Goal: Task Accomplishment & Management: Manage account settings

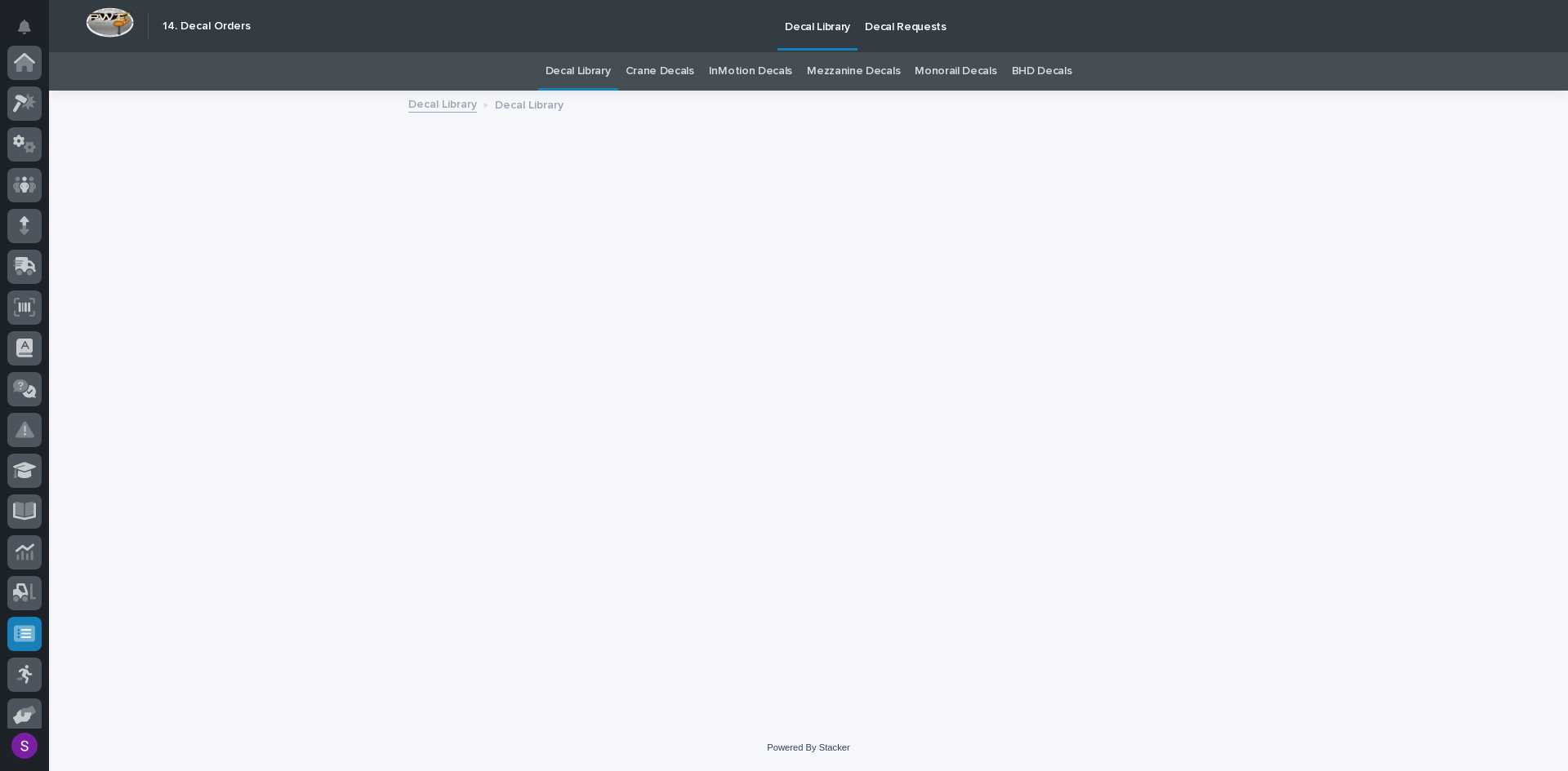
scroll to position [173, 0]
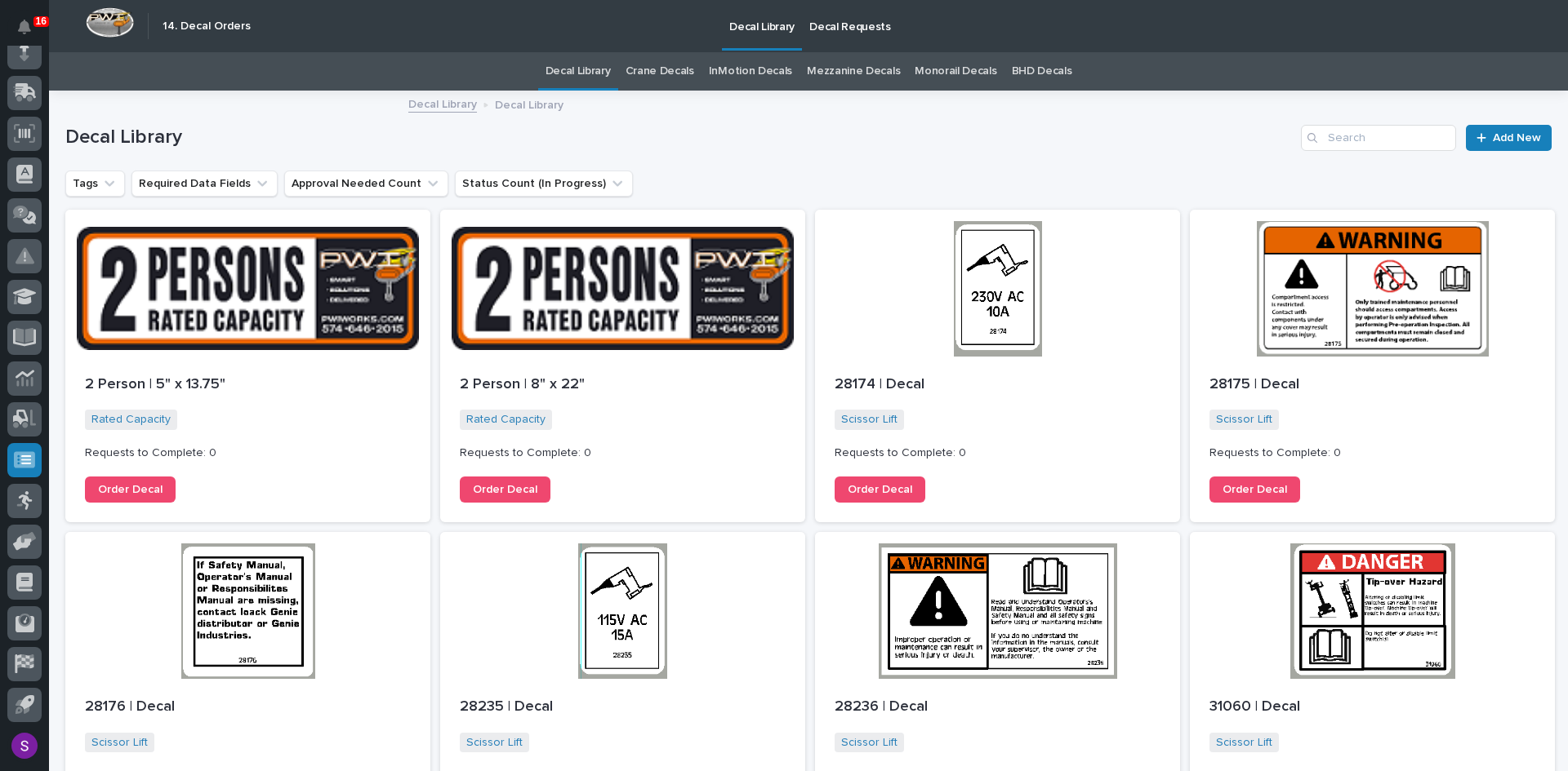
click at [857, 27] on p "Decal Requests" at bounding box center [849, 17] width 82 height 34
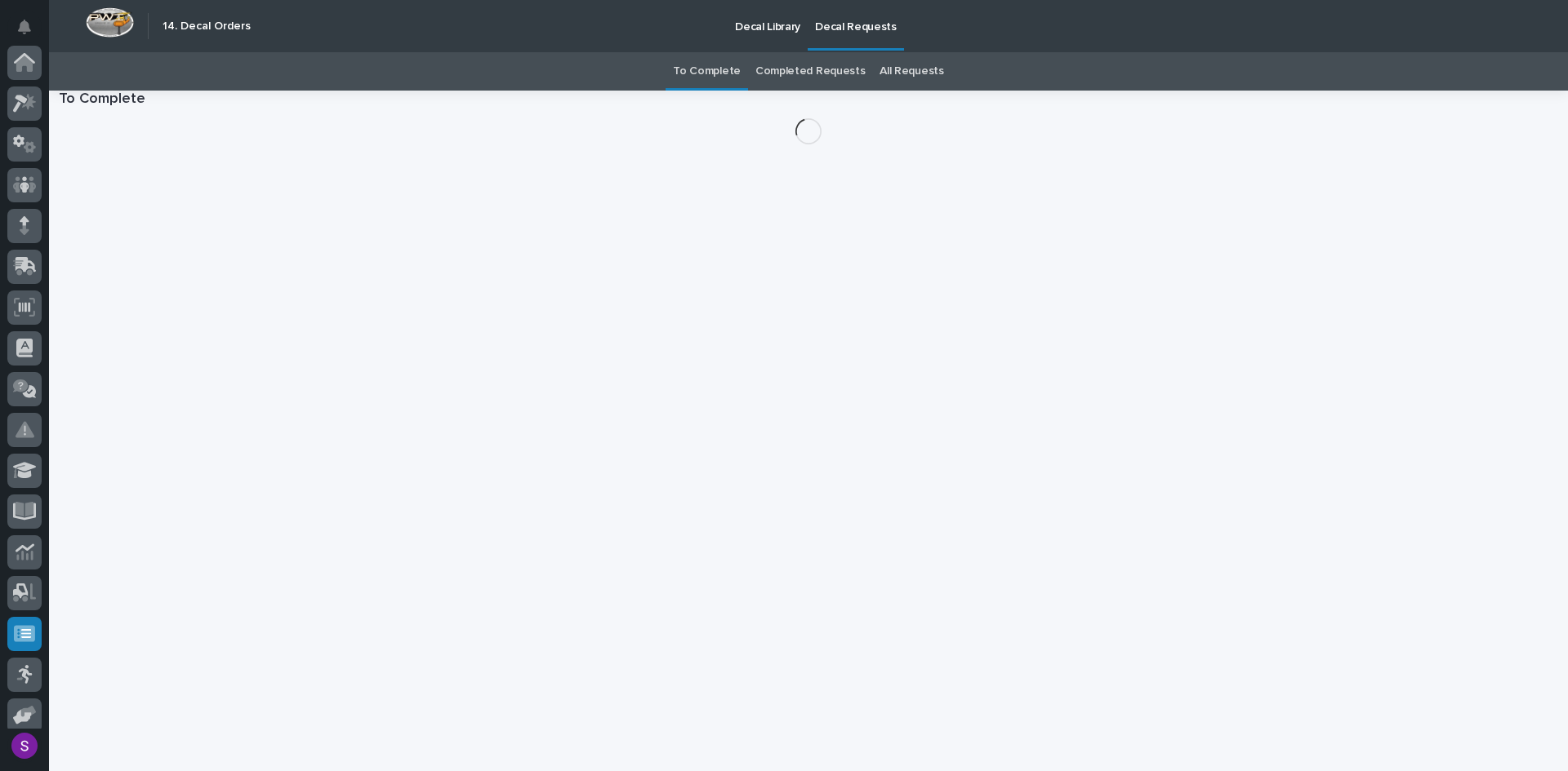
scroll to position [173, 0]
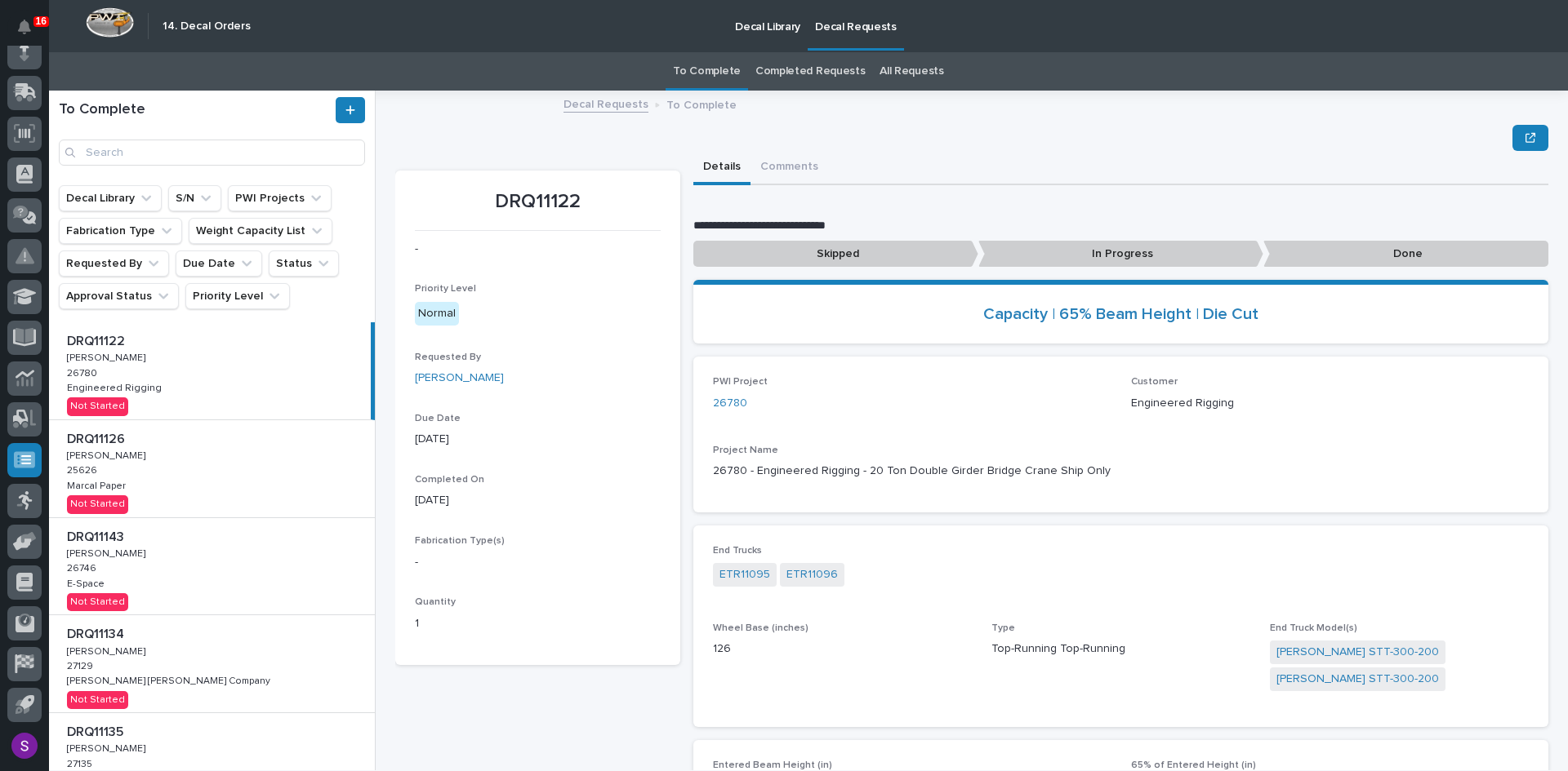
click at [758, 31] on p "Decal Library" at bounding box center [768, 17] width 66 height 34
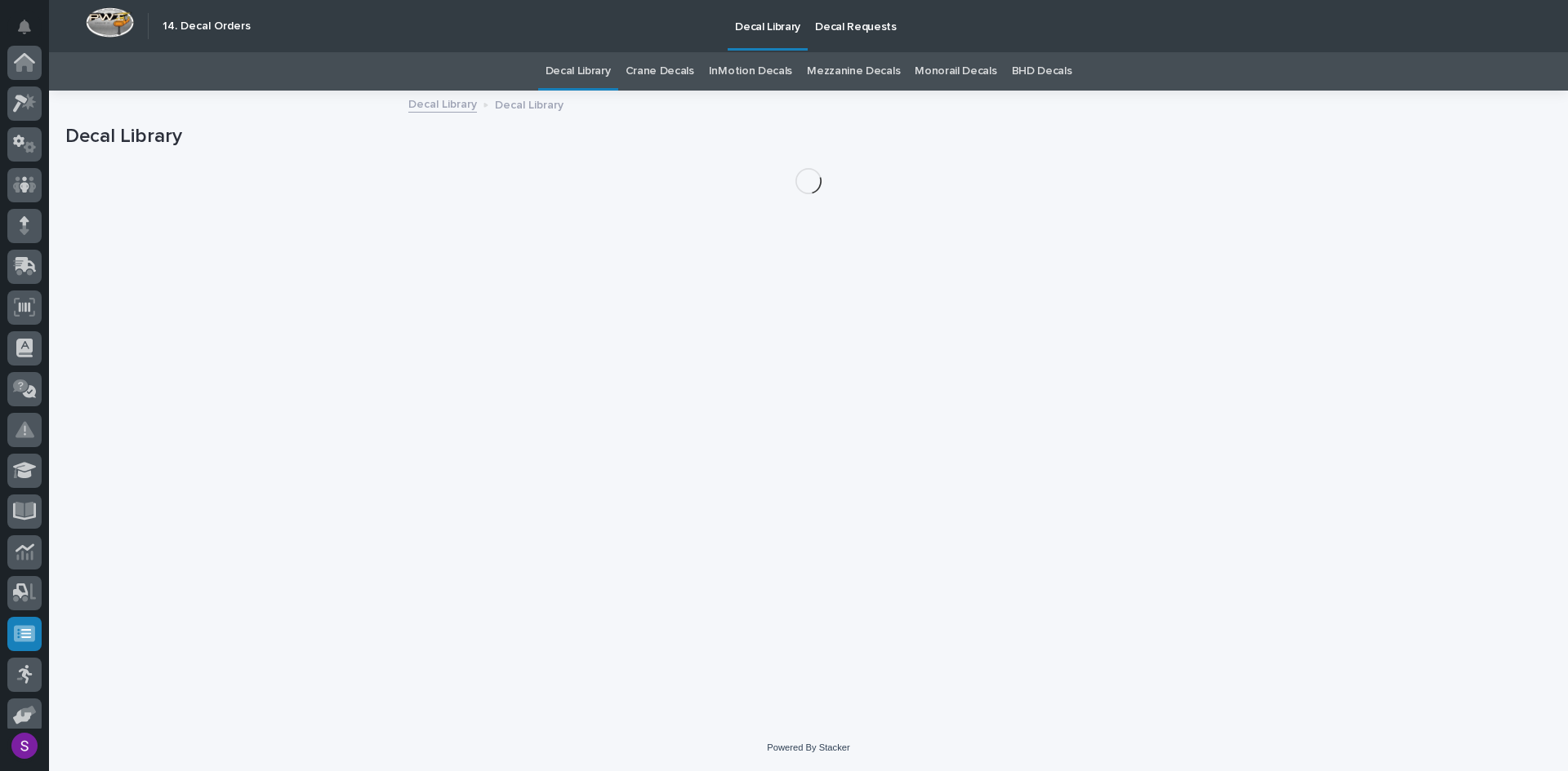
scroll to position [173, 0]
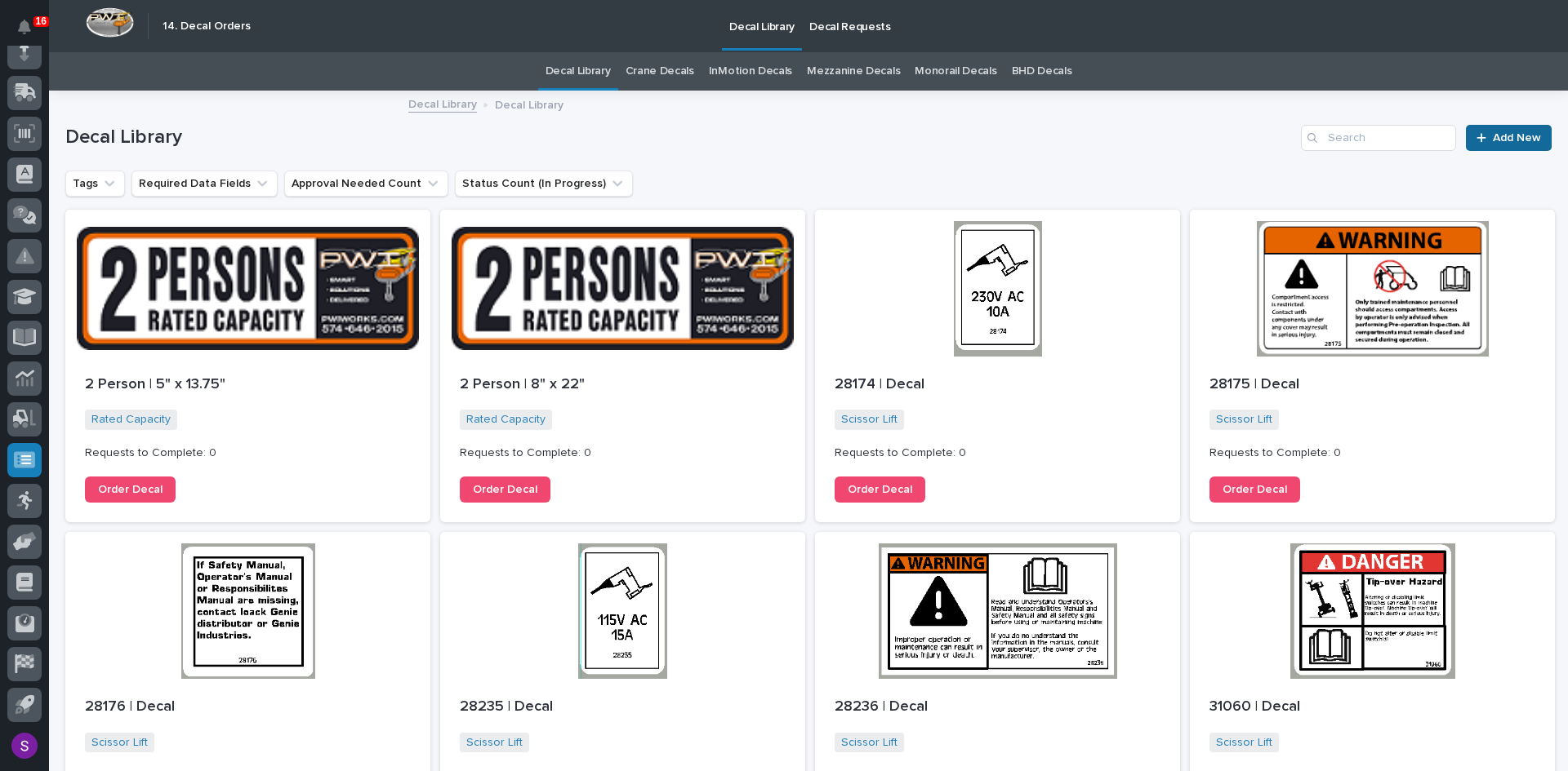
click at [1499, 145] on link "Add New" at bounding box center [1508, 138] width 86 height 26
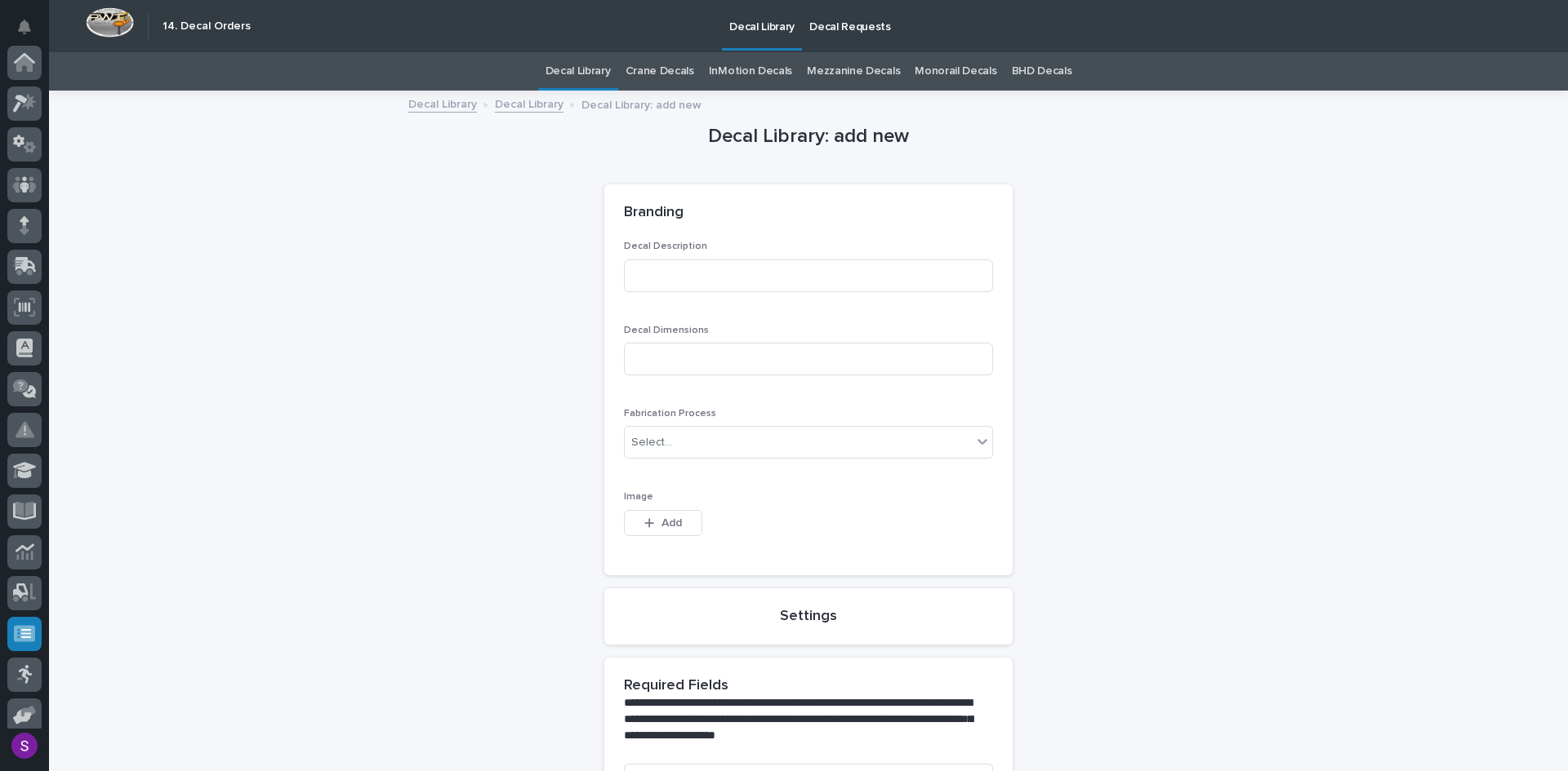
scroll to position [173, 0]
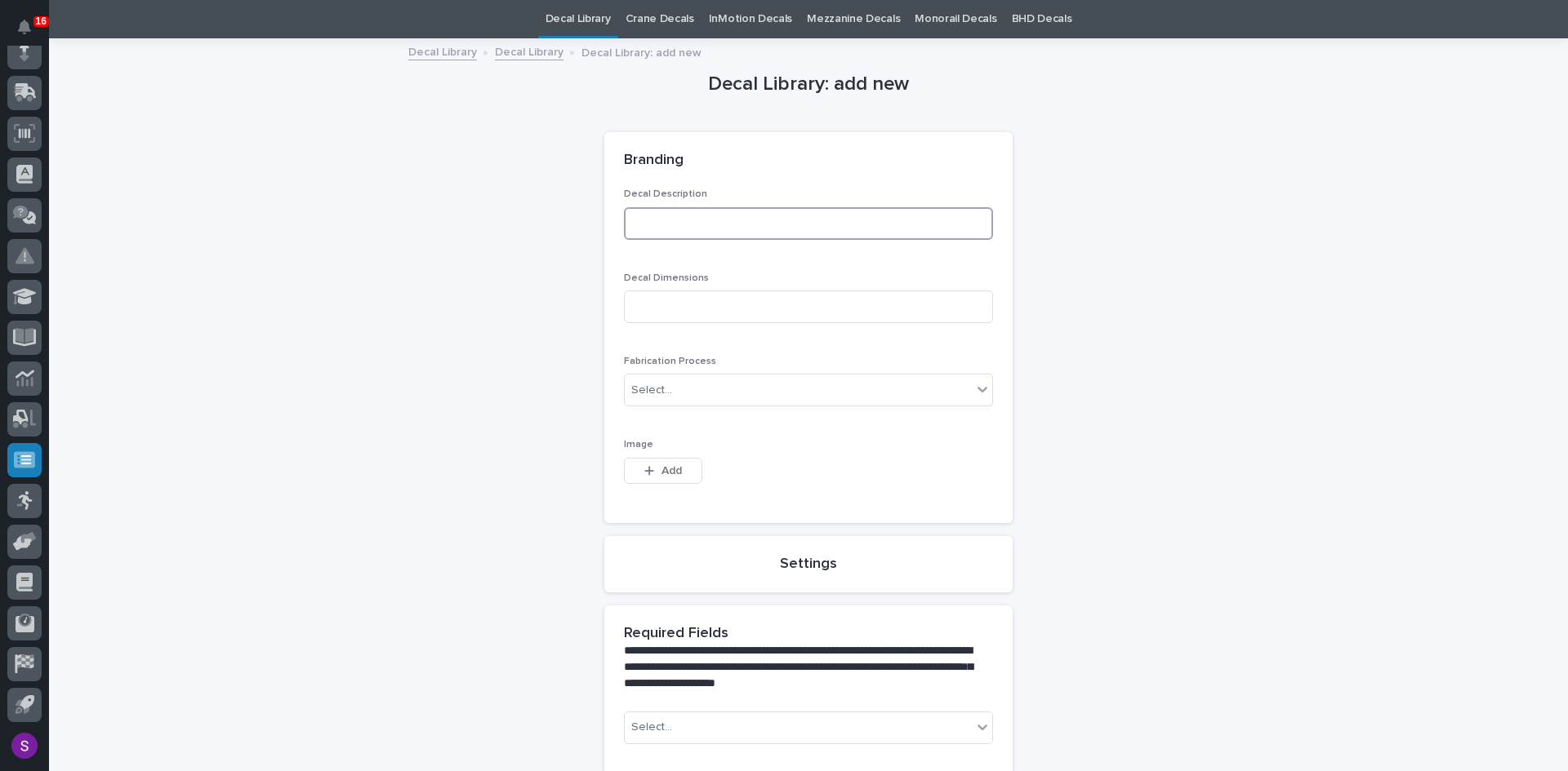
click at [708, 217] on input at bounding box center [808, 223] width 369 height 32
click at [681, 222] on input at bounding box center [808, 223] width 369 height 32
paste input "Inmotion Receiver Decal"
type input "Inmotion Receiver Decal"
click at [734, 309] on input at bounding box center [808, 307] width 369 height 32
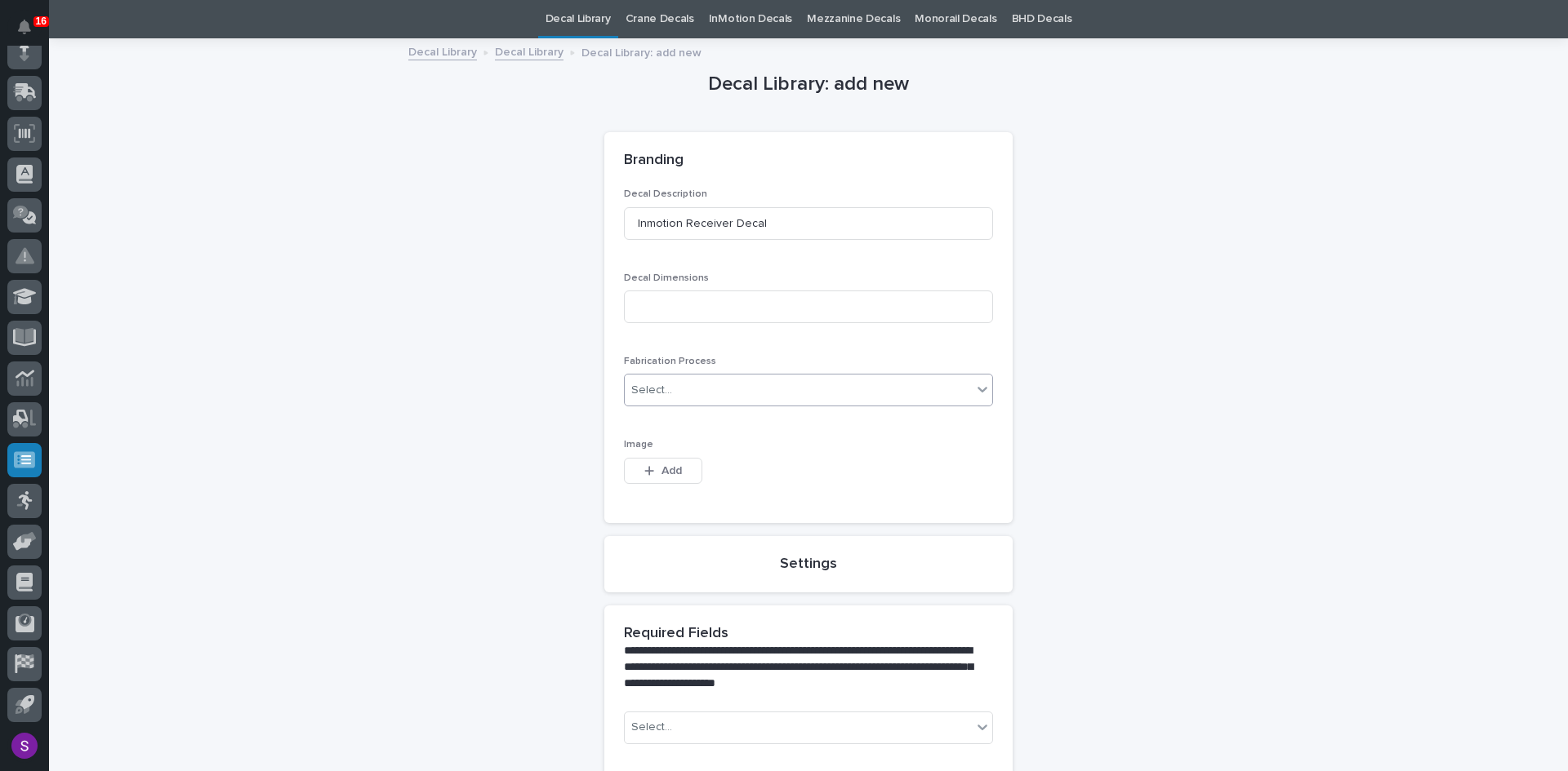
click at [720, 388] on div "Select..." at bounding box center [798, 390] width 347 height 27
click at [718, 421] on div "Decal" at bounding box center [802, 421] width 367 height 29
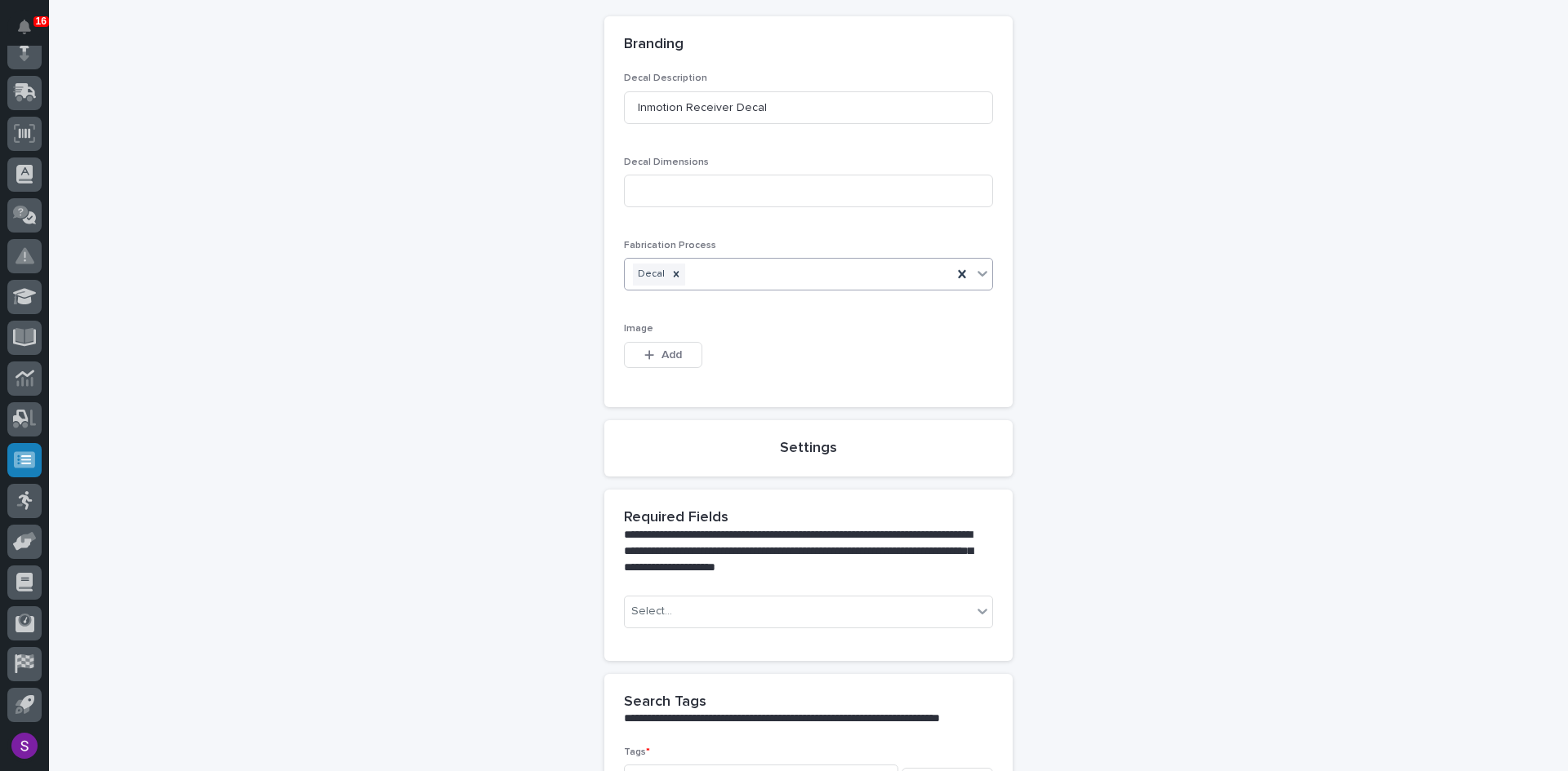
scroll to position [216, 0]
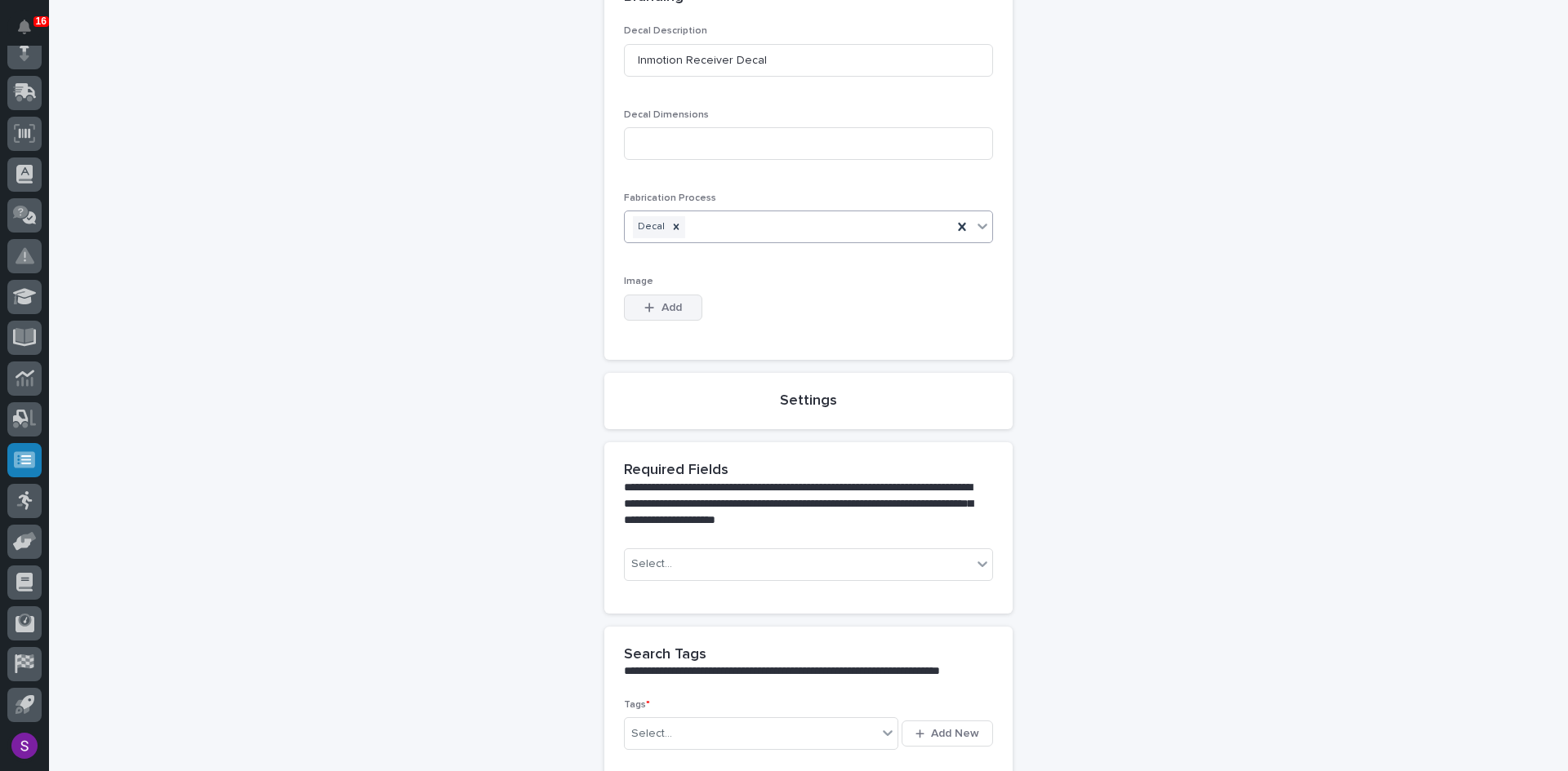
click at [678, 314] on button "Add" at bounding box center [663, 308] width 78 height 26
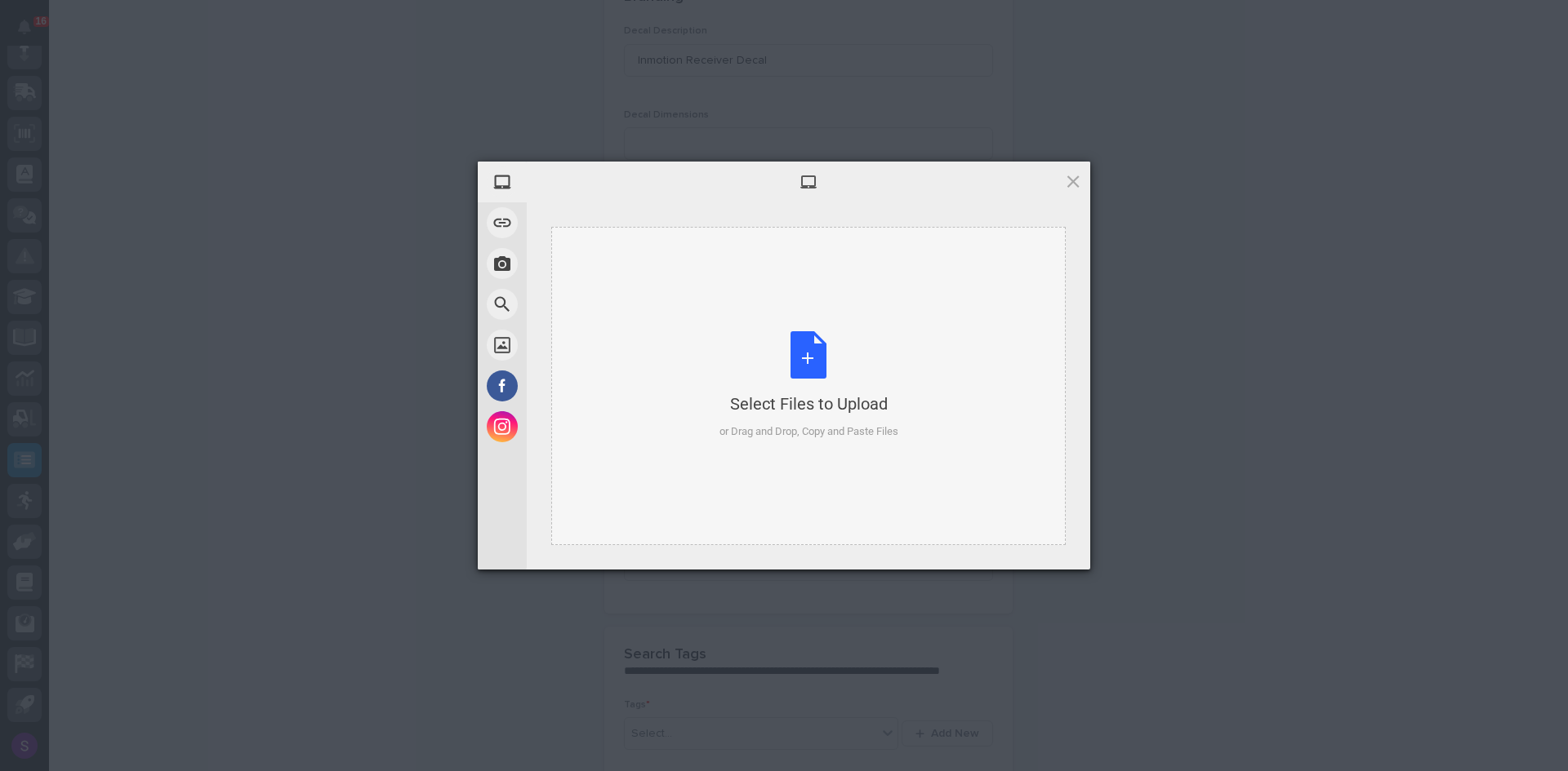
click at [756, 364] on div "Select Files to Upload or Drag and Drop, Copy and Paste Files" at bounding box center [809, 386] width 179 height 109
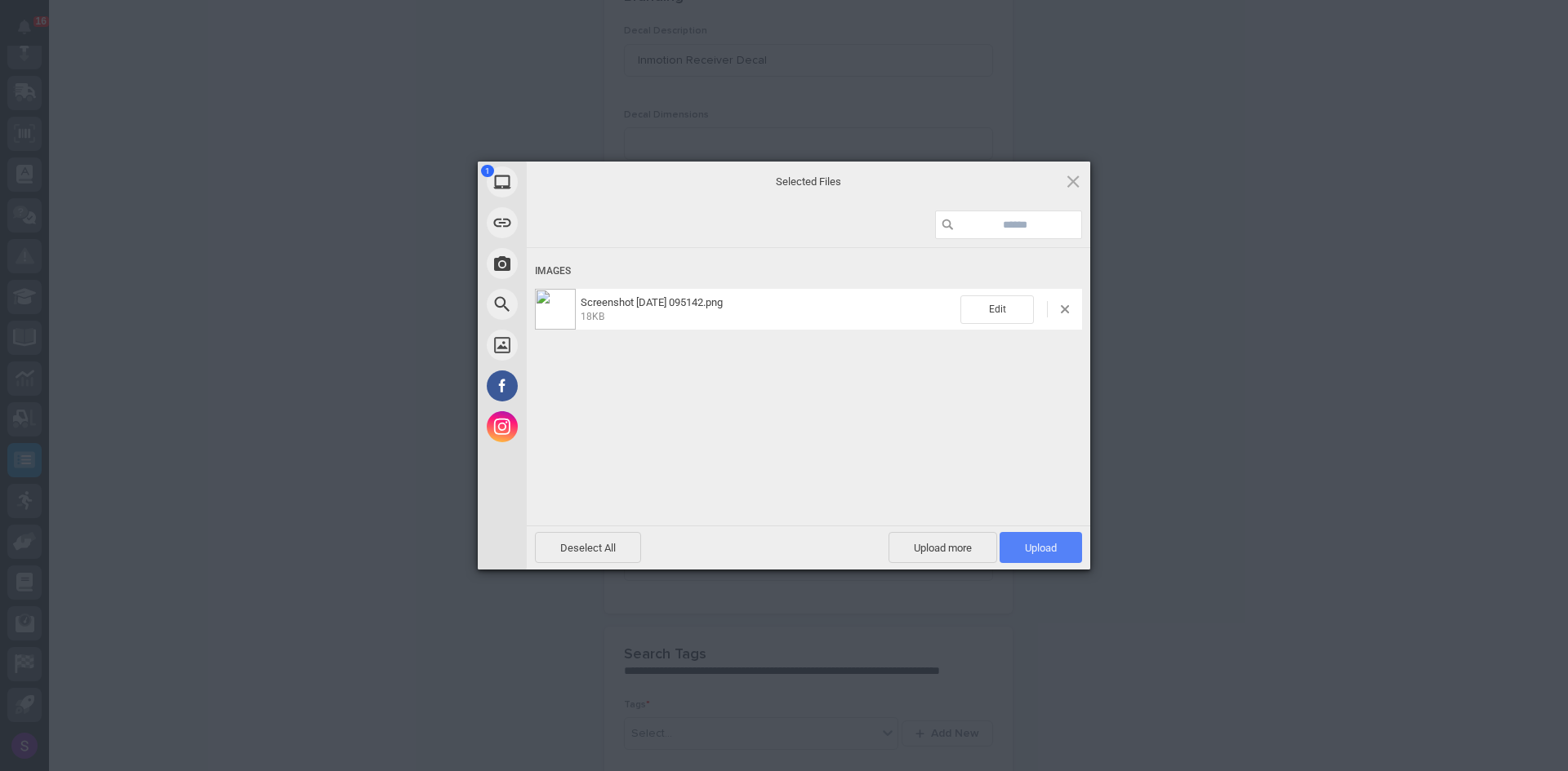
click at [1047, 546] on span "Upload 1" at bounding box center [1040, 548] width 32 height 12
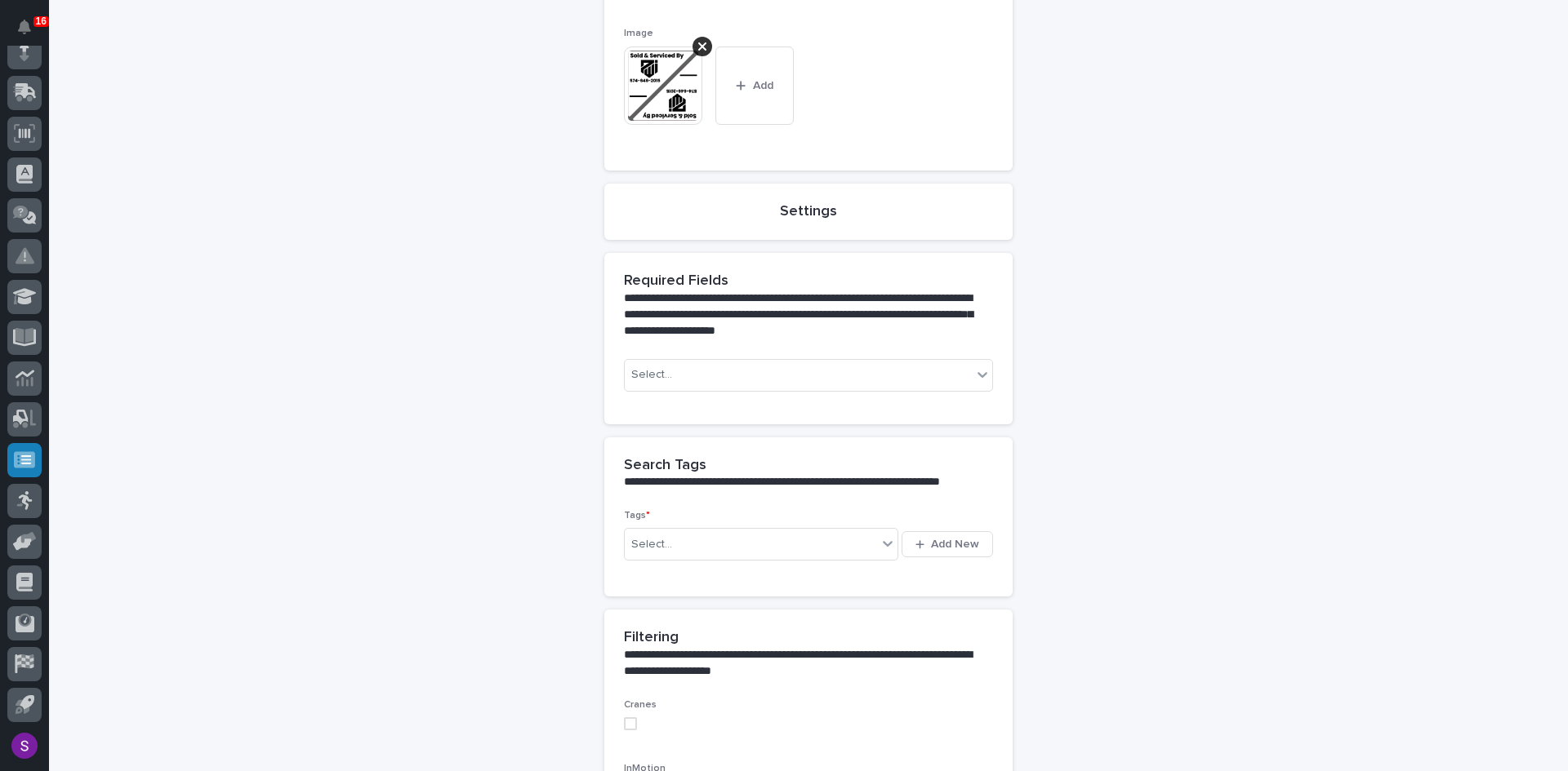
scroll to position [490, 0]
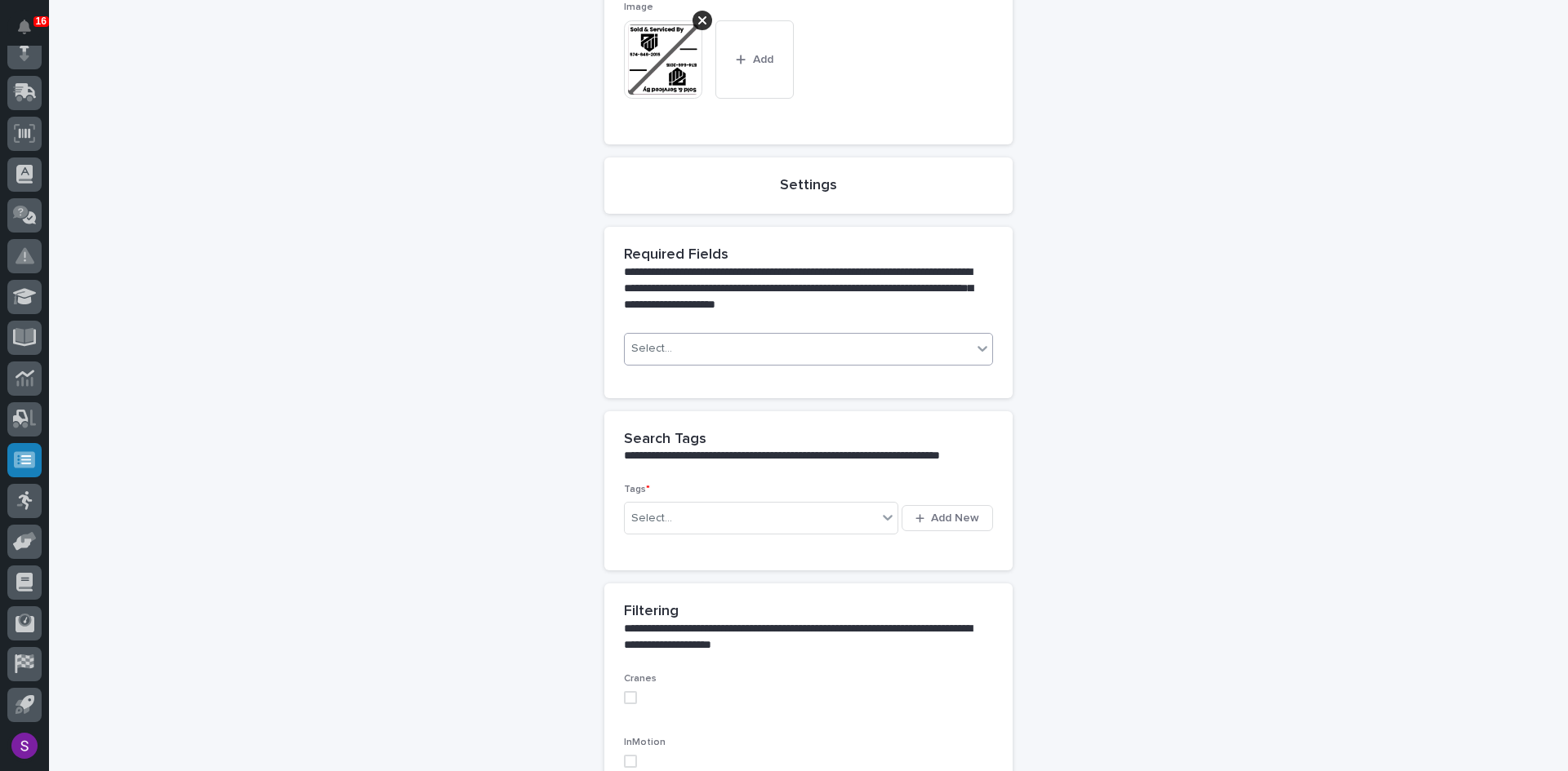
click at [668, 360] on div "Select..." at bounding box center [798, 349] width 347 height 27
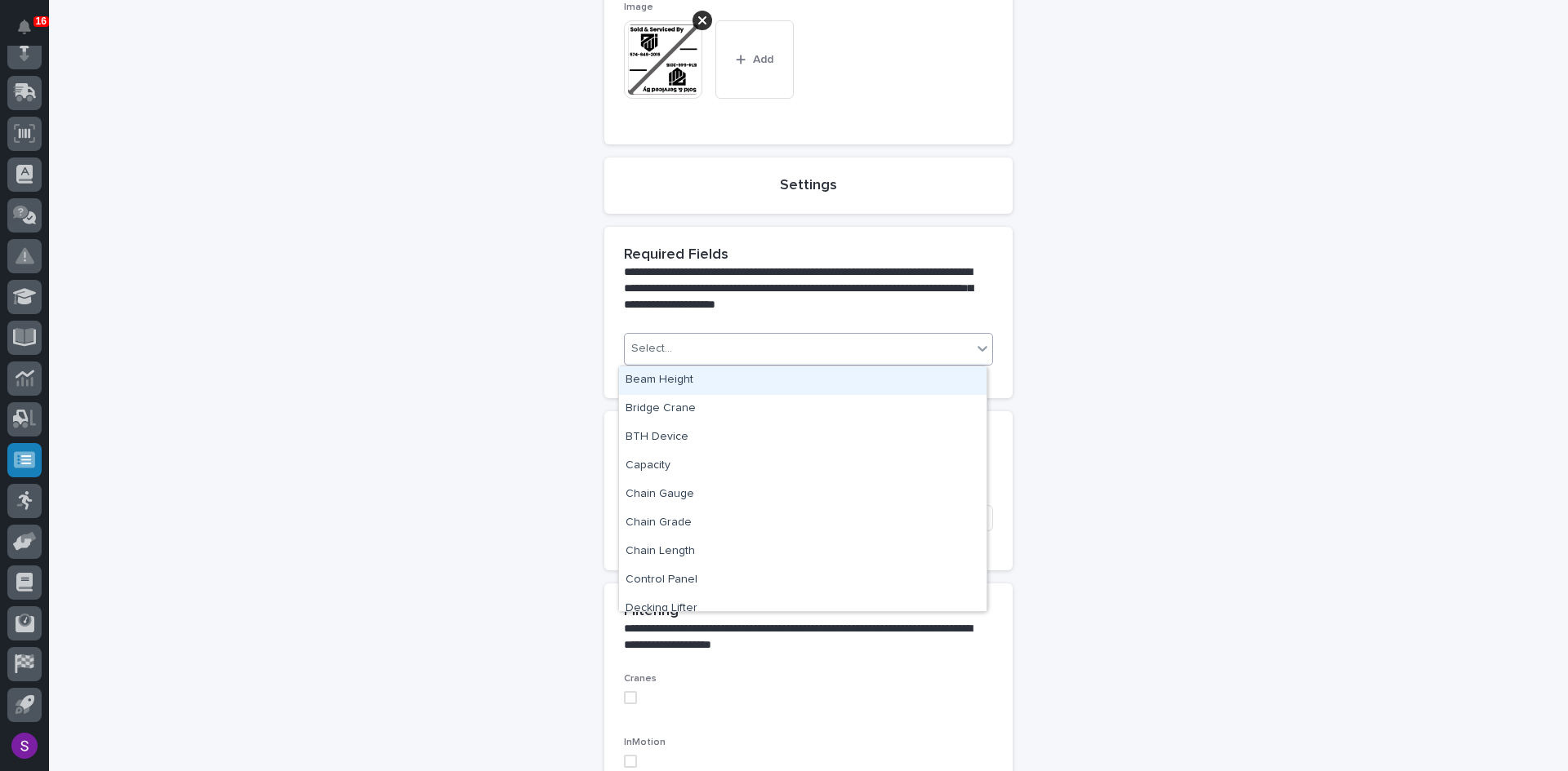
click at [541, 345] on div "**********" at bounding box center [809, 317] width 1486 height 1430
click at [690, 350] on div "Select..." at bounding box center [798, 349] width 347 height 27
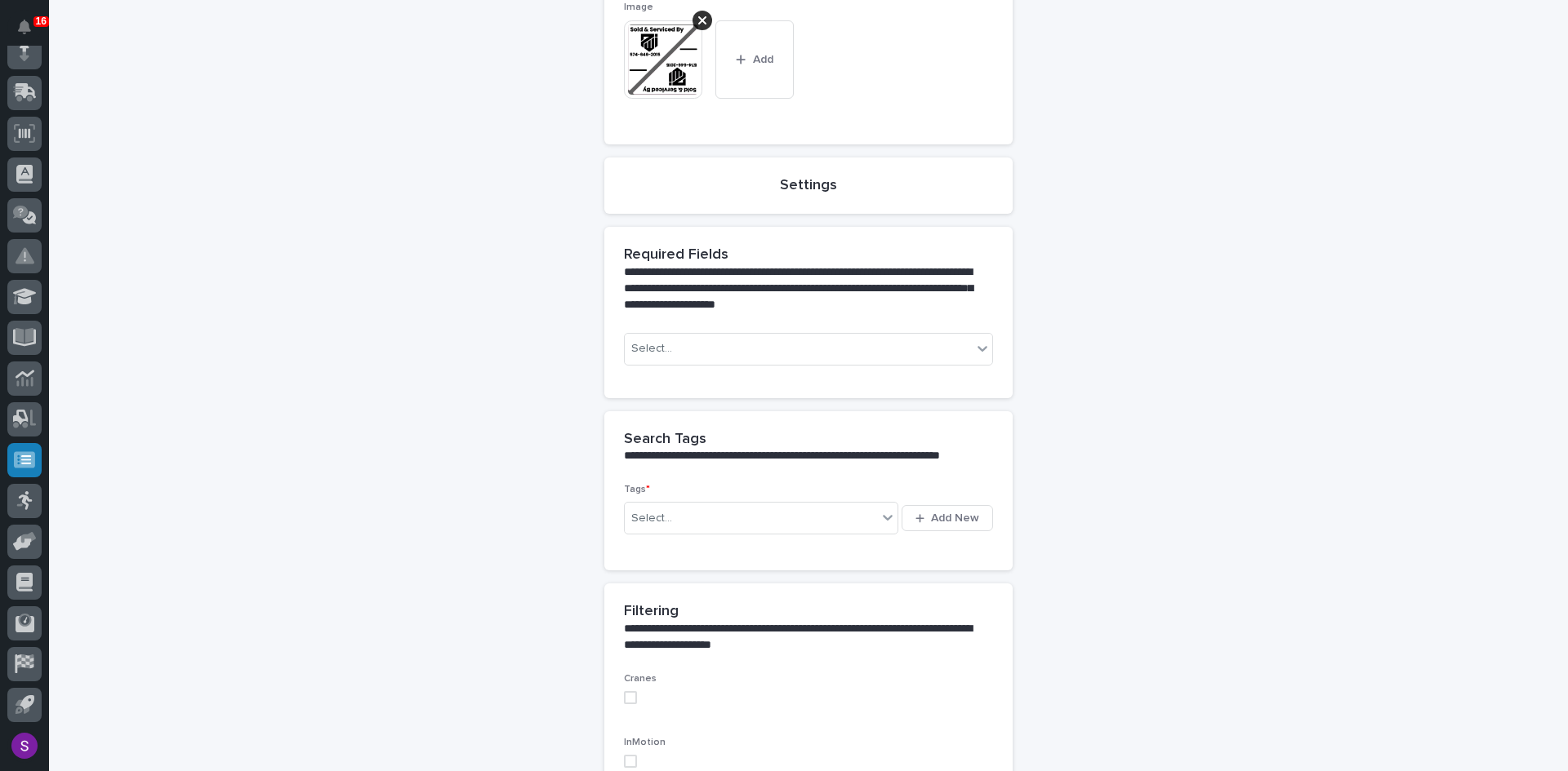
click at [467, 483] on div "**********" at bounding box center [809, 317] width 1486 height 1430
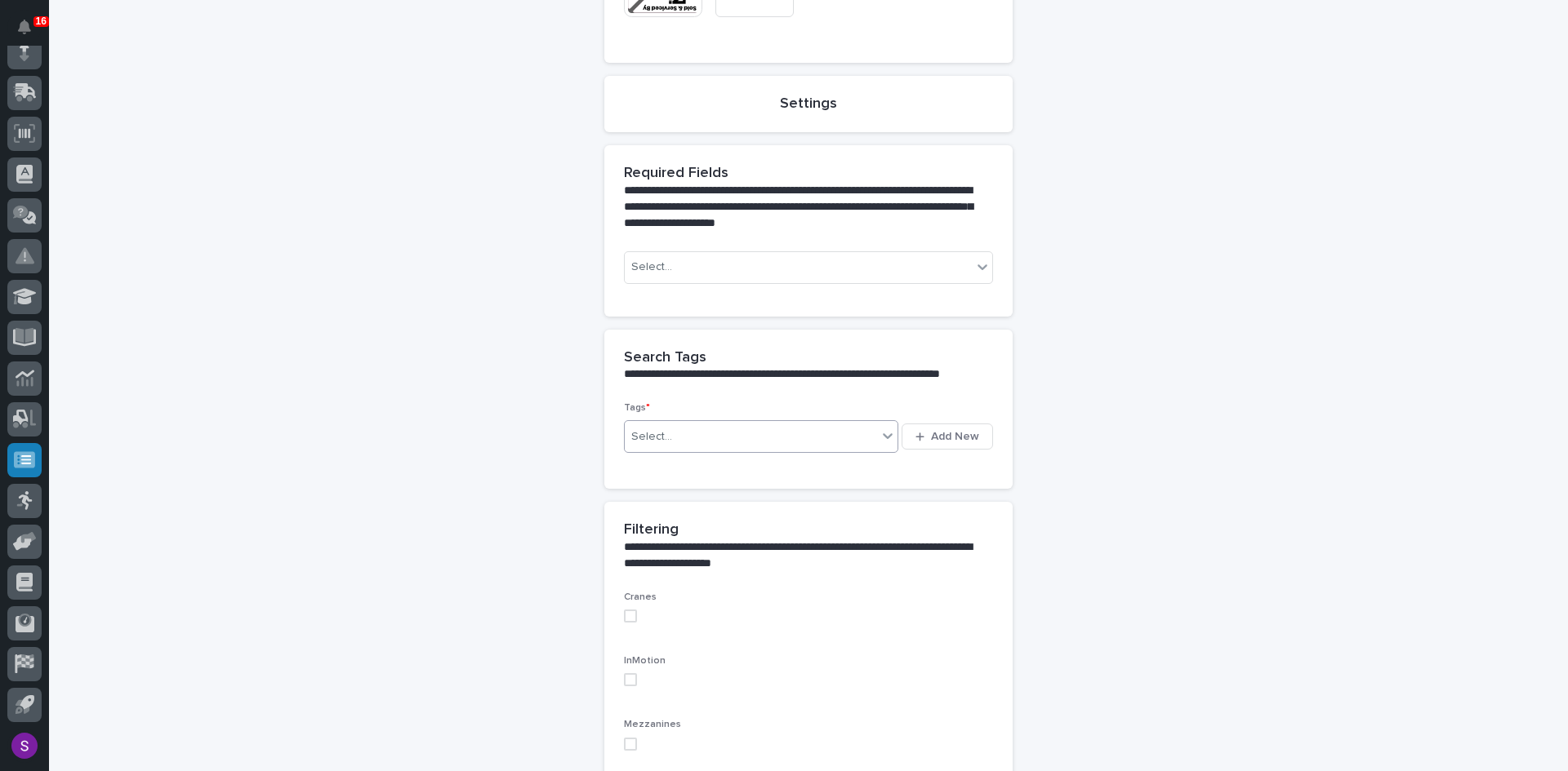
click at [732, 442] on div "Select..." at bounding box center [751, 437] width 252 height 27
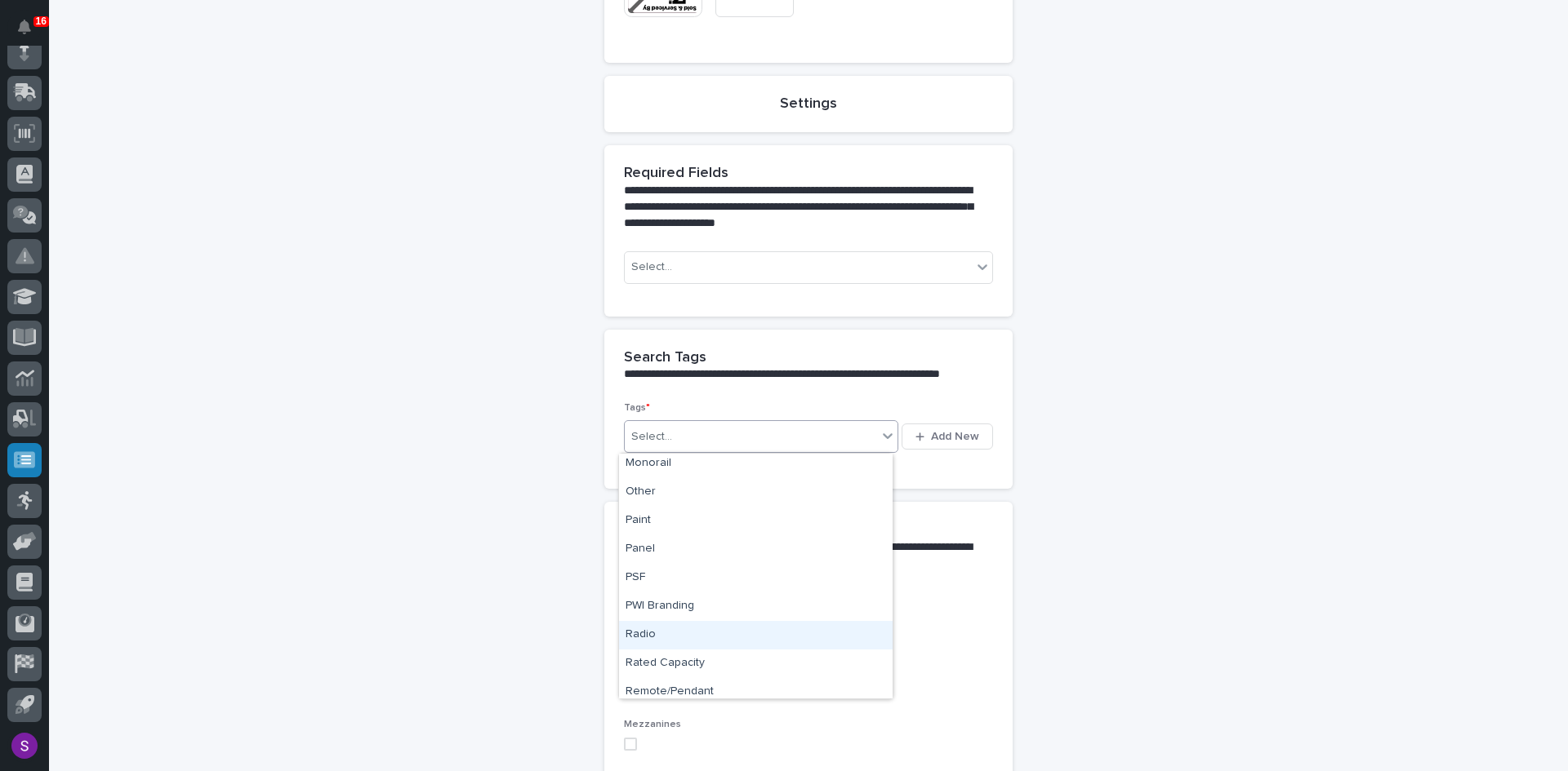
click at [725, 634] on div "Radio" at bounding box center [756, 635] width 273 height 29
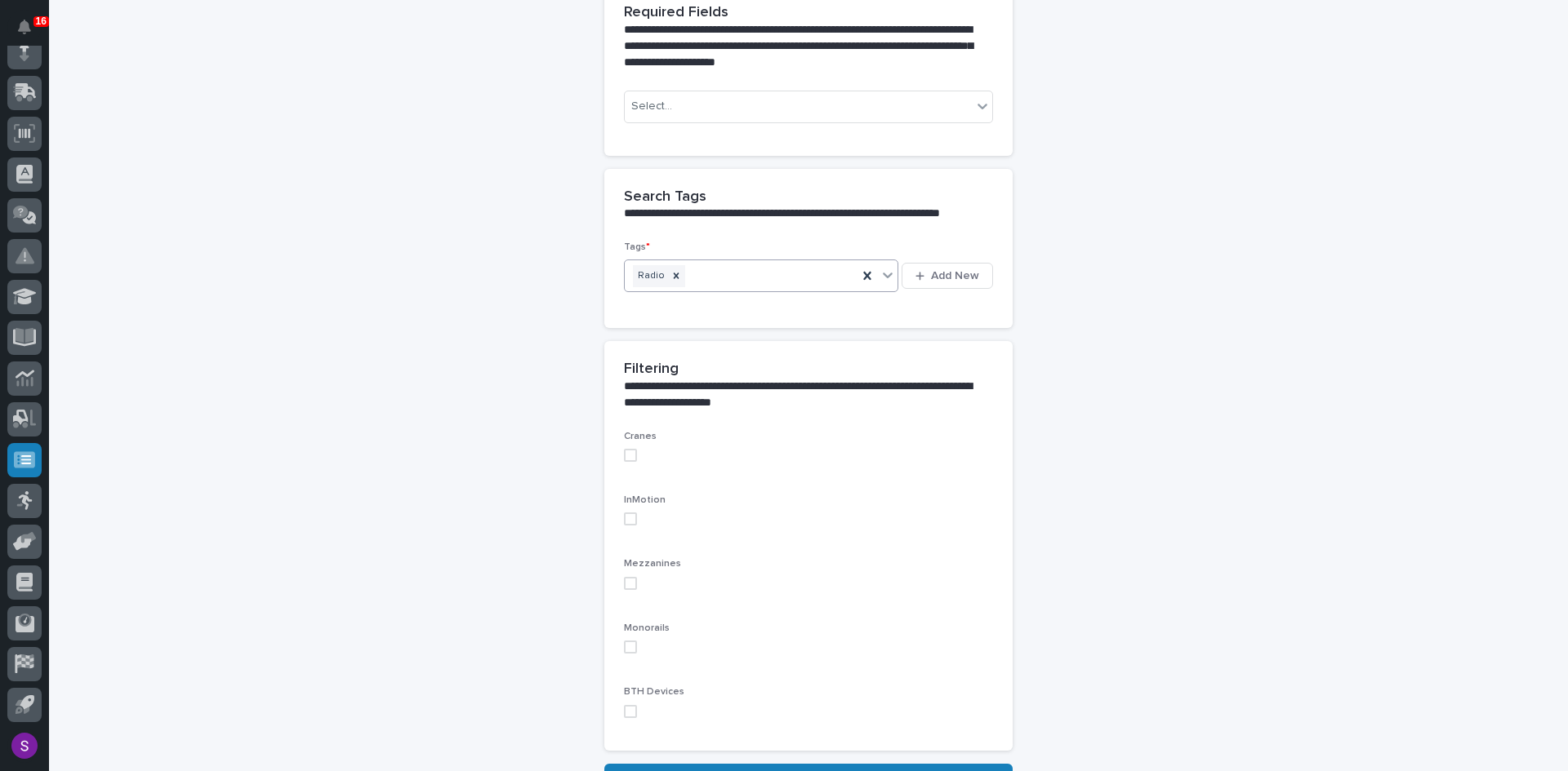
scroll to position [735, 0]
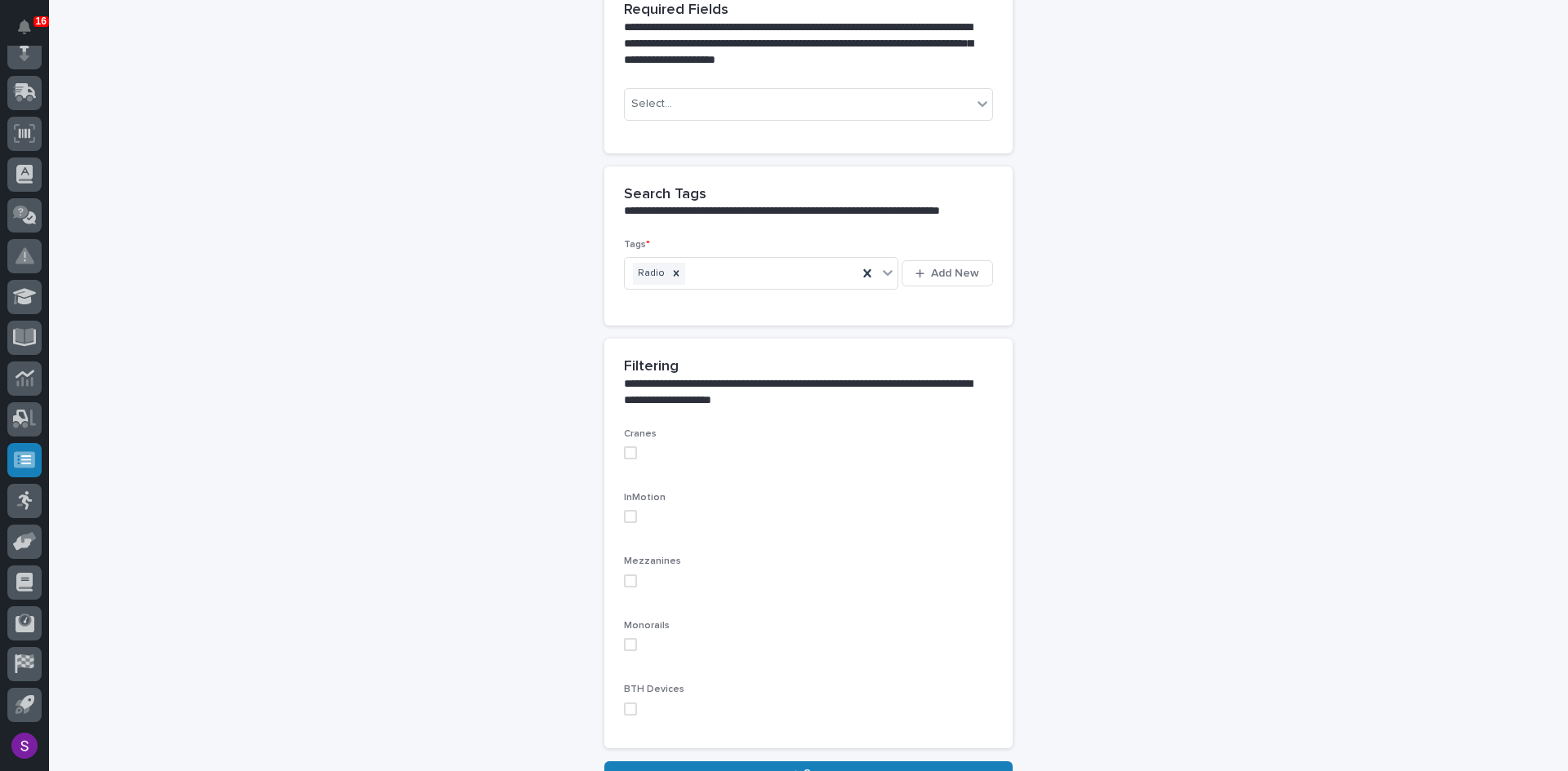
click at [513, 428] on div "**********" at bounding box center [809, 73] width 1486 height 1430
click at [625, 453] on span at bounding box center [630, 453] width 13 height 13
click at [624, 516] on span at bounding box center [630, 516] width 13 height 13
click at [629, 454] on span at bounding box center [630, 453] width 13 height 13
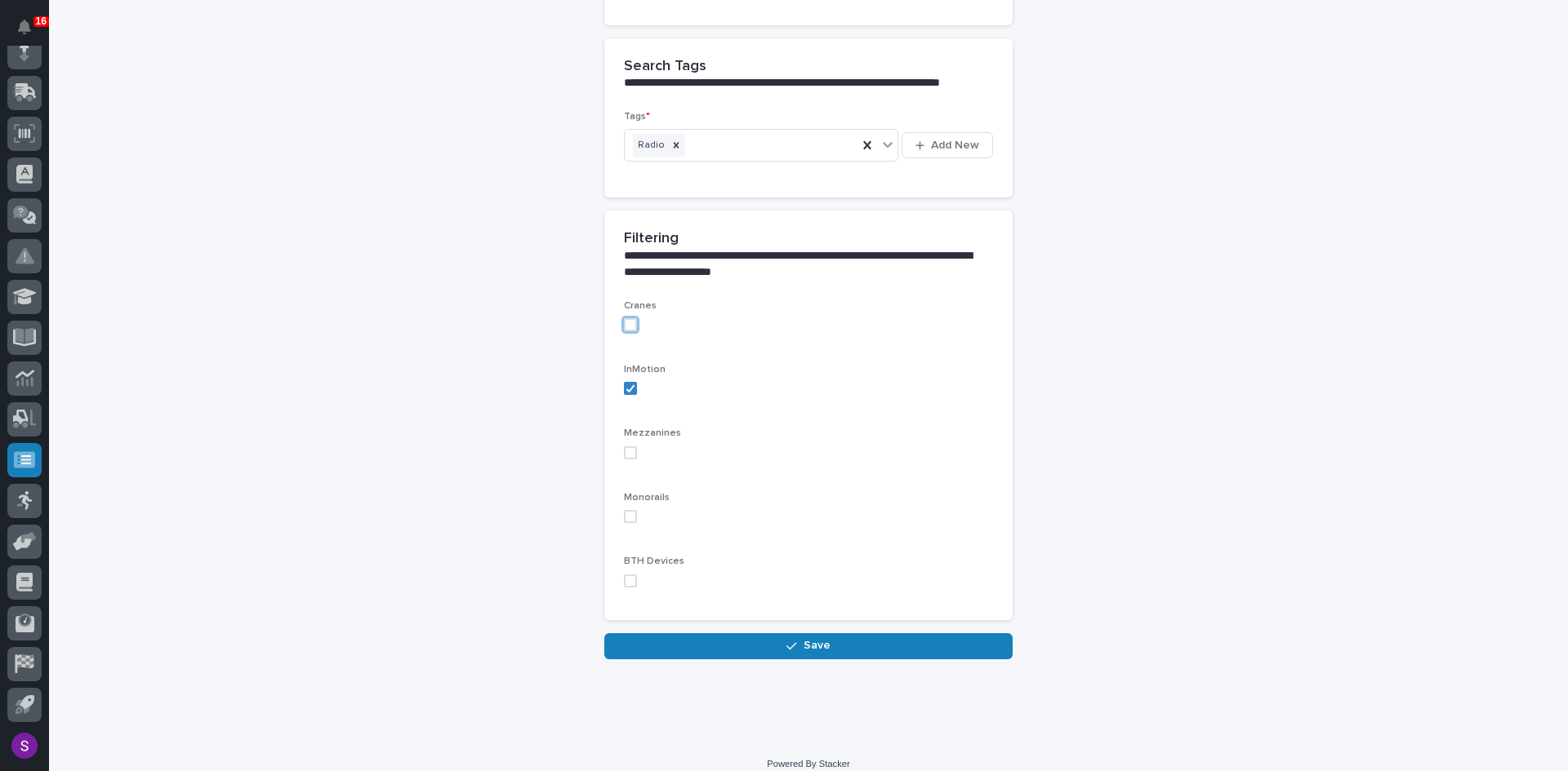
scroll to position [879, 0]
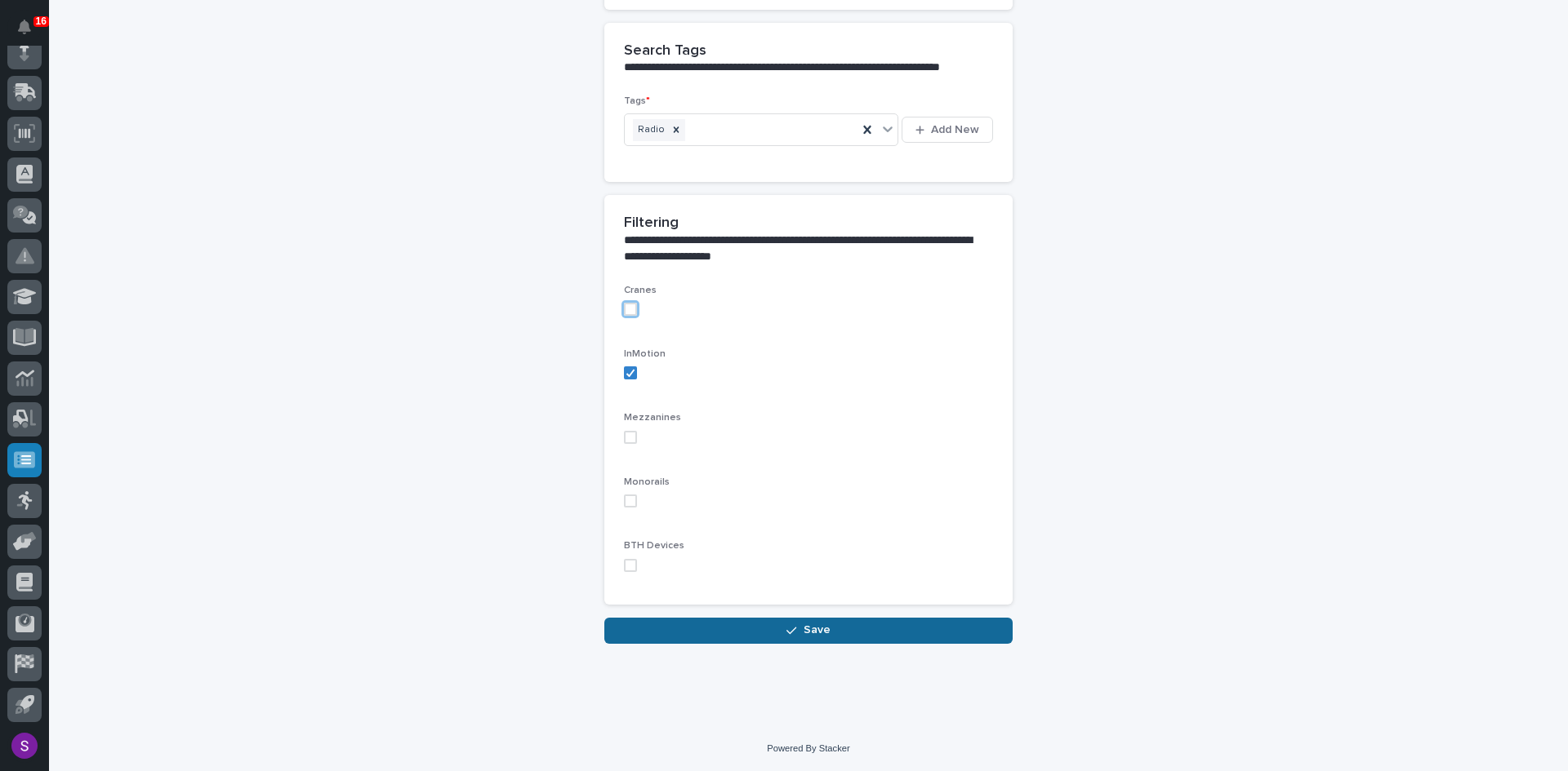
click at [797, 632] on div "button" at bounding box center [794, 631] width 17 height 11
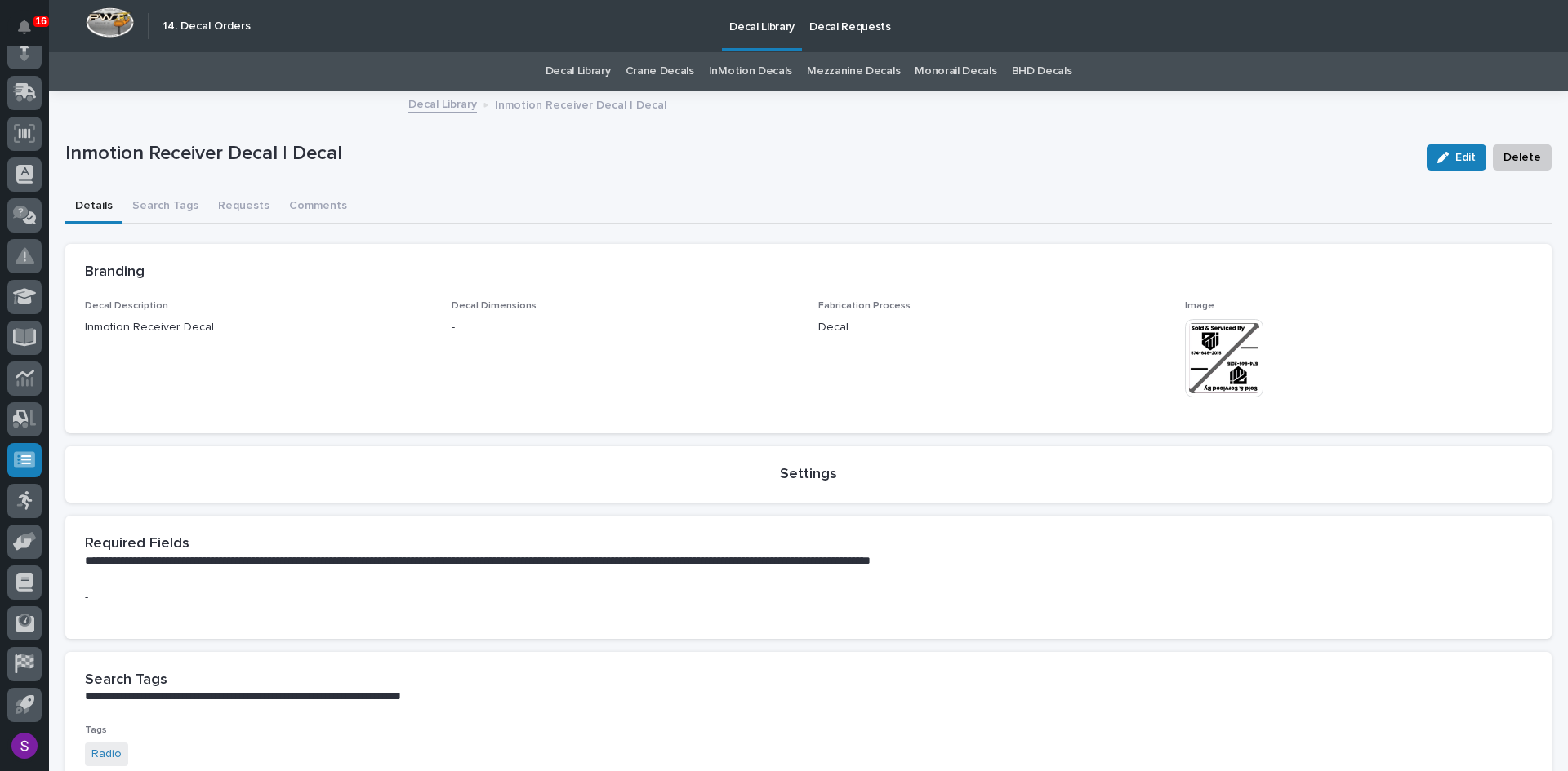
click at [751, 32] on p "Decal Library" at bounding box center [762, 17] width 66 height 34
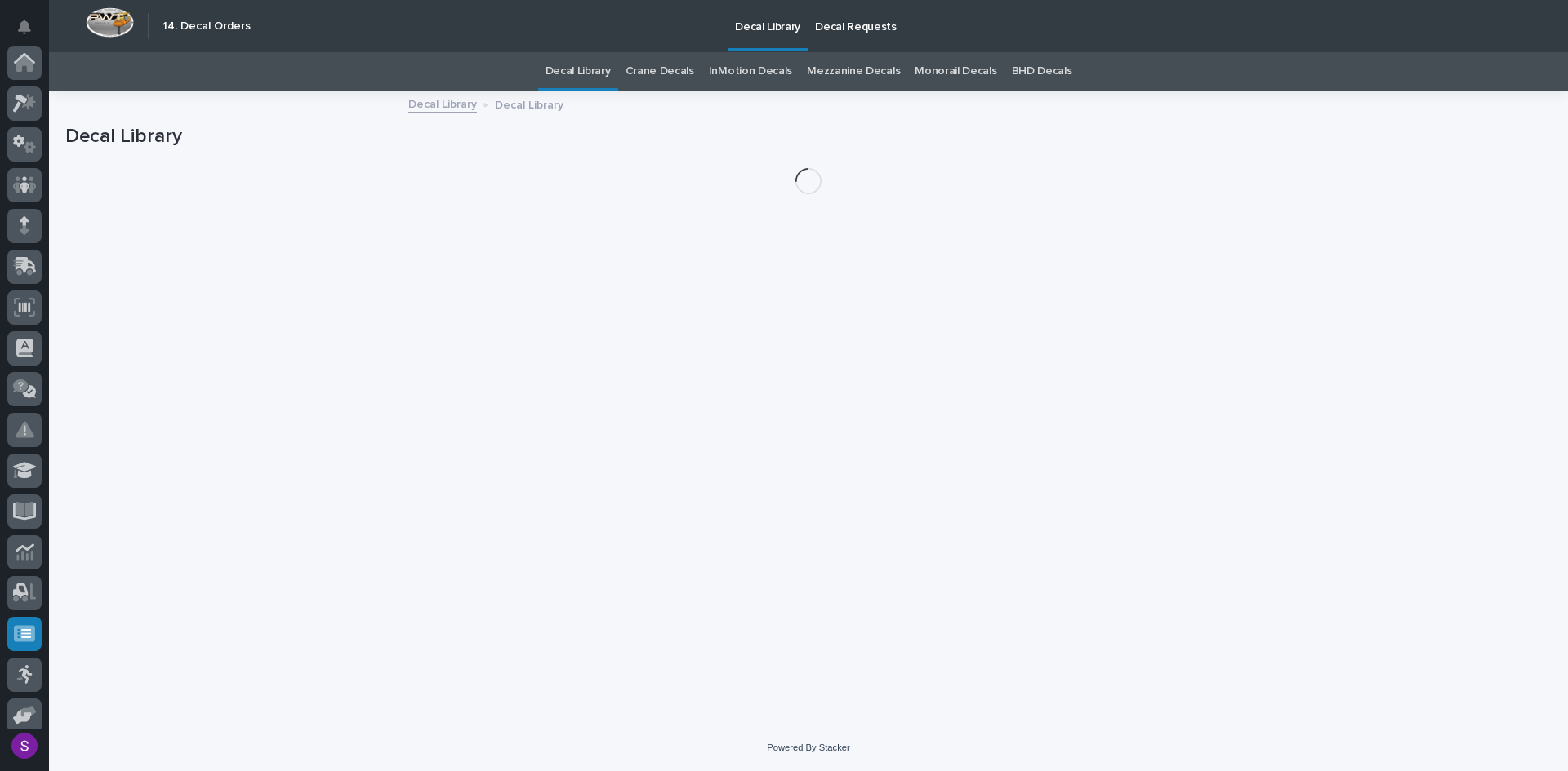
scroll to position [173, 0]
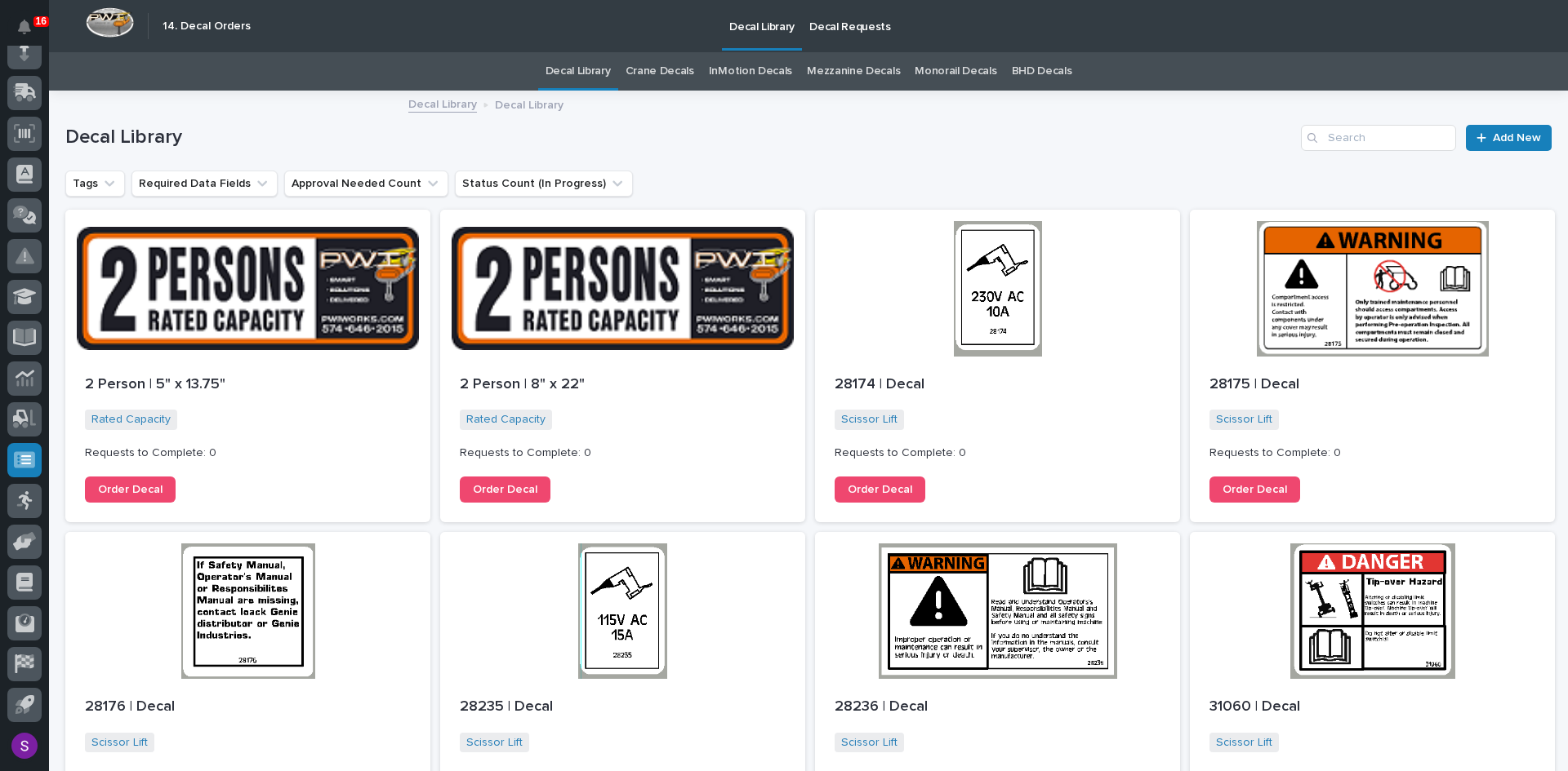
click at [754, 74] on link "InMotion Decals" at bounding box center [750, 72] width 83 height 39
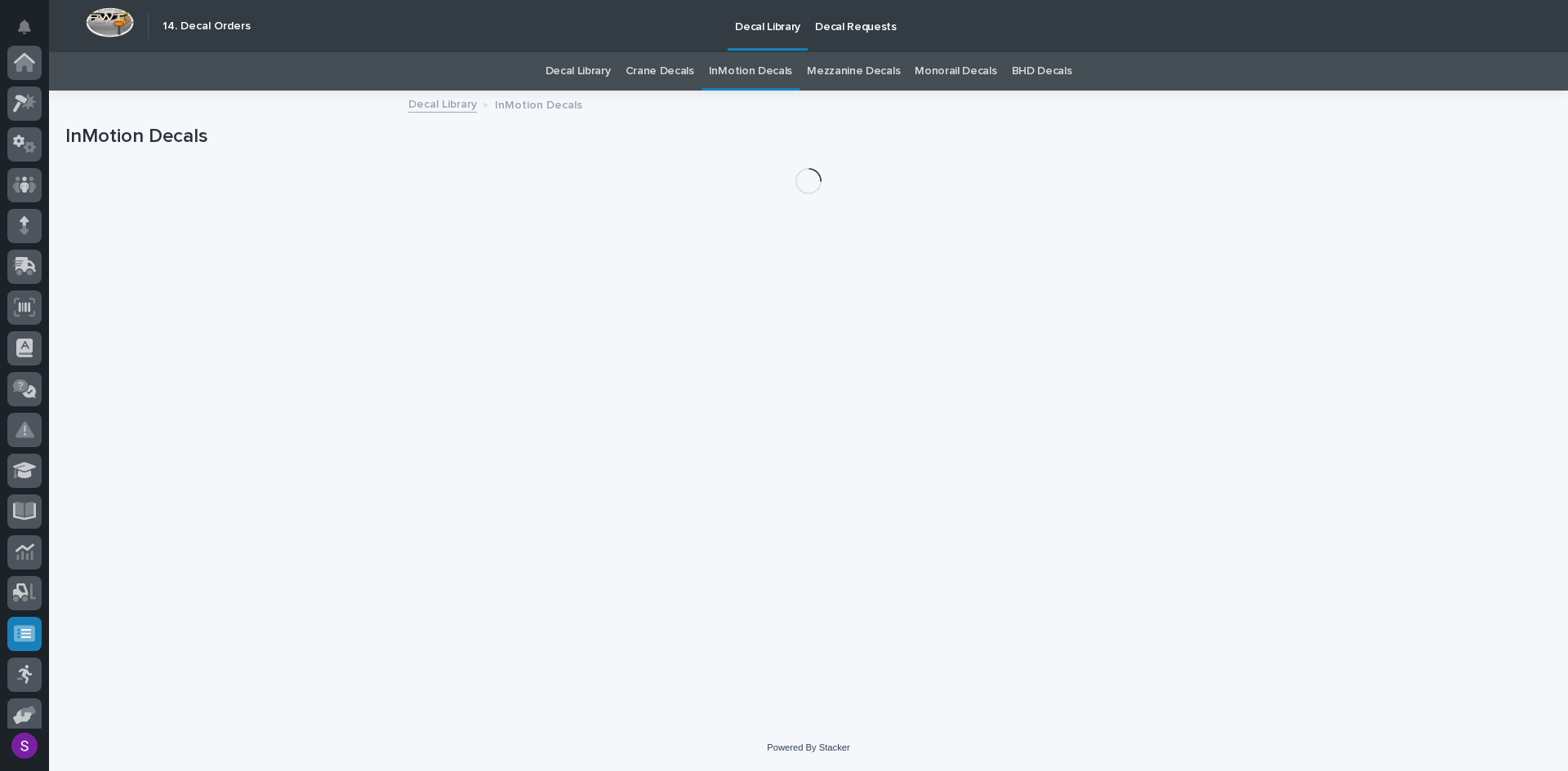
scroll to position [173, 0]
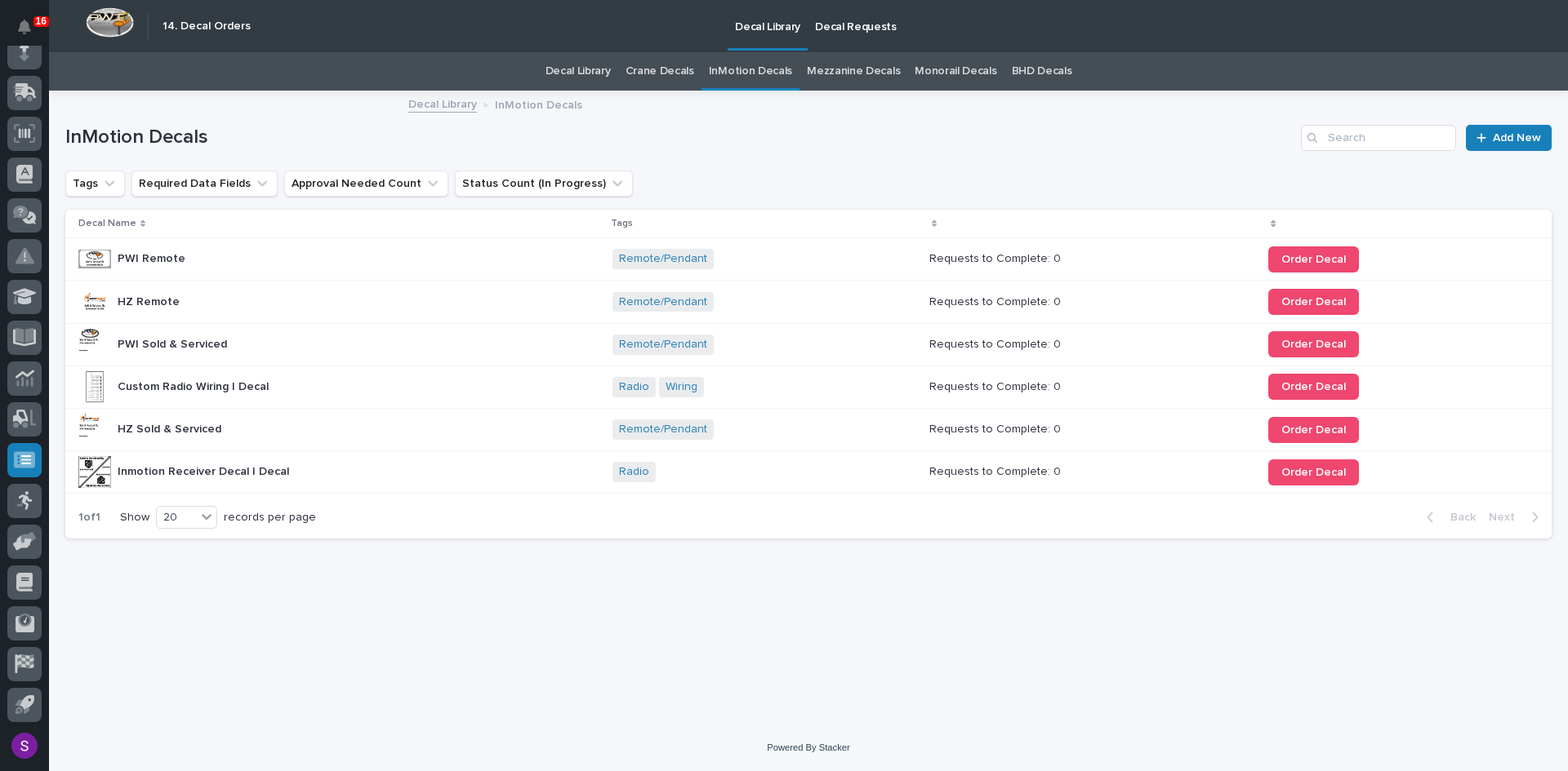
click at [212, 480] on div "Inmotion Receiver Decal | Decal Inmotion Receiver Decal | Decal" at bounding box center [203, 472] width 172 height 27
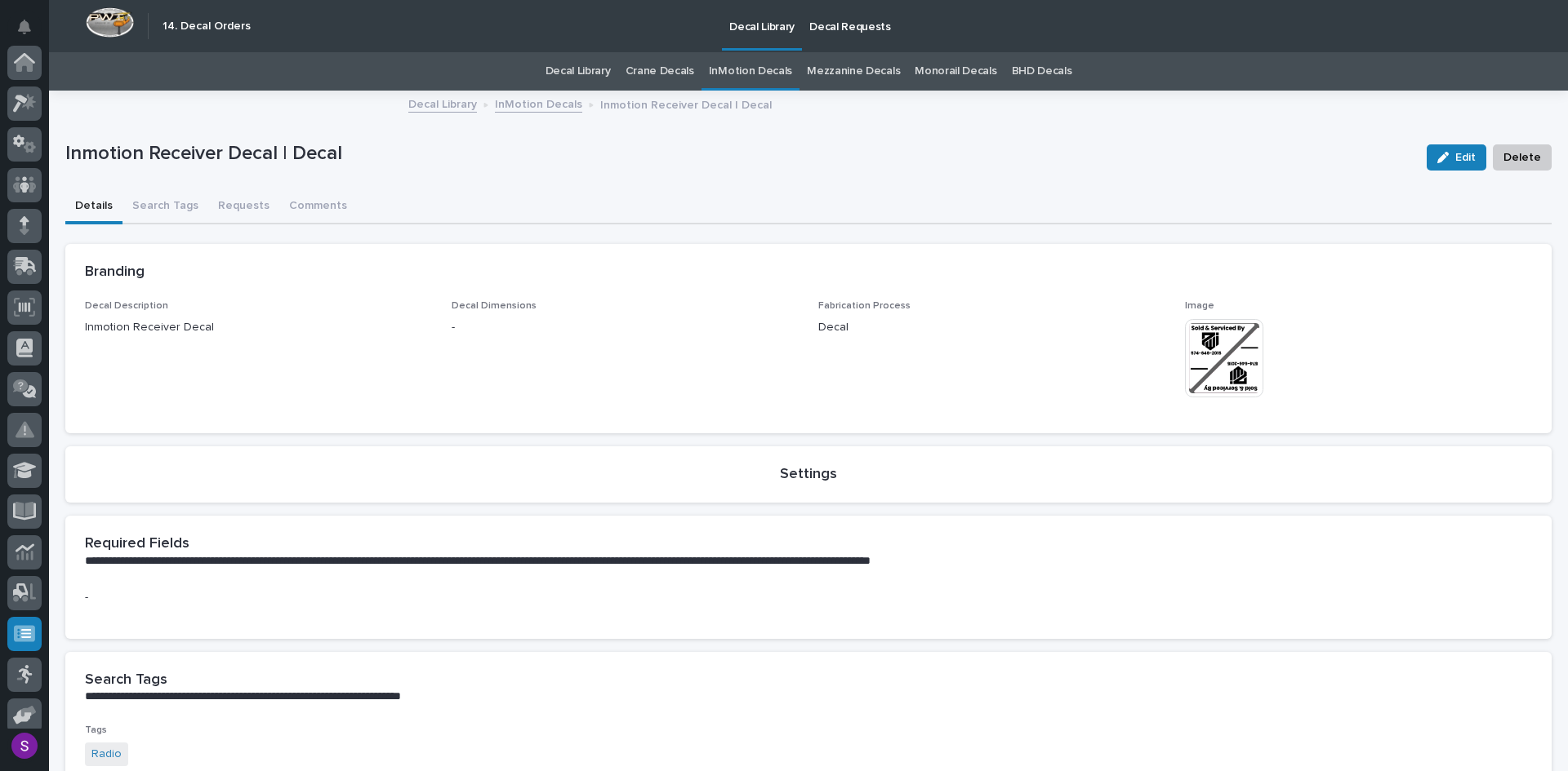
scroll to position [173, 0]
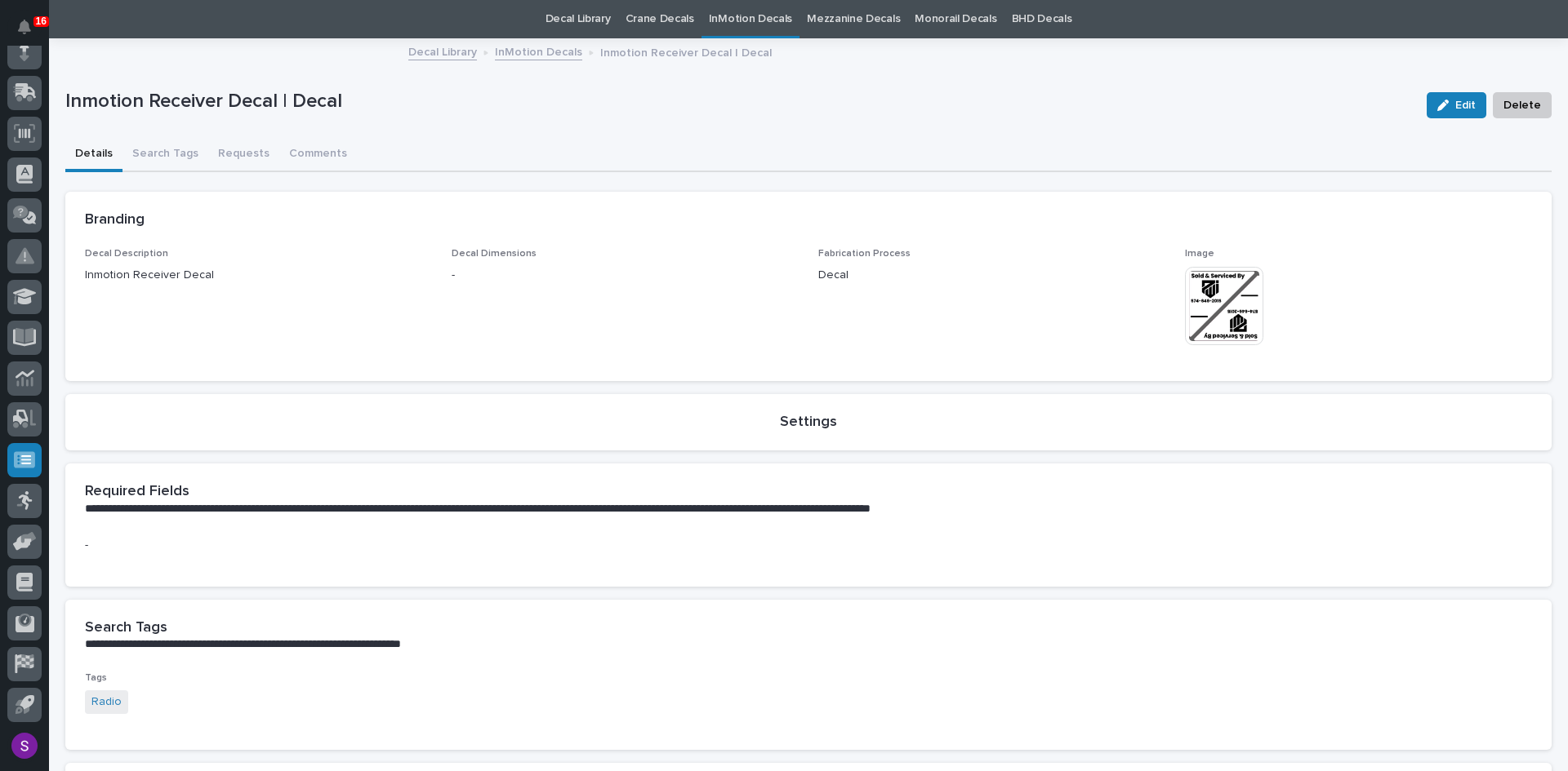
click at [1443, 120] on div "Edit Delete" at bounding box center [1486, 105] width 131 height 66
click at [1437, 101] on icon "button" at bounding box center [1443, 105] width 11 height 11
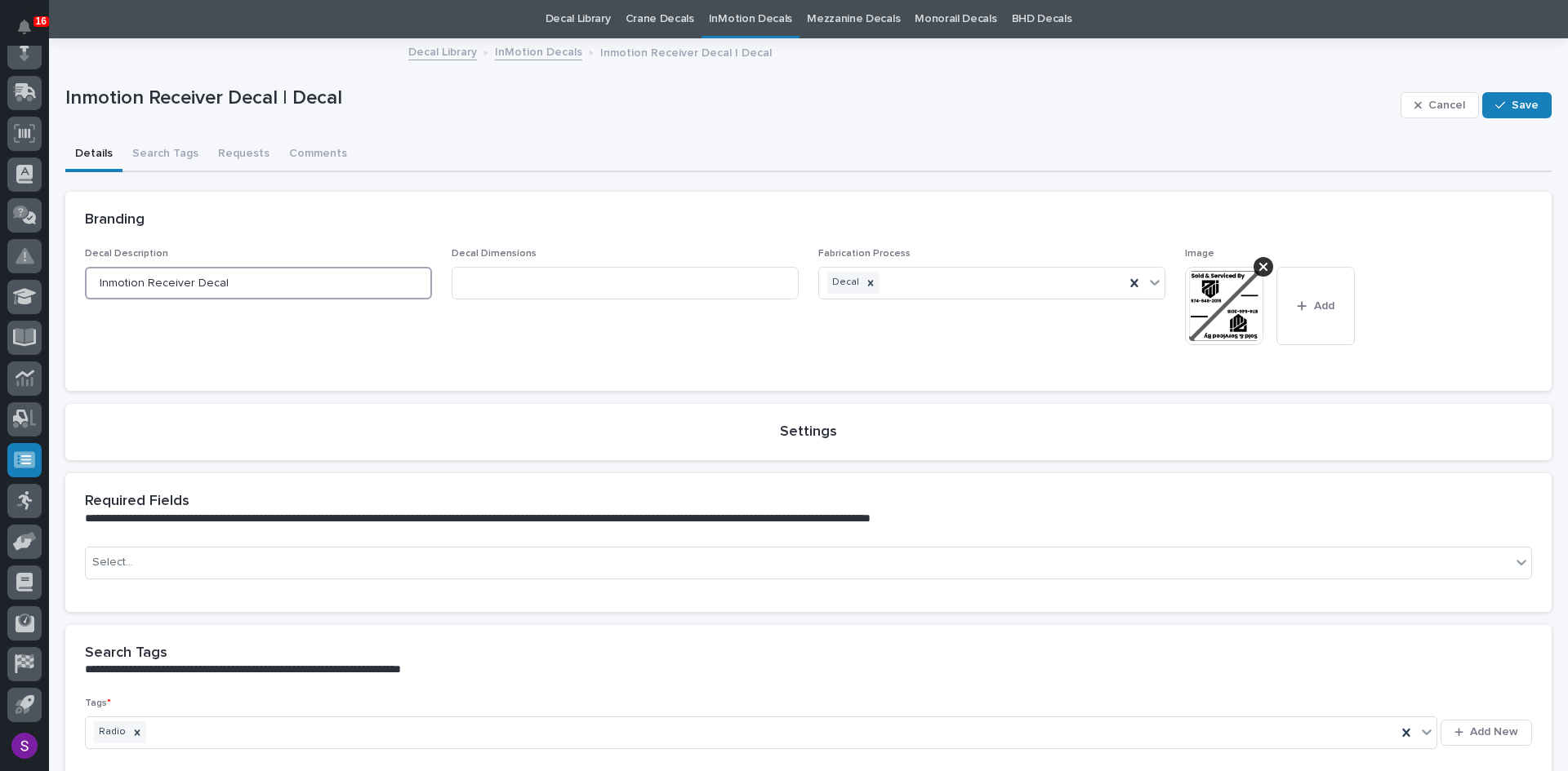
click at [224, 286] on input "Inmotion Receiver Decal" at bounding box center [259, 283] width 347 height 32
type input "Inmotion Receiver"
click at [1513, 104] on span "Save" at bounding box center [1525, 105] width 27 height 15
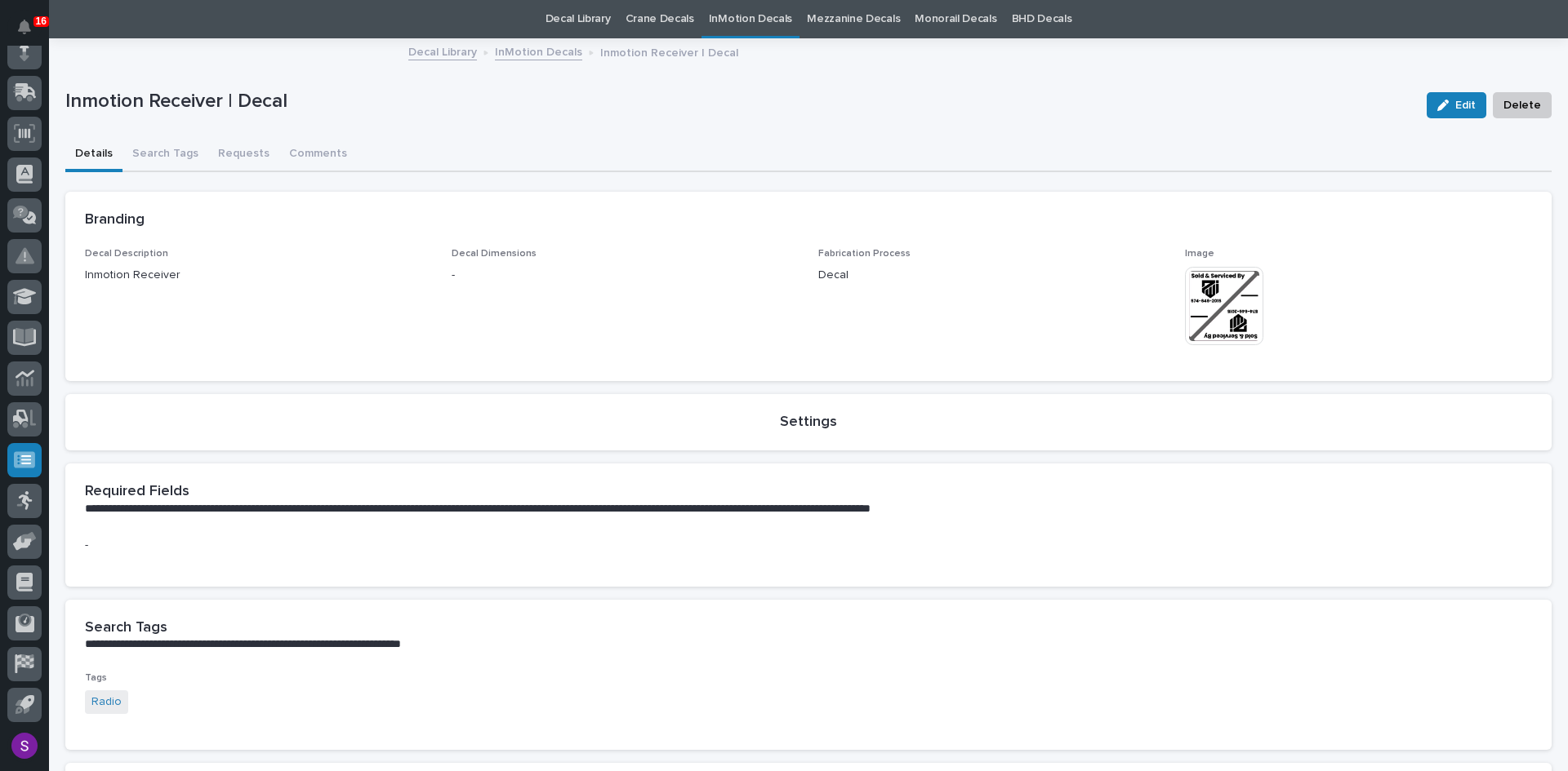
click at [543, 53] on link "InMotion Decals" at bounding box center [539, 51] width 88 height 18
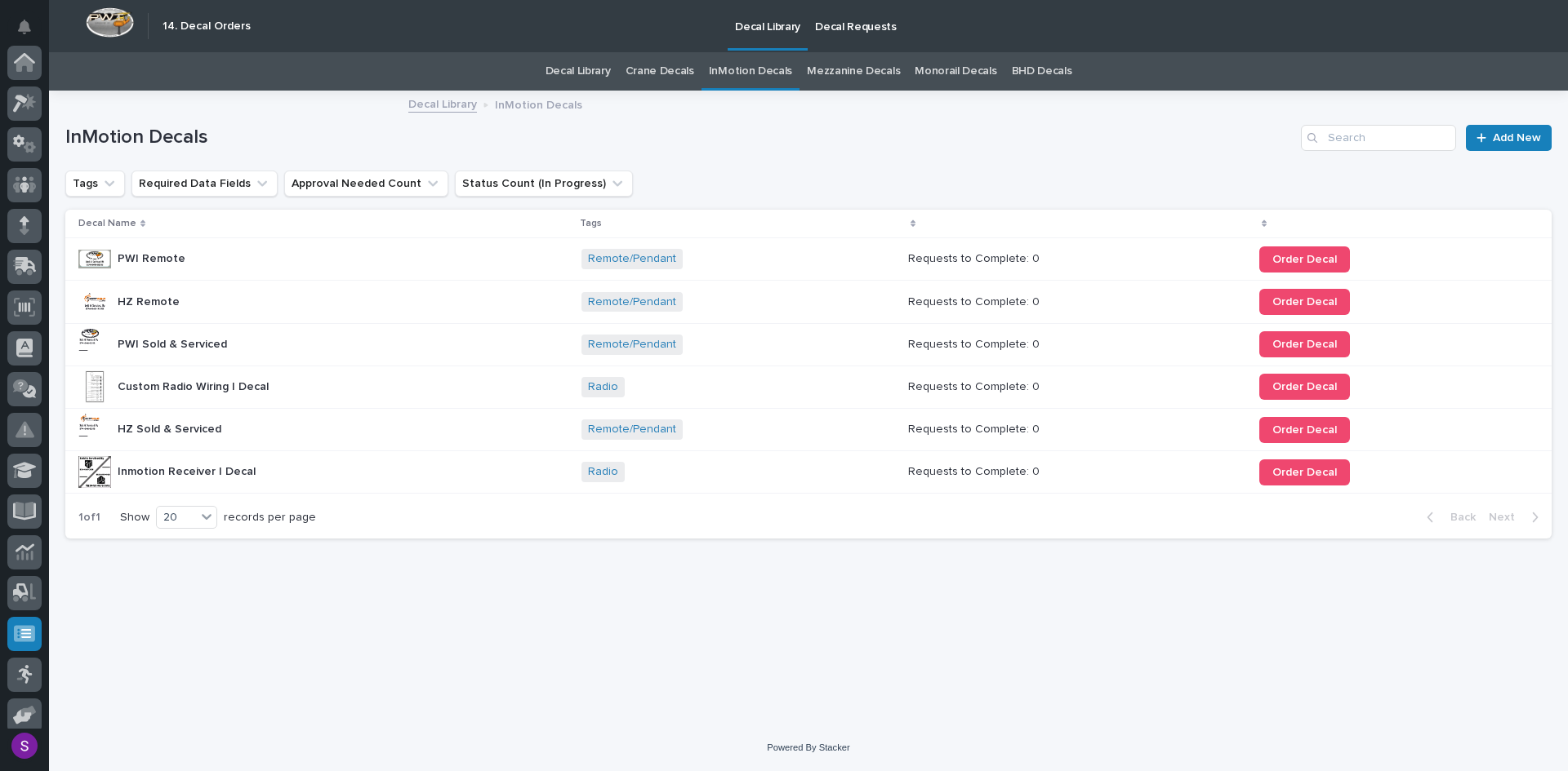
scroll to position [173, 0]
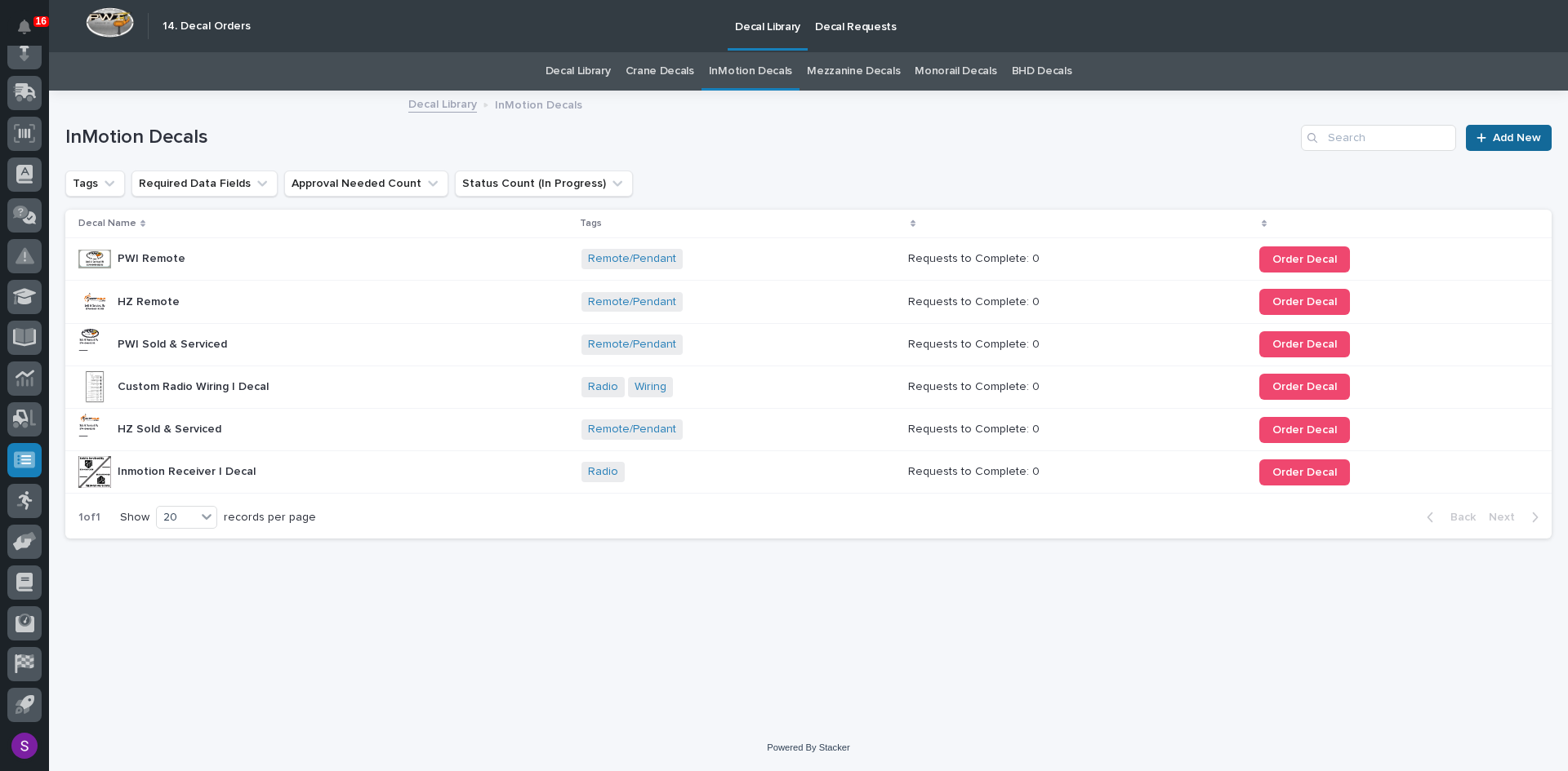
click at [1520, 137] on span "Add New" at bounding box center [1516, 138] width 48 height 11
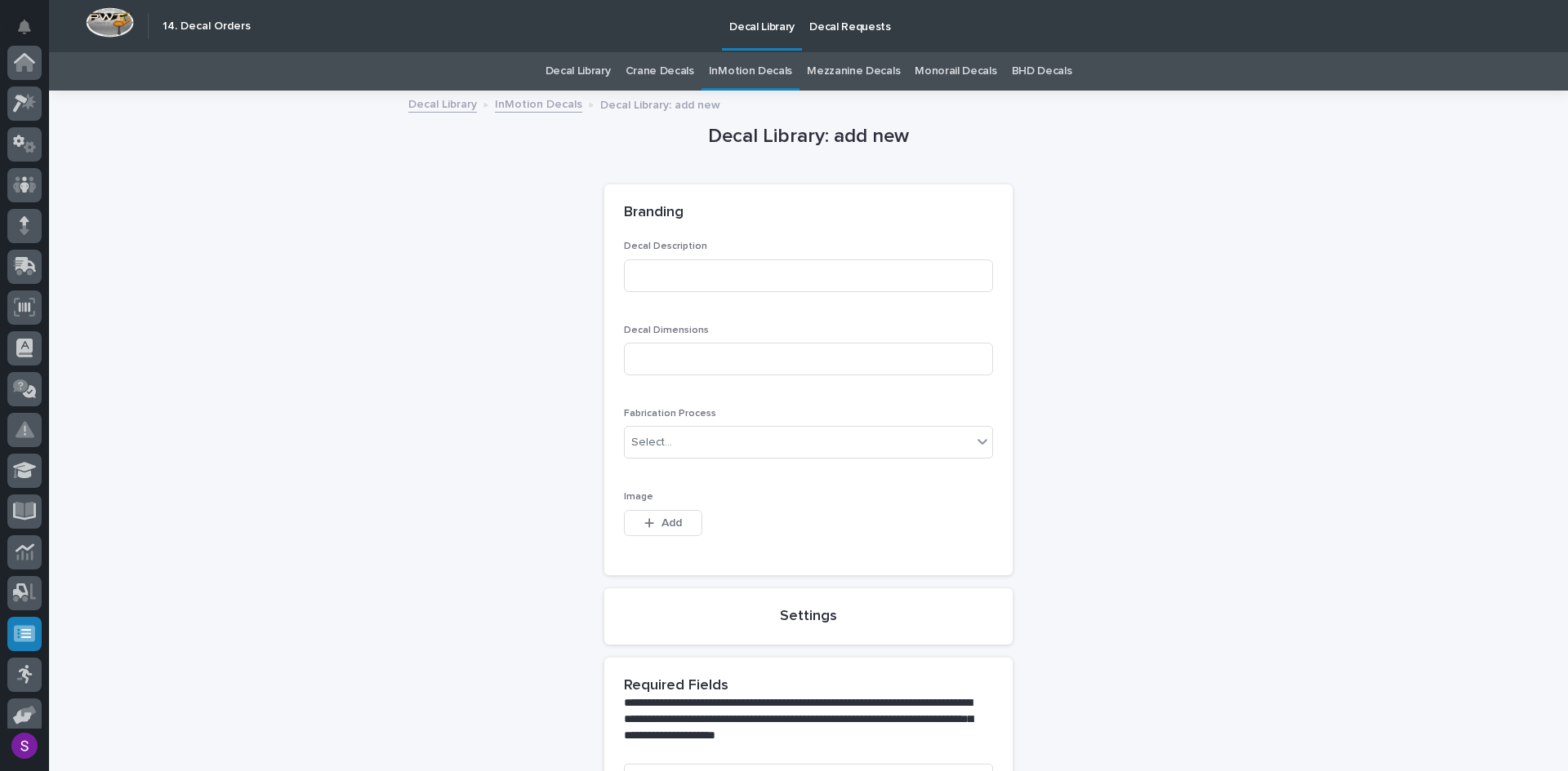
scroll to position [173, 0]
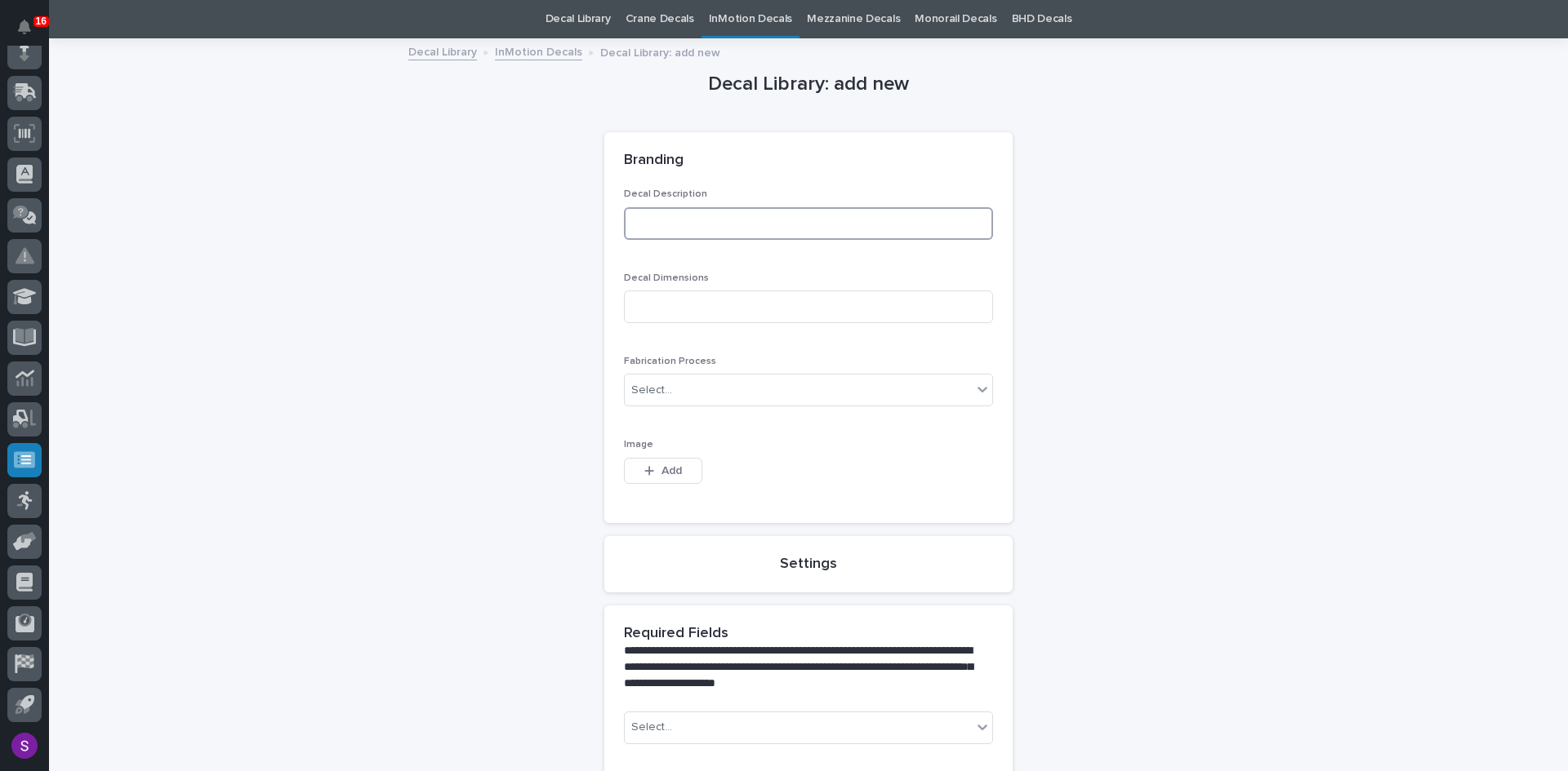
click at [654, 214] on input at bounding box center [808, 223] width 369 height 32
paste input "Inmotion Transmitte"
type input "Inmotion Transmitter"
click at [663, 305] on input at bounding box center [808, 307] width 369 height 32
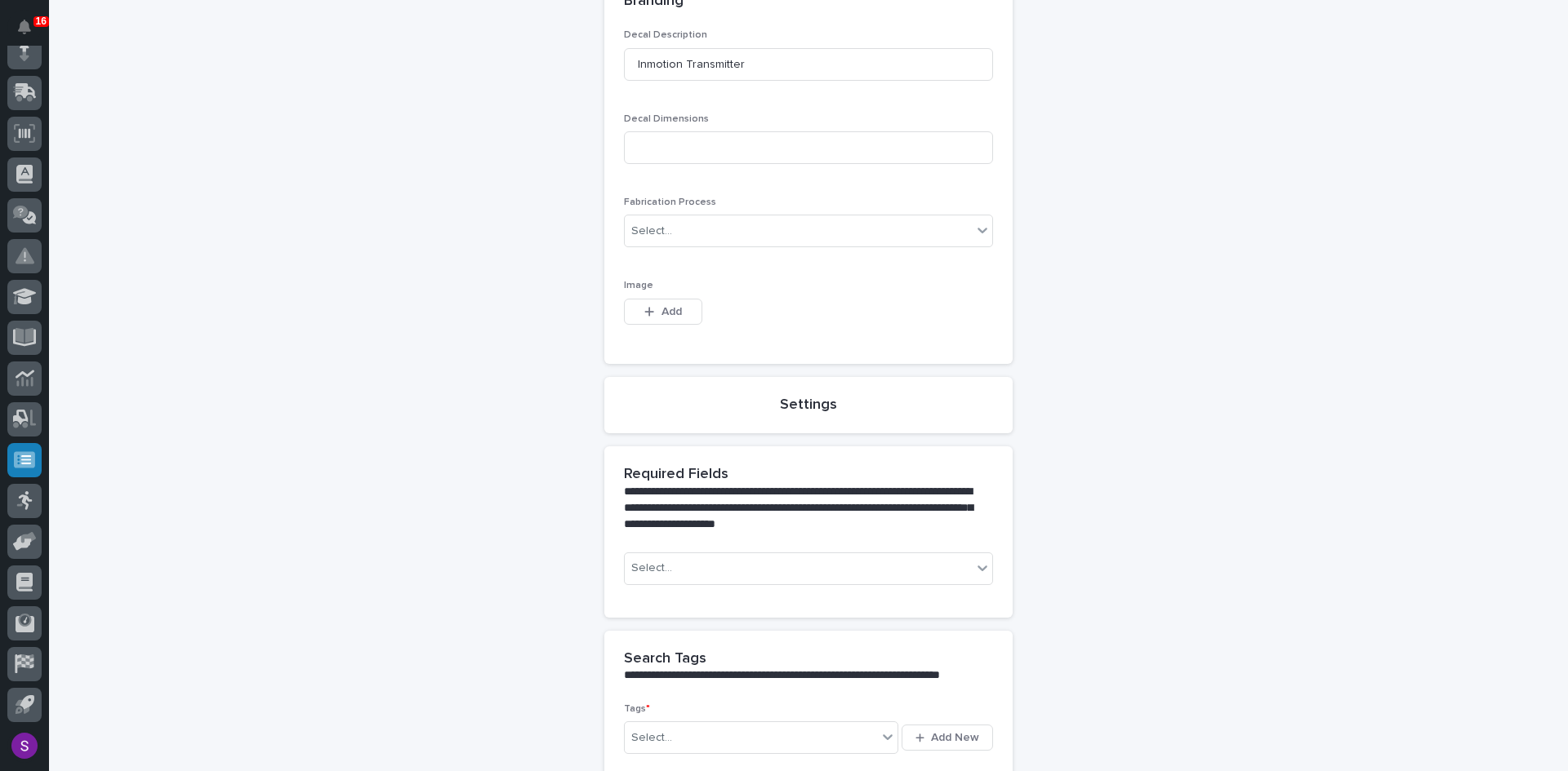
scroll to position [216, 0]
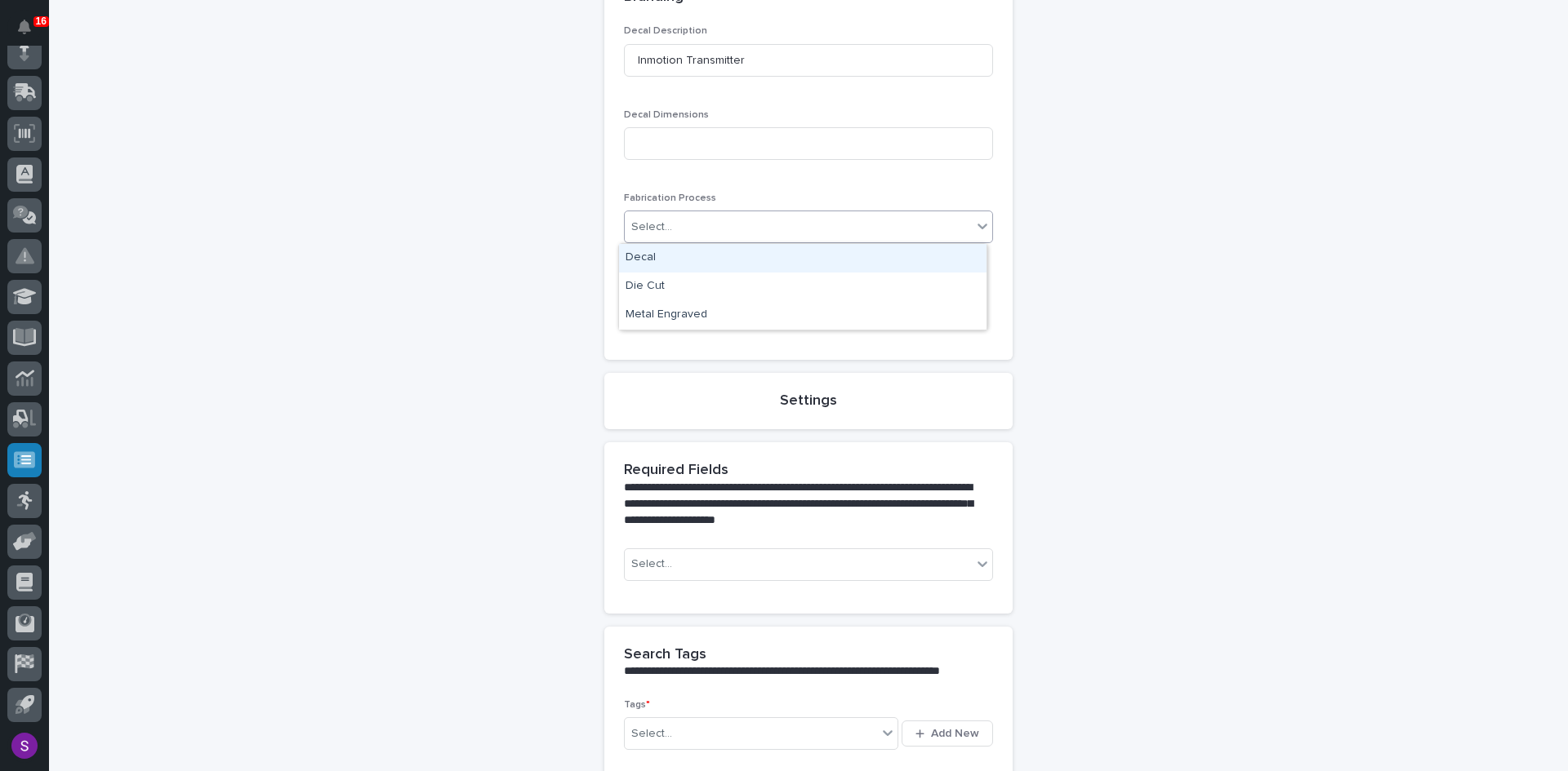
click at [753, 231] on div "Select..." at bounding box center [798, 227] width 347 height 27
click at [697, 261] on div "Decal" at bounding box center [802, 258] width 367 height 29
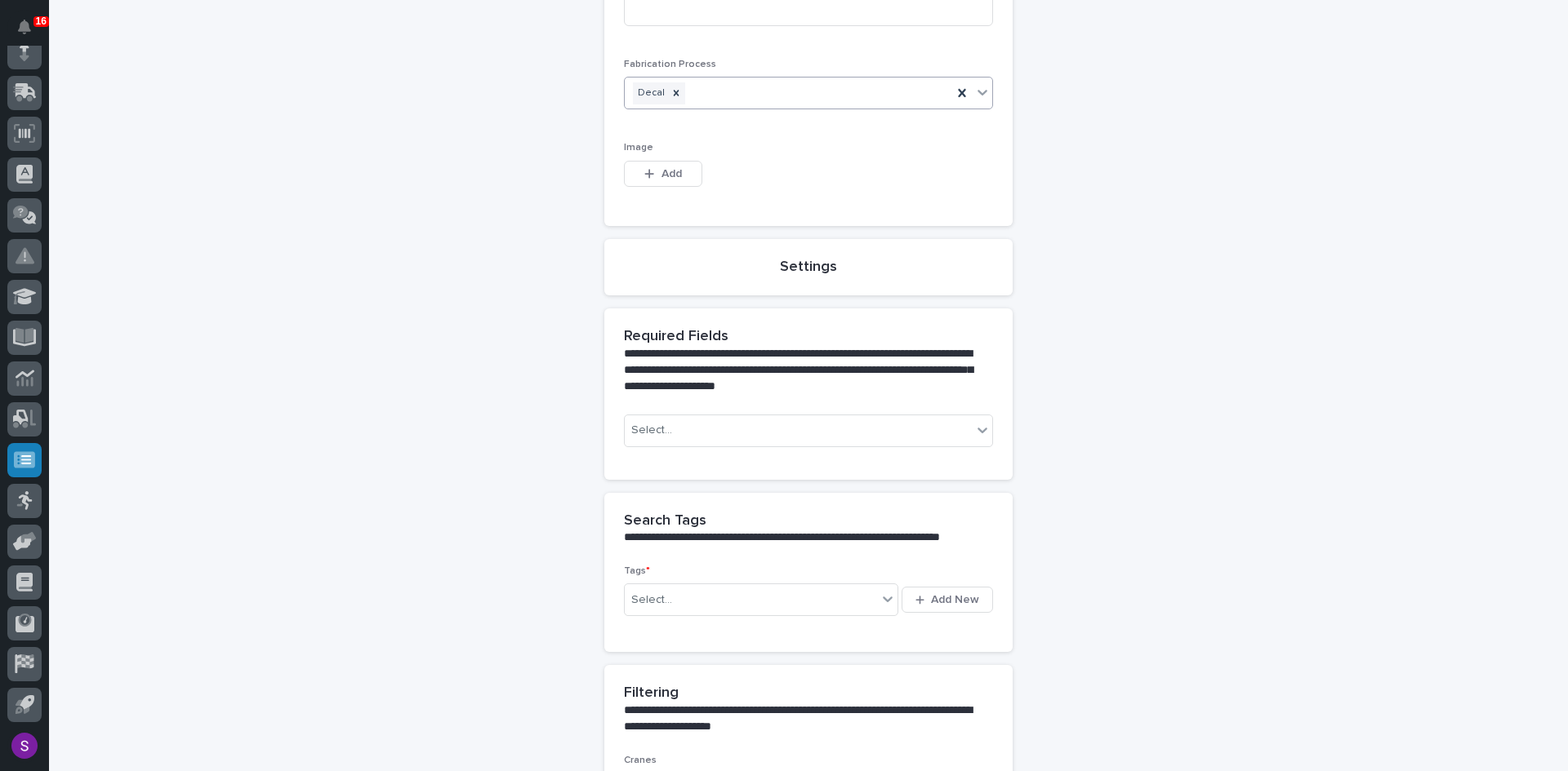
scroll to position [378, 0]
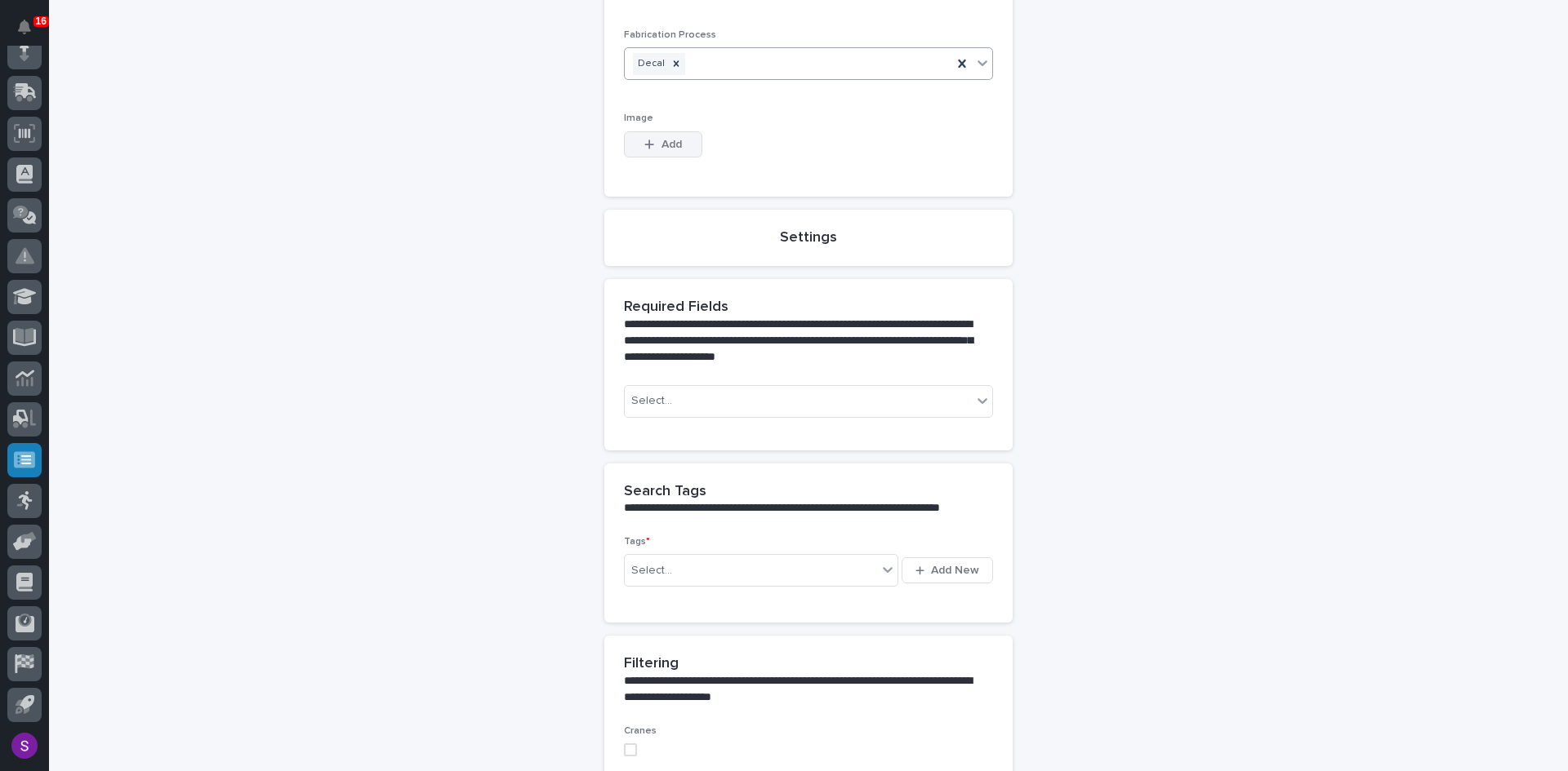
click at [681, 144] on button "Add" at bounding box center [663, 145] width 78 height 26
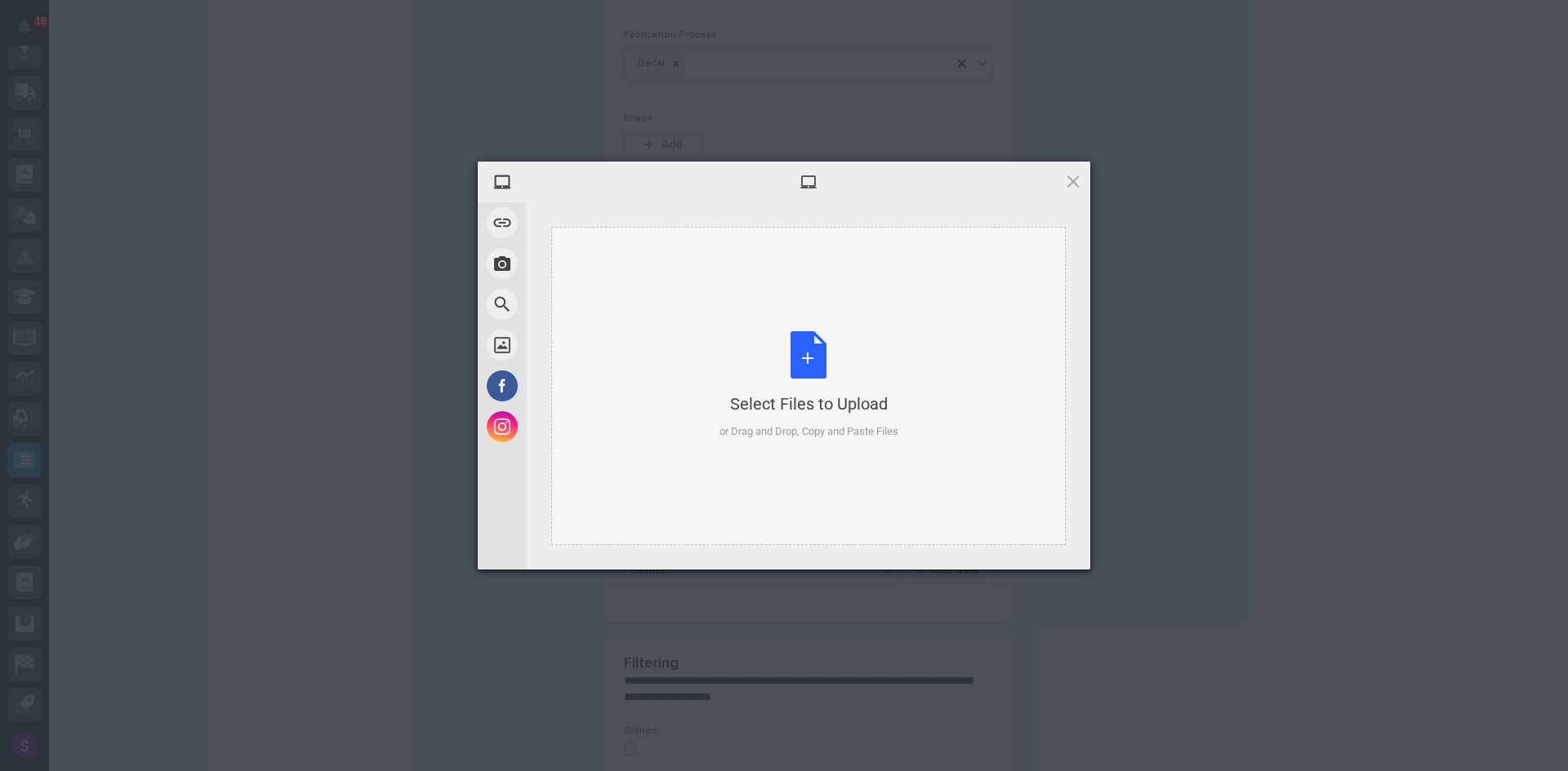
click at [832, 387] on div "Select Files to Upload or Drag and Drop, Copy and Paste Files" at bounding box center [809, 386] width 179 height 109
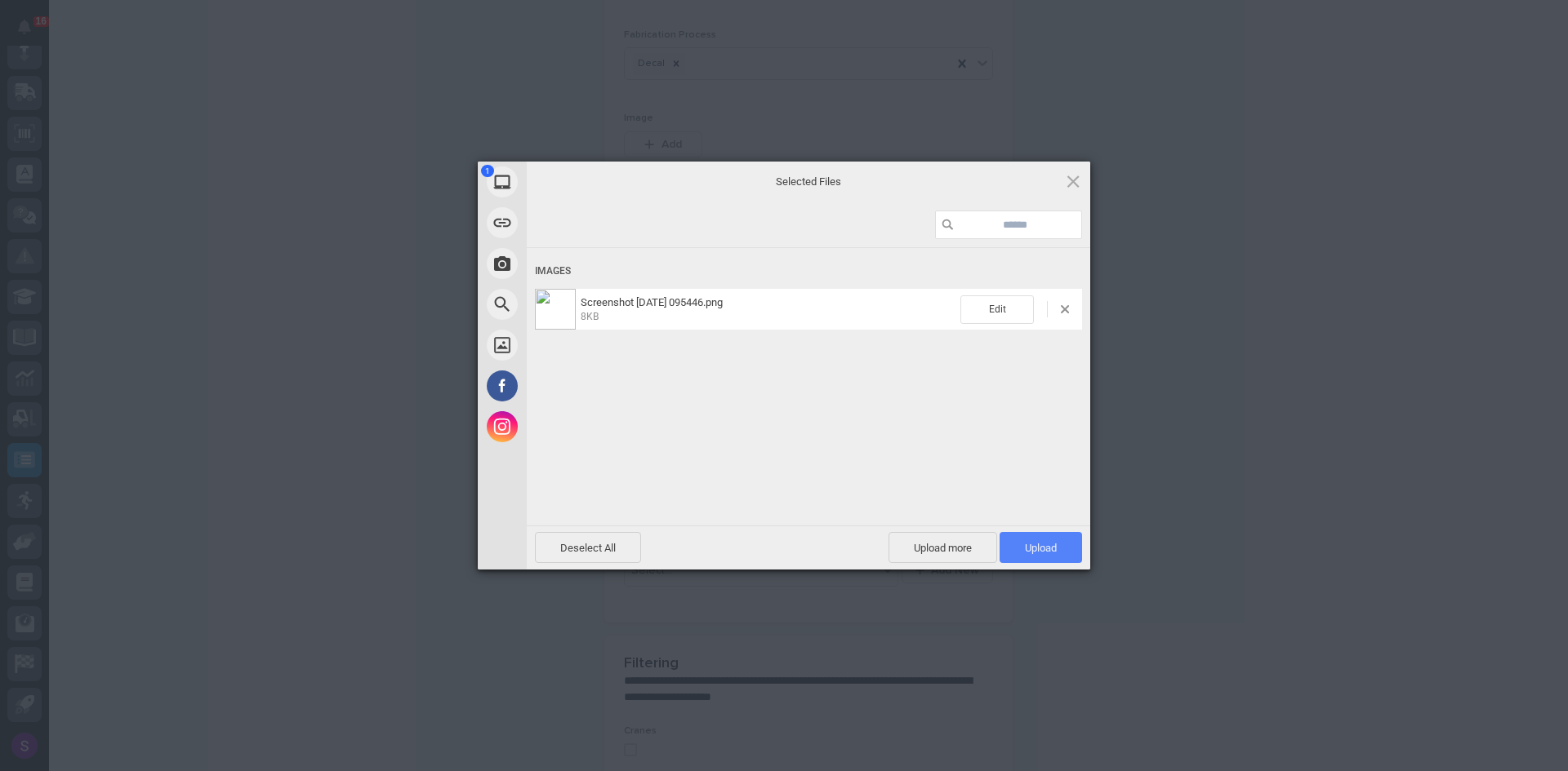
click at [1036, 544] on span "Upload 1" at bounding box center [1040, 548] width 32 height 12
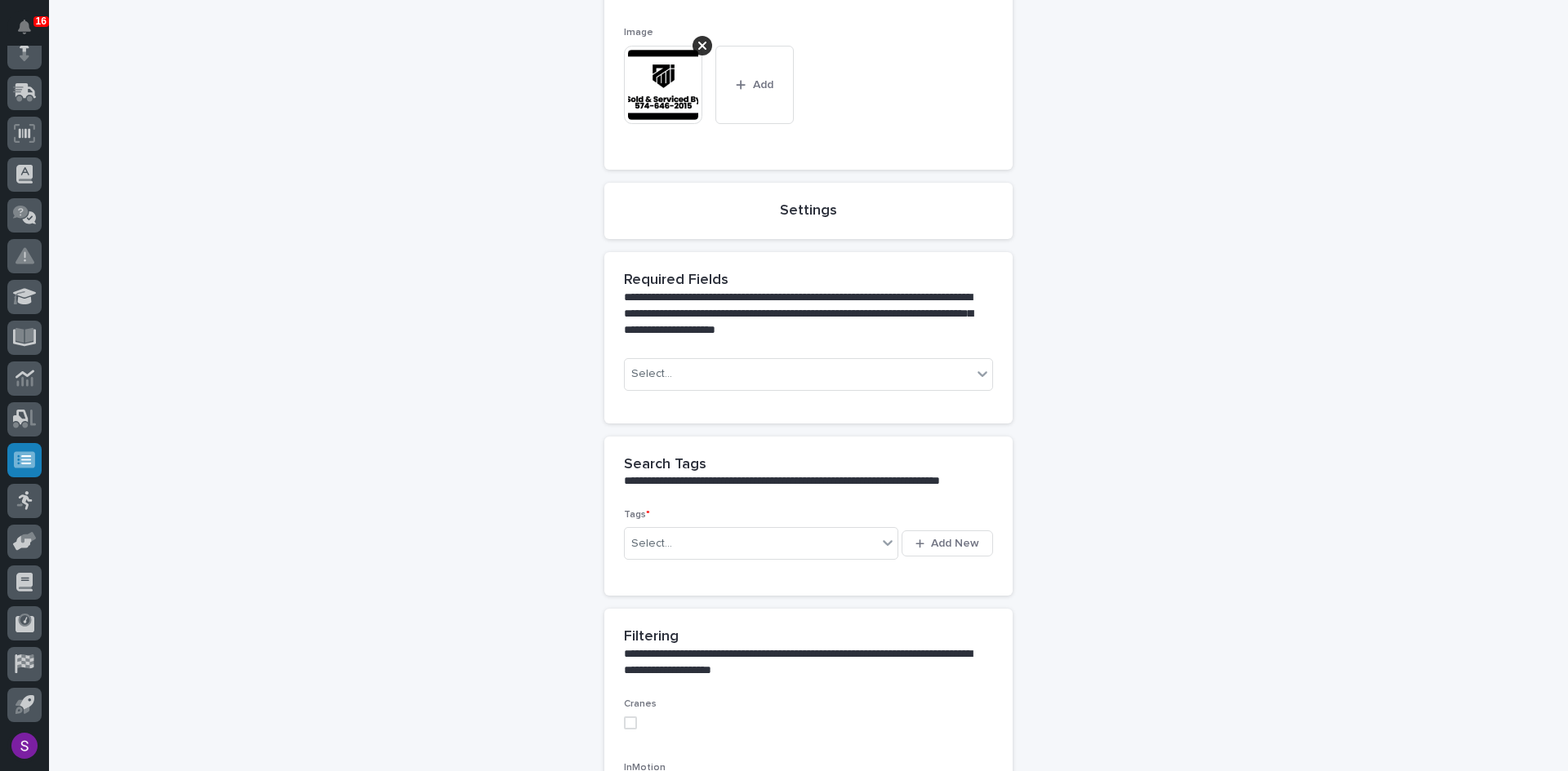
scroll to position [490, 0]
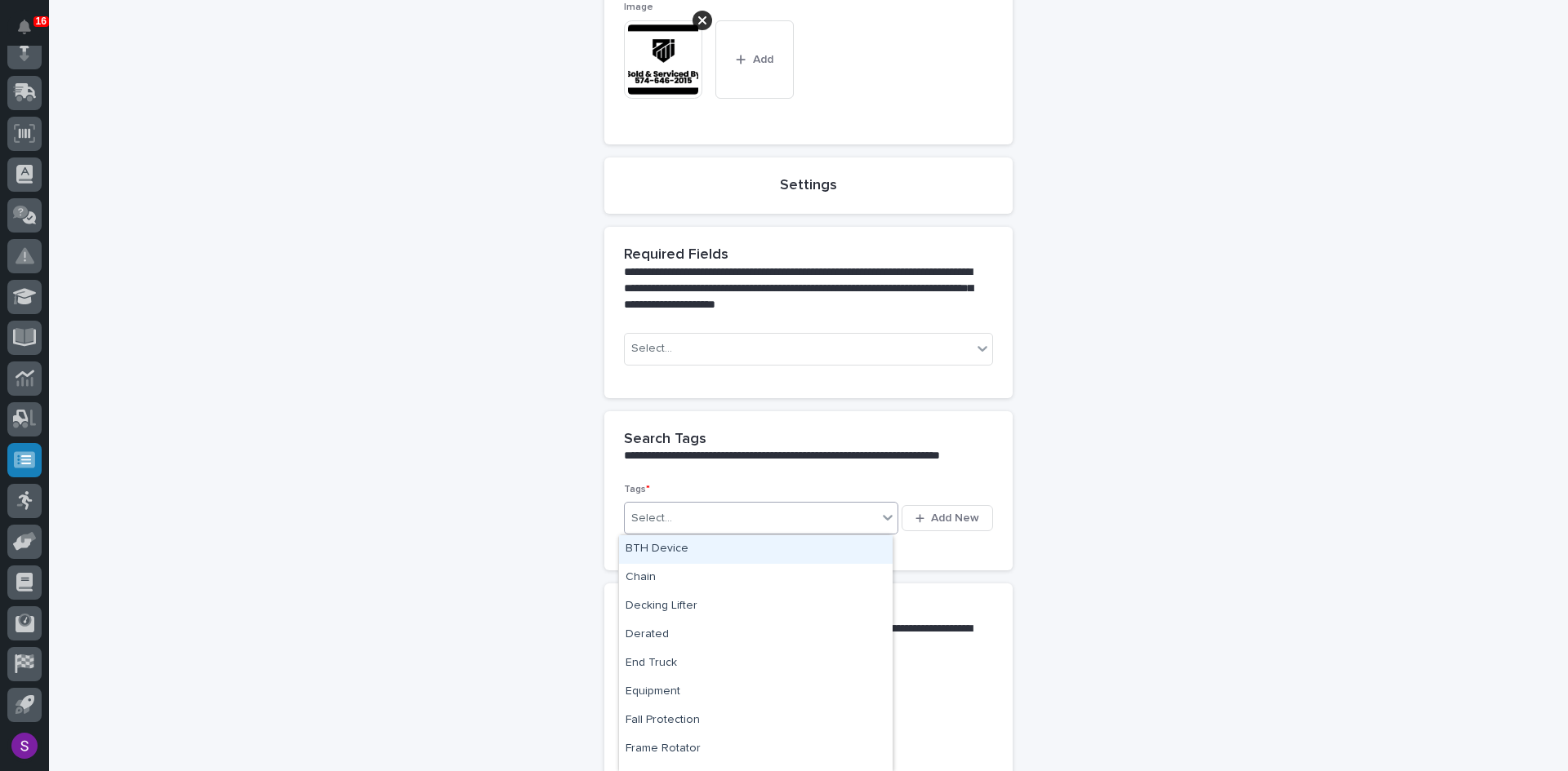
drag, startPoint x: 697, startPoint y: 520, endPoint x: 727, endPoint y: 539, distance: 35.5
click at [698, 520] on div "Select..." at bounding box center [751, 519] width 252 height 27
click at [690, 710] on div "Radio" at bounding box center [756, 717] width 273 height 29
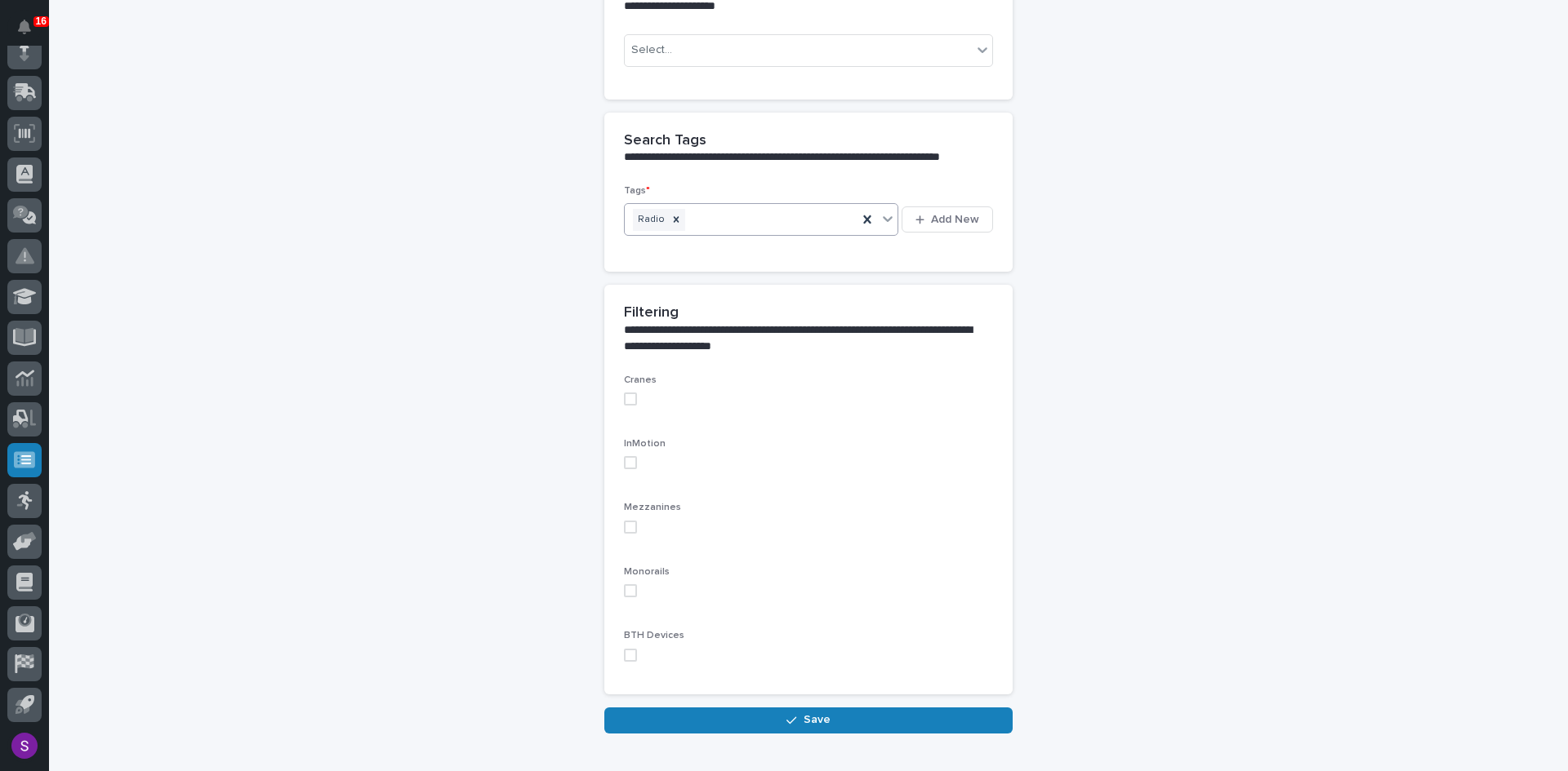
scroll to position [817, 0]
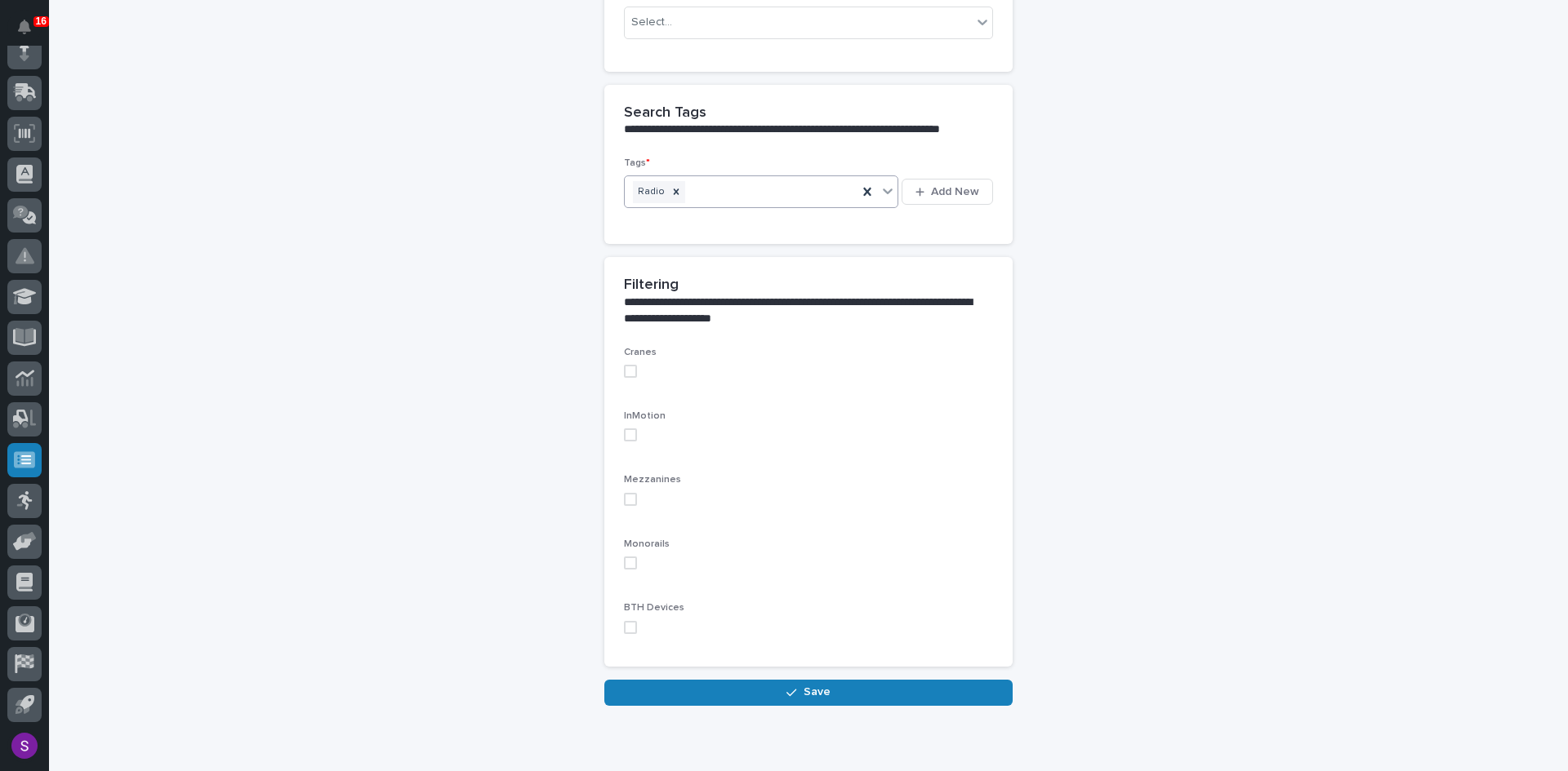
click at [817, 190] on div "Radio" at bounding box center [741, 192] width 233 height 29
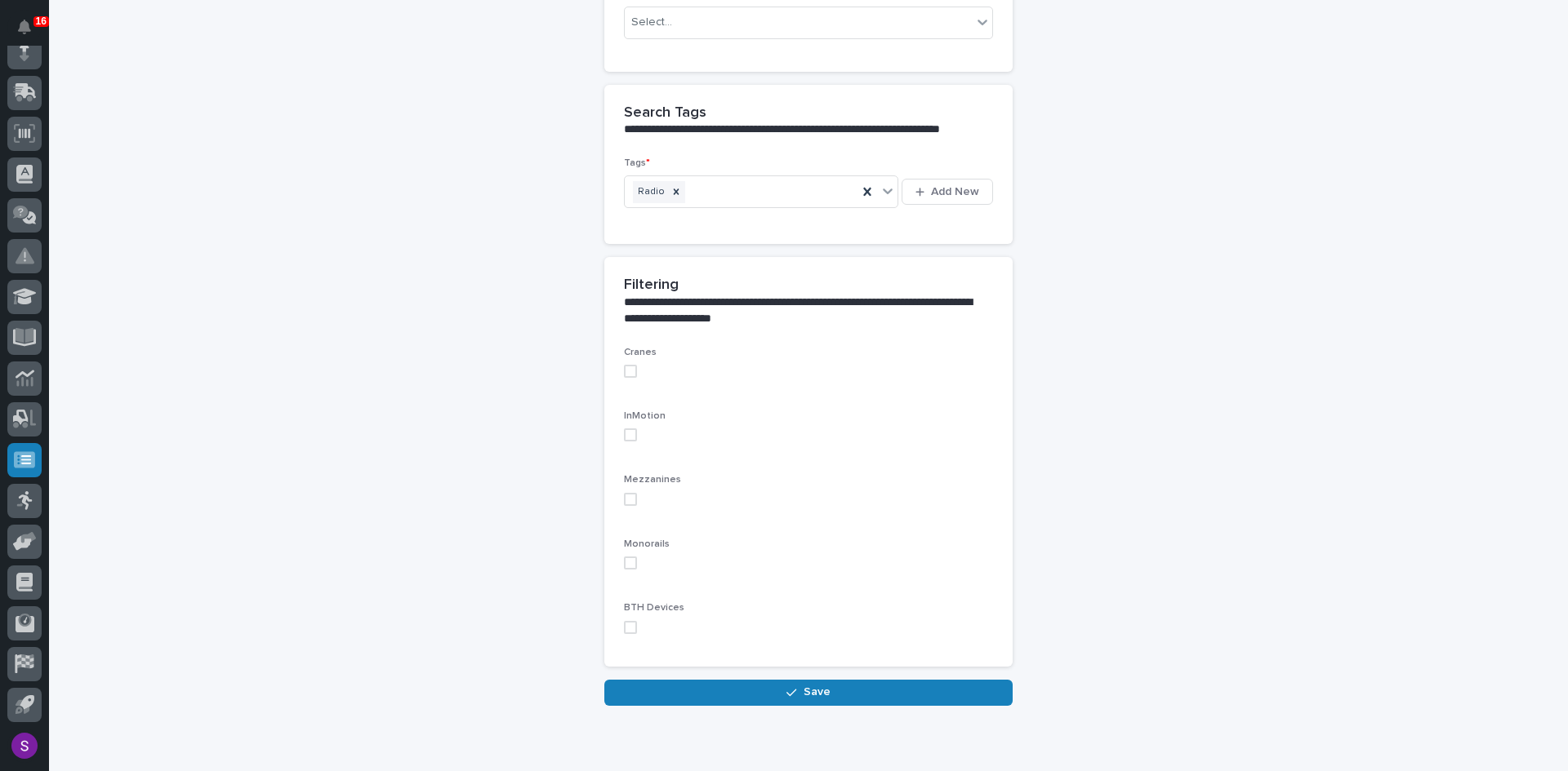
click at [624, 433] on span at bounding box center [630, 435] width 13 height 13
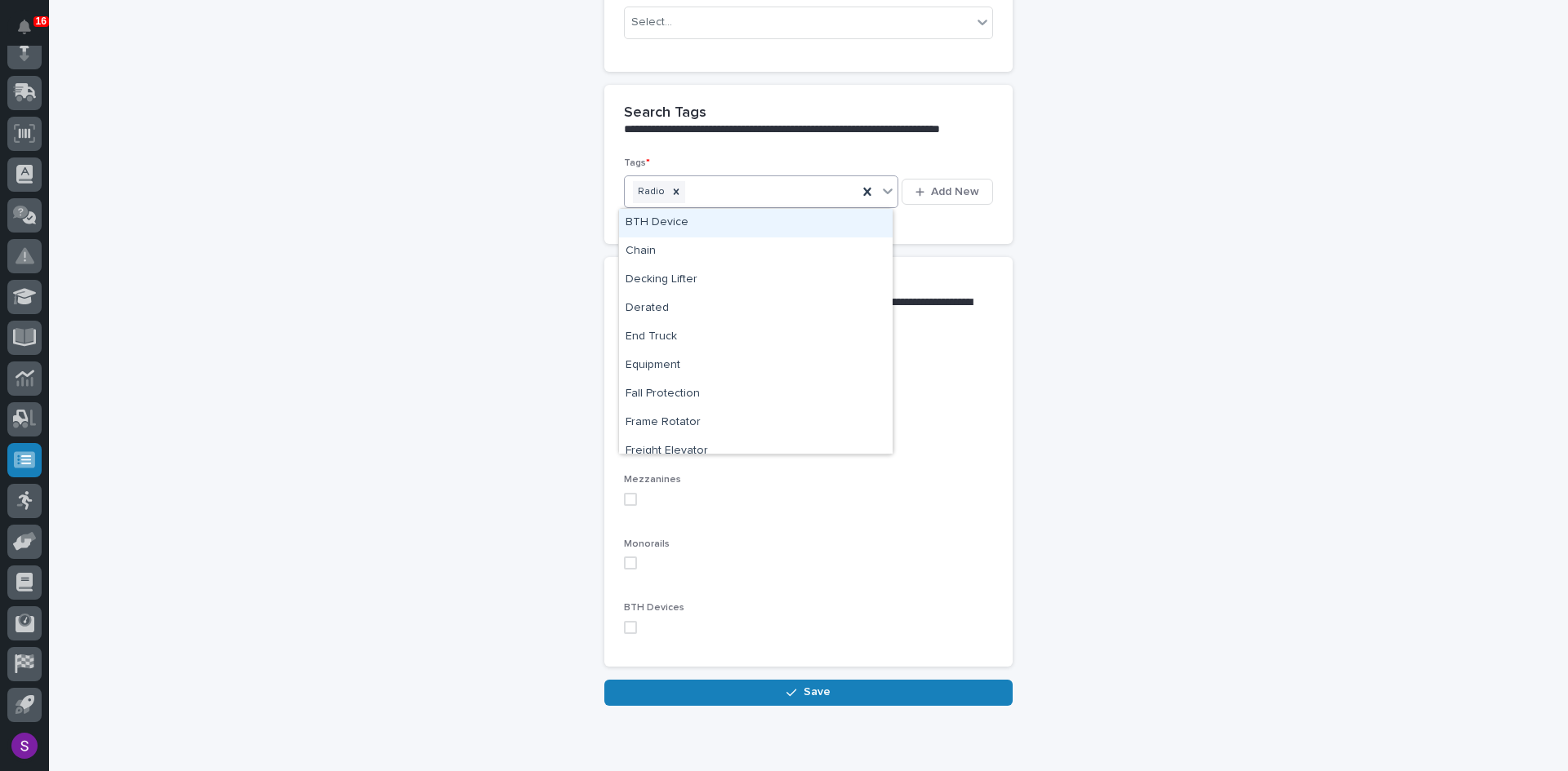
click at [748, 197] on div "Radio" at bounding box center [741, 192] width 233 height 29
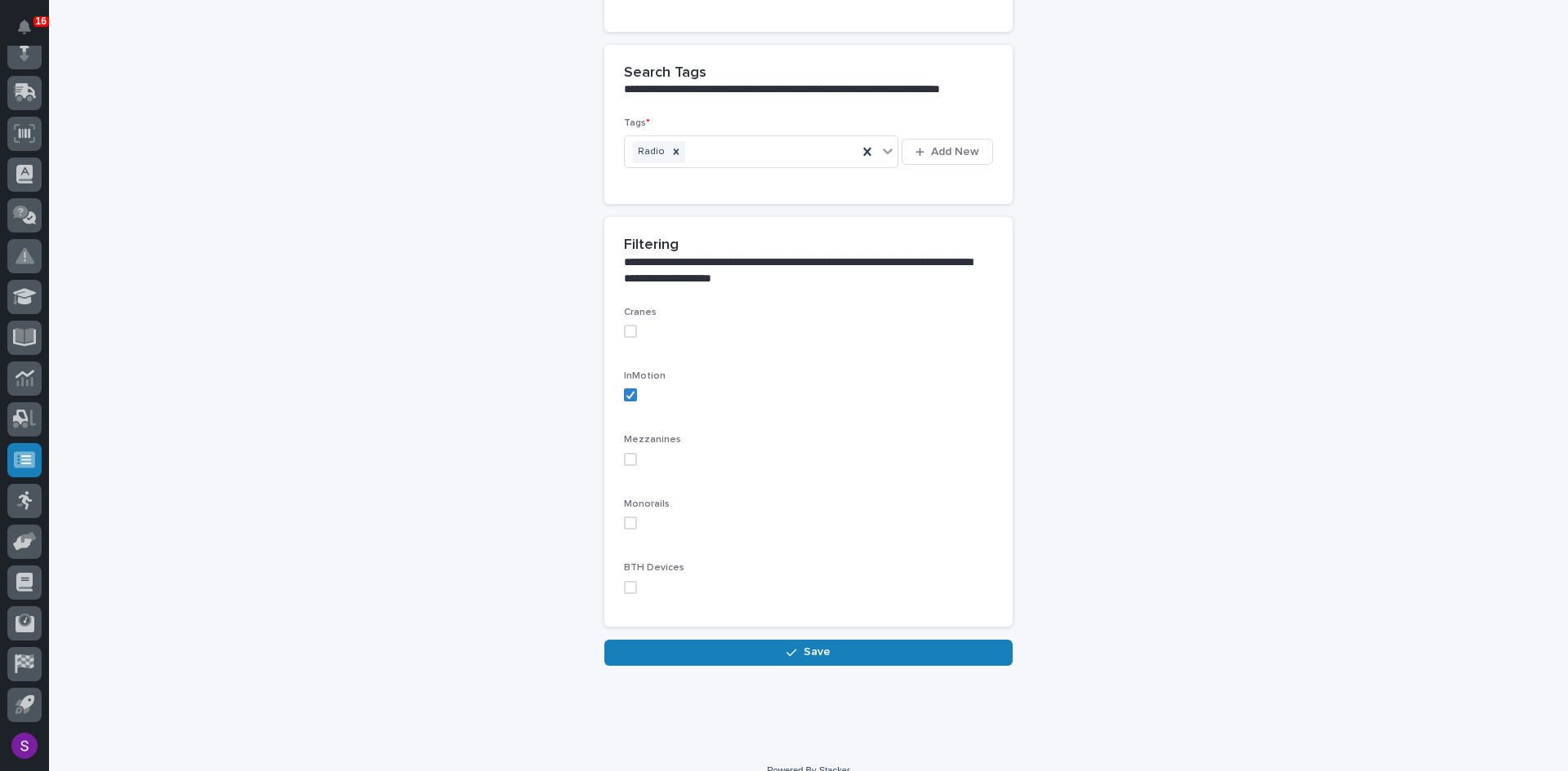
scroll to position [879, 0]
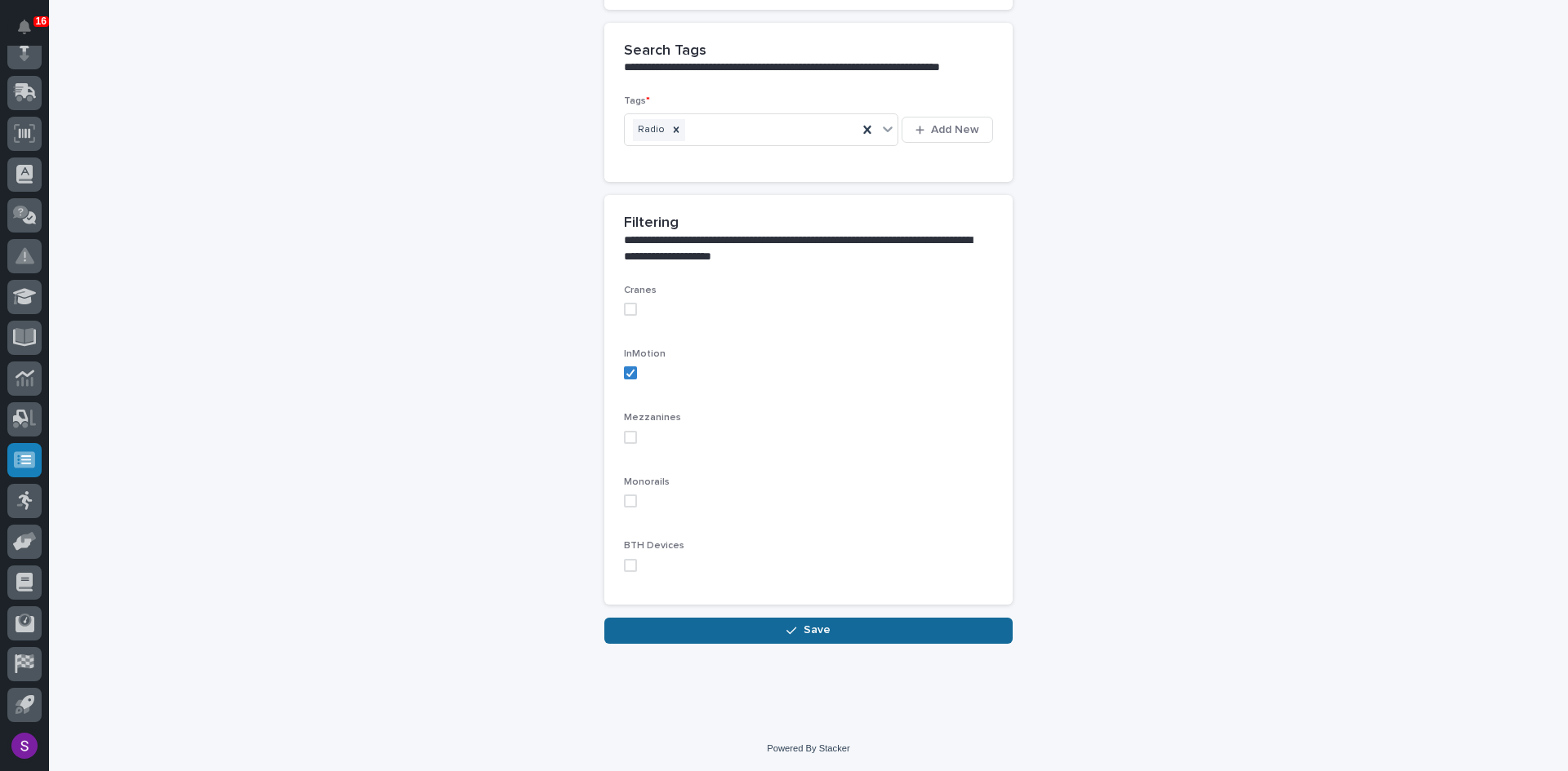
click at [806, 633] on span "Save" at bounding box center [817, 630] width 27 height 15
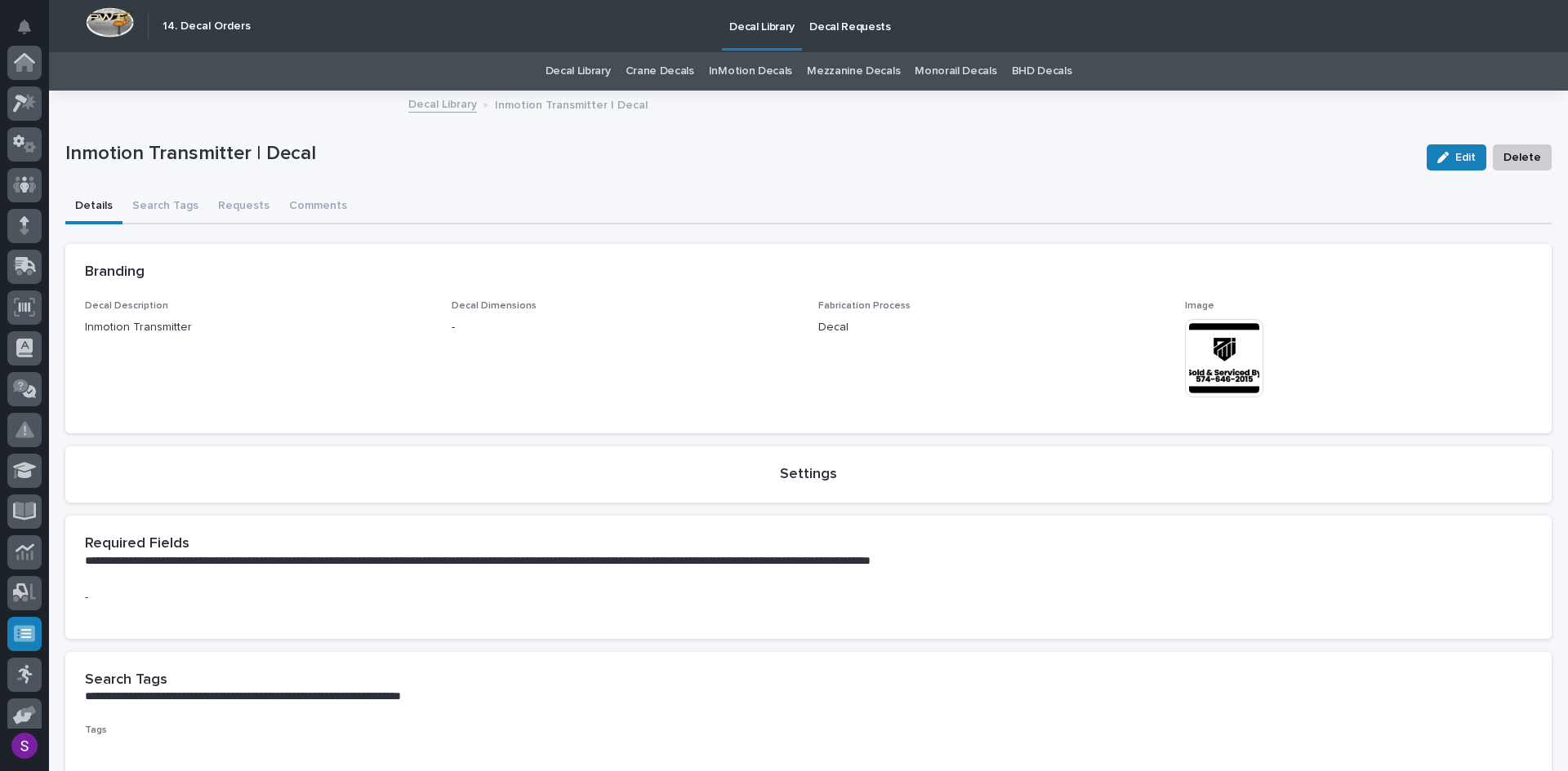
scroll to position [173, 0]
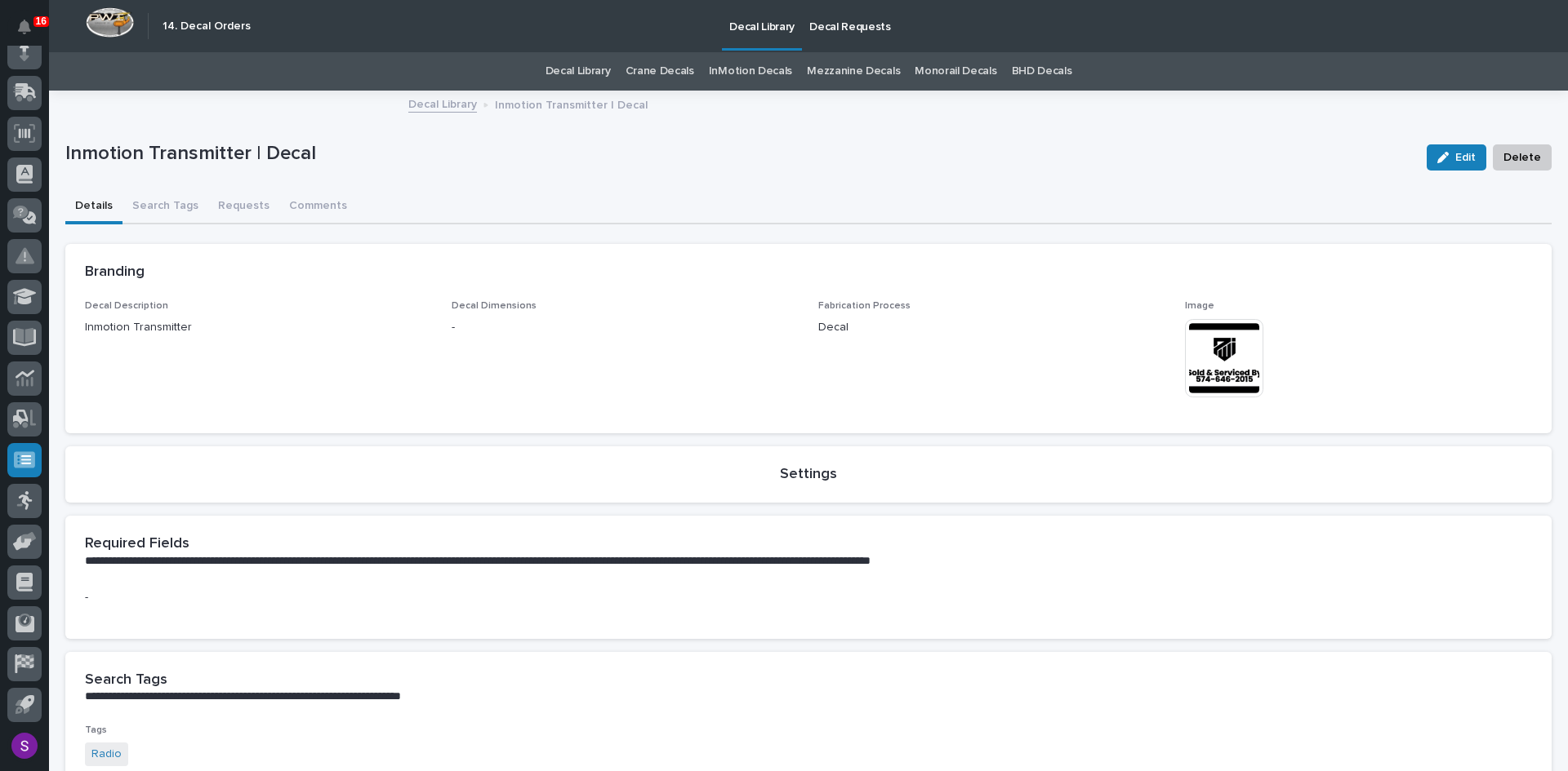
click at [765, 70] on link "InMotion Decals" at bounding box center [750, 72] width 83 height 39
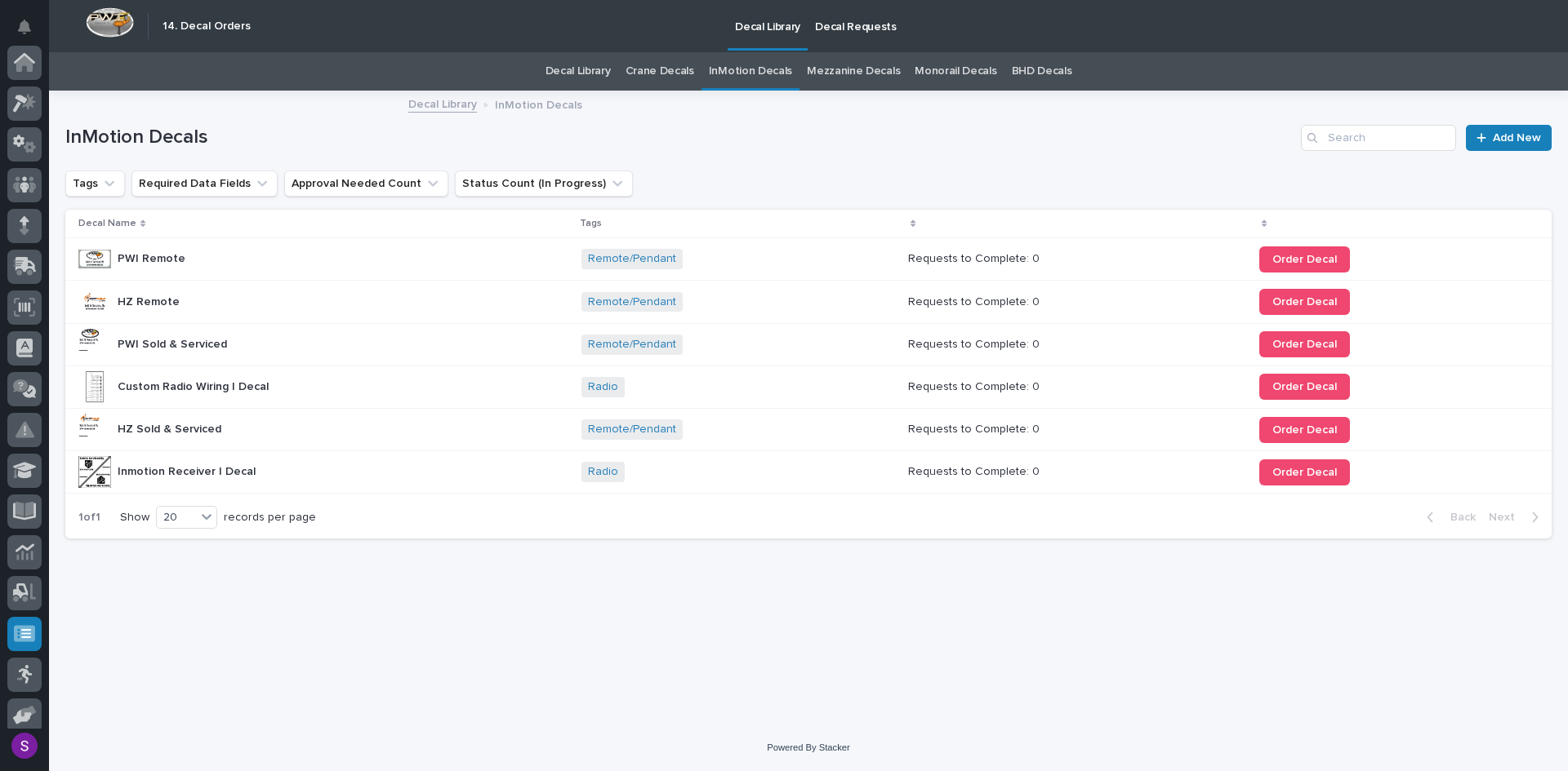
scroll to position [173, 0]
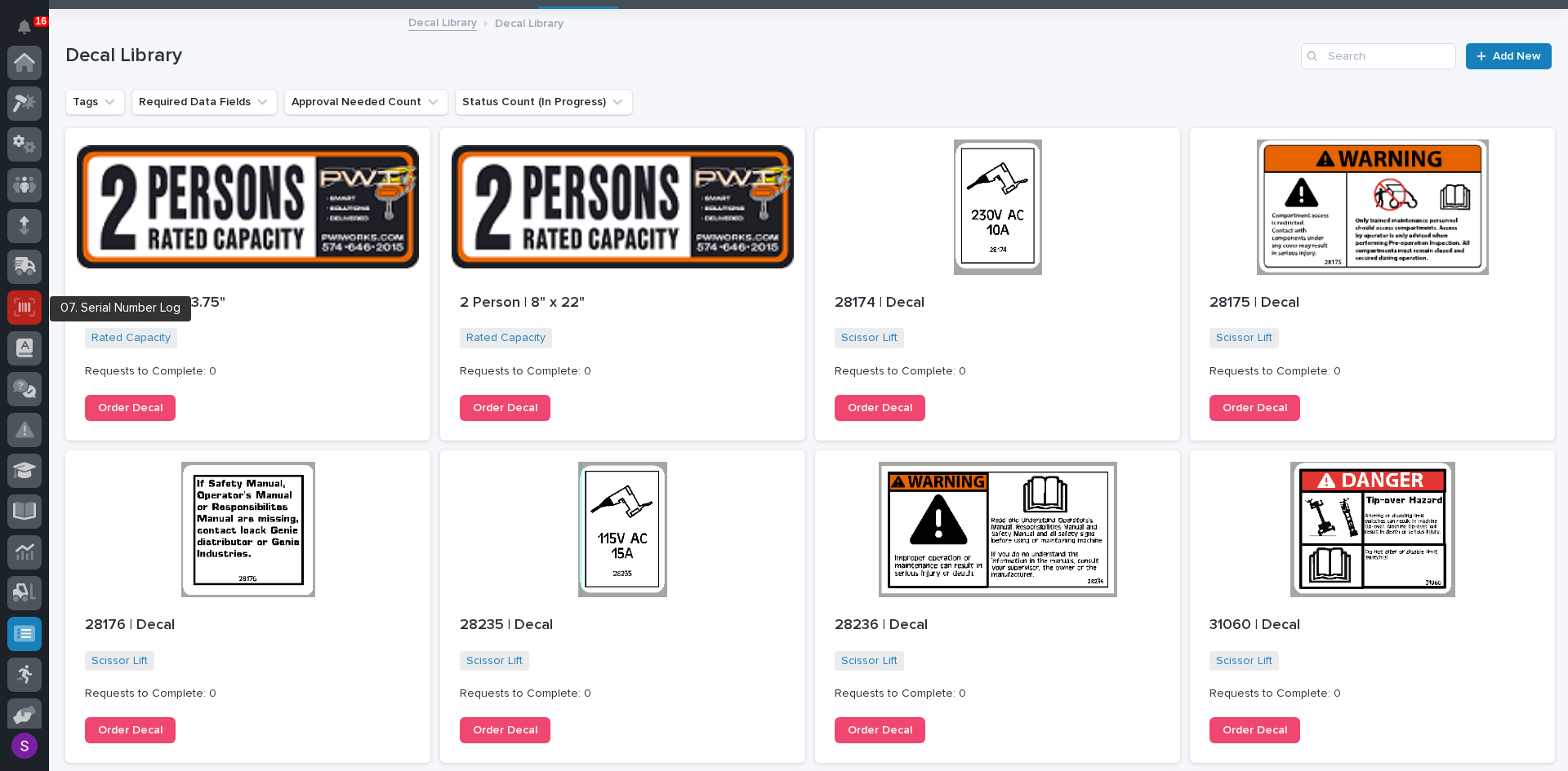
click at [17, 301] on icon at bounding box center [25, 307] width 21 height 18
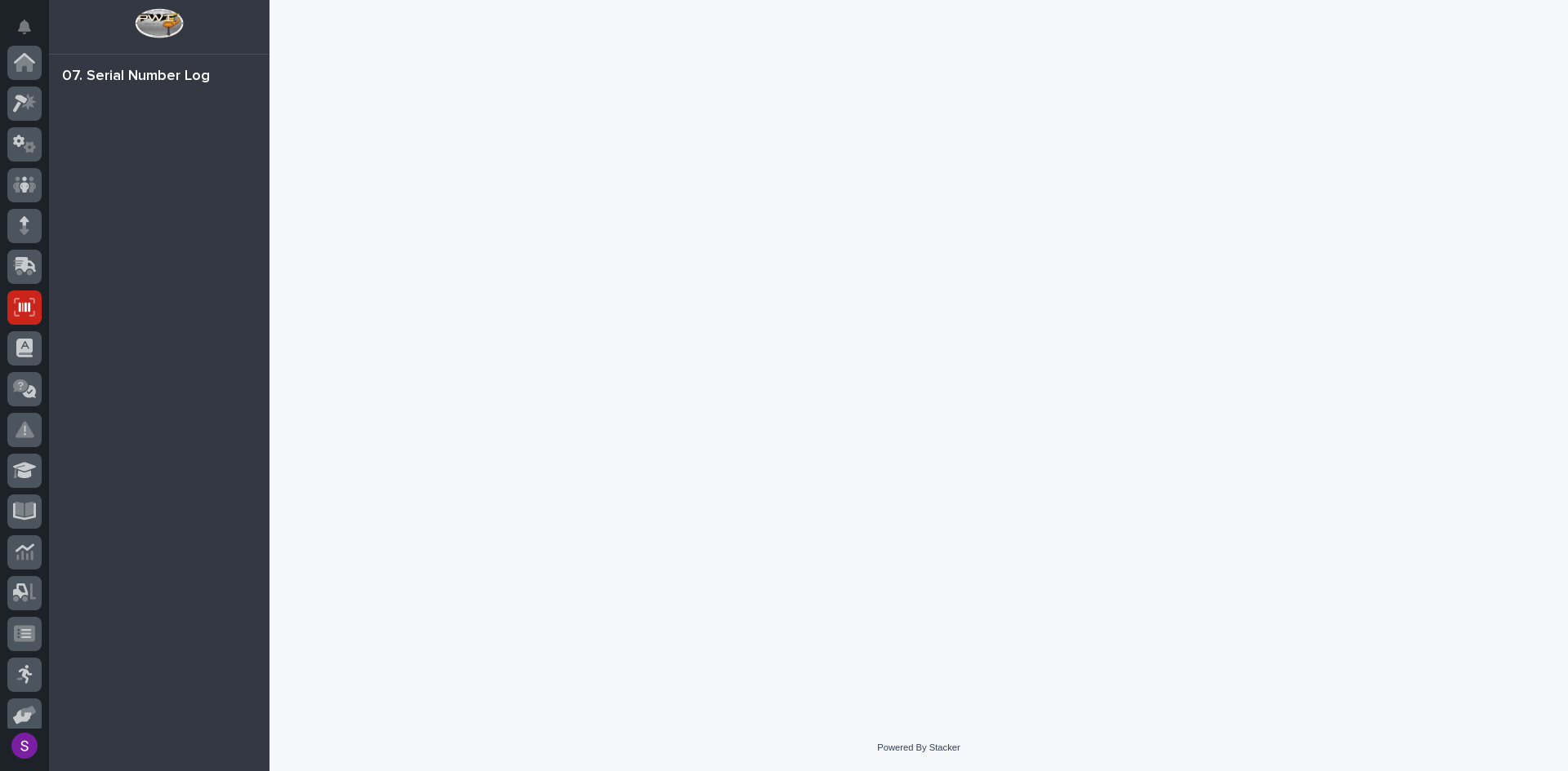
scroll to position [173, 0]
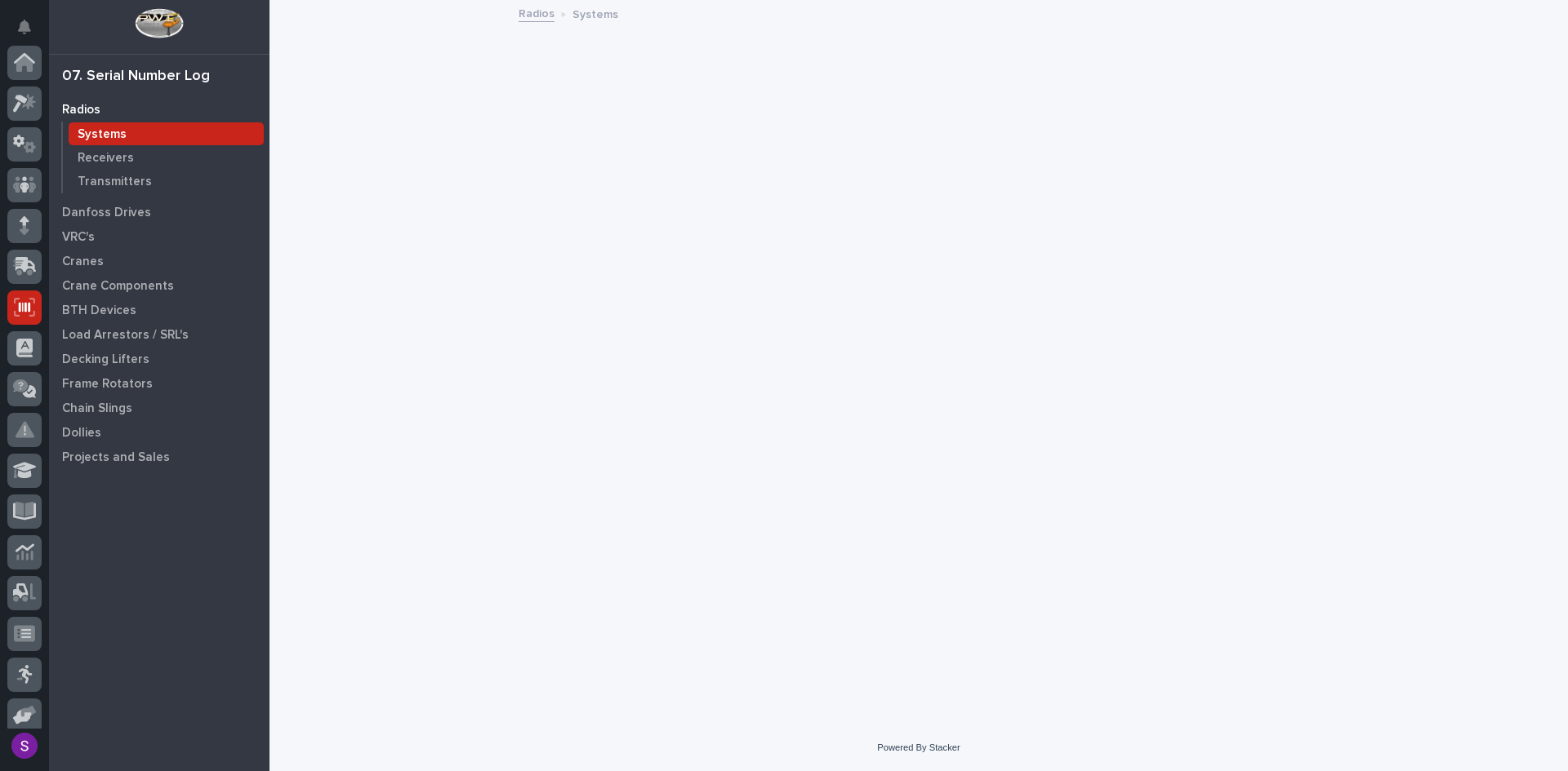
scroll to position [173, 0]
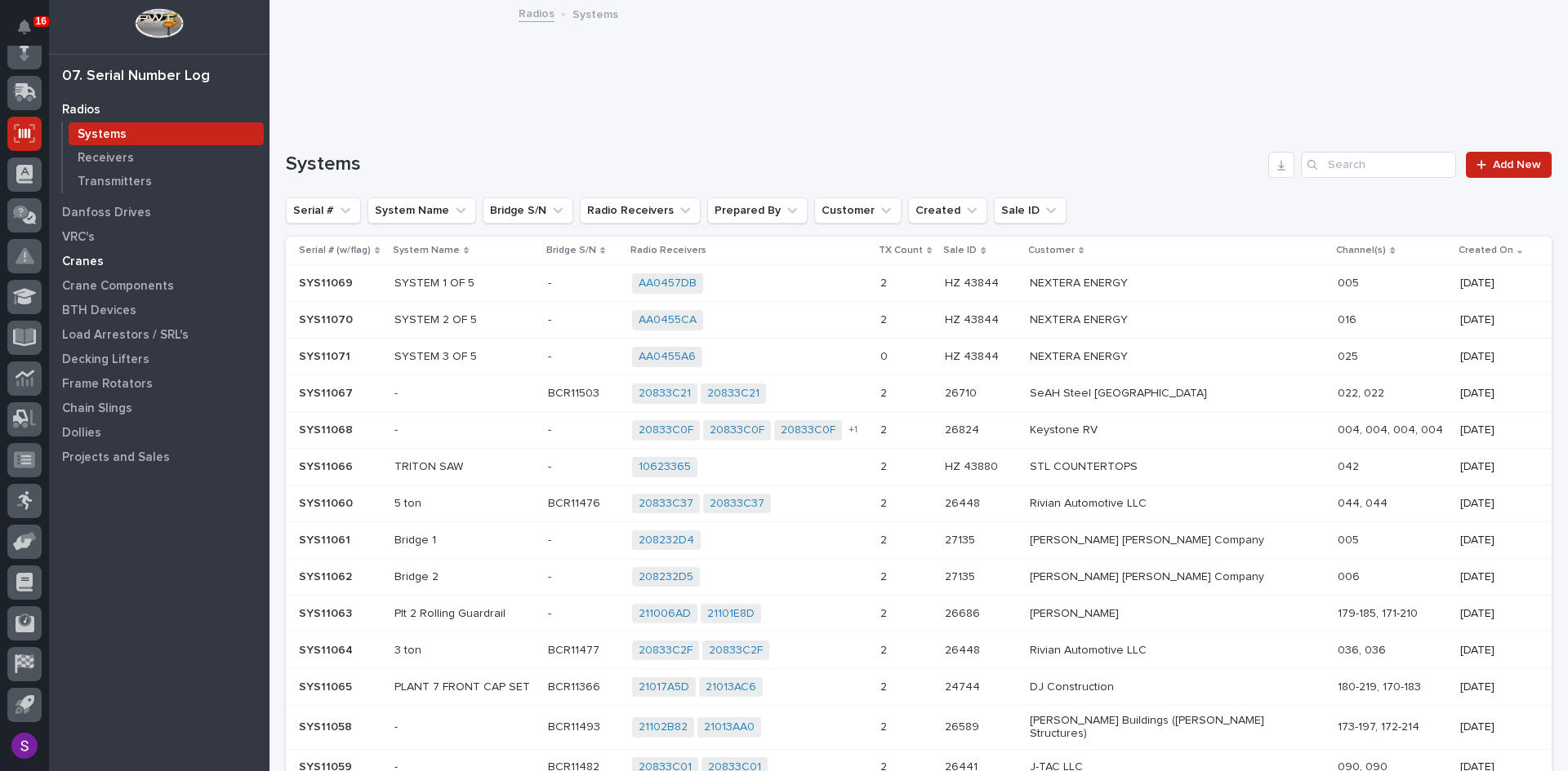
click at [74, 263] on p "Cranes" at bounding box center [83, 262] width 42 height 15
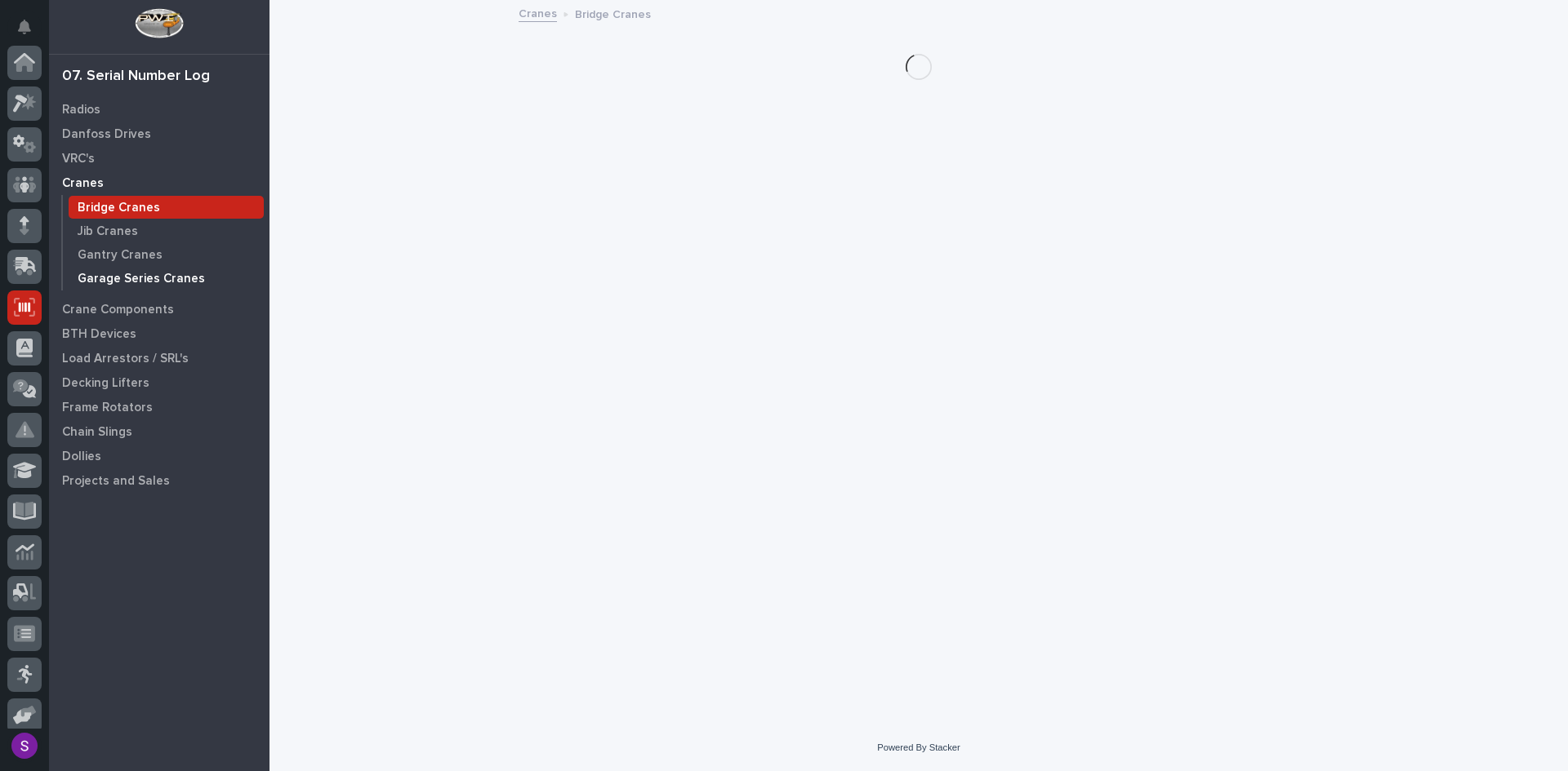
scroll to position [173, 0]
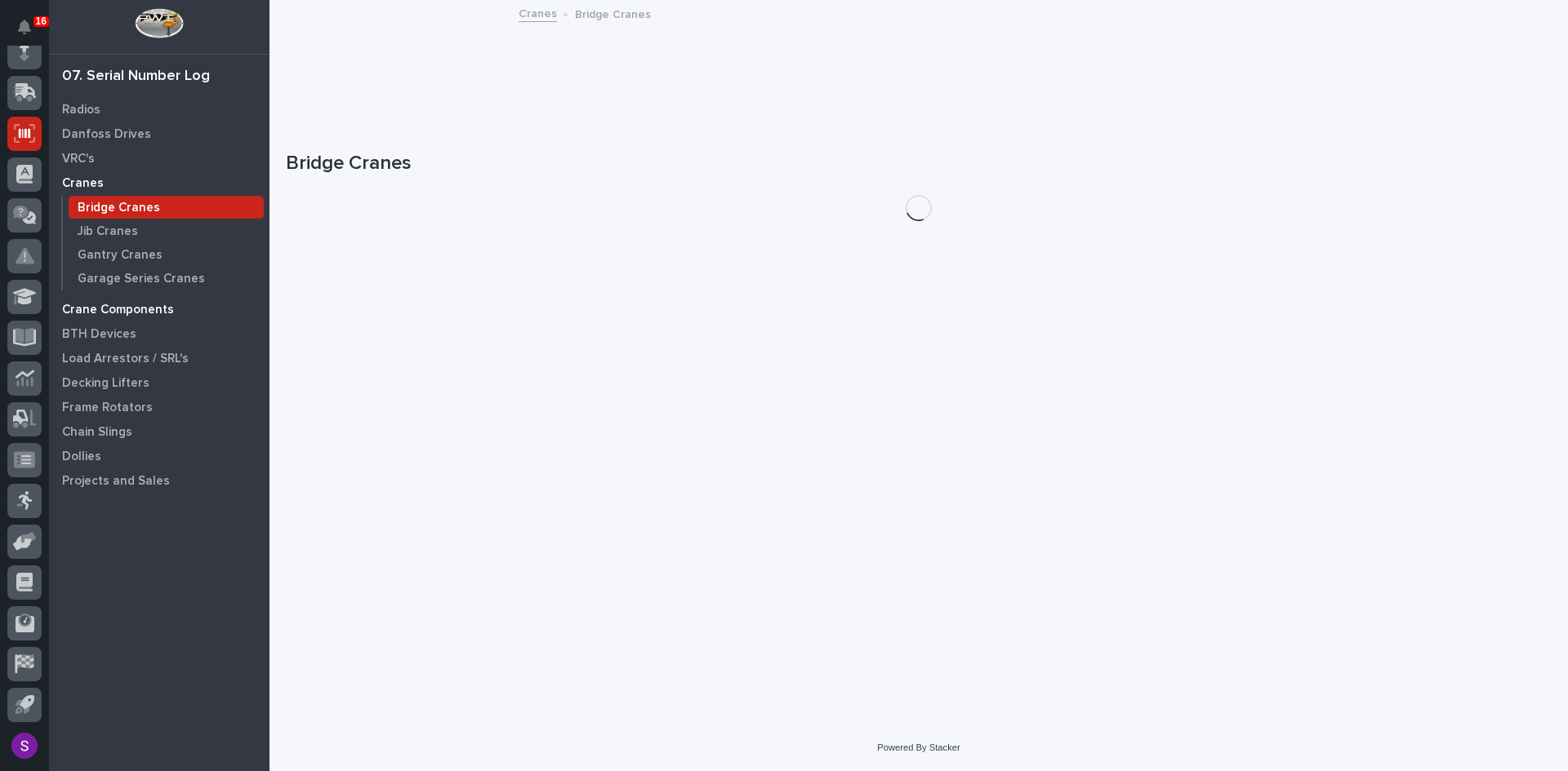
click at [115, 305] on p "Crane Components" at bounding box center [118, 310] width 112 height 15
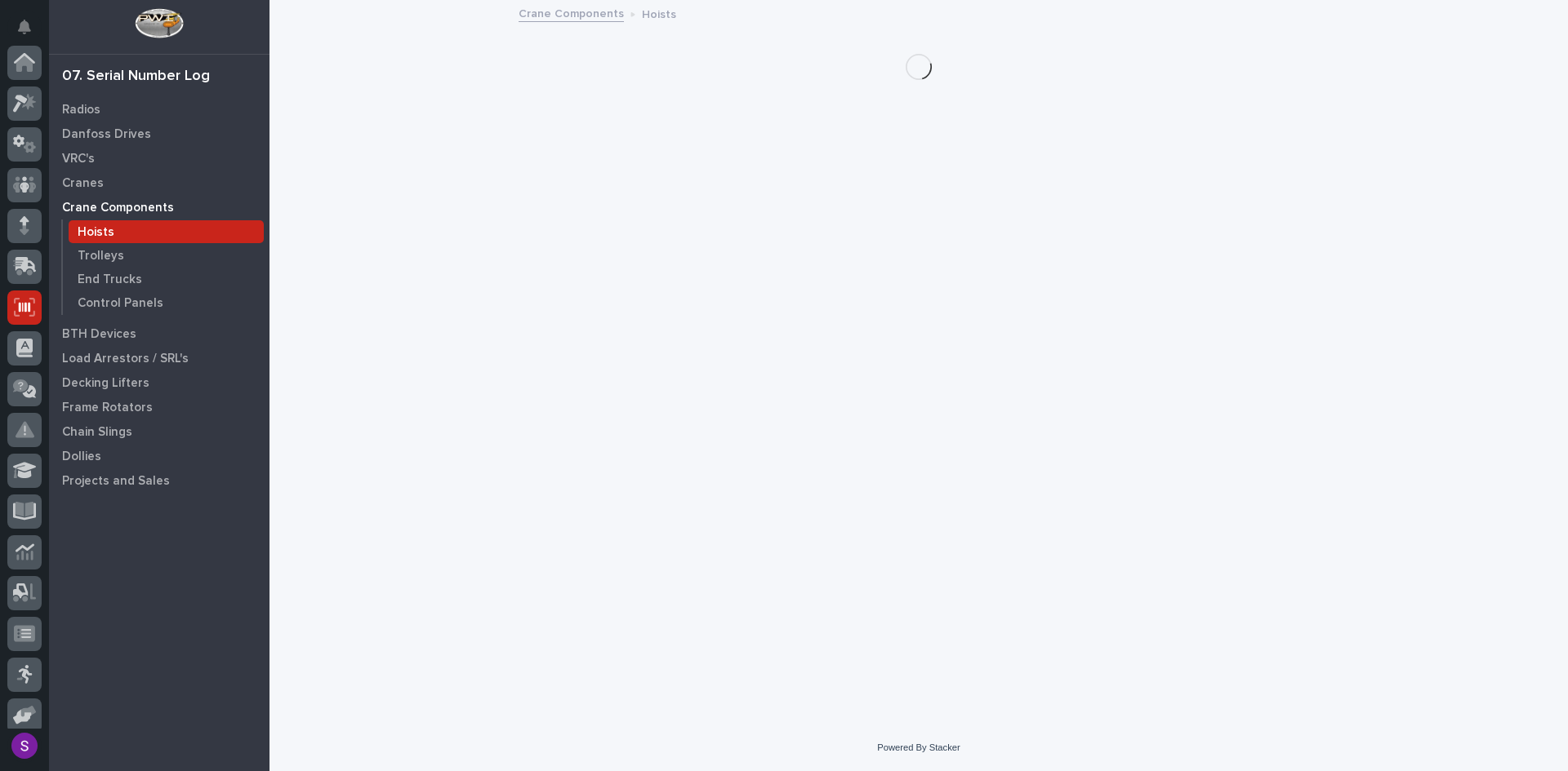
scroll to position [173, 0]
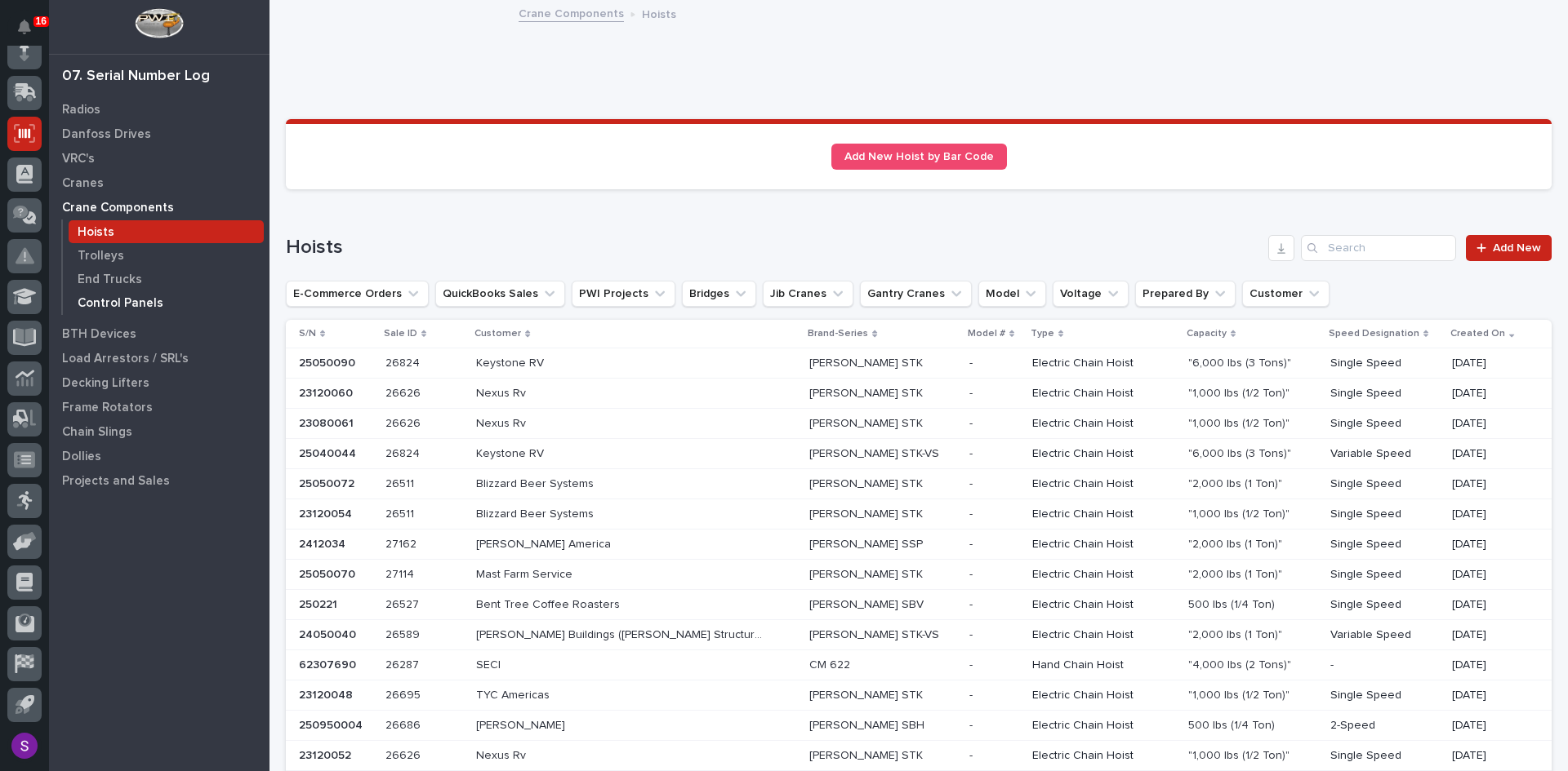
click at [128, 310] on p "Control Panels" at bounding box center [121, 303] width 86 height 15
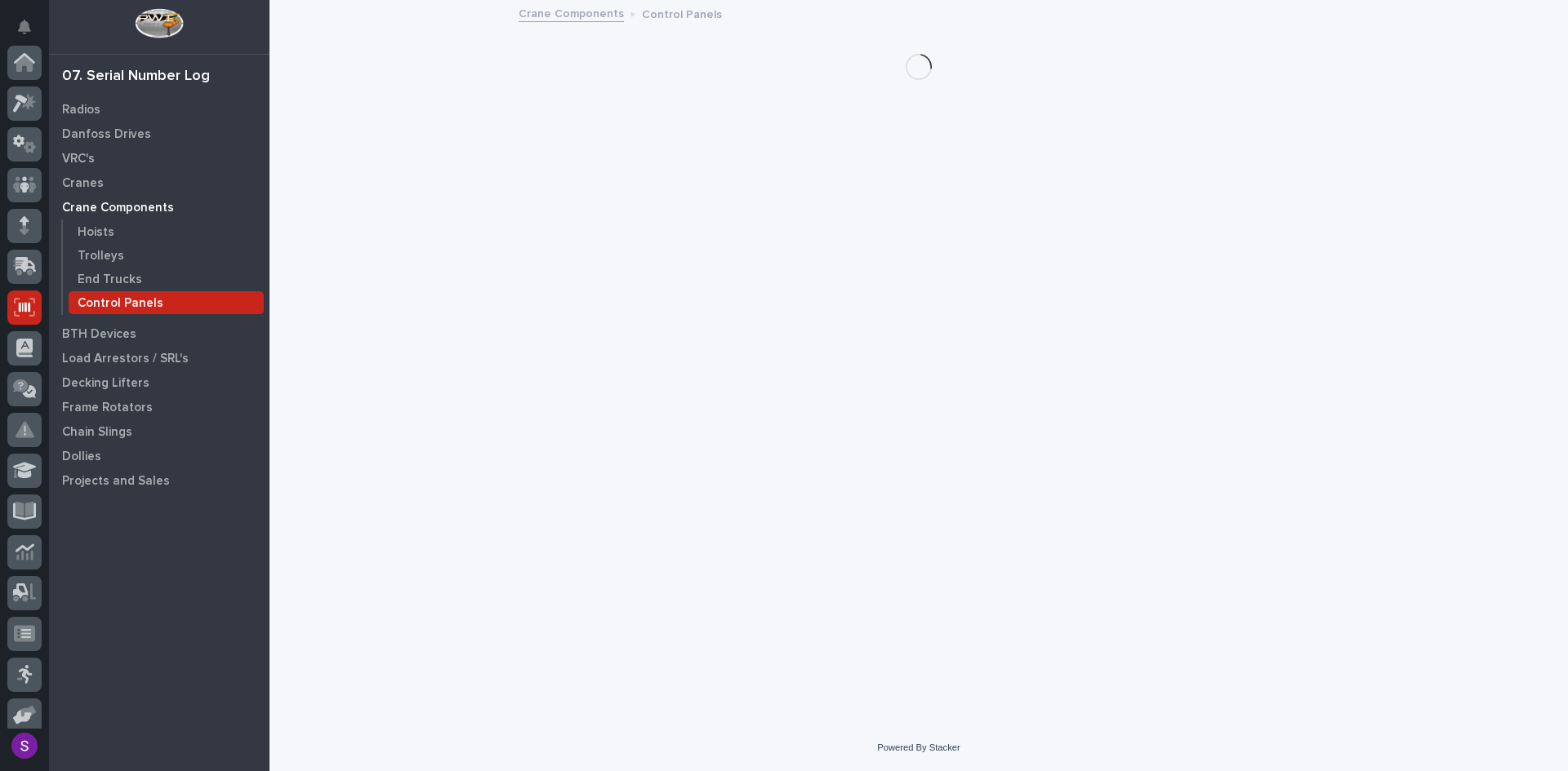
scroll to position [173, 0]
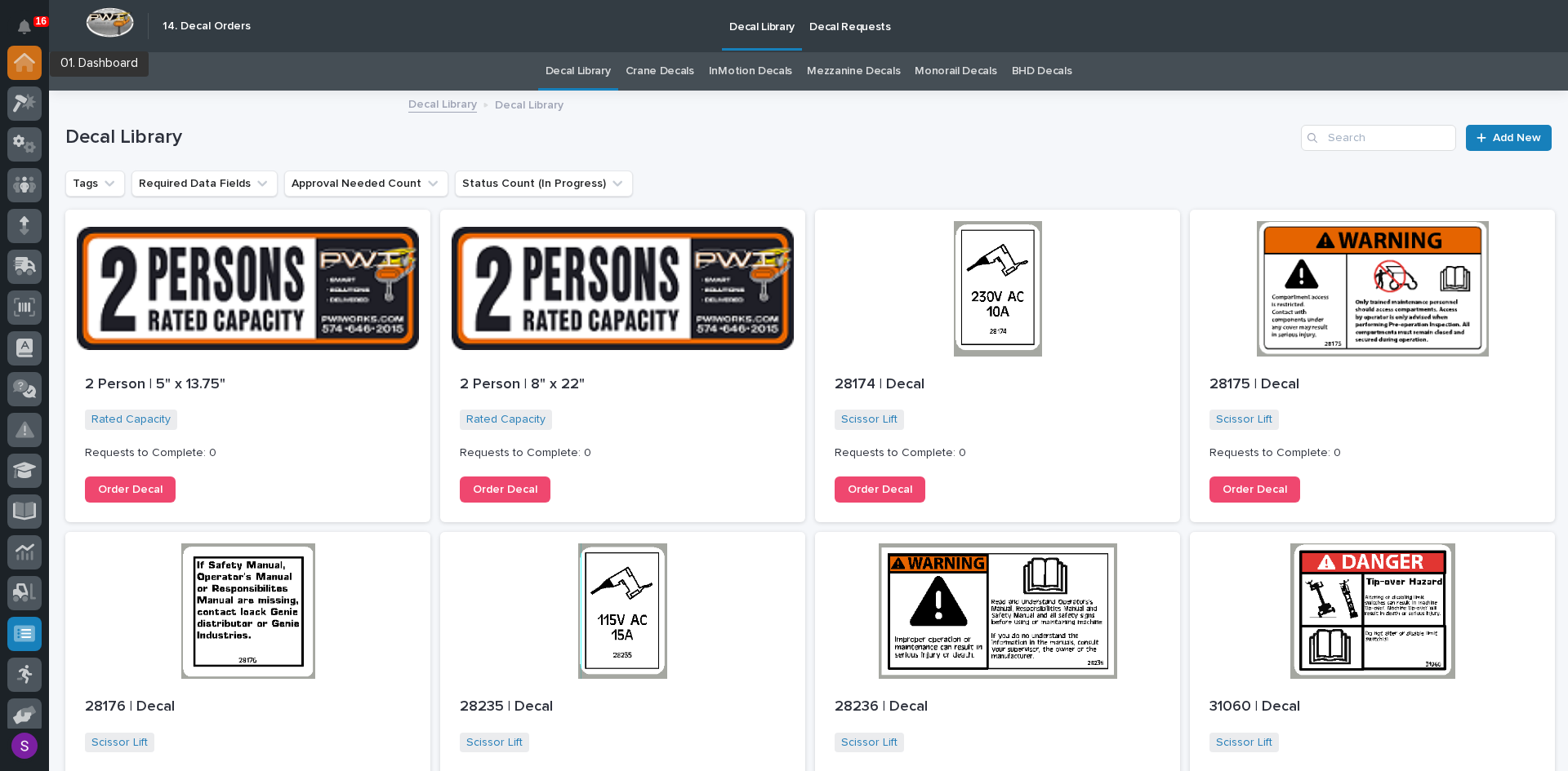
click at [30, 66] on icon at bounding box center [25, 63] width 17 height 17
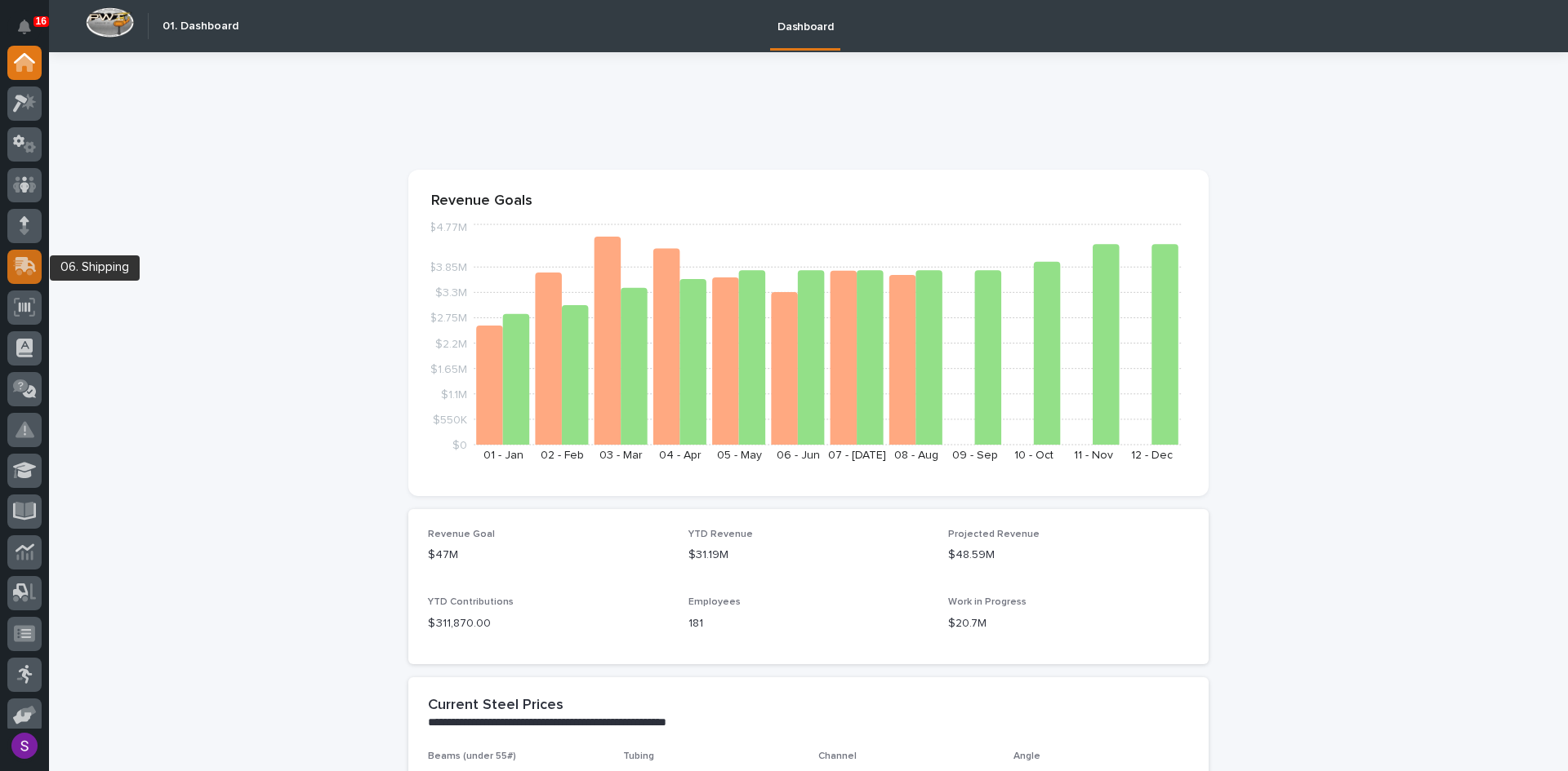
click at [31, 264] on icon at bounding box center [26, 265] width 21 height 16
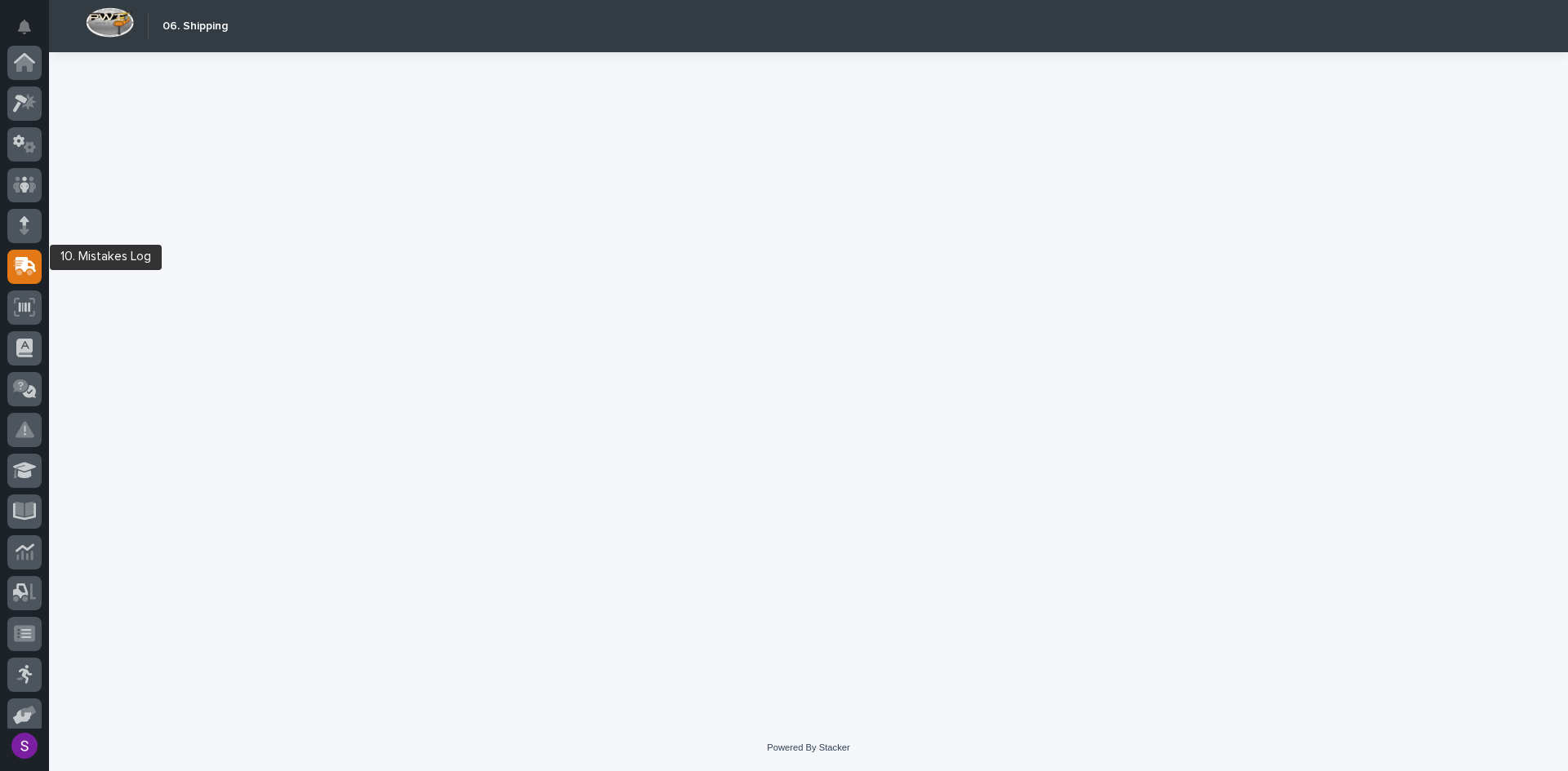
scroll to position [173, 0]
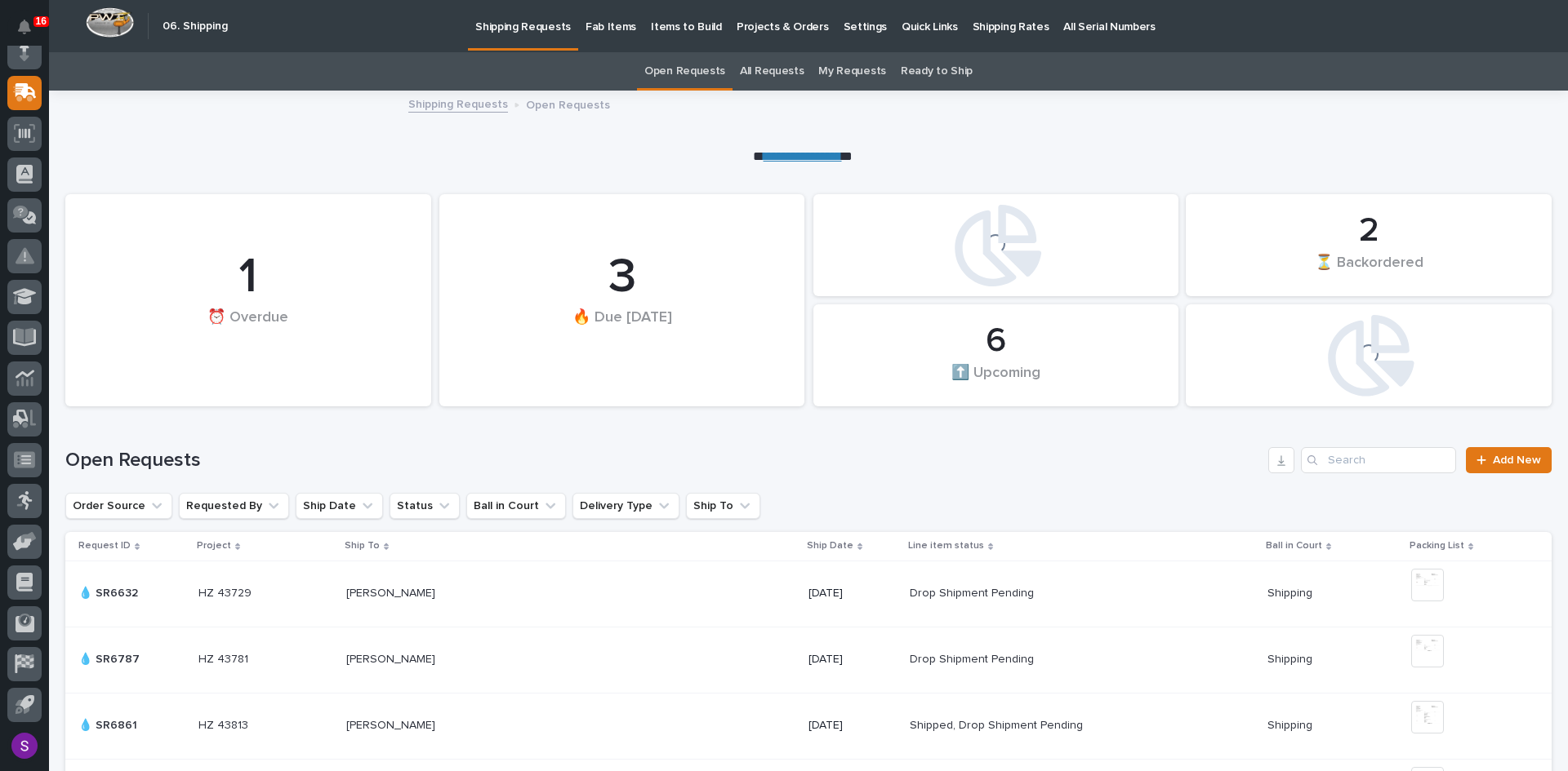
click at [611, 25] on p "Fab Items" at bounding box center [611, 17] width 51 height 34
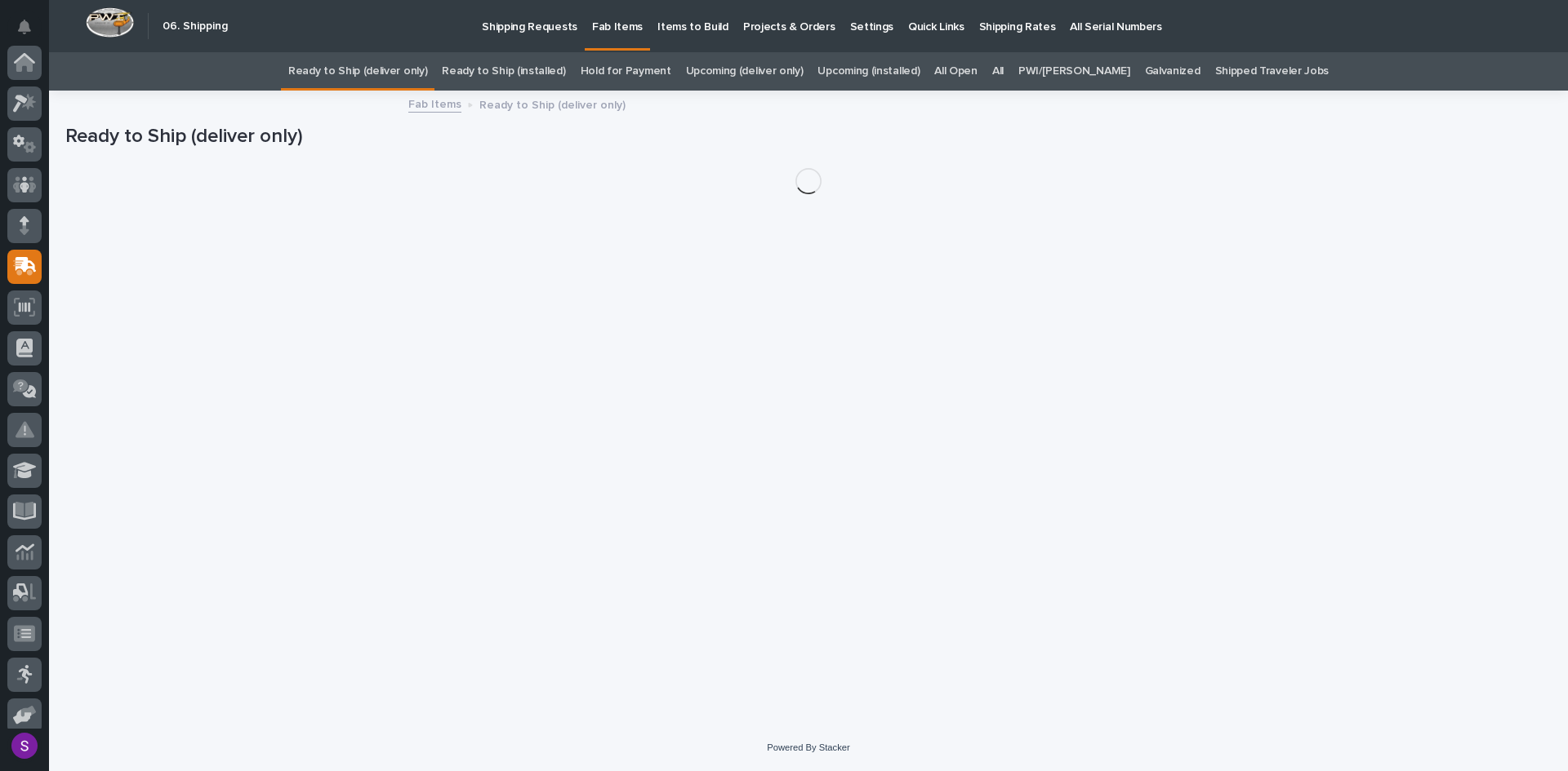
scroll to position [173, 0]
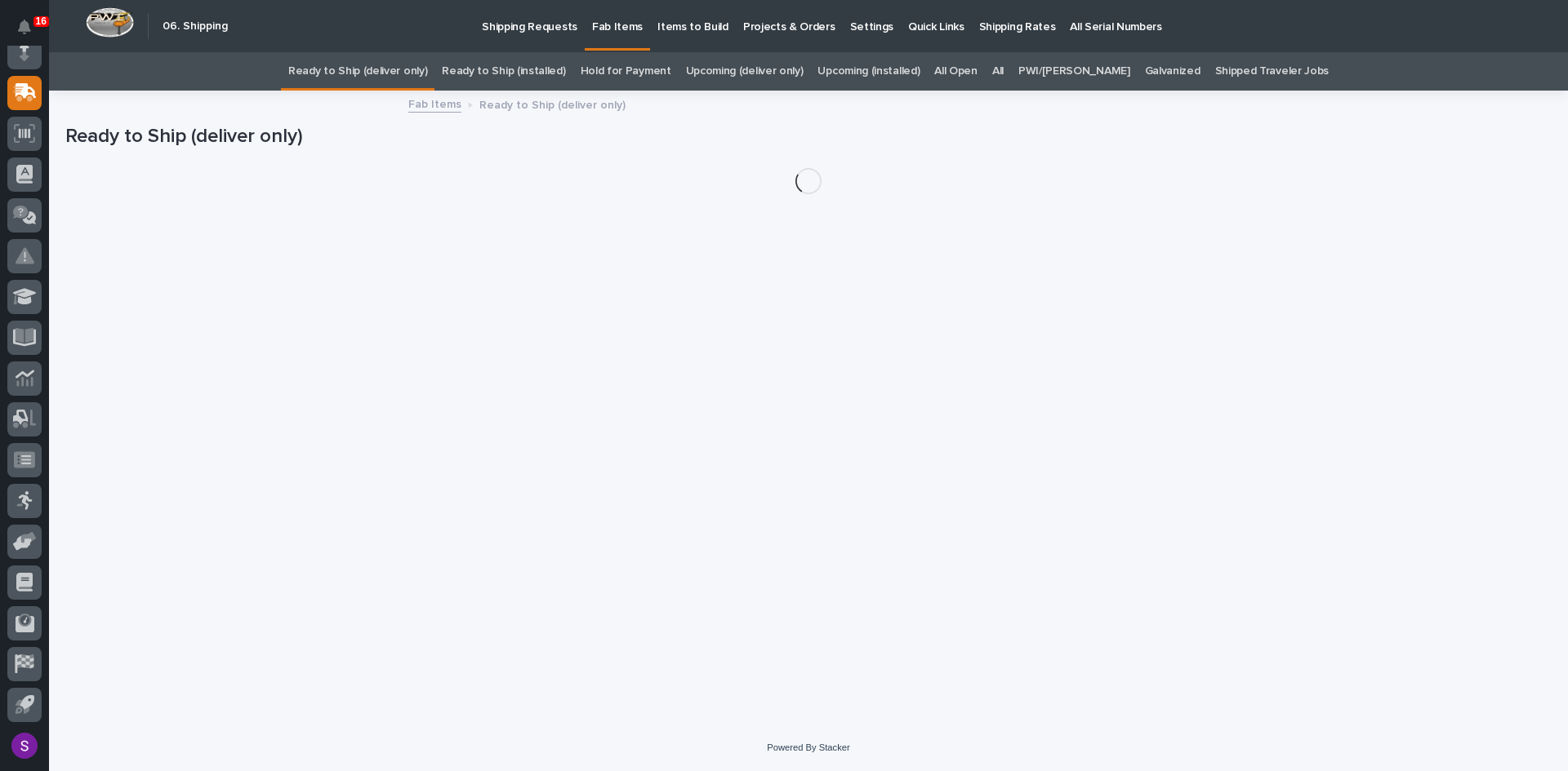
click at [1004, 66] on link "All" at bounding box center [997, 72] width 11 height 39
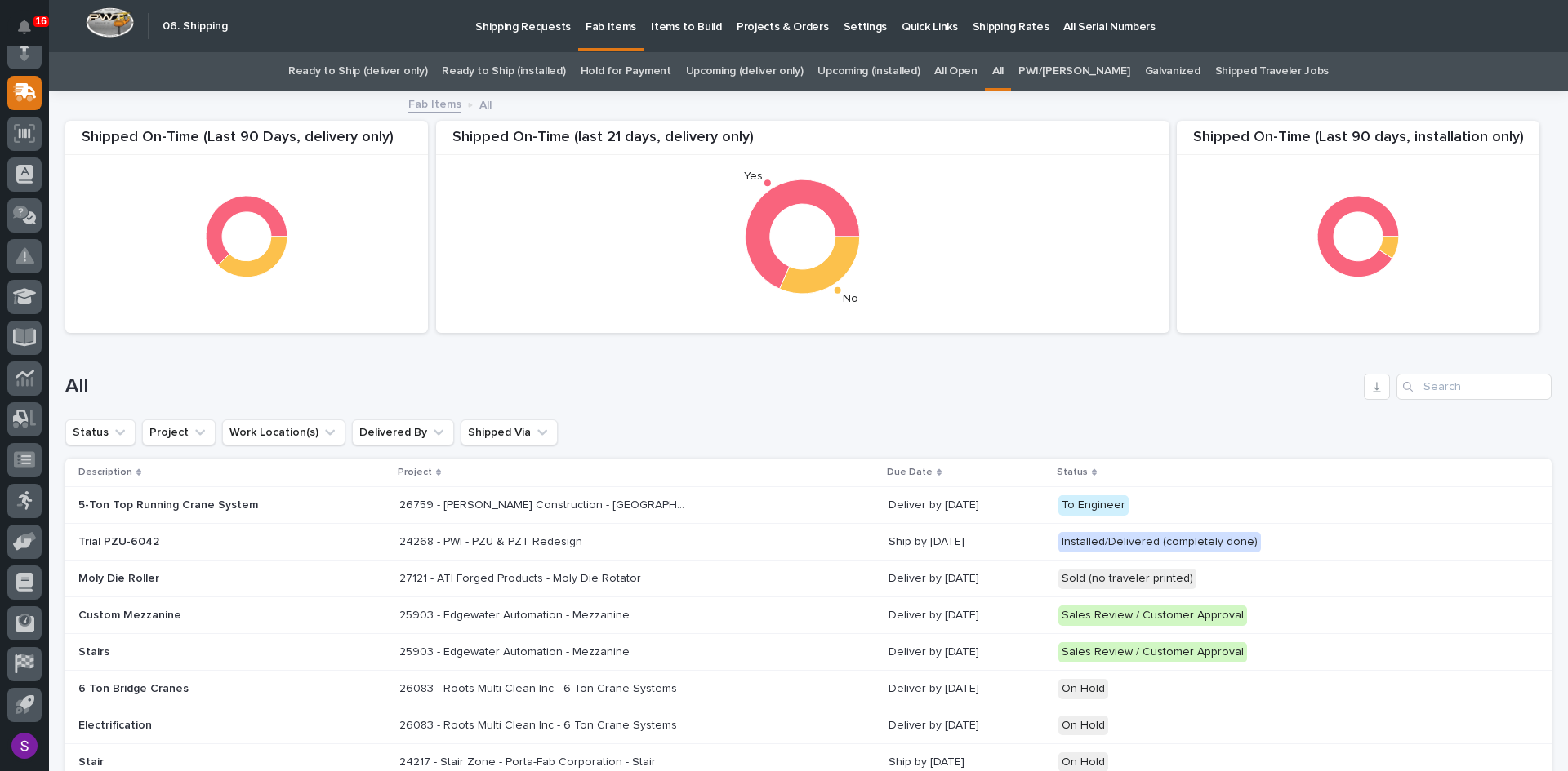
click at [1285, 393] on h1 "All" at bounding box center [712, 386] width 1292 height 24
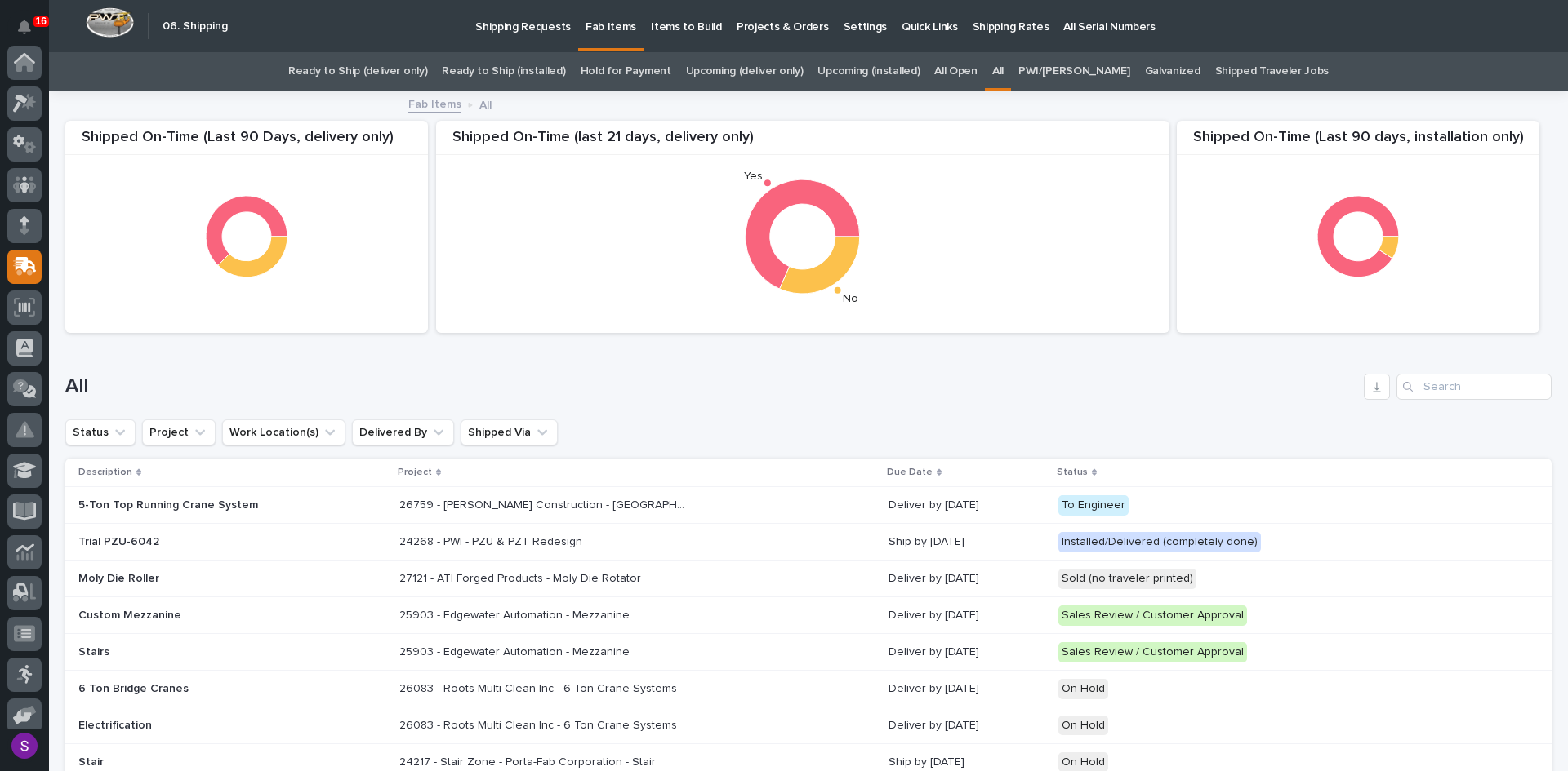
scroll to position [173, 0]
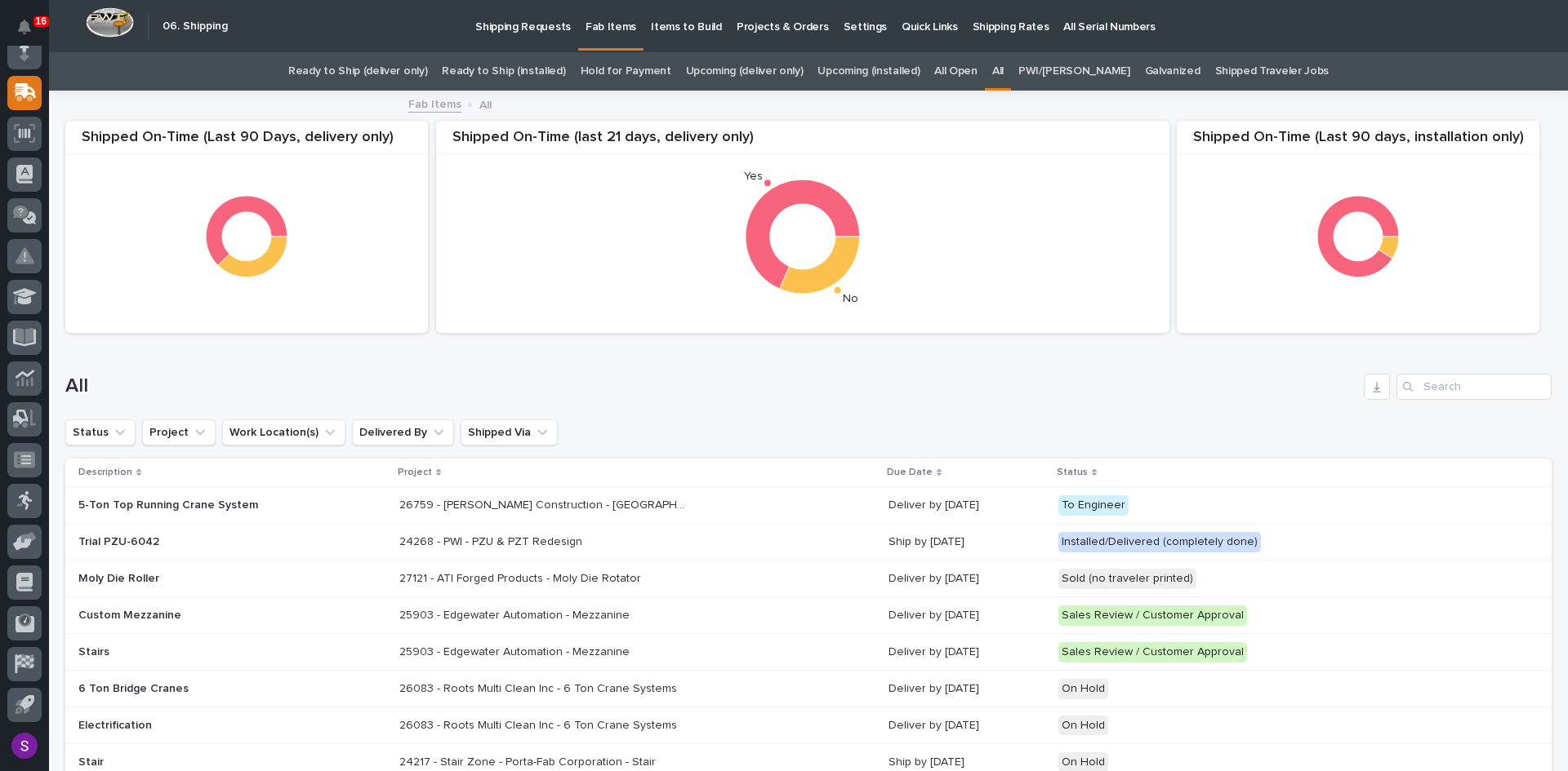
click at [547, 75] on link "Ready to Ship (installed)" at bounding box center [503, 72] width 124 height 39
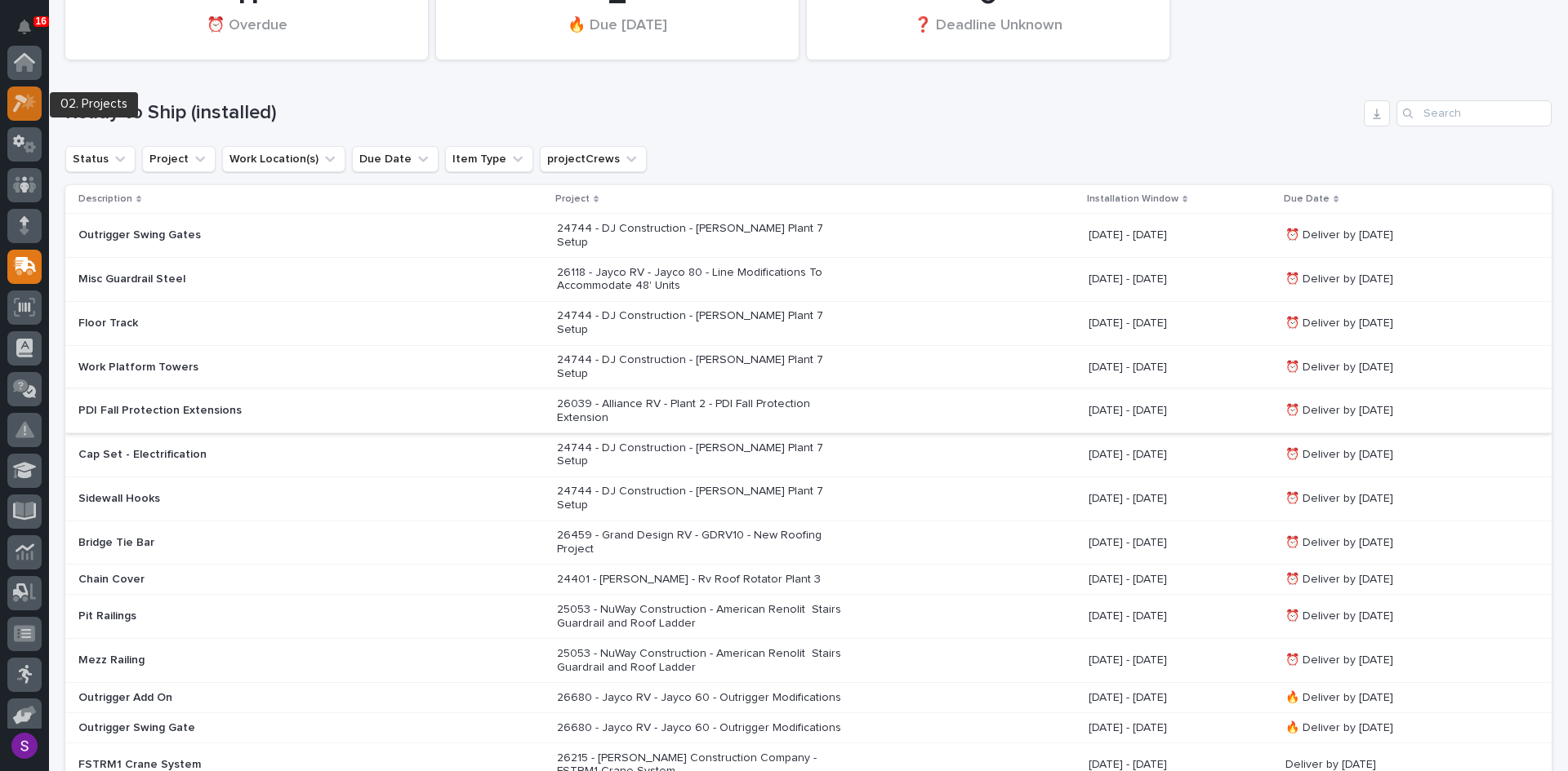
click at [25, 109] on icon at bounding box center [25, 103] width 24 height 18
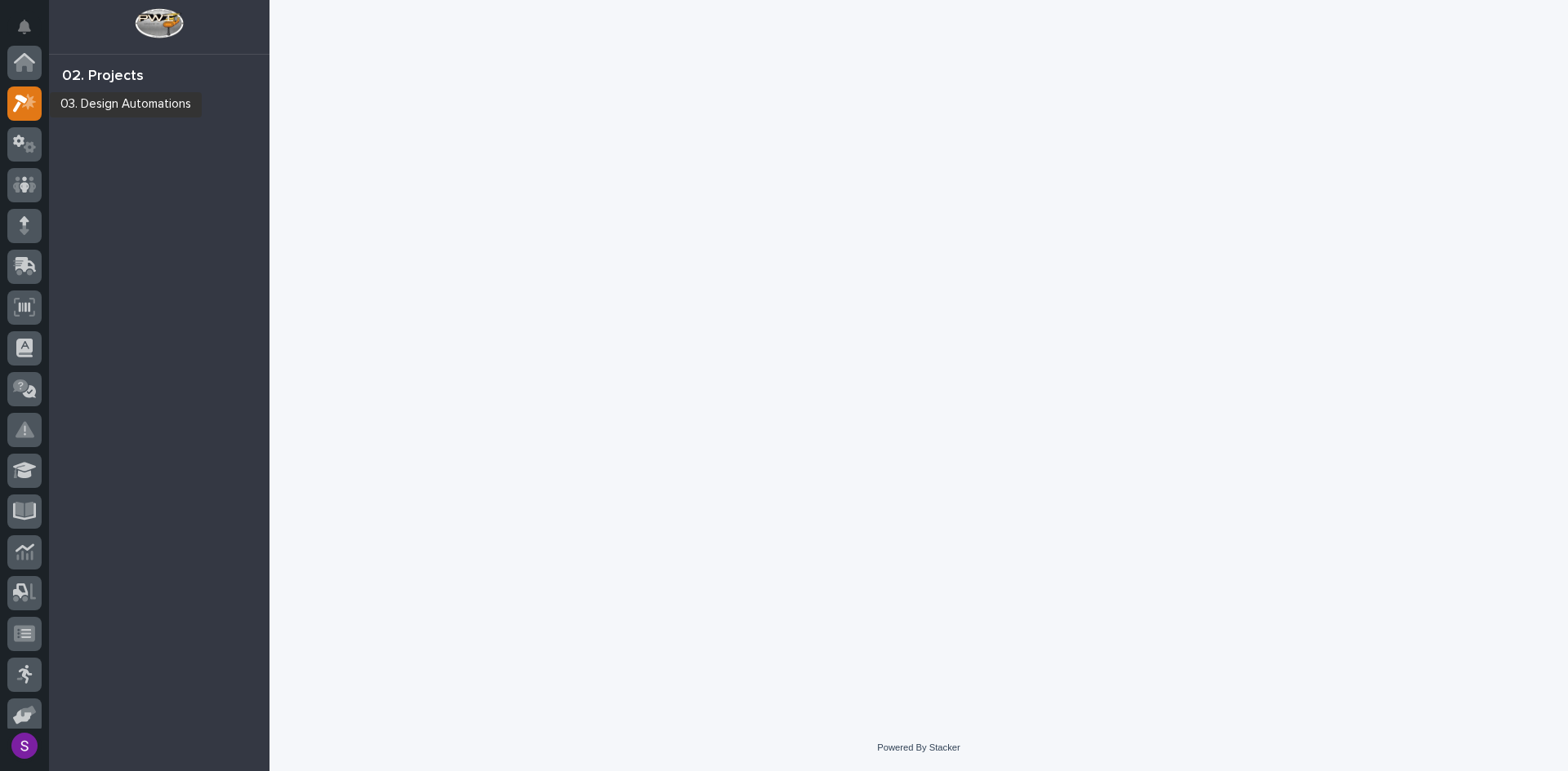
scroll to position [41, 0]
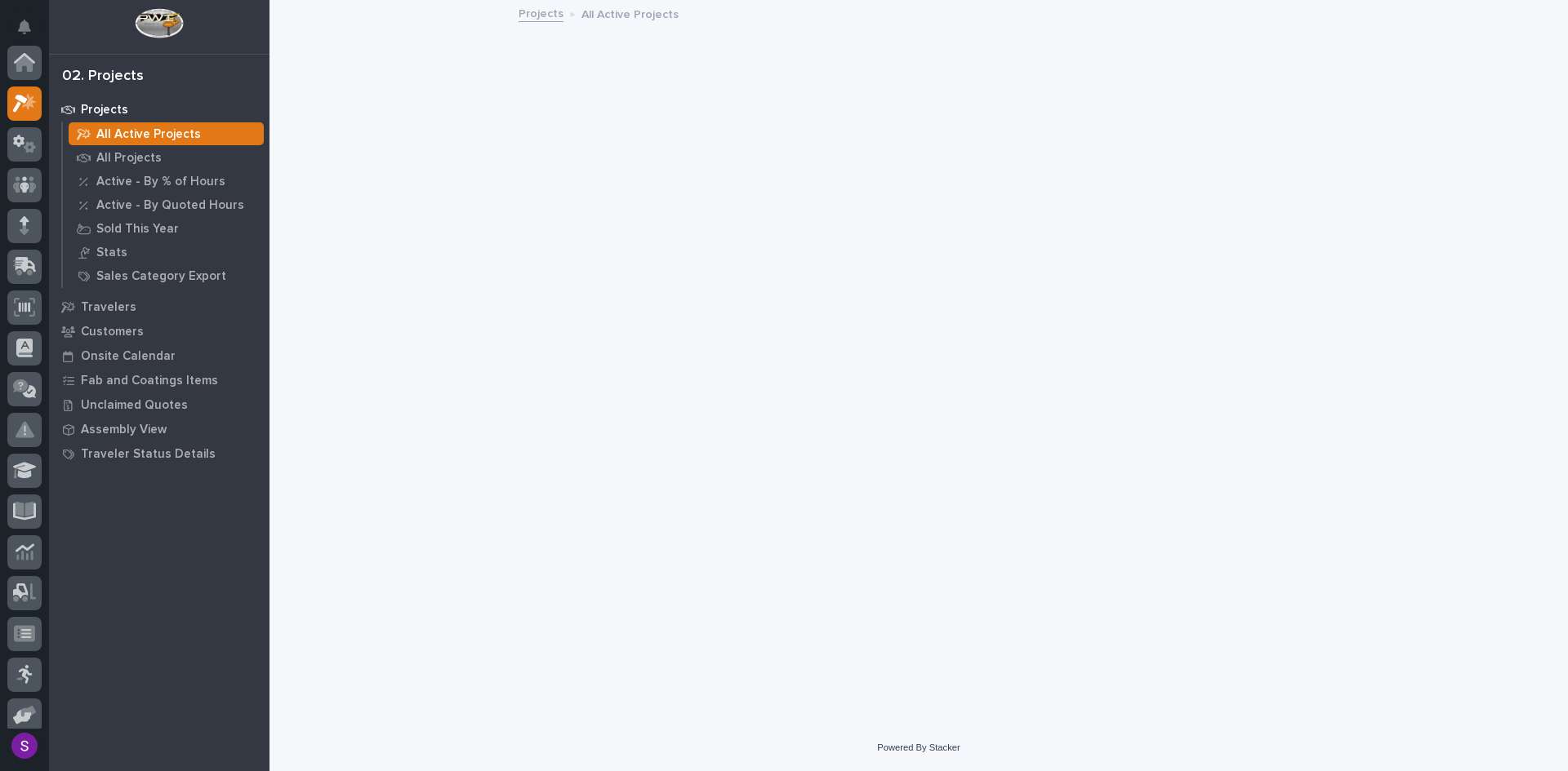
scroll to position [41, 0]
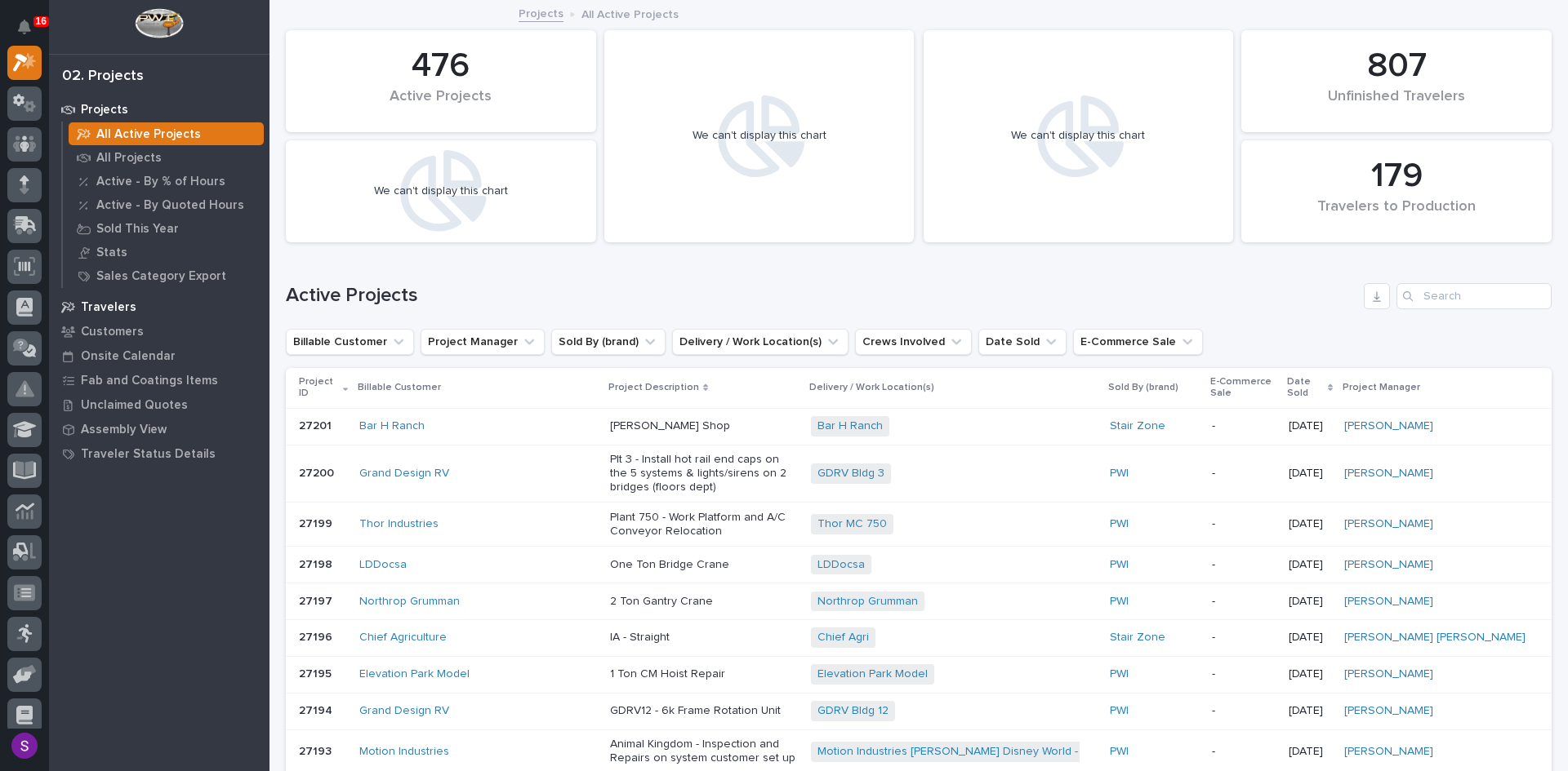
click at [109, 307] on p "Travelers" at bounding box center [108, 308] width 55 height 15
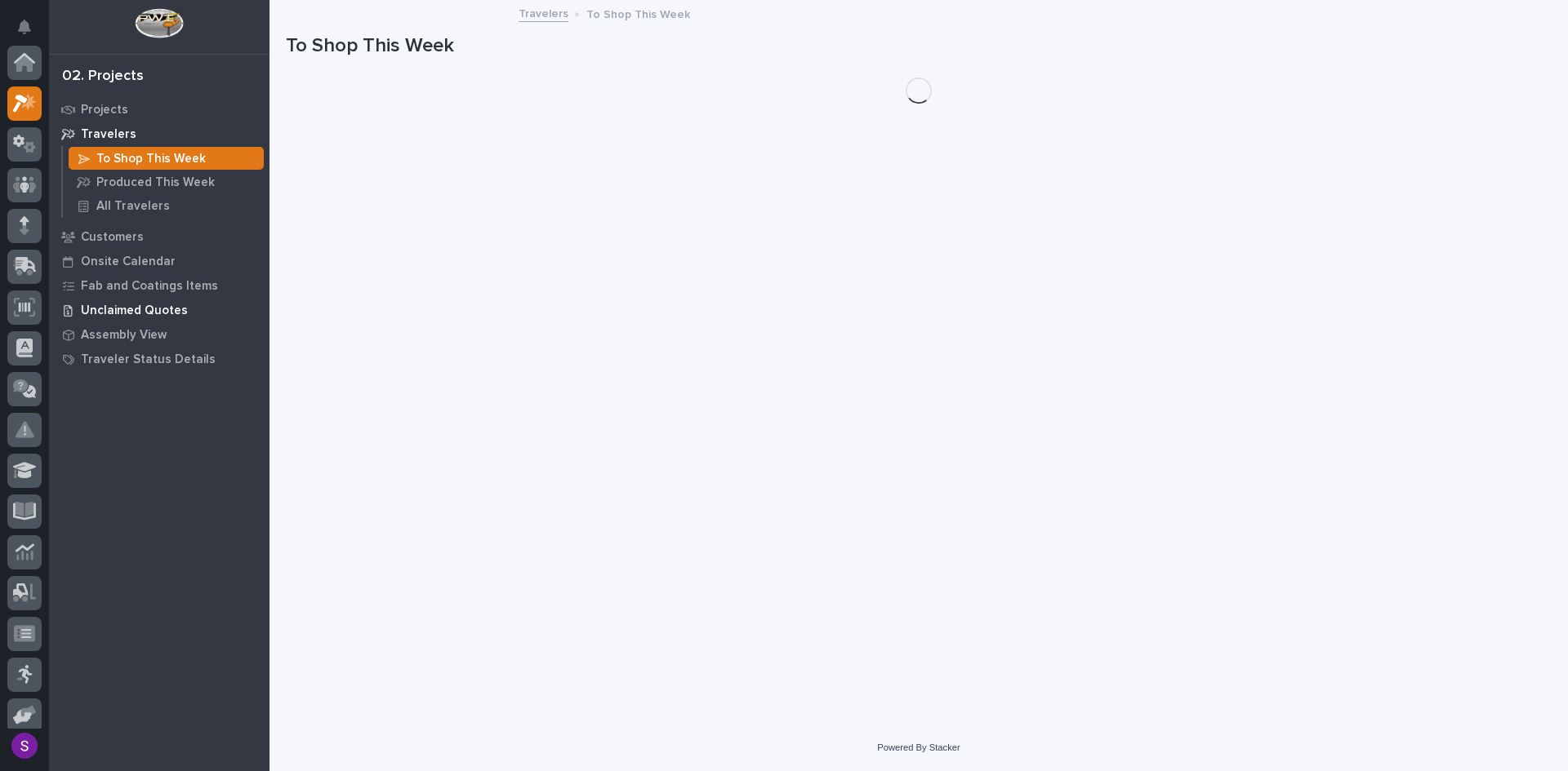
scroll to position [41, 0]
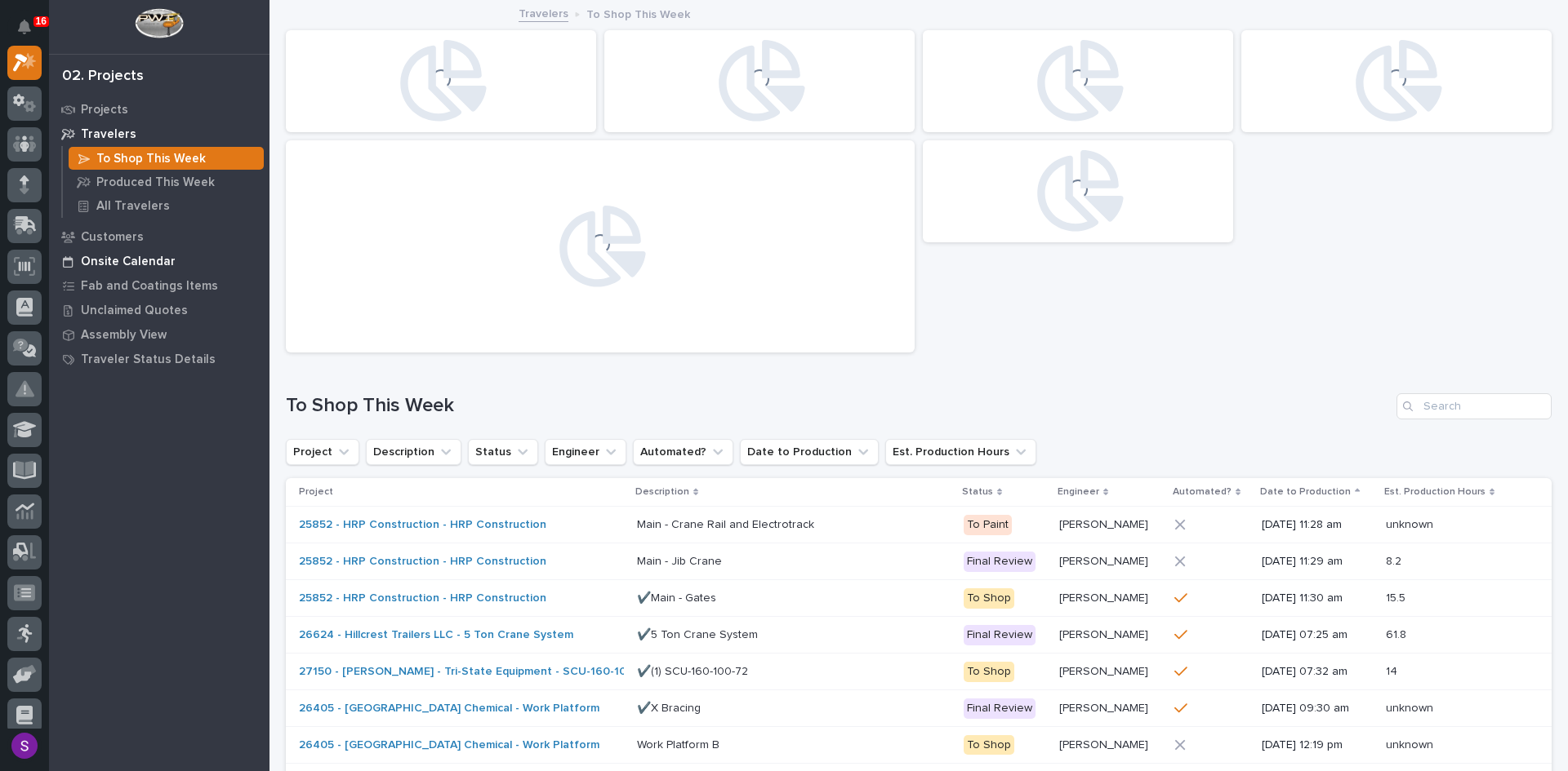
click at [124, 258] on p "Onsite Calendar" at bounding box center [128, 262] width 95 height 15
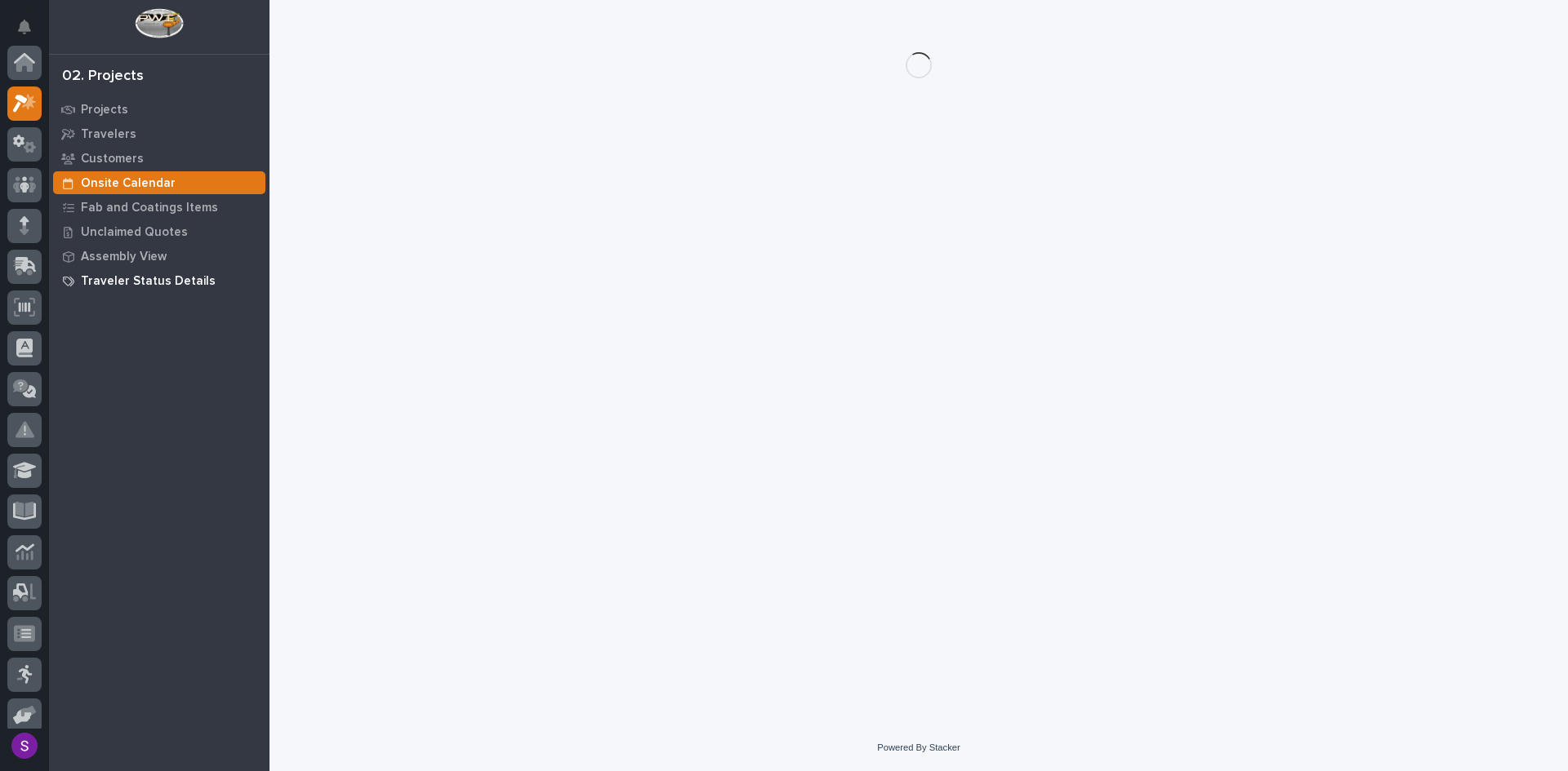
scroll to position [41, 0]
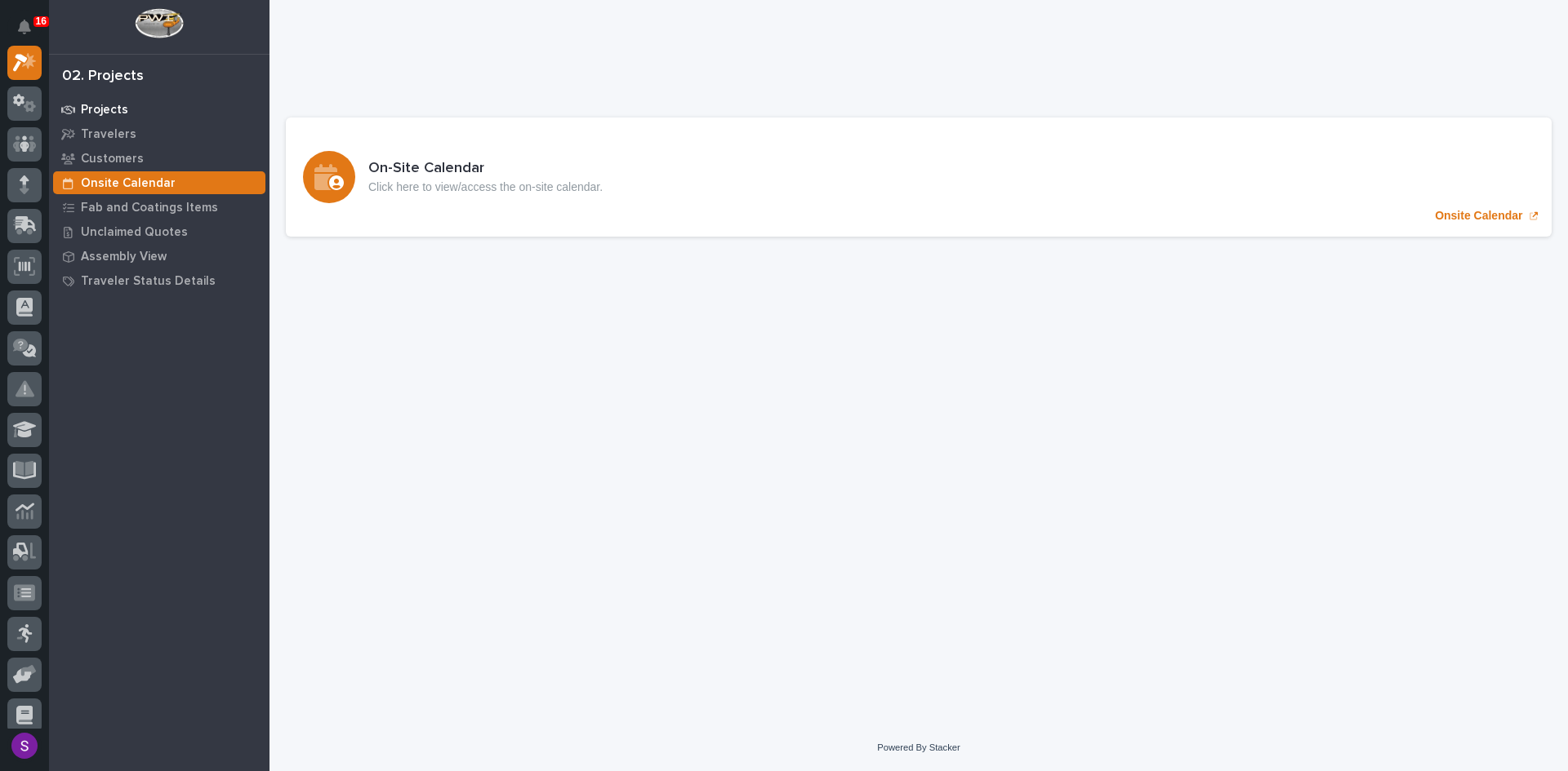
click at [103, 112] on p "Projects" at bounding box center [104, 110] width 47 height 15
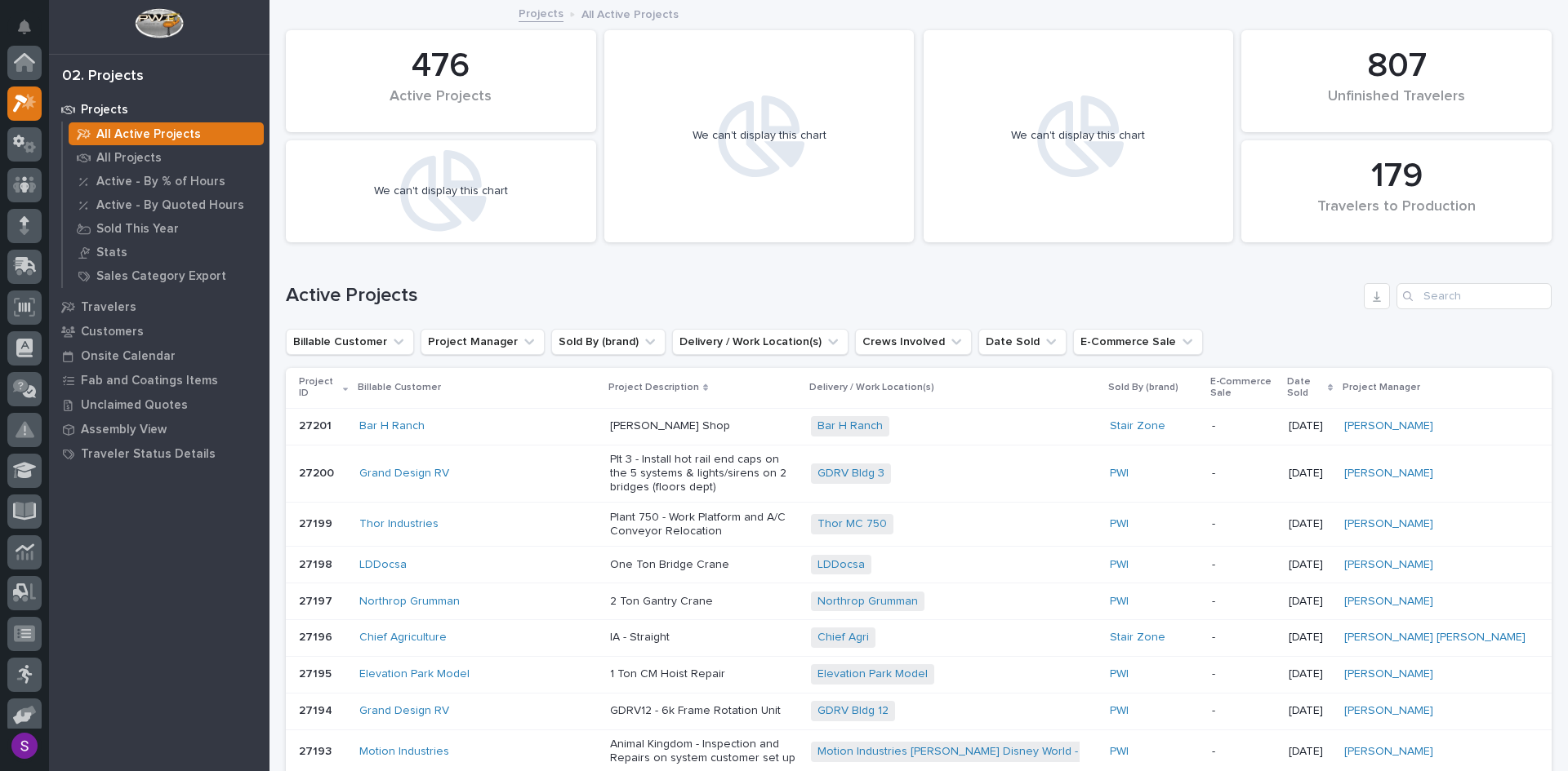
scroll to position [41, 0]
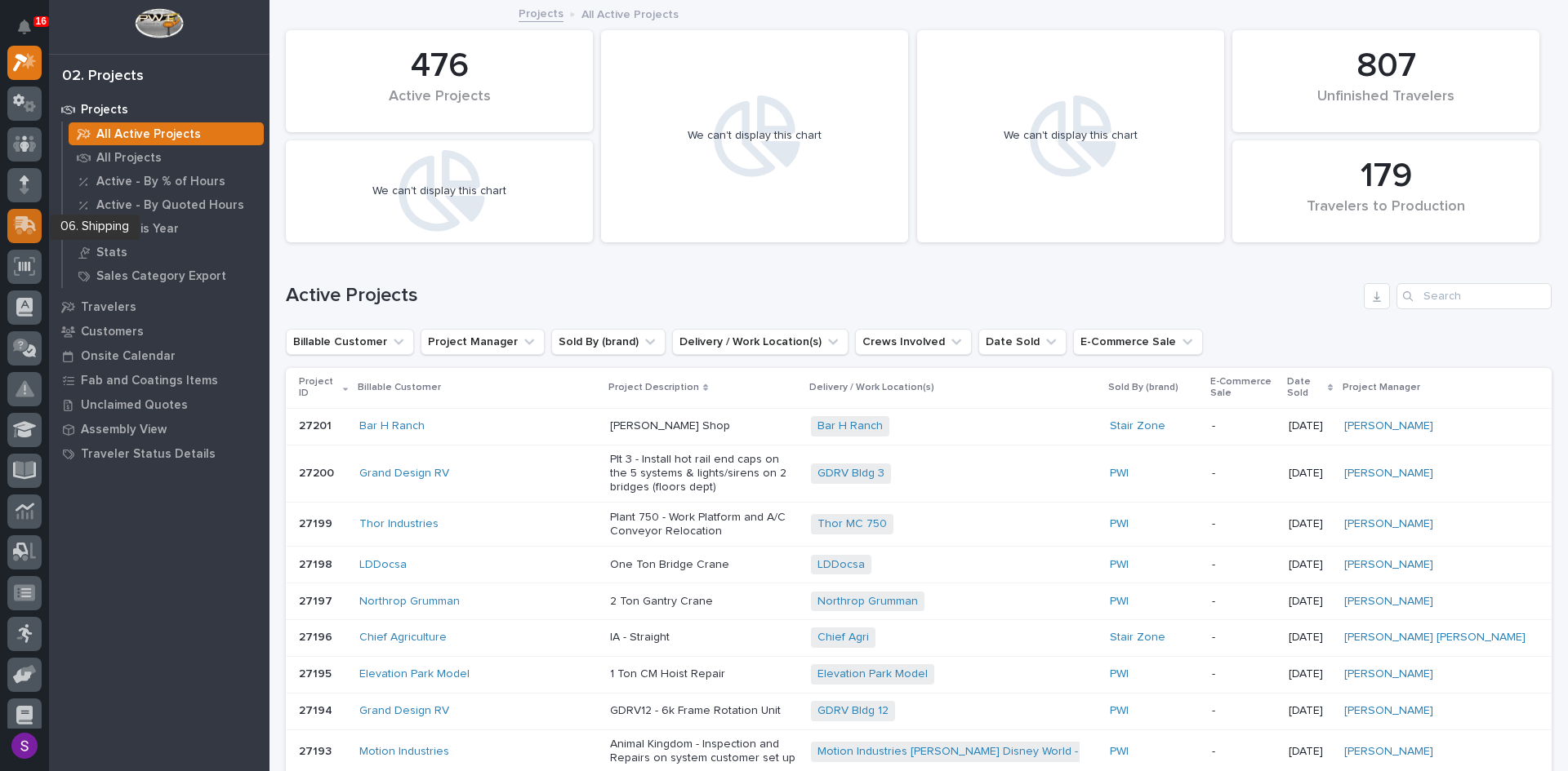
click at [23, 227] on icon at bounding box center [26, 224] width 21 height 16
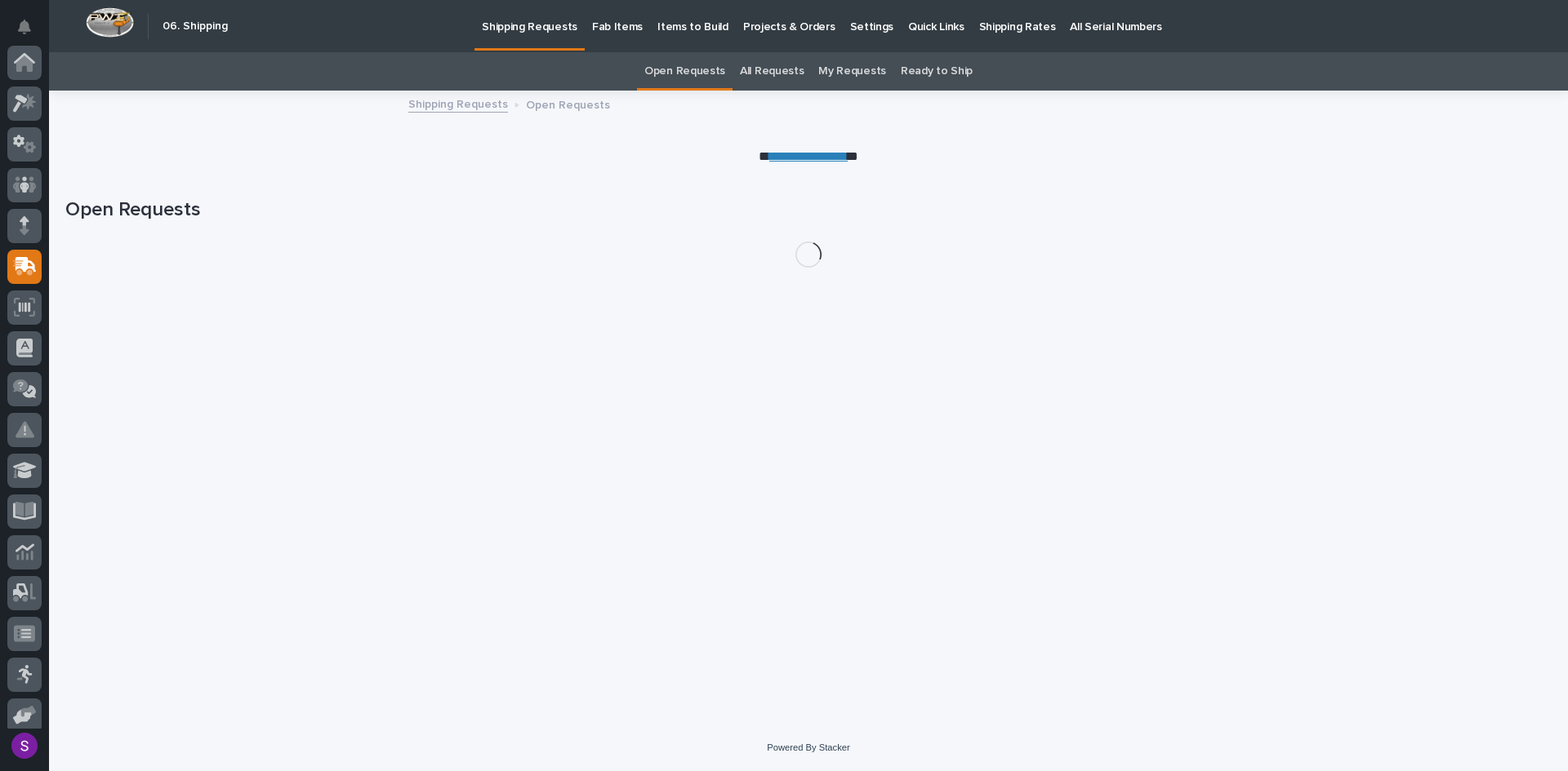
scroll to position [173, 0]
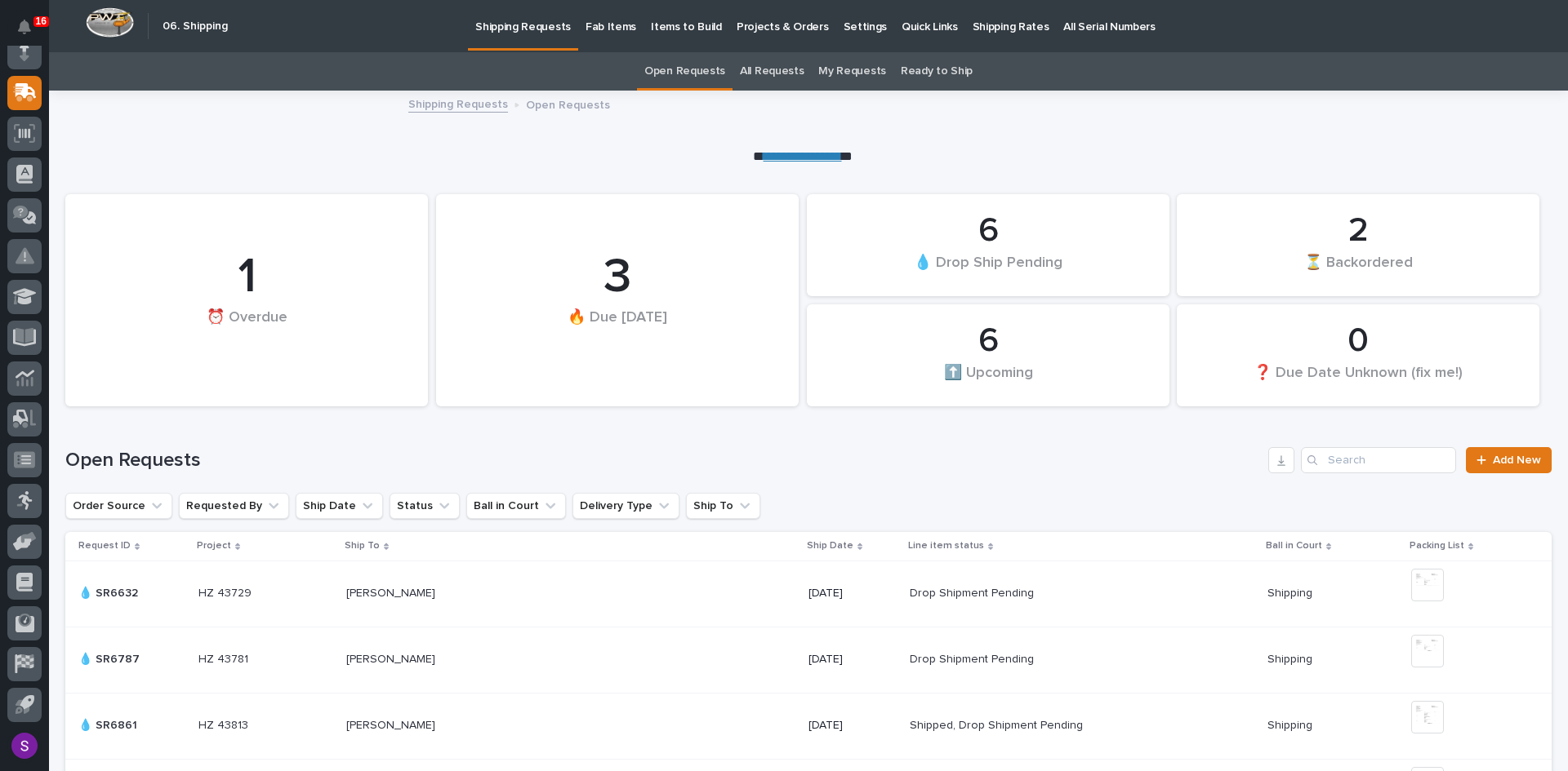
click at [608, 34] on link "Fab Items" at bounding box center [611, 25] width 66 height 51
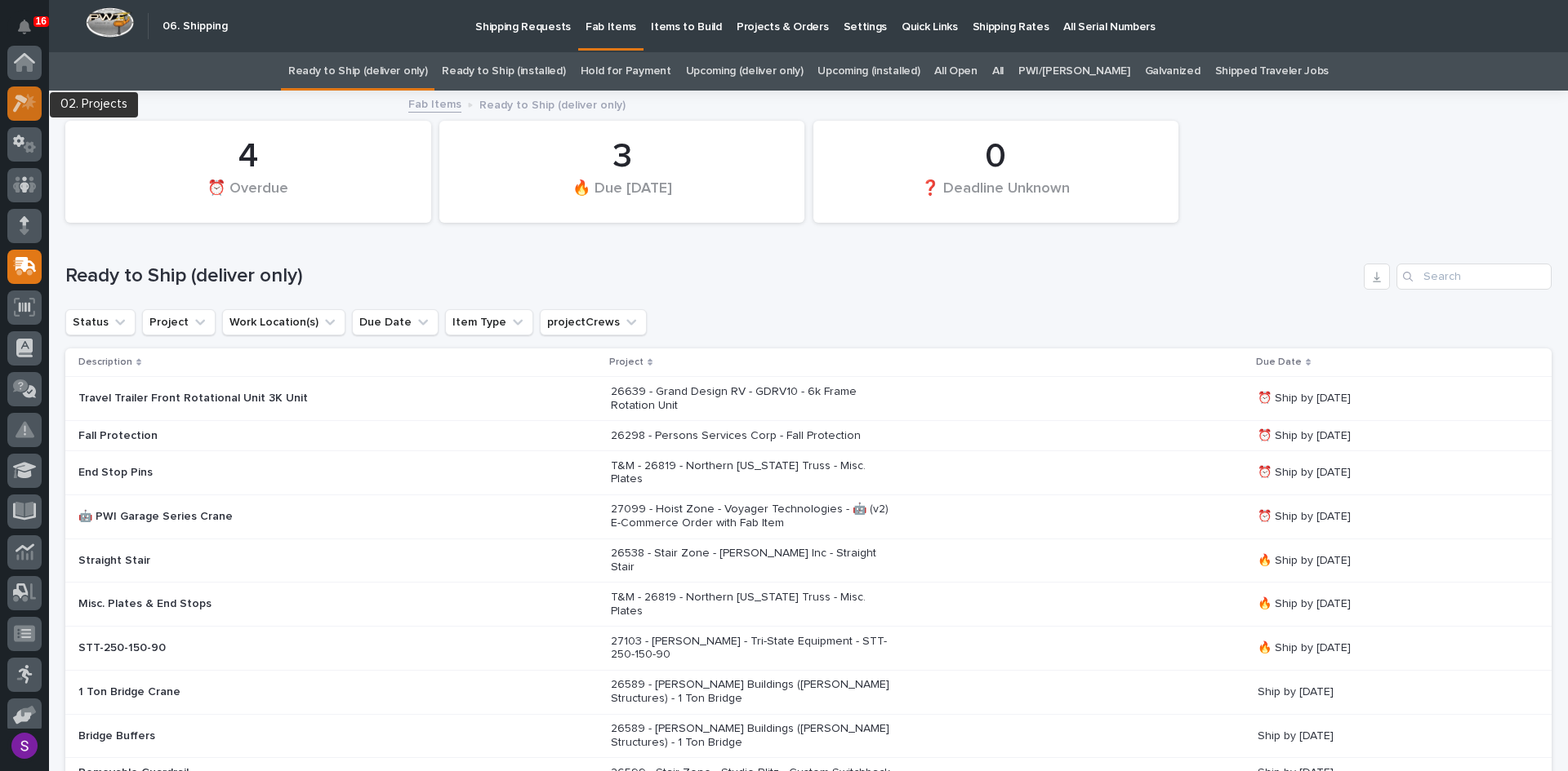
click at [25, 105] on icon at bounding box center [29, 101] width 14 height 17
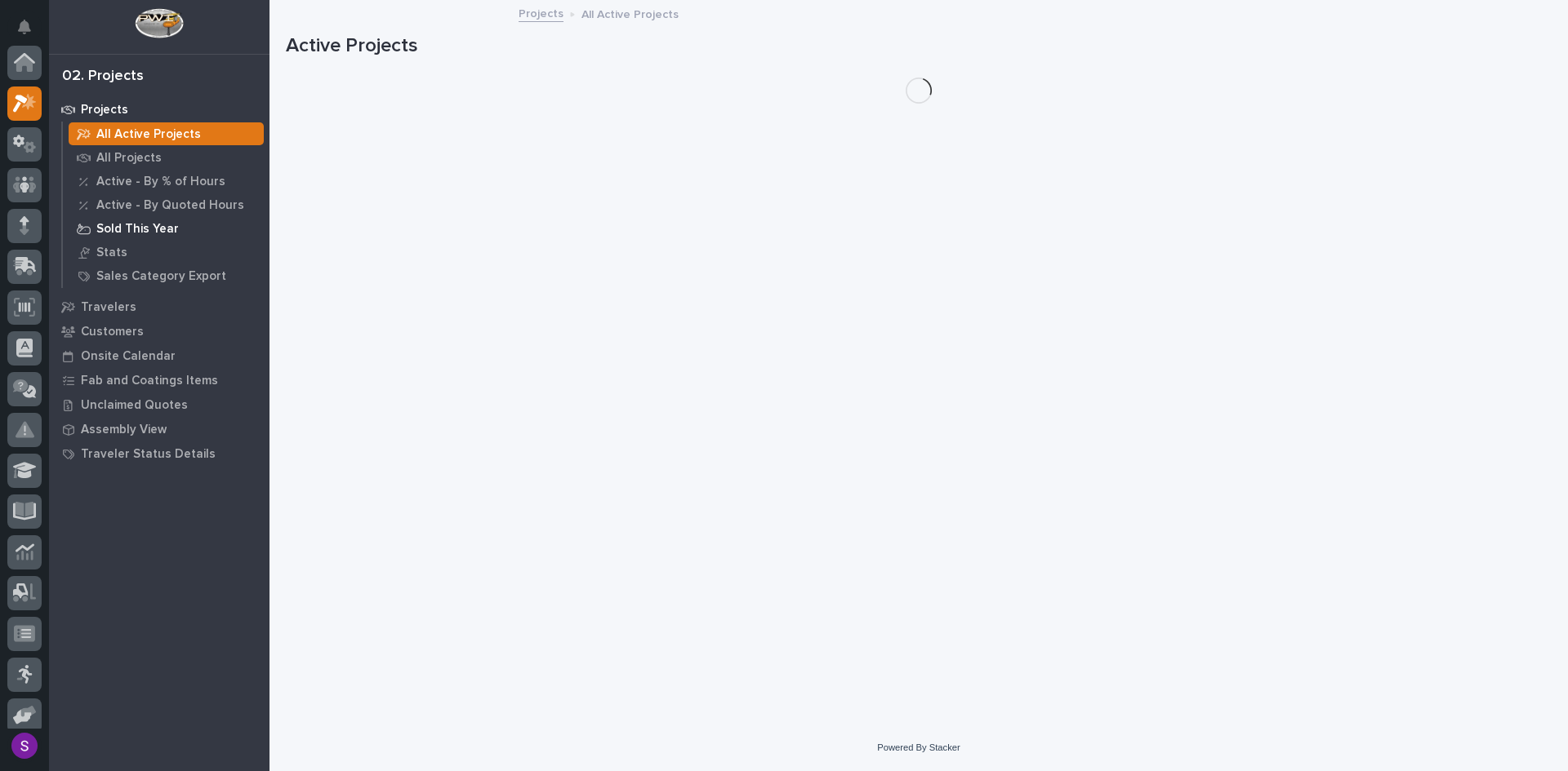
scroll to position [41, 0]
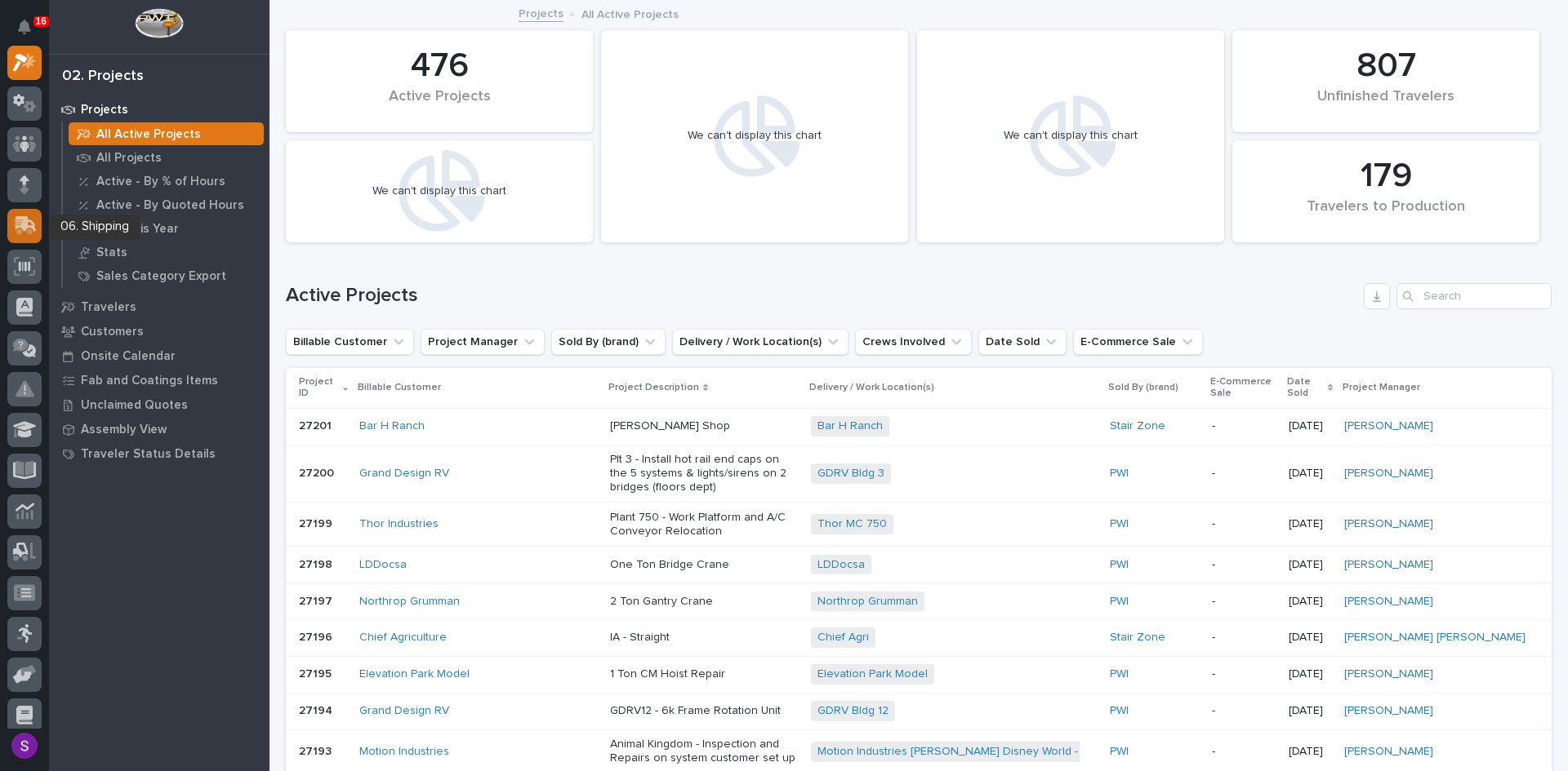
click at [25, 224] on icon at bounding box center [26, 224] width 21 height 16
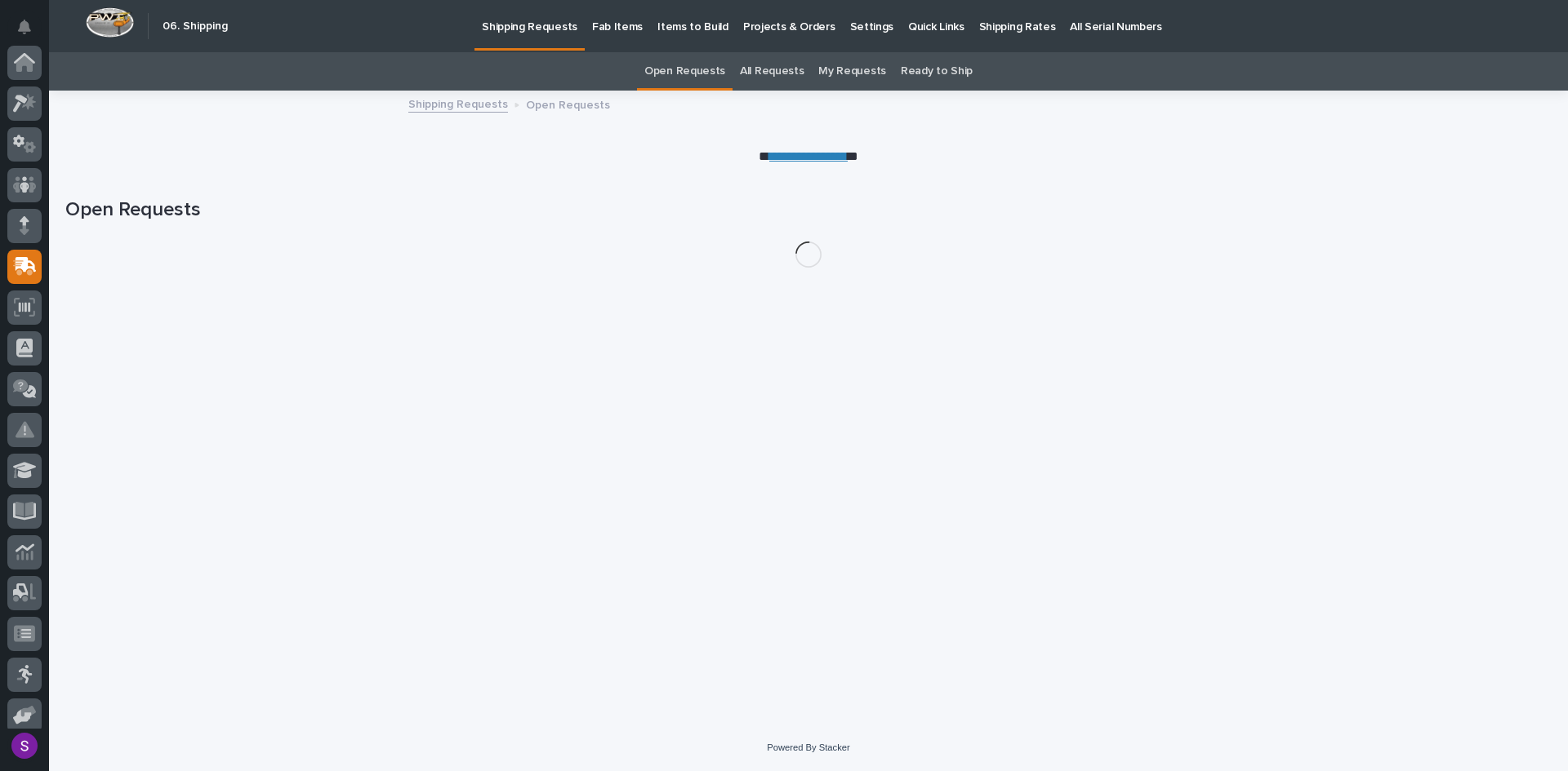
scroll to position [173, 0]
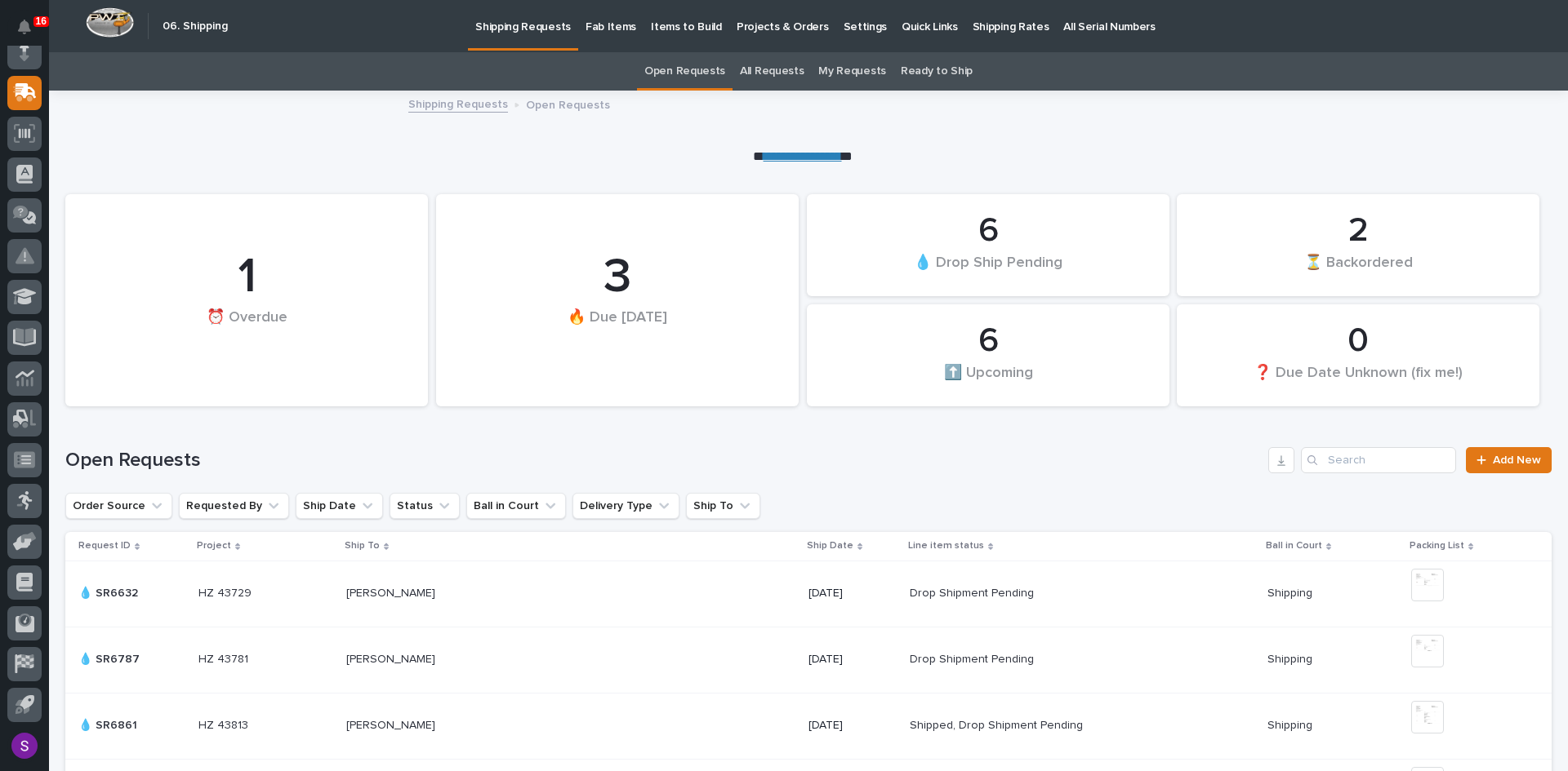
click at [603, 27] on p "Fab Items" at bounding box center [611, 17] width 51 height 34
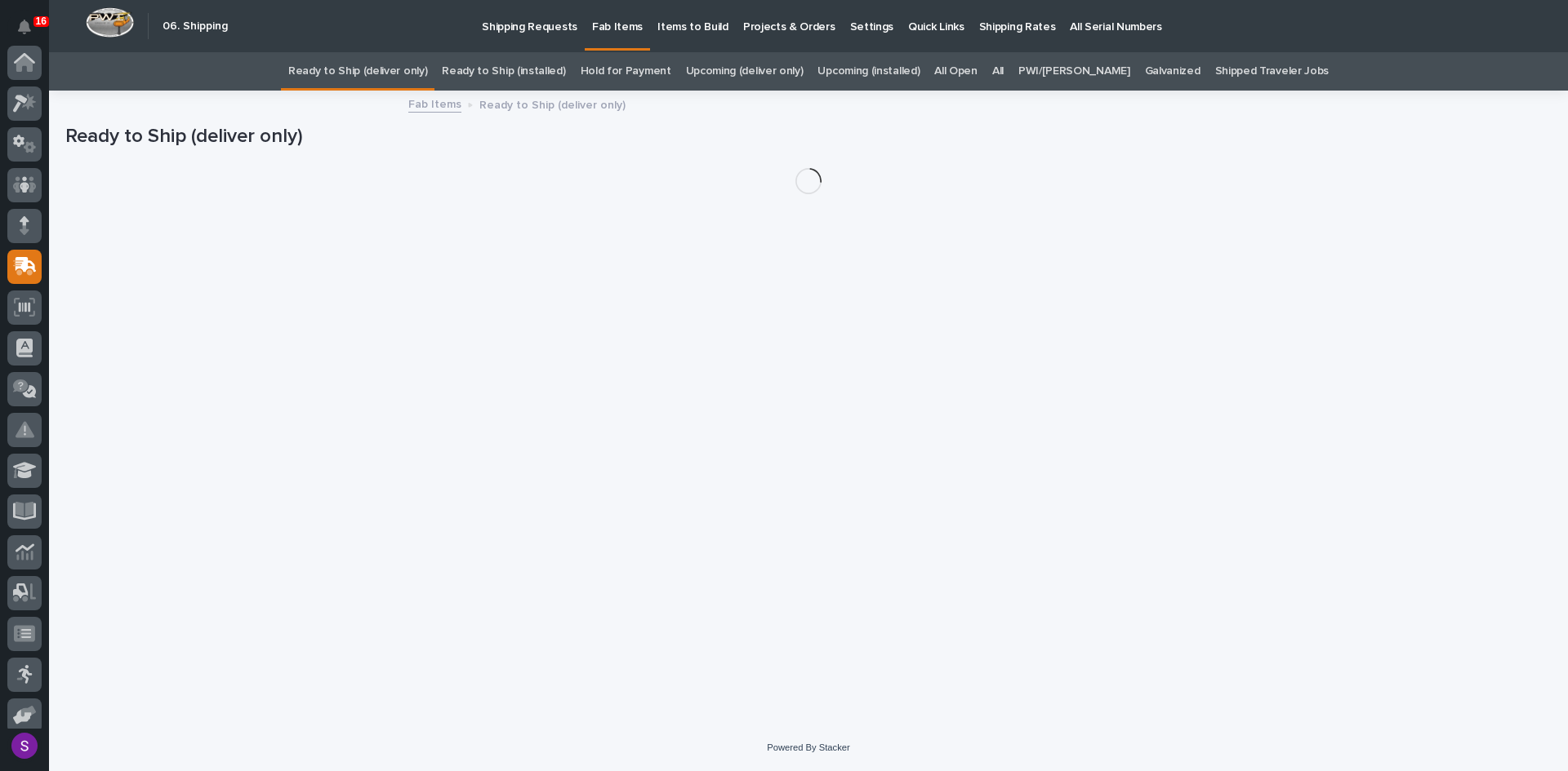
scroll to position [173, 0]
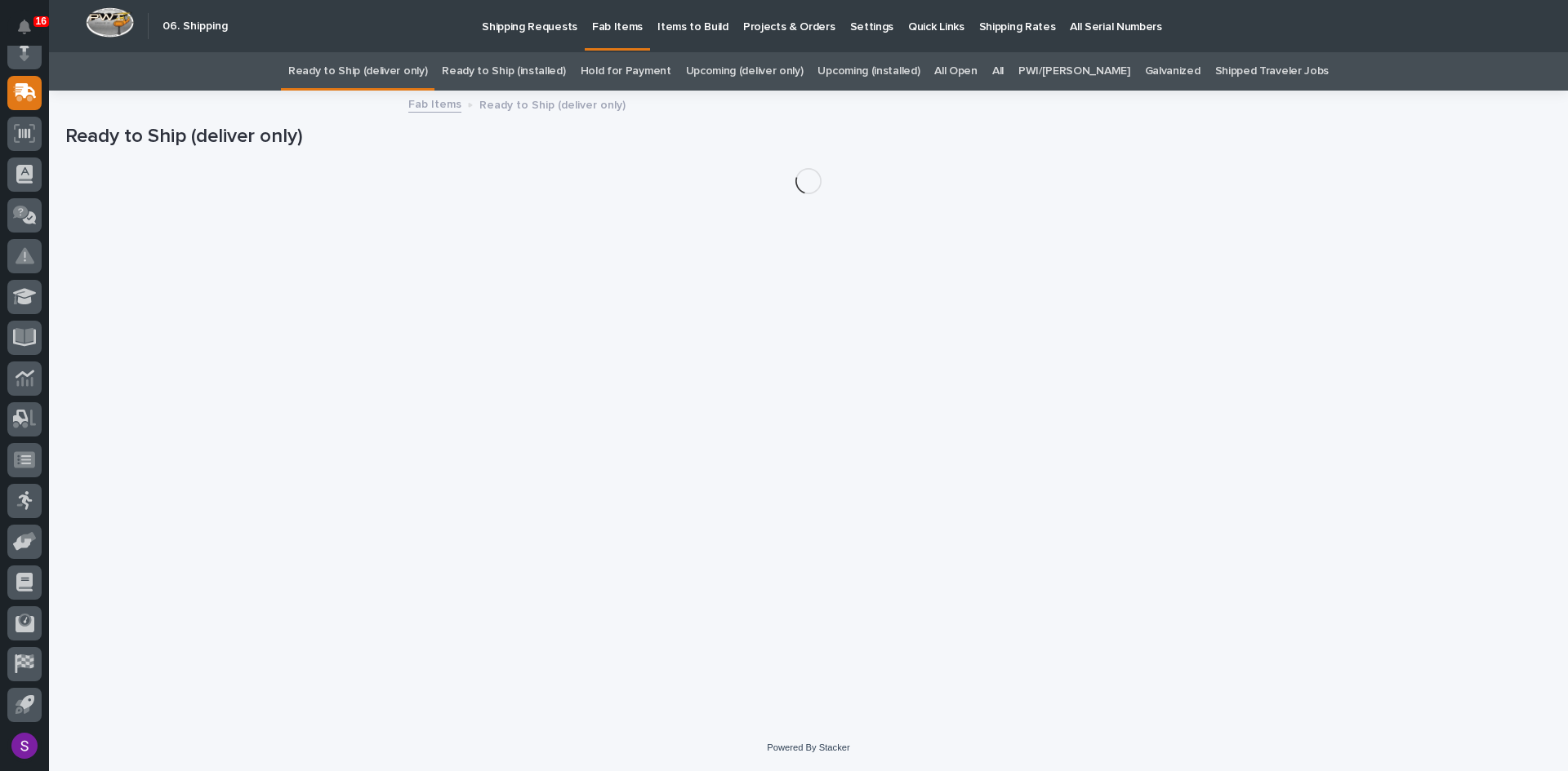
click at [558, 65] on link "Ready to Ship (installed)" at bounding box center [503, 72] width 124 height 39
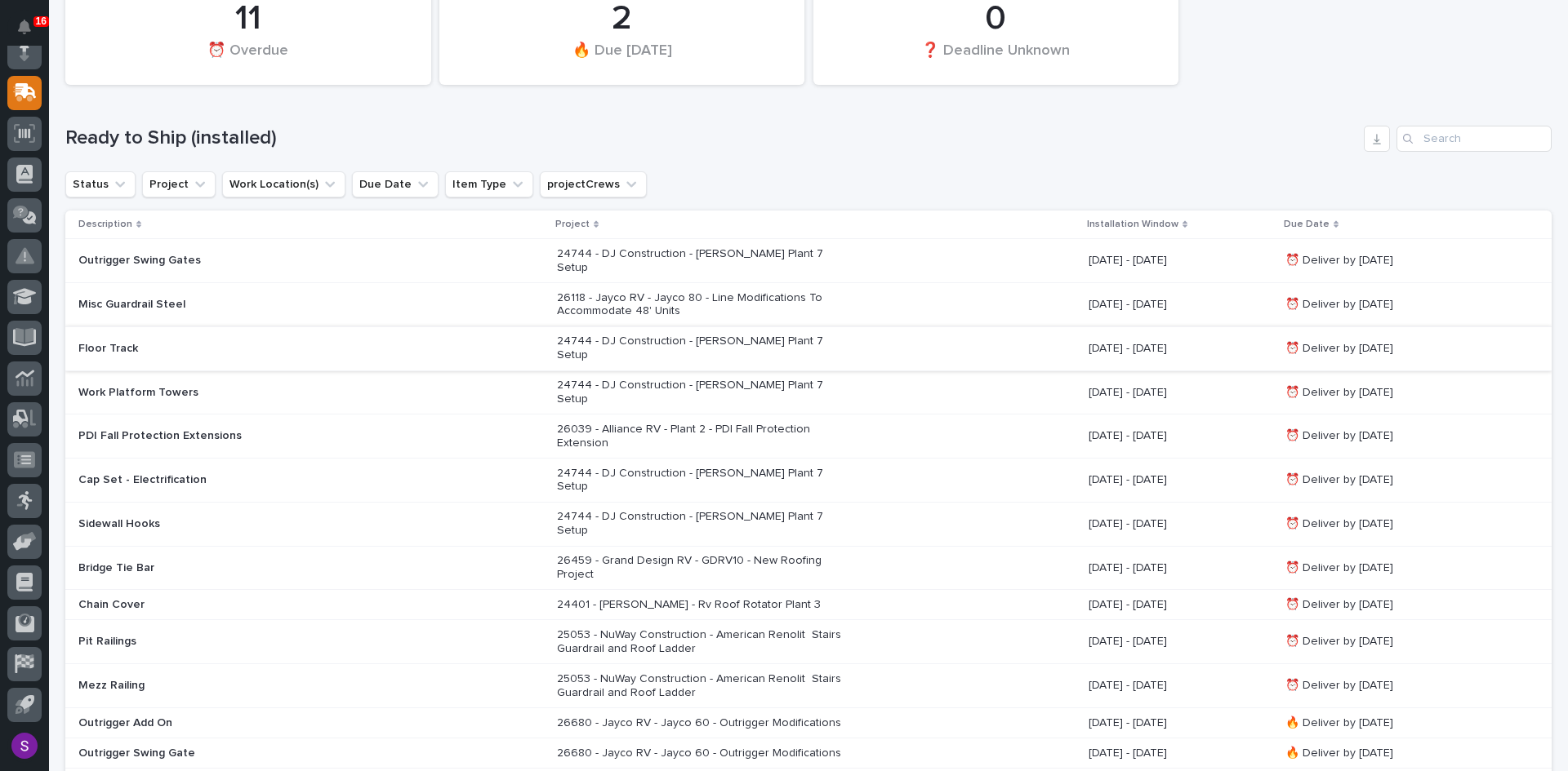
scroll to position [163, 0]
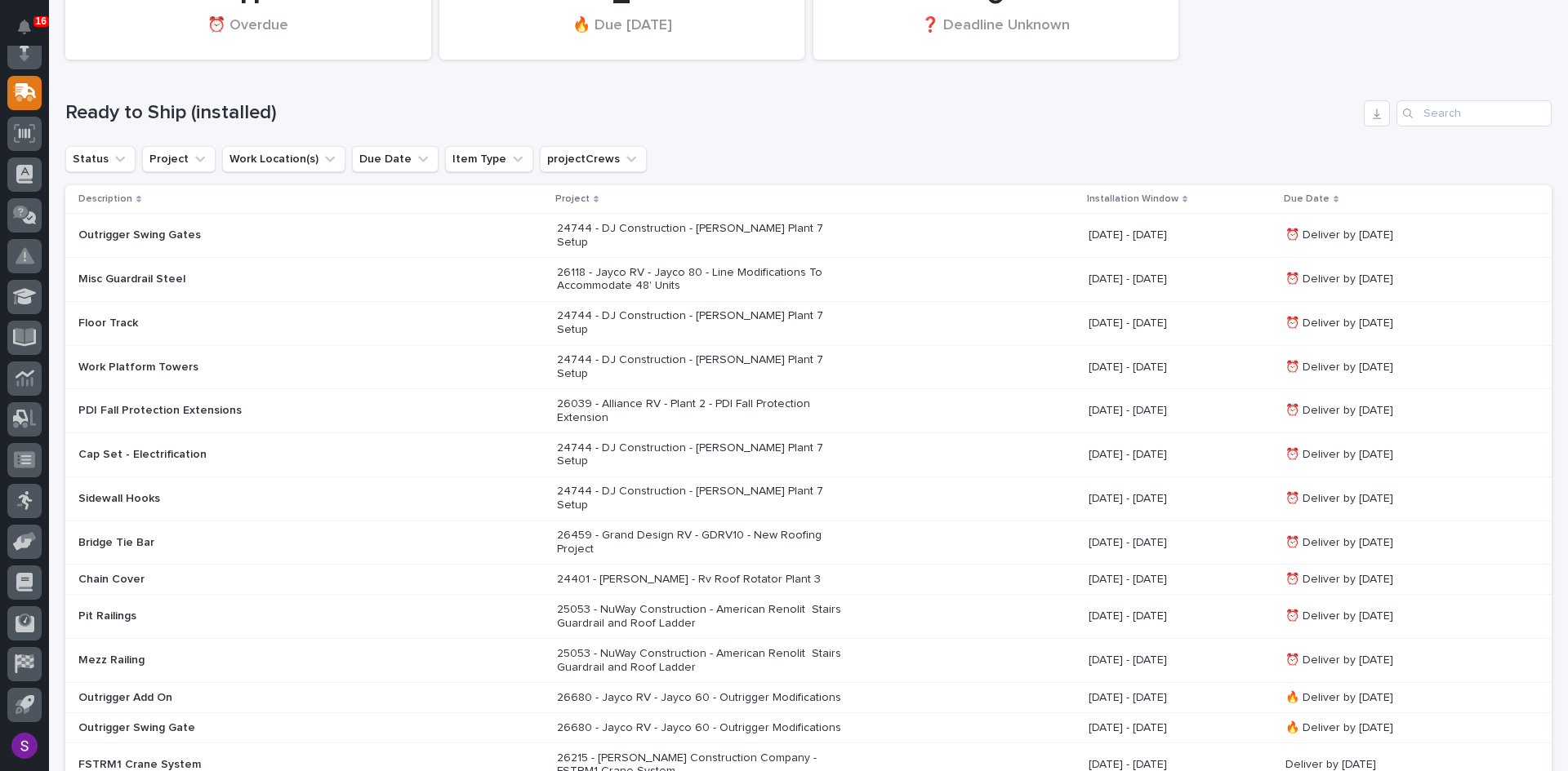
click at [399, 647] on div "Mezz Railing" at bounding box center [310, 661] width 465 height 27
click at [137, 316] on p "Floor Track" at bounding box center [221, 323] width 286 height 14
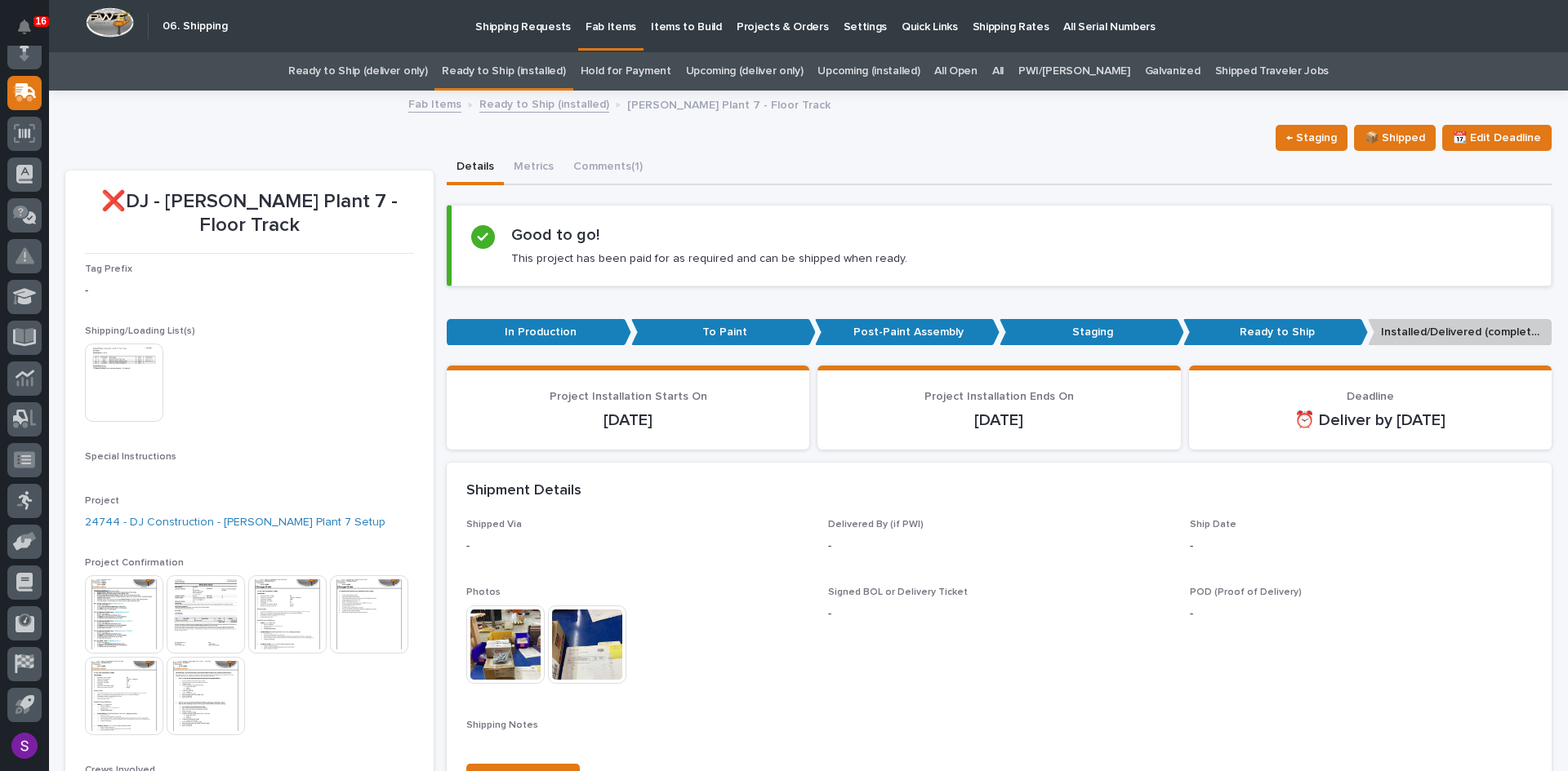
click at [512, 626] on img at bounding box center [505, 644] width 78 height 78
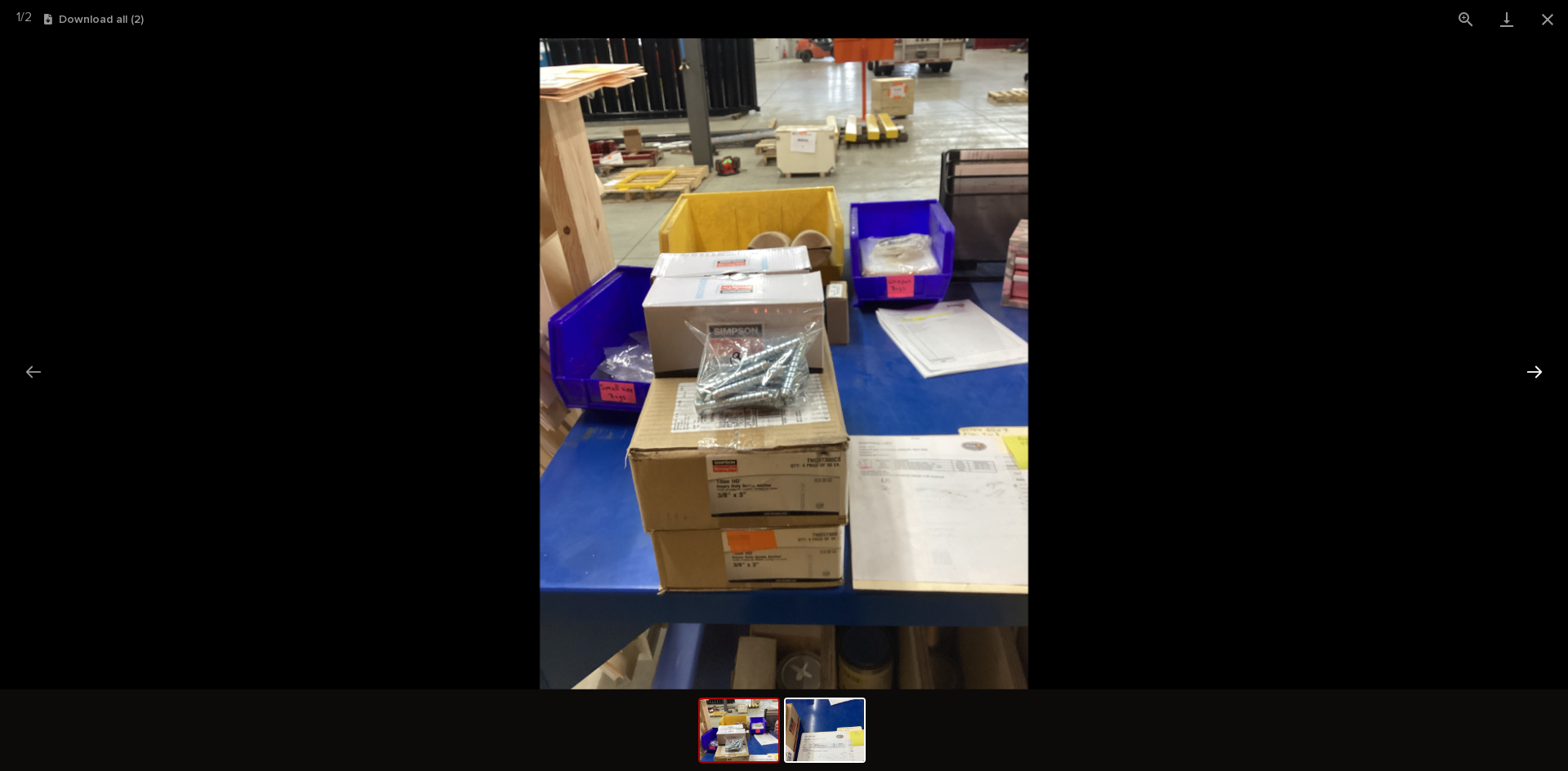
click at [1538, 379] on button "Next slide" at bounding box center [1534, 371] width 34 height 32
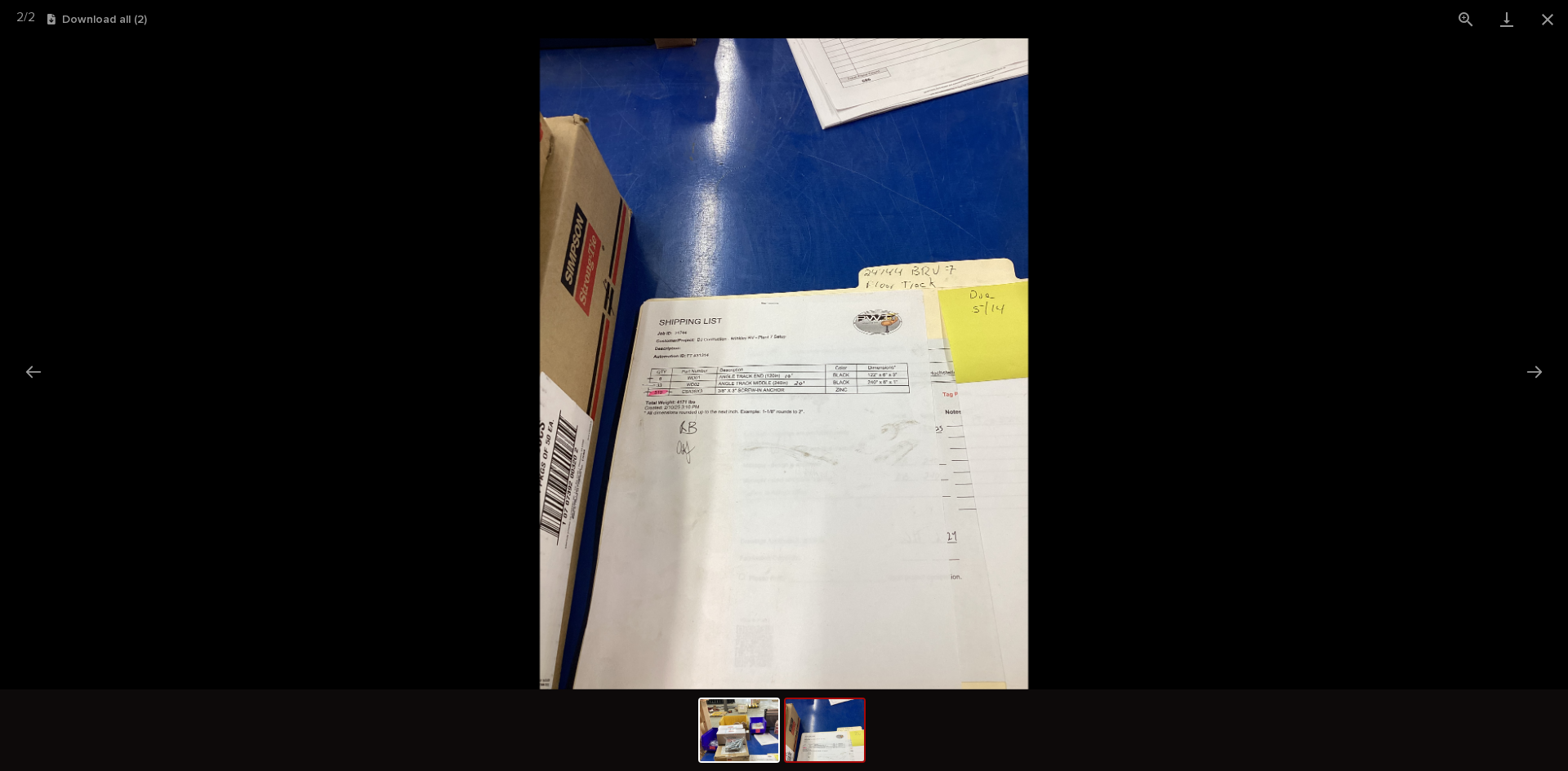
click at [665, 398] on img at bounding box center [784, 364] width 489 height 651
click at [32, 373] on button "Previous slide" at bounding box center [33, 371] width 34 height 32
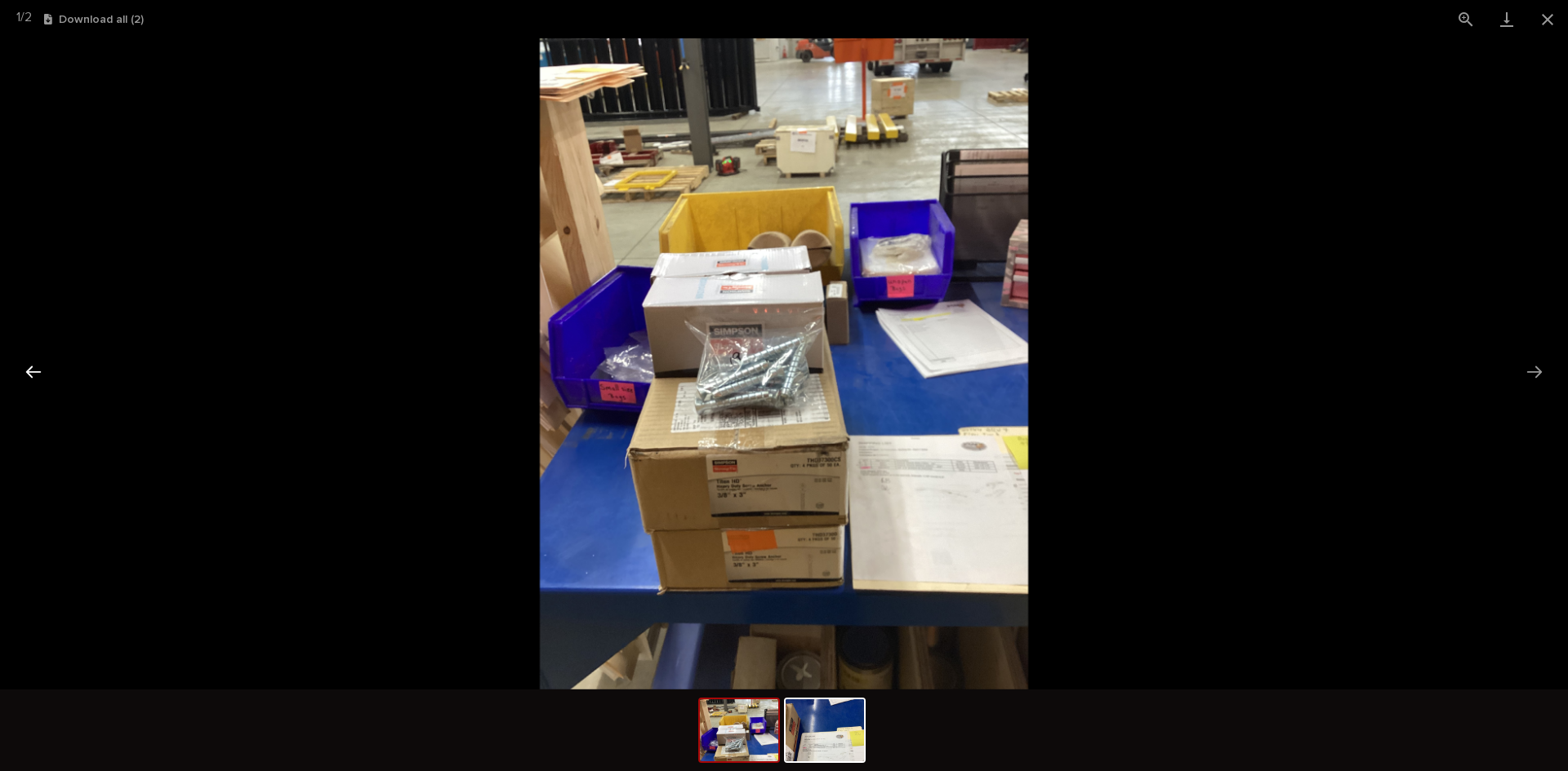
click at [39, 370] on button "Previous slide" at bounding box center [33, 371] width 34 height 32
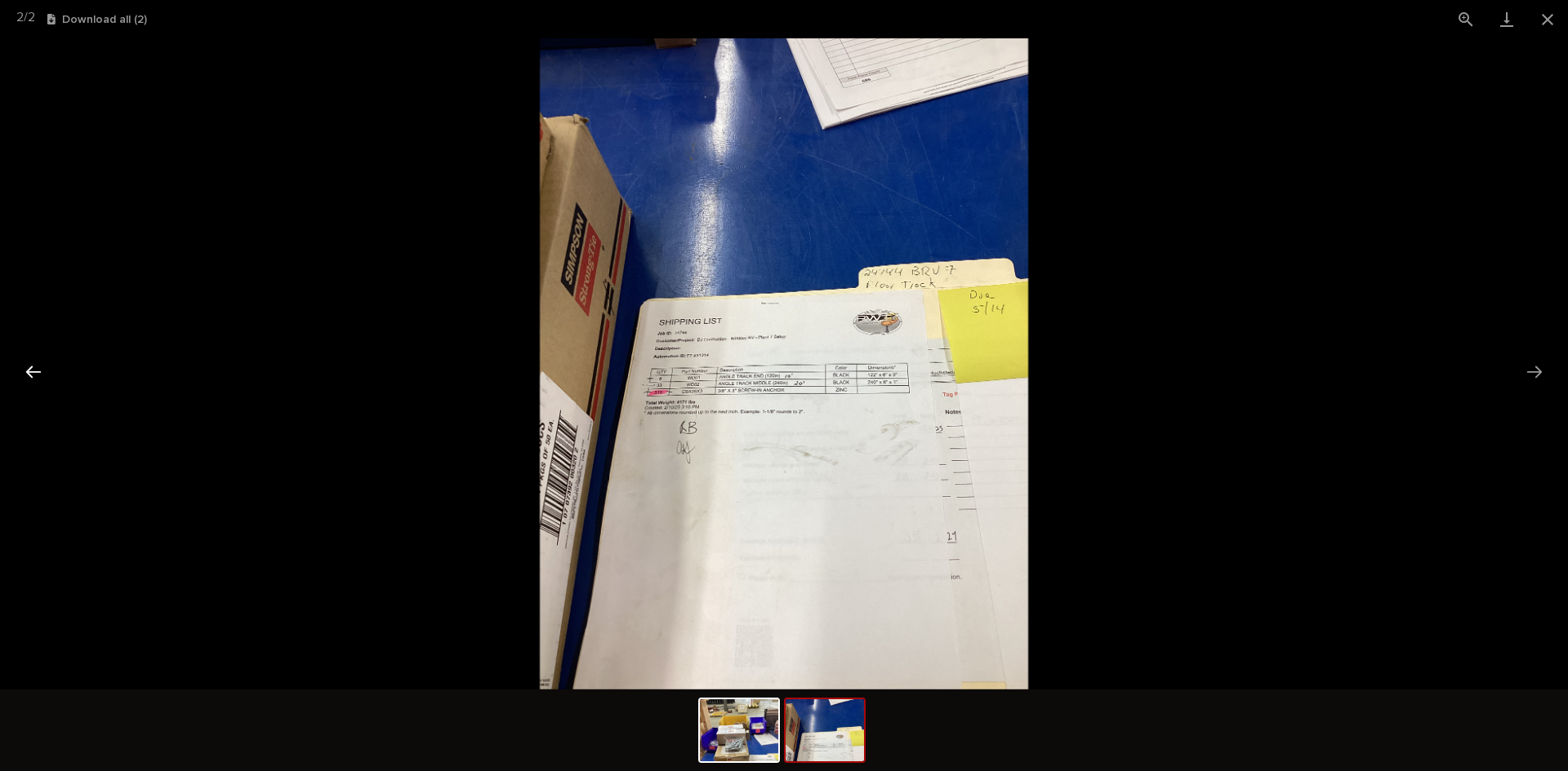
click at [42, 374] on button "Previous slide" at bounding box center [33, 371] width 34 height 32
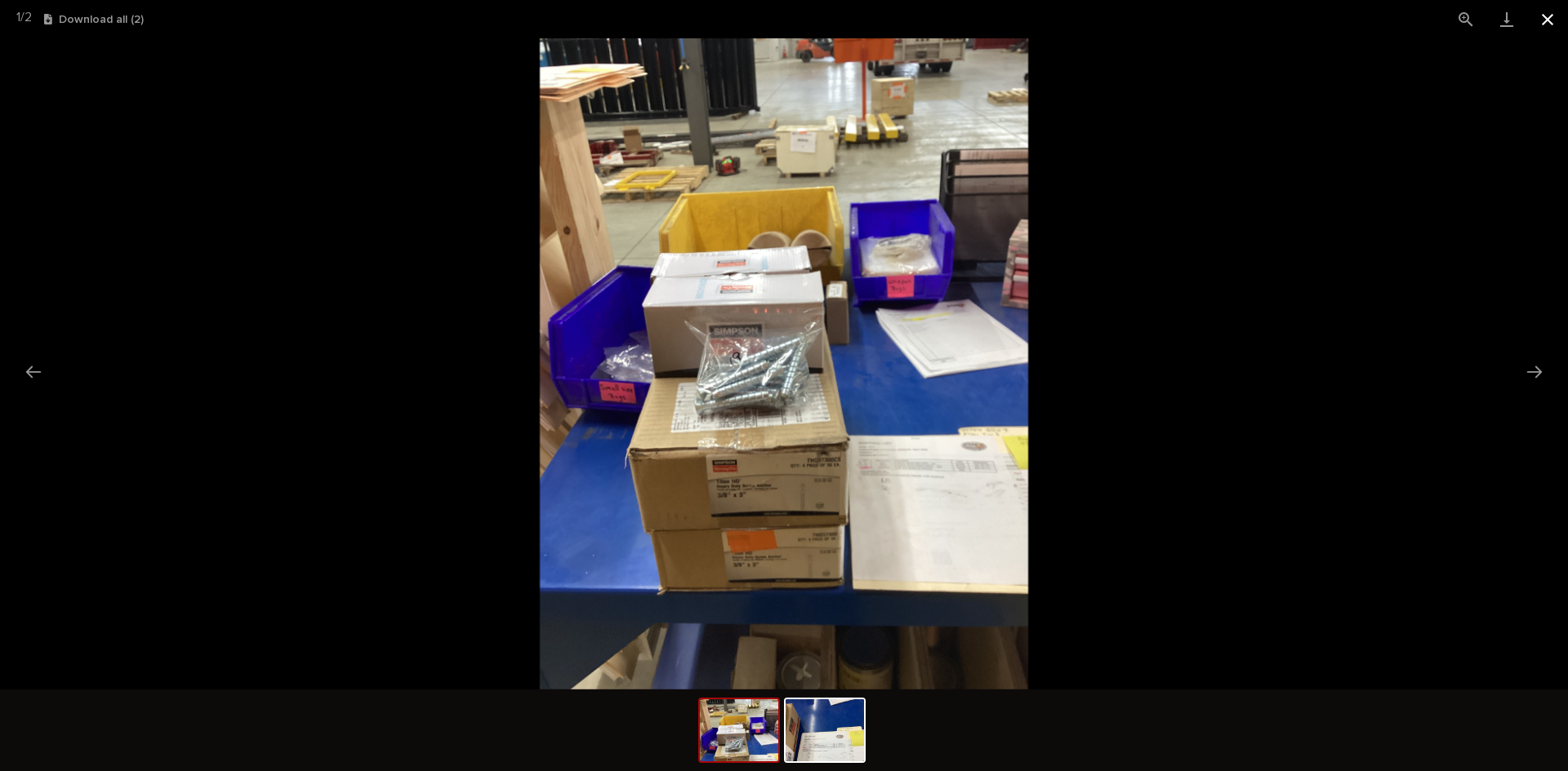
click at [1544, 16] on button "Close gallery" at bounding box center [1547, 19] width 41 height 39
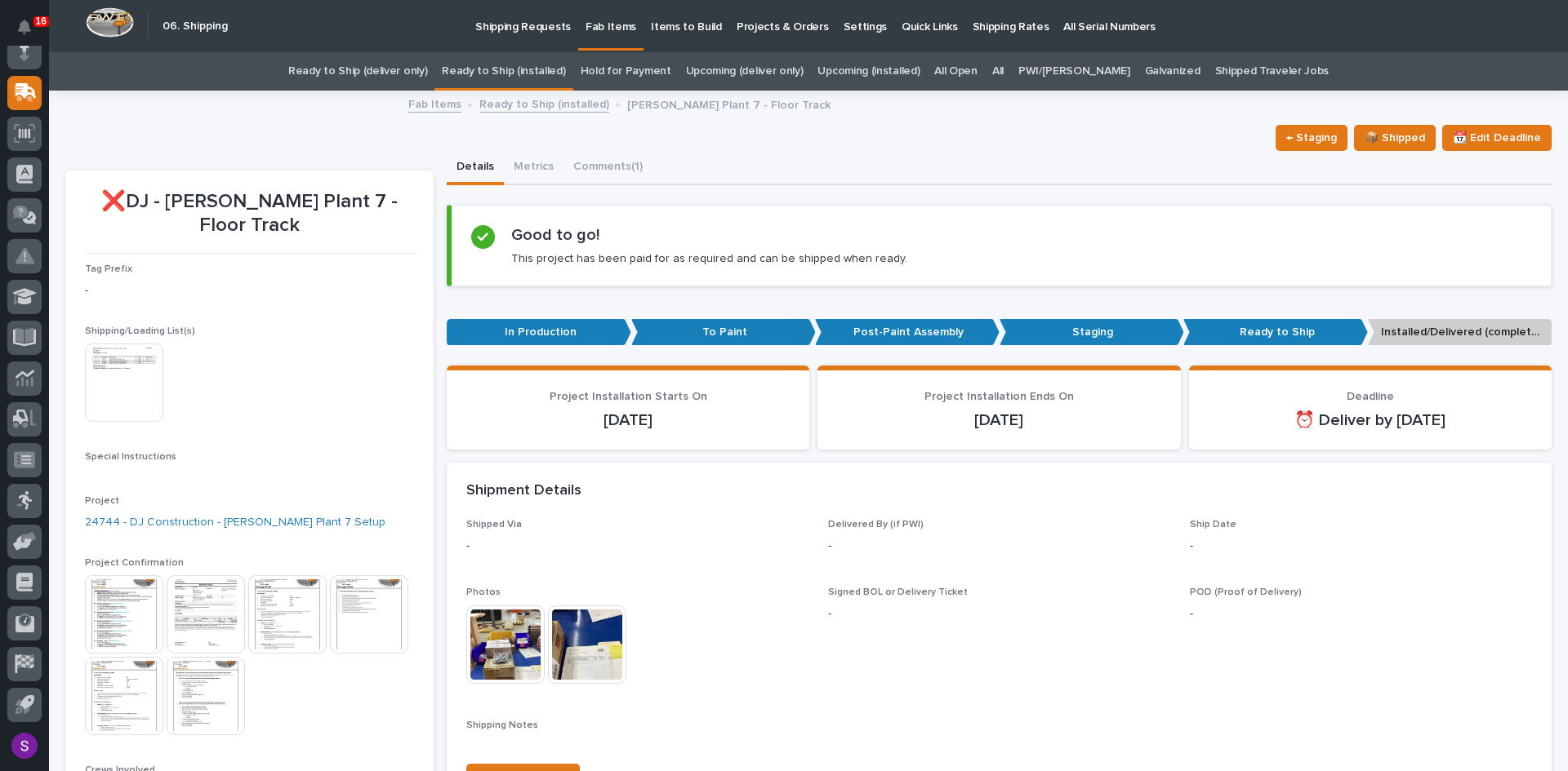
click at [558, 107] on link "Ready to Ship (installed)" at bounding box center [544, 103] width 130 height 18
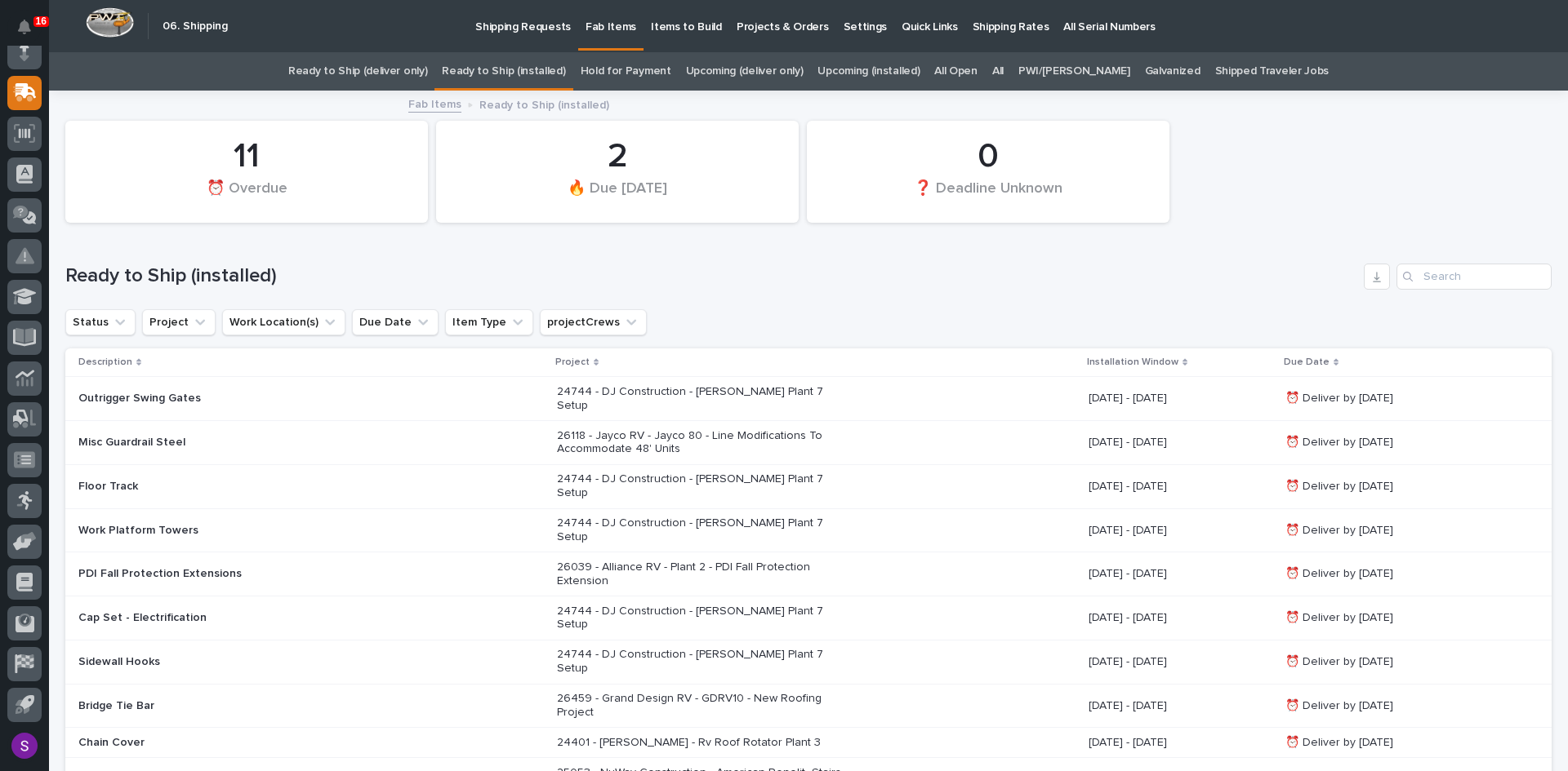
click at [783, 68] on link "Upcoming (deliver only)" at bounding box center [745, 72] width 117 height 39
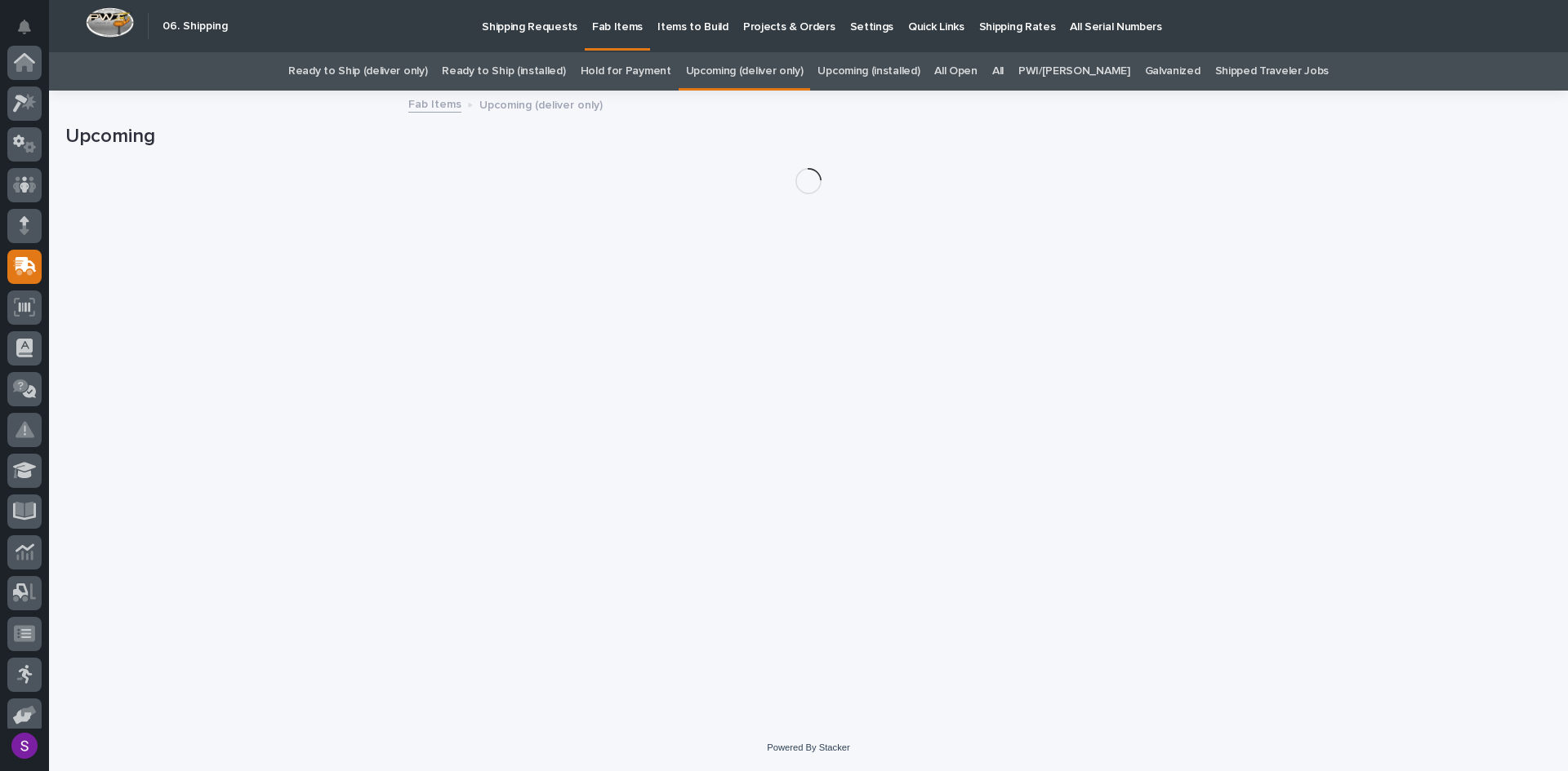
scroll to position [173, 0]
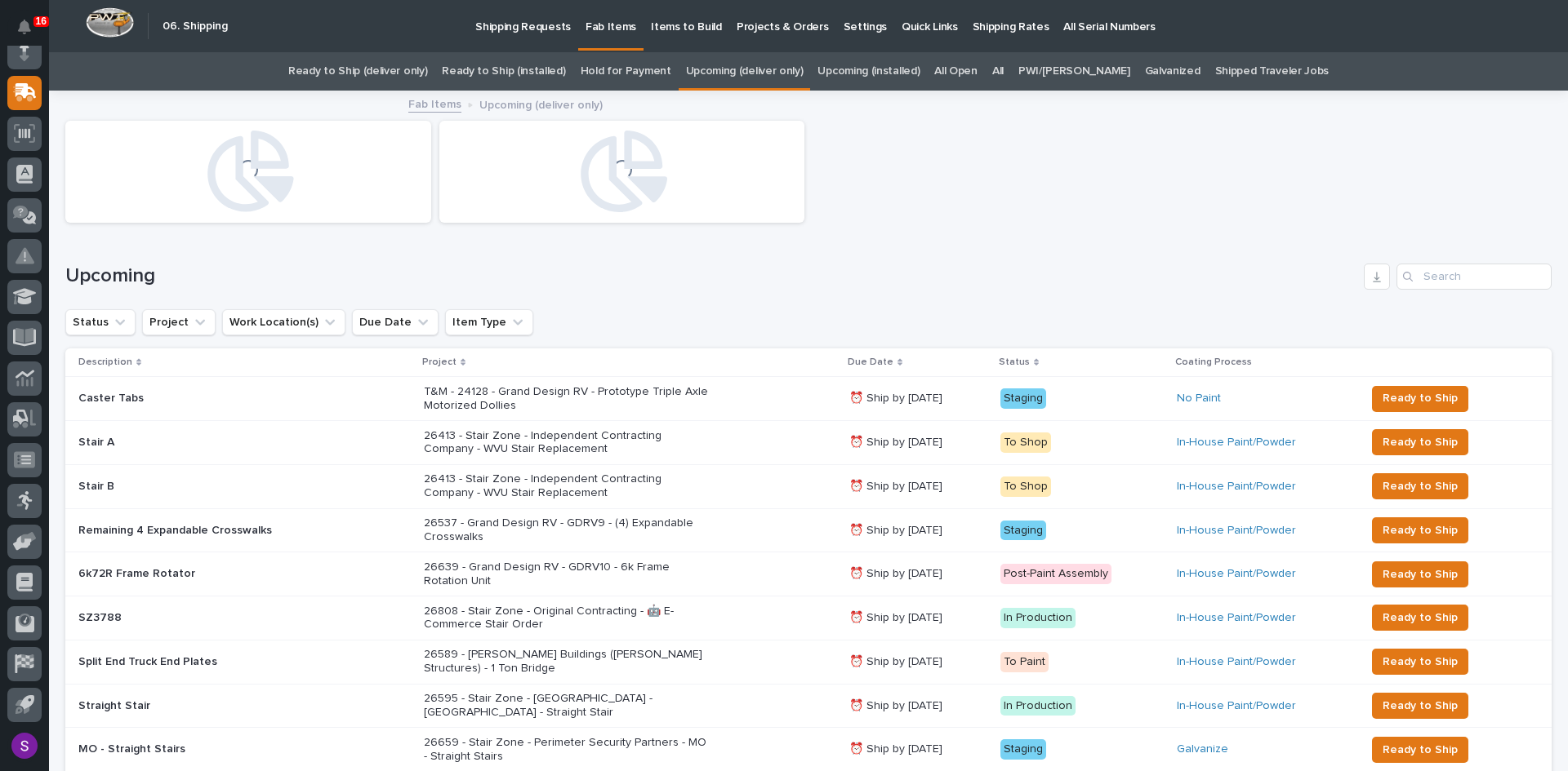
click at [899, 73] on link "Upcoming (installed)" at bounding box center [869, 72] width 102 height 39
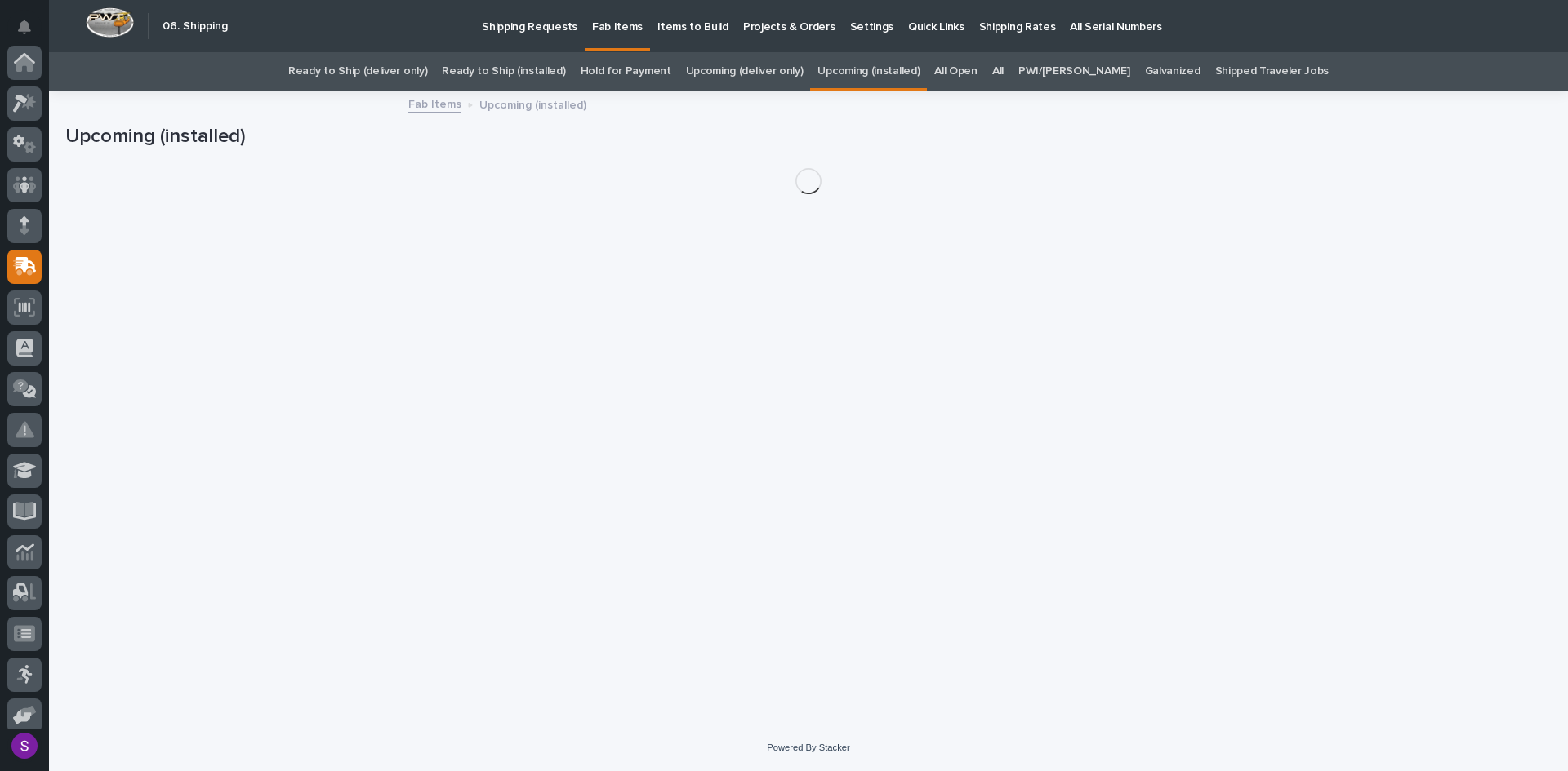
scroll to position [173, 0]
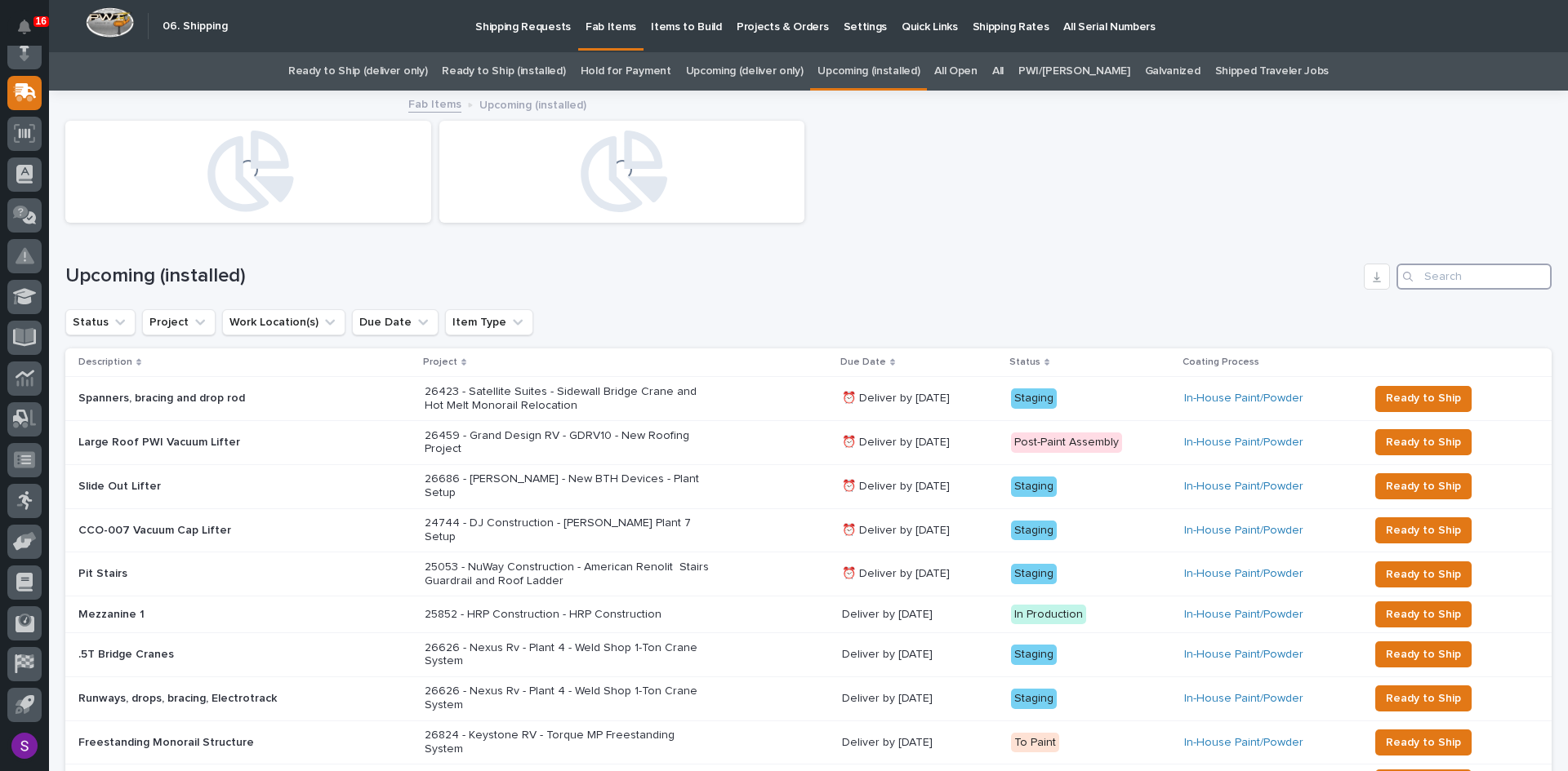
click at [1422, 281] on input "Search" at bounding box center [1473, 277] width 155 height 26
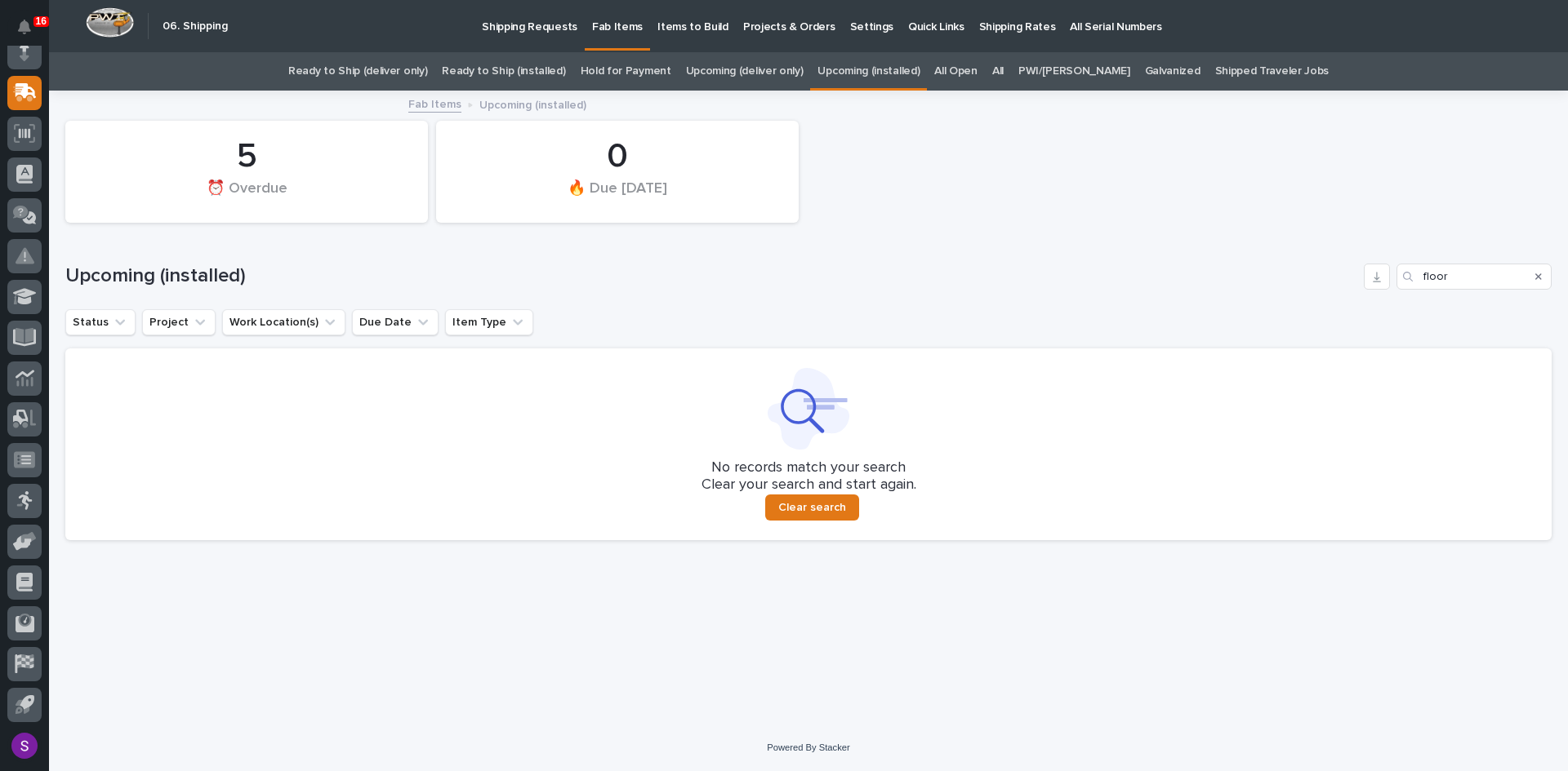
click at [1158, 643] on div "Loading... Saving… Loading... Saving… 5 ⏰ Overdue 0 🔥 Due Today Upcoming (insta…" at bounding box center [808, 387] width 1502 height 591
drag, startPoint x: 1461, startPoint y: 279, endPoint x: 1315, endPoint y: 273, distance: 146.1
click at [1315, 273] on div "Upcoming (installed) floor" at bounding box center [809, 277] width 1486 height 26
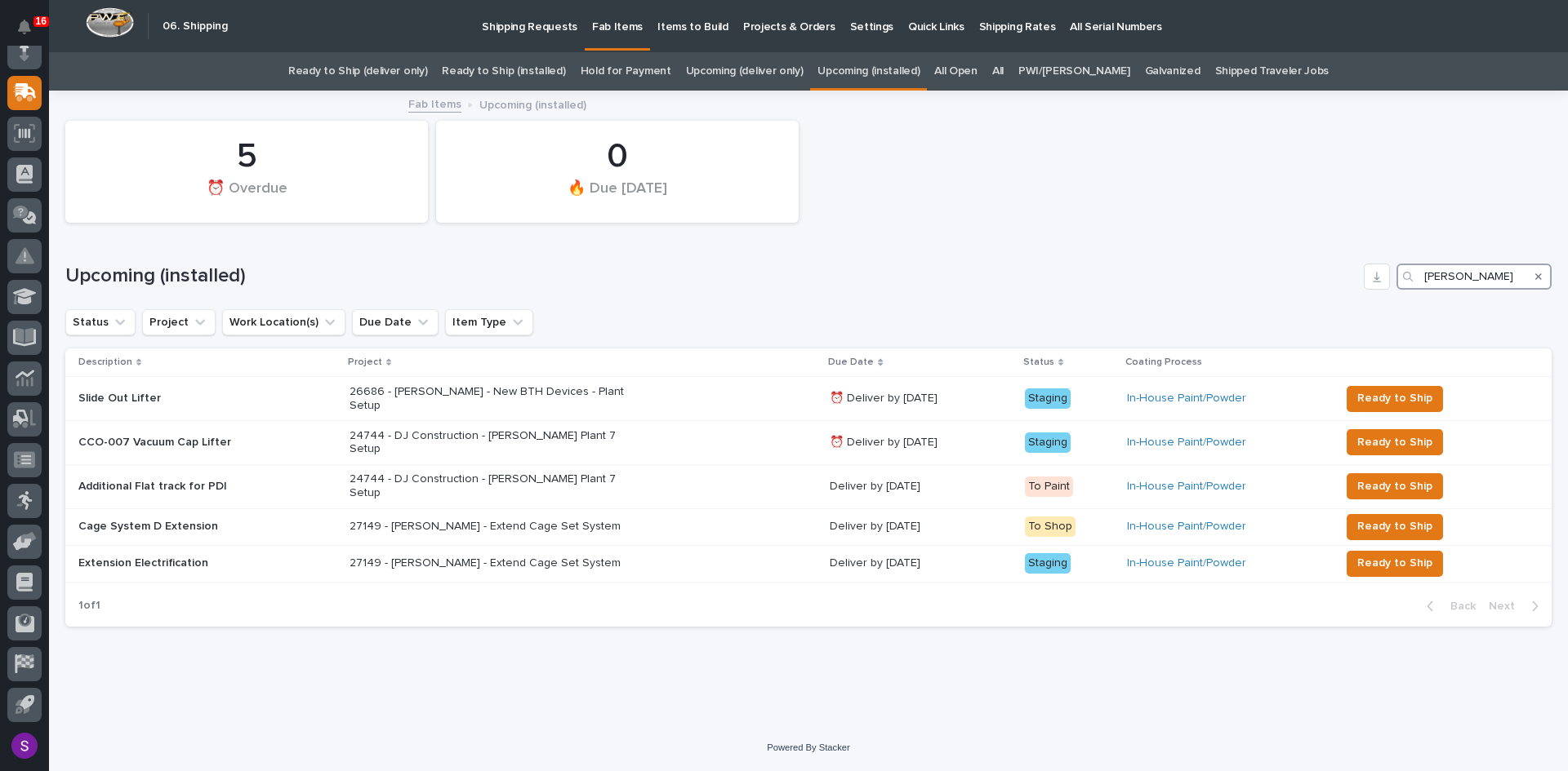
type input "brinkley"
click at [556, 70] on link "Ready to Ship (installed)" at bounding box center [503, 72] width 124 height 39
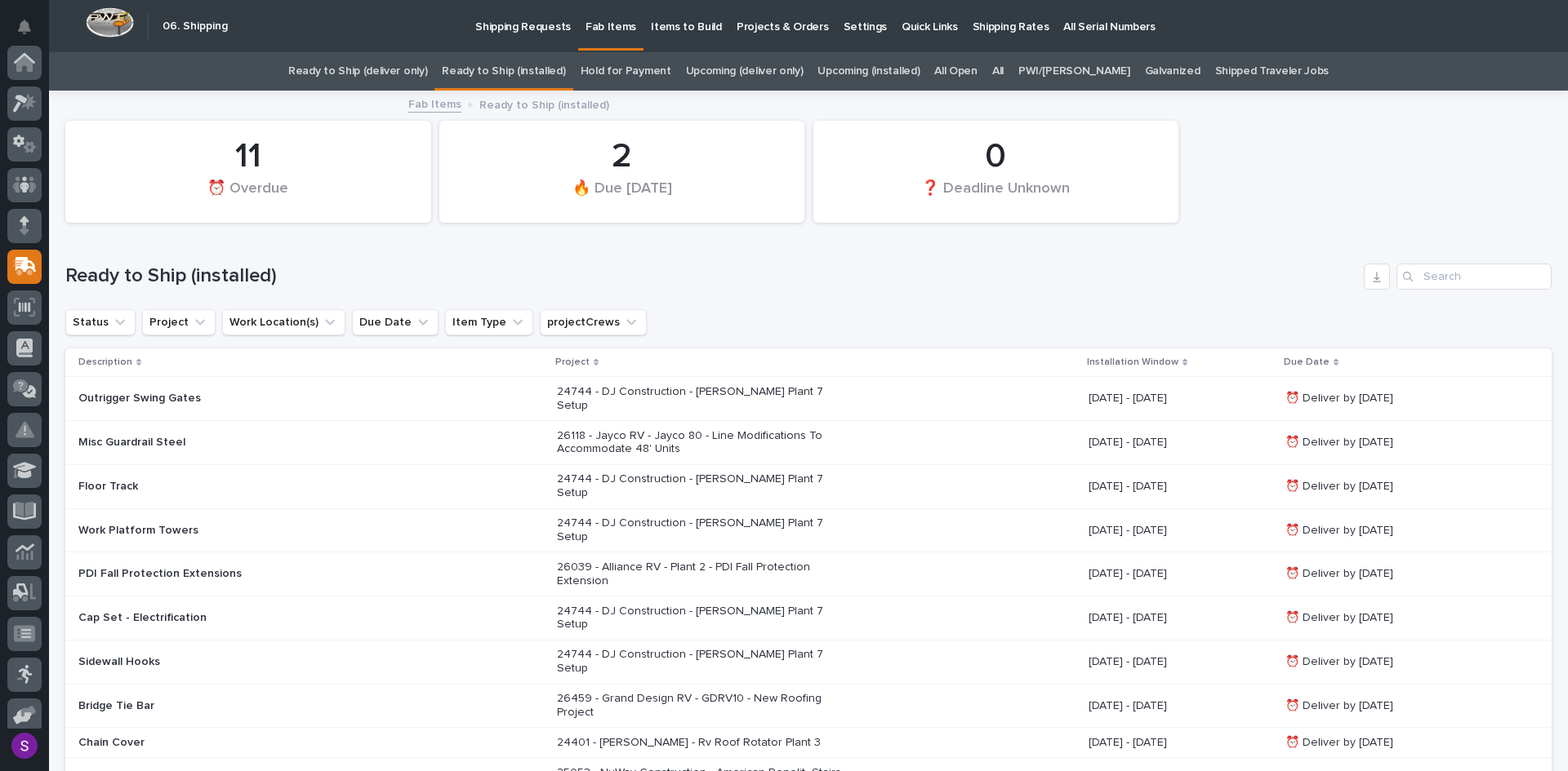
scroll to position [173, 0]
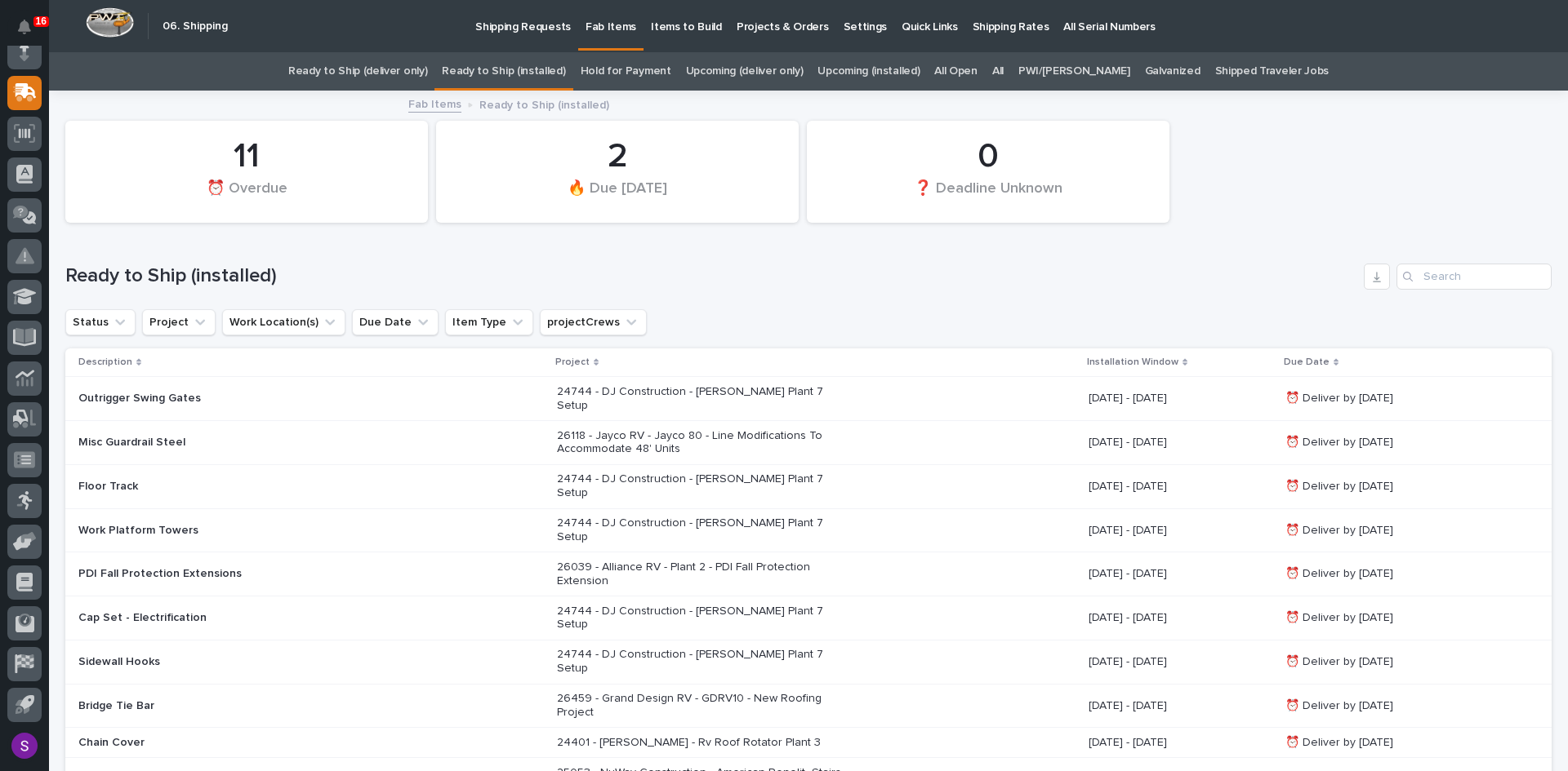
click at [431, 386] on div "Outrigger Swing Gates" at bounding box center [310, 399] width 465 height 27
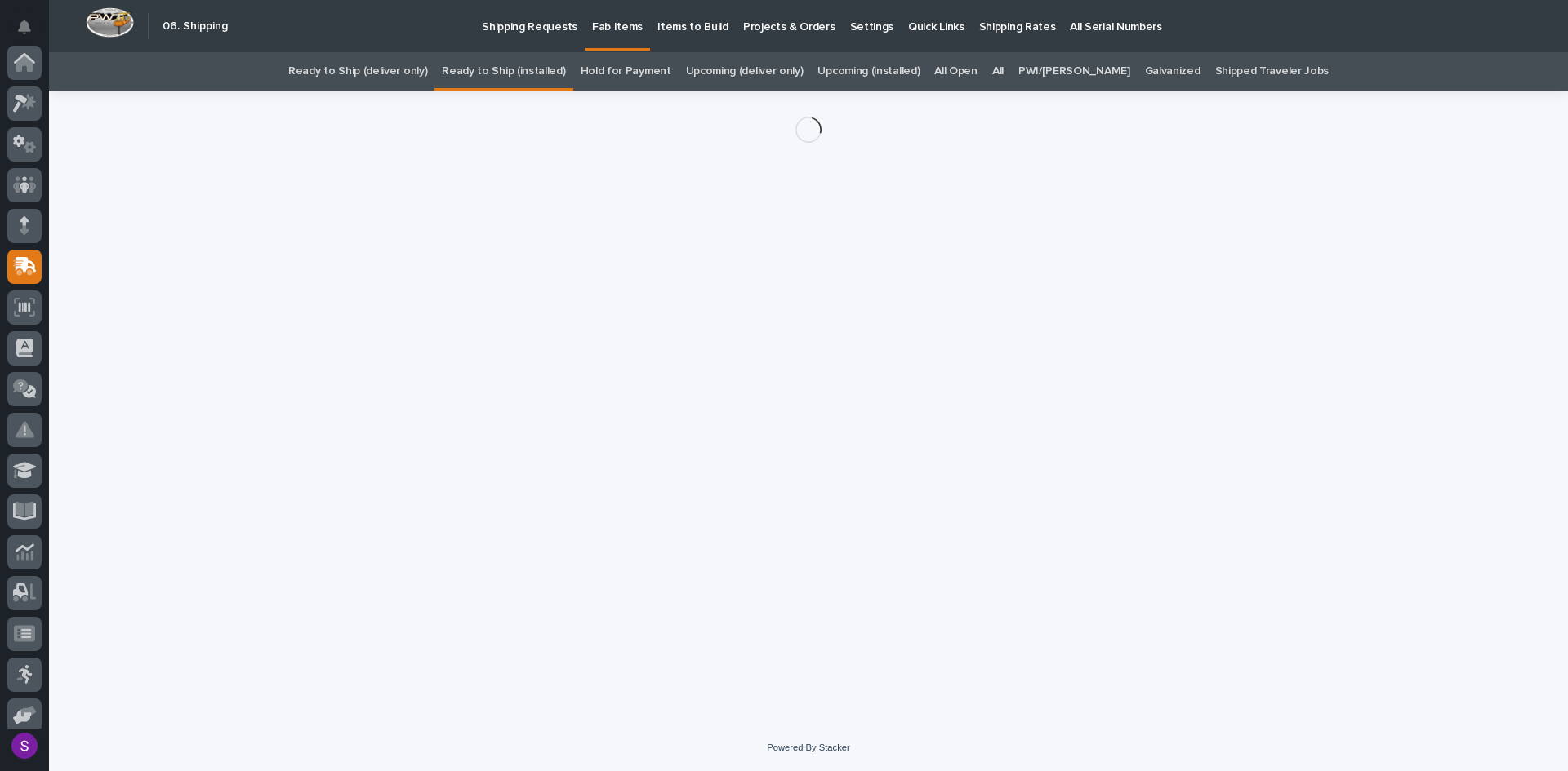
scroll to position [173, 0]
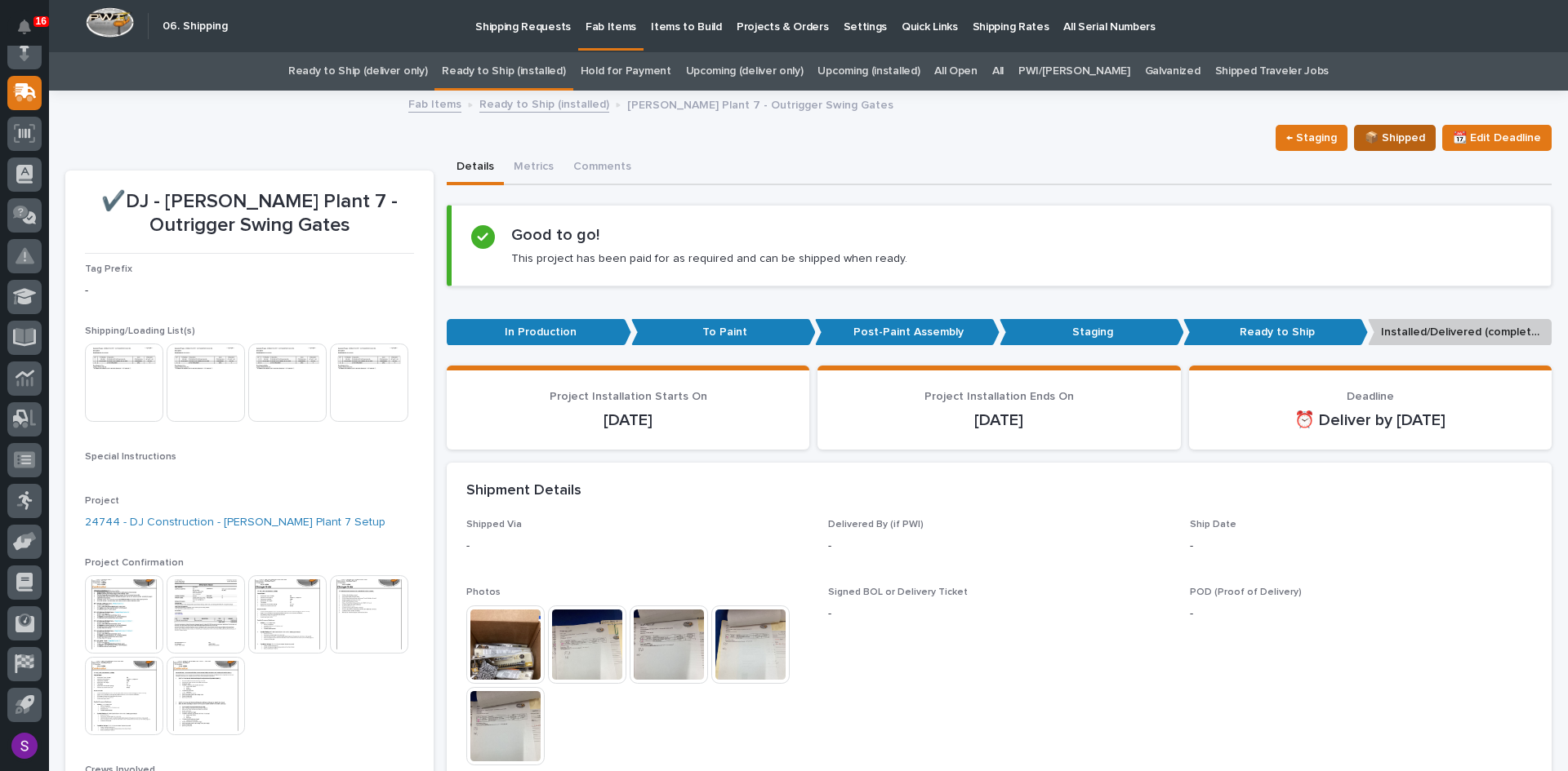
click at [1393, 131] on span "📦 Shipped" at bounding box center [1394, 138] width 60 height 19
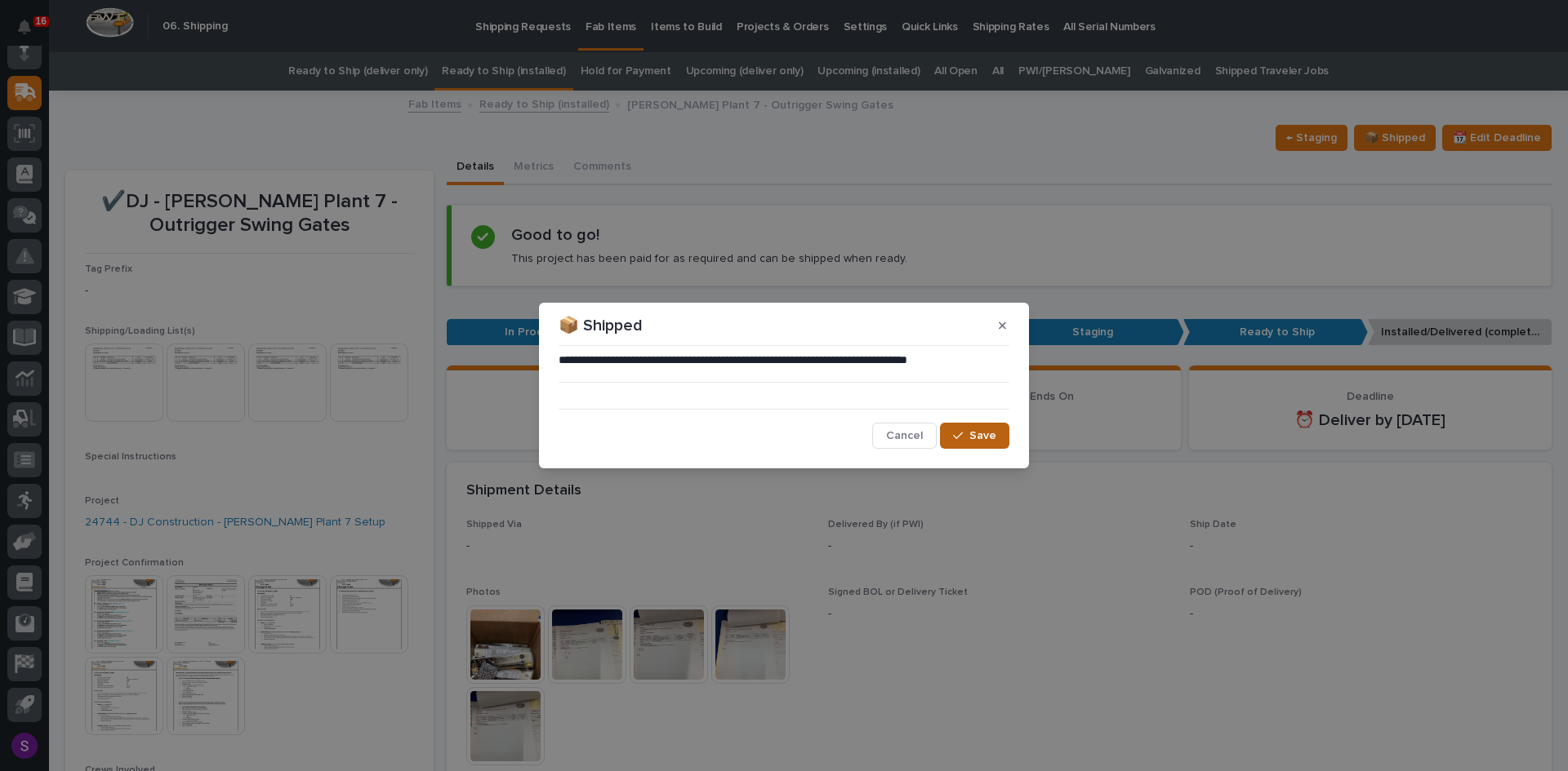
click at [975, 436] on span "Save" at bounding box center [983, 435] width 27 height 15
click at [962, 437] on icon "button" at bounding box center [957, 435] width 10 height 11
drag, startPoint x: 901, startPoint y: 442, endPoint x: 993, endPoint y: 509, distance: 113.8
click at [901, 442] on span "Cancel" at bounding box center [905, 435] width 37 height 15
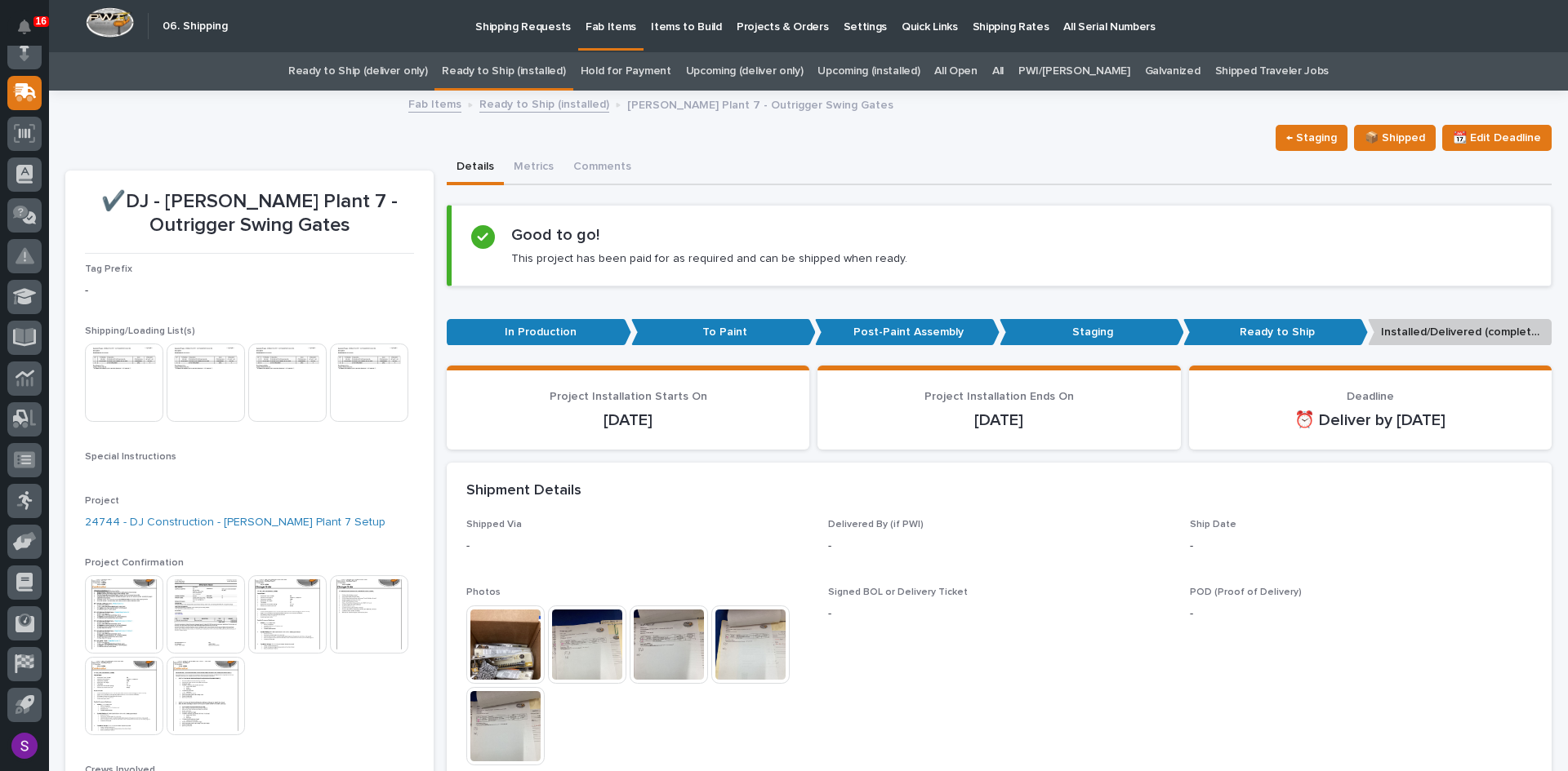
click at [1405, 329] on p "Installed/Delivered (completely done)" at bounding box center [1460, 332] width 185 height 27
click at [1278, 331] on p "Ready to Ship" at bounding box center [1275, 332] width 185 height 27
click at [1390, 134] on span "📦 Shipped" at bounding box center [1394, 138] width 60 height 19
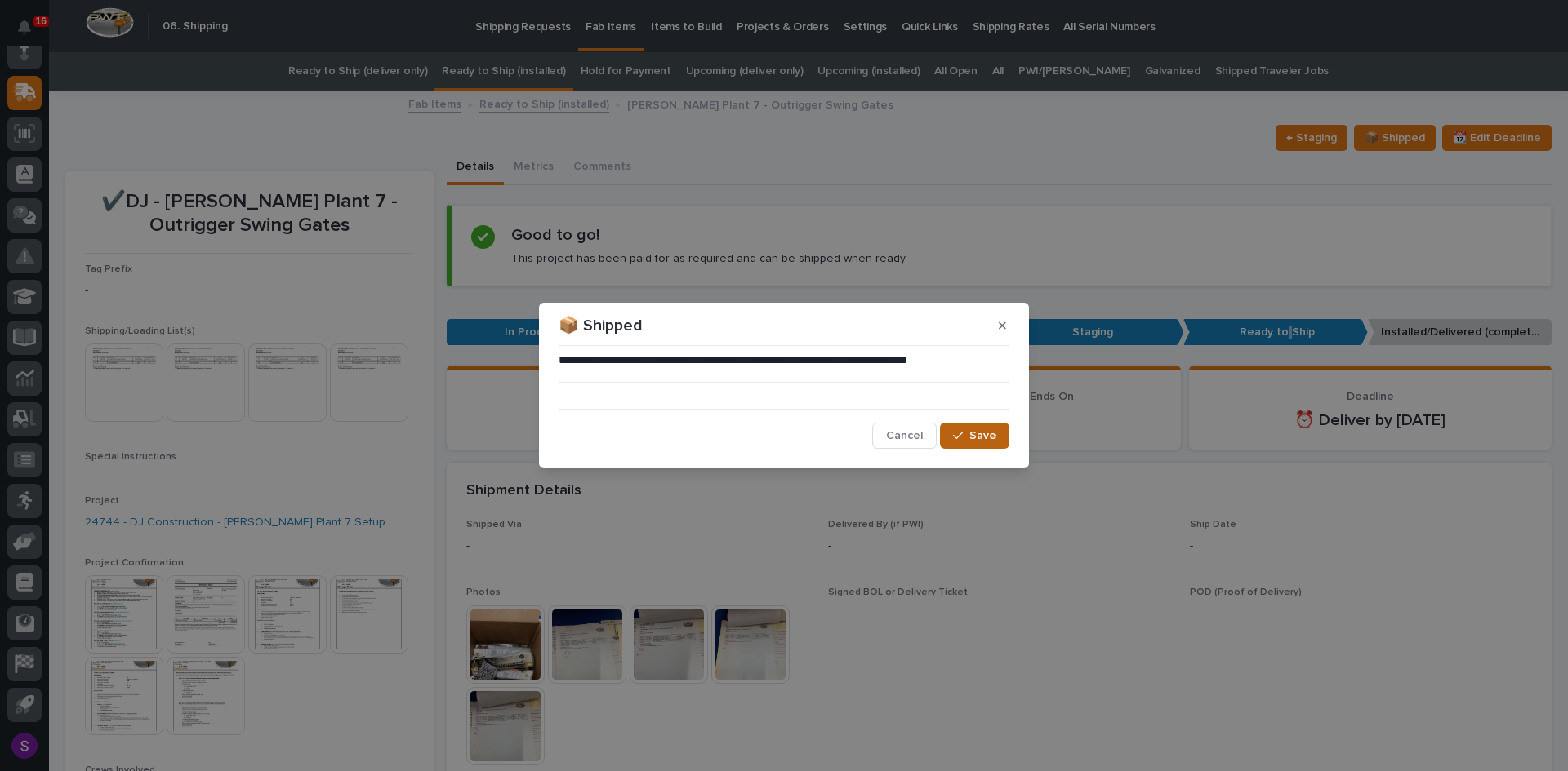
click at [967, 436] on div "button" at bounding box center [961, 435] width 17 height 11
click at [940, 513] on div "**********" at bounding box center [784, 386] width 1568 height 771
click at [528, 103] on div "**********" at bounding box center [784, 386] width 1568 height 771
drag, startPoint x: 588, startPoint y: 110, endPoint x: 691, endPoint y: 247, distance: 171.4
click at [588, 111] on div "**********" at bounding box center [784, 386] width 1568 height 771
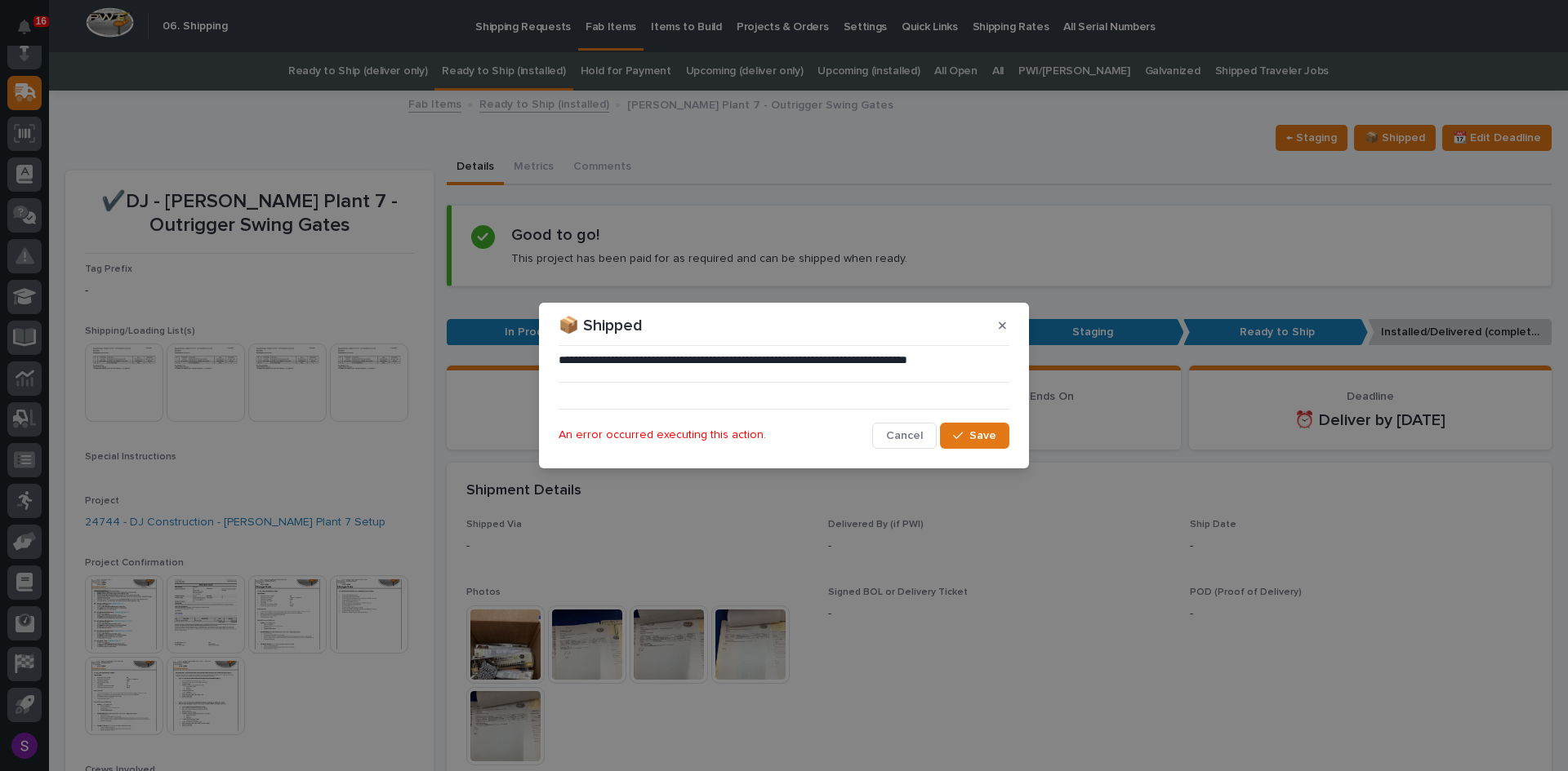
drag, startPoint x: 890, startPoint y: 428, endPoint x: 900, endPoint y: 433, distance: 11.2
click at [891, 428] on span "Cancel" at bounding box center [905, 435] width 37 height 15
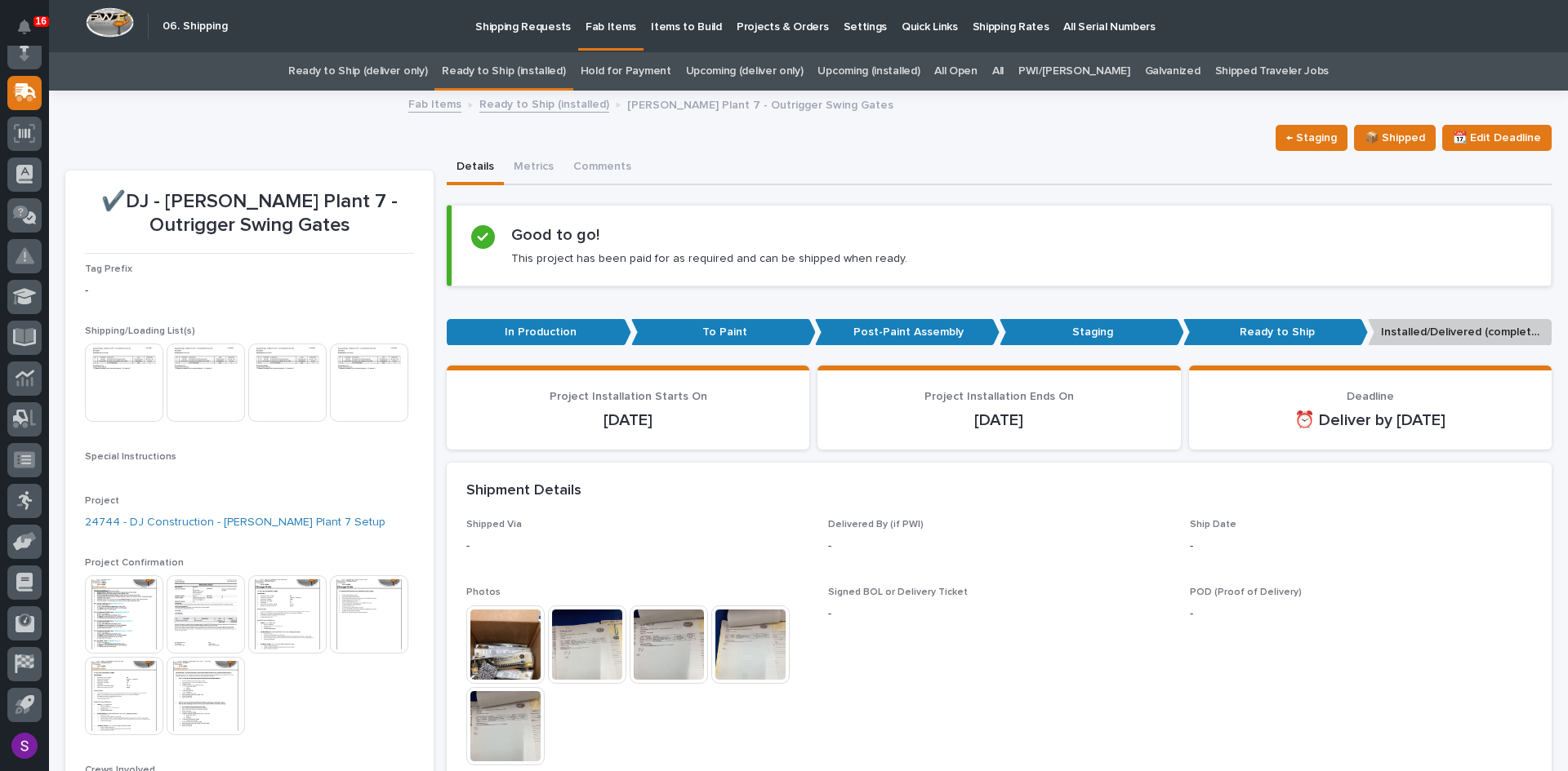
click at [536, 110] on link "Ready to Ship (installed)" at bounding box center [544, 103] width 130 height 18
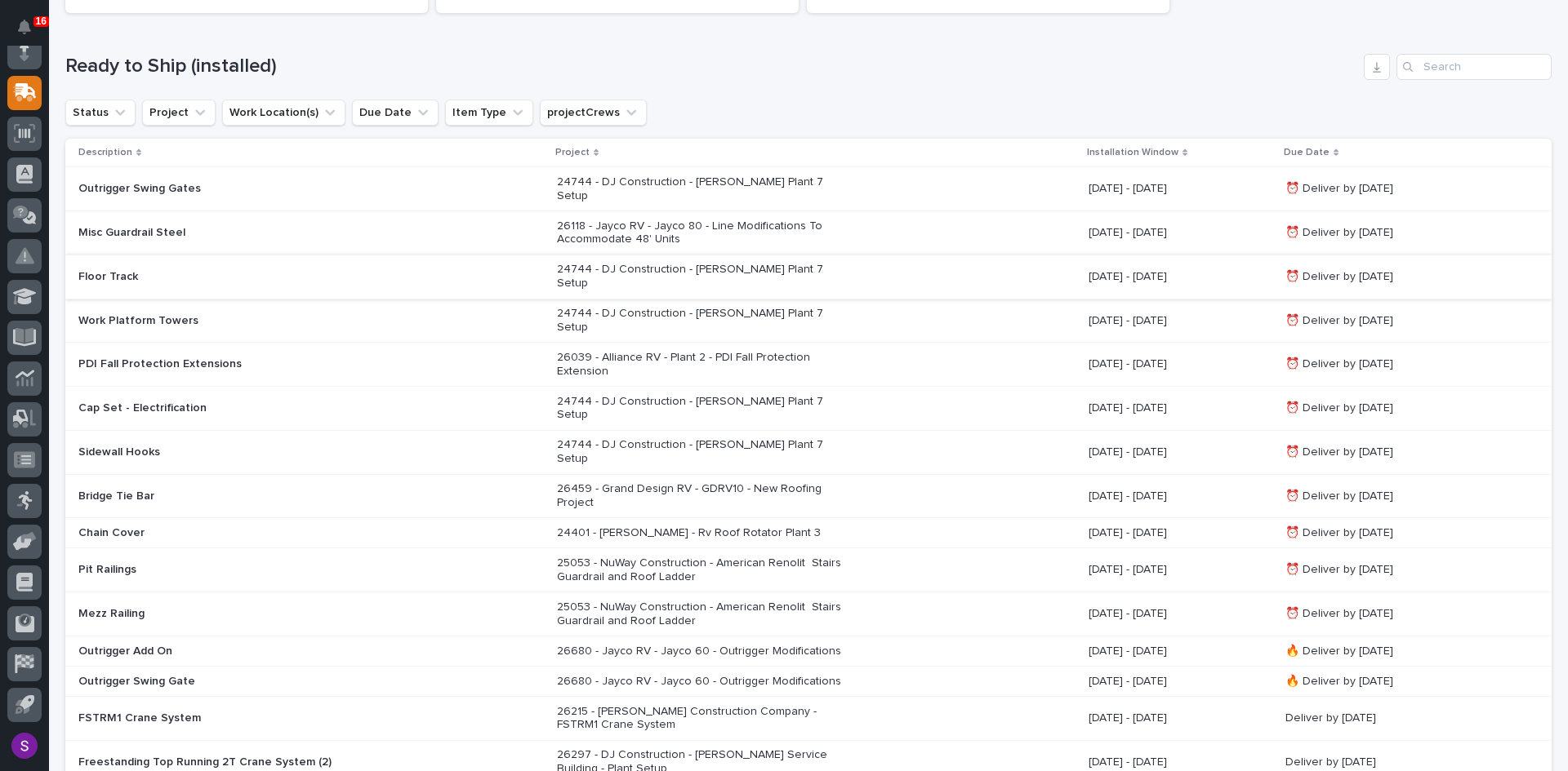
scroll to position [216, 0]
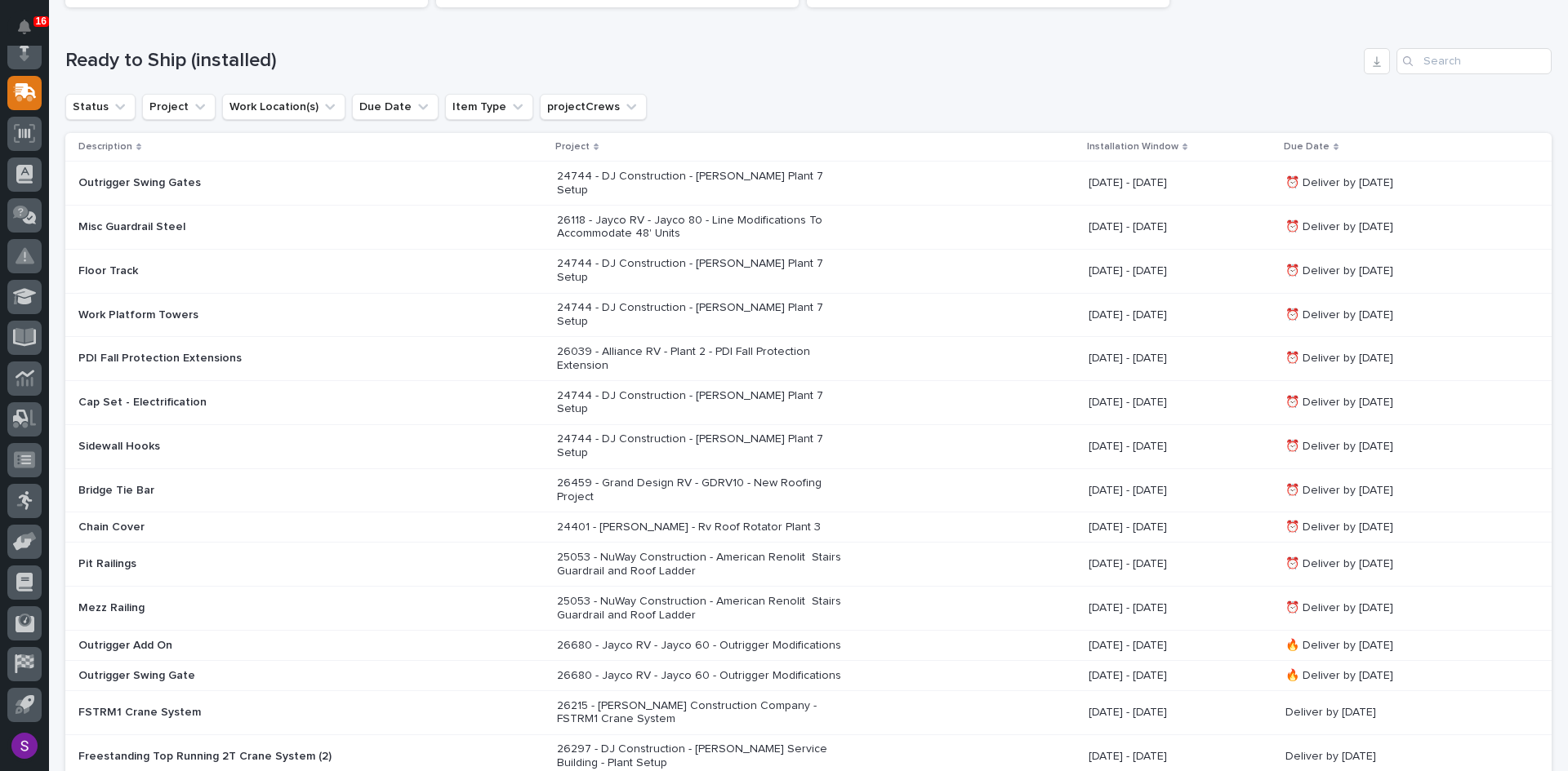
click at [625, 257] on p "24744 - DJ Construction - Brinkley Plant 7 Setup" at bounding box center [699, 271] width 286 height 28
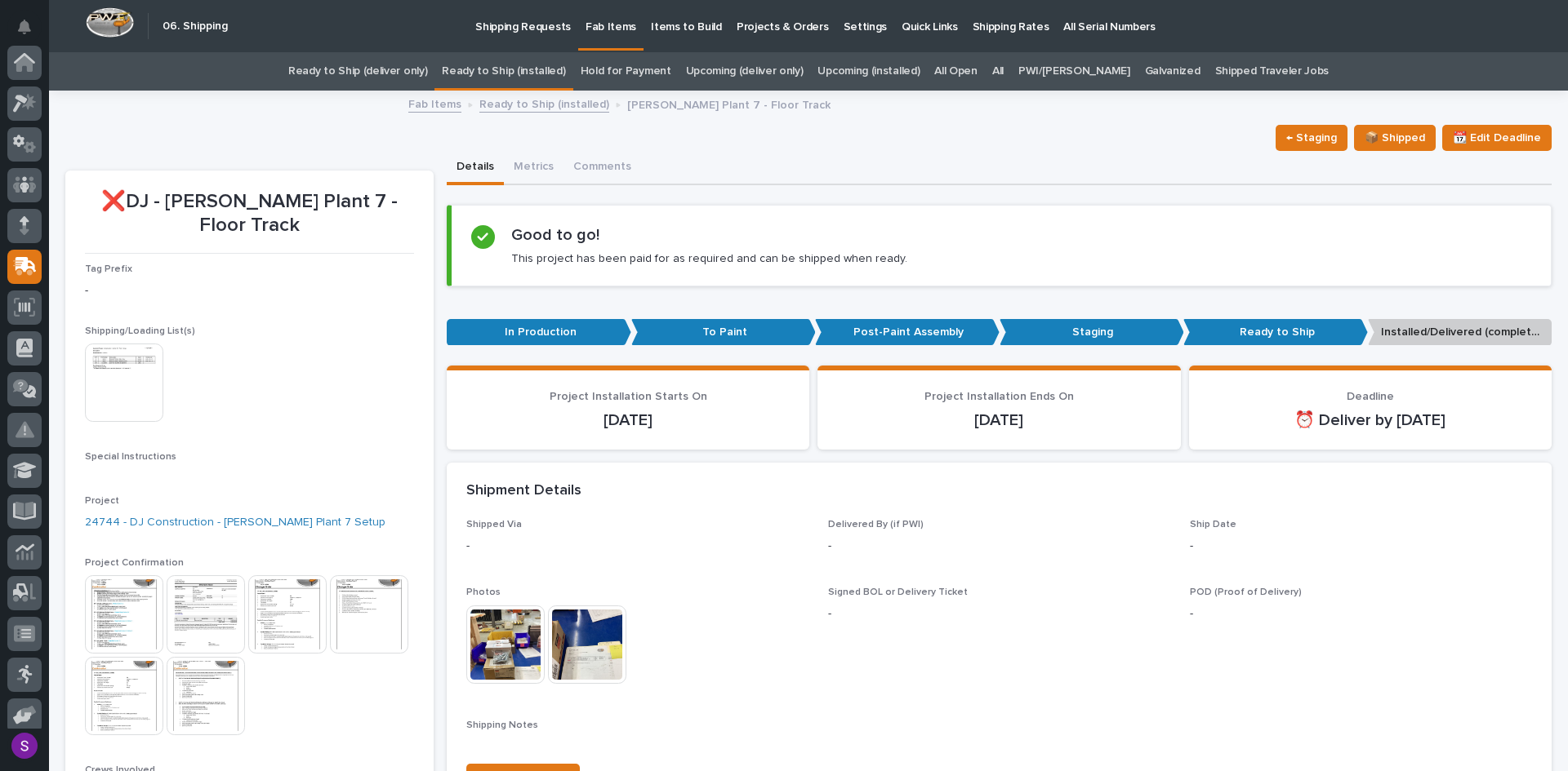
scroll to position [173, 0]
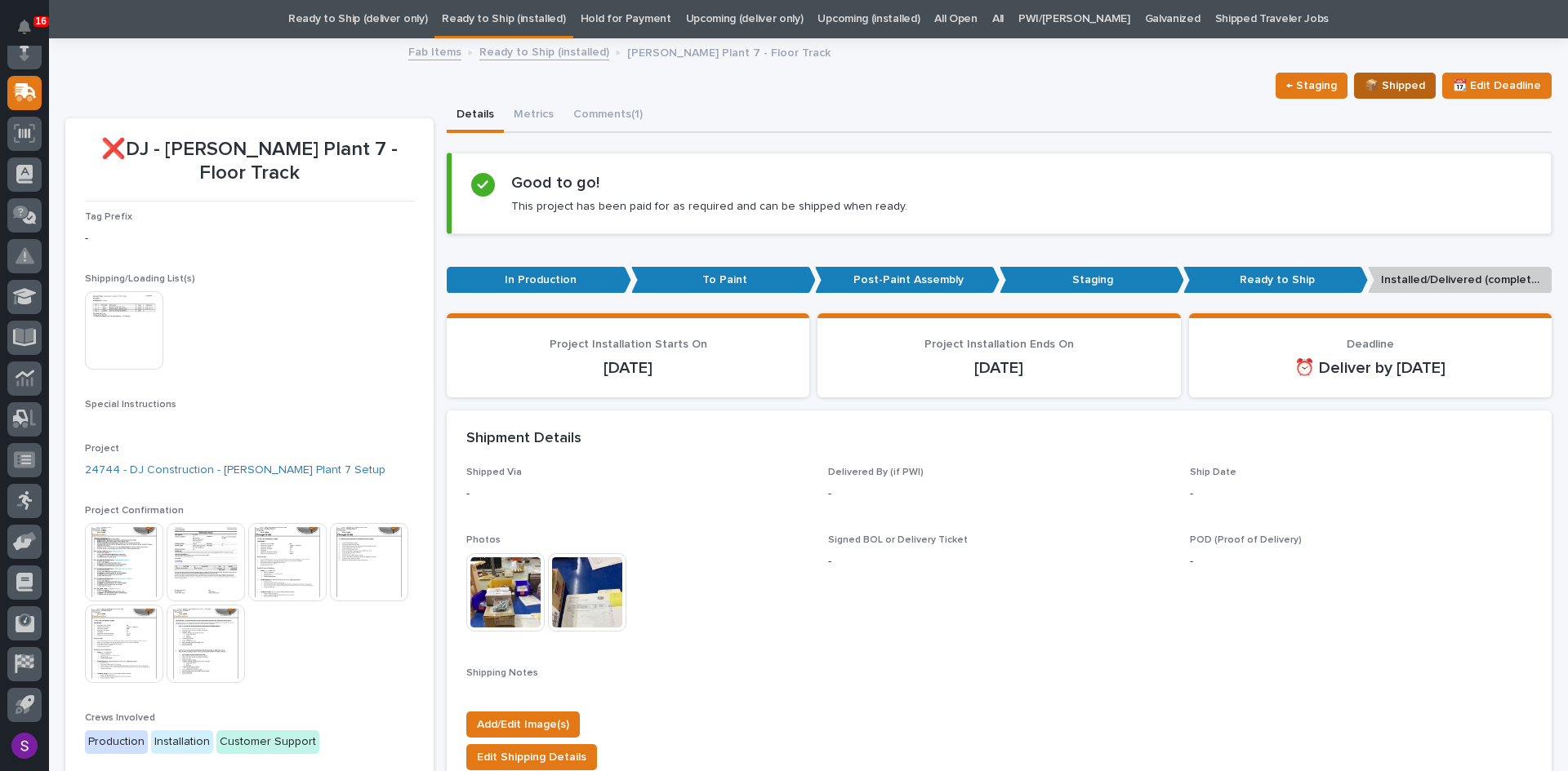
click at [1369, 83] on span "📦 Shipped" at bounding box center [1394, 86] width 60 height 19
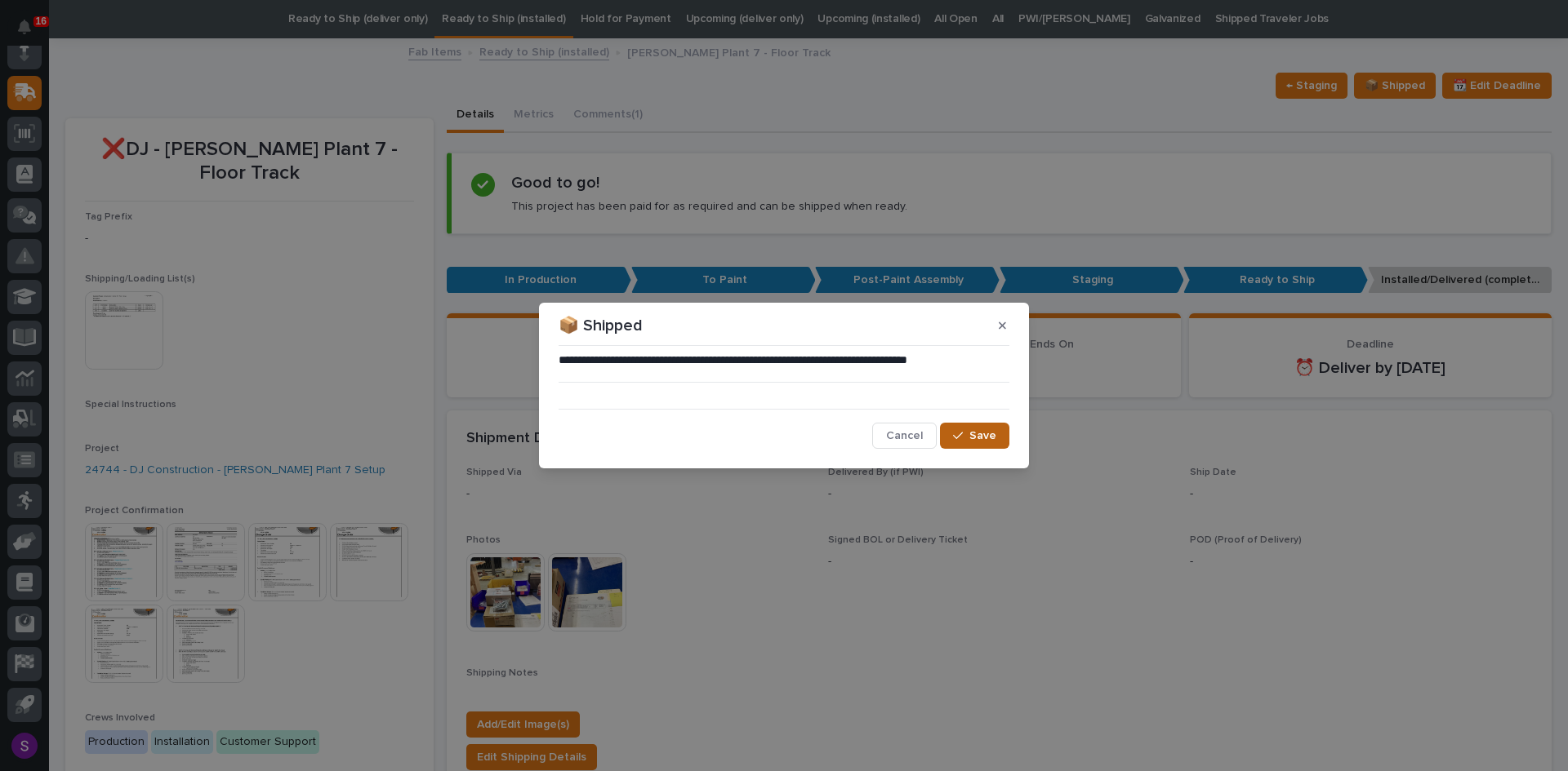
click at [965, 433] on div "button" at bounding box center [961, 435] width 17 height 11
click at [895, 435] on span "Cancel" at bounding box center [905, 435] width 37 height 15
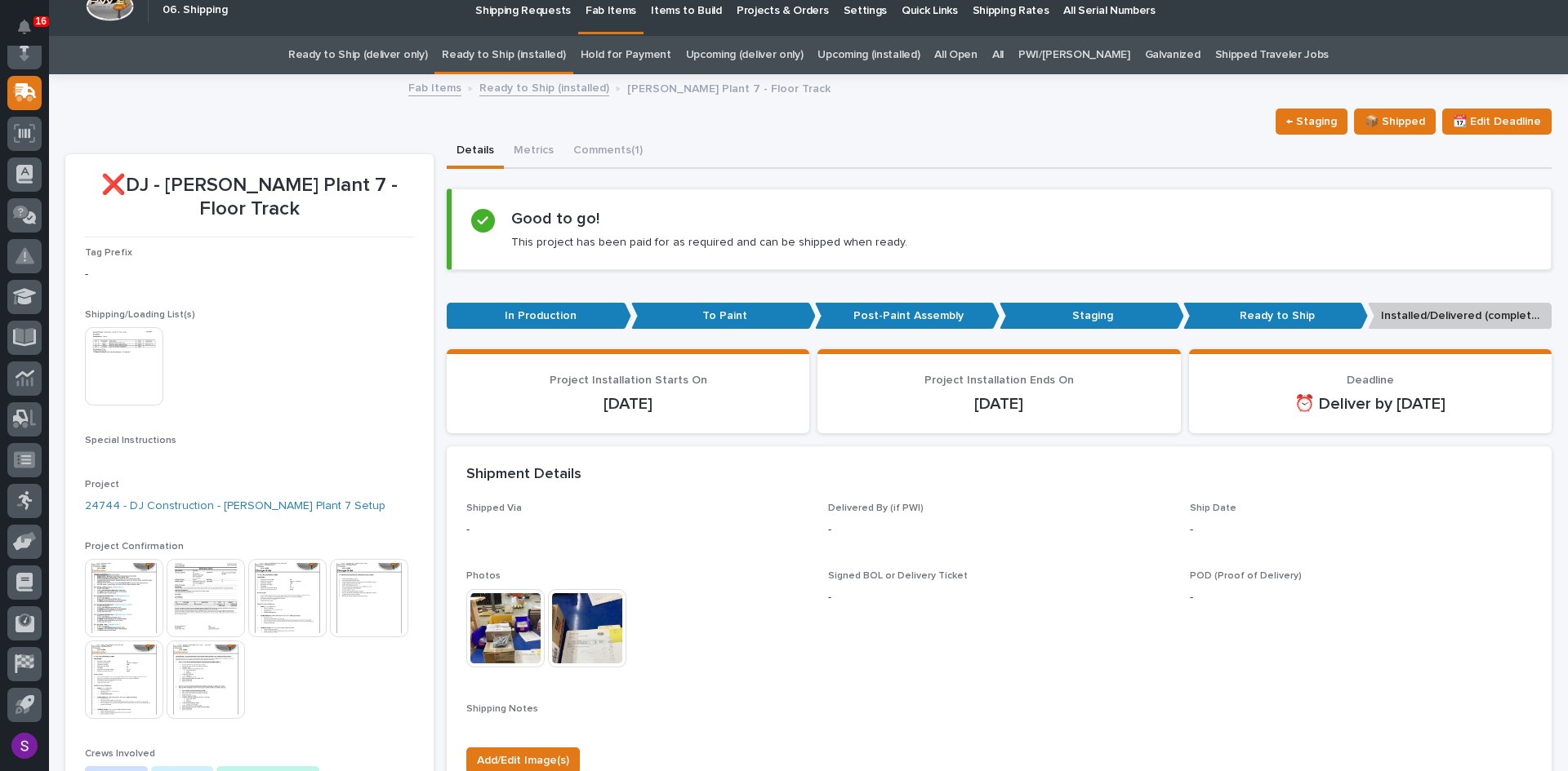
scroll to position [0, 0]
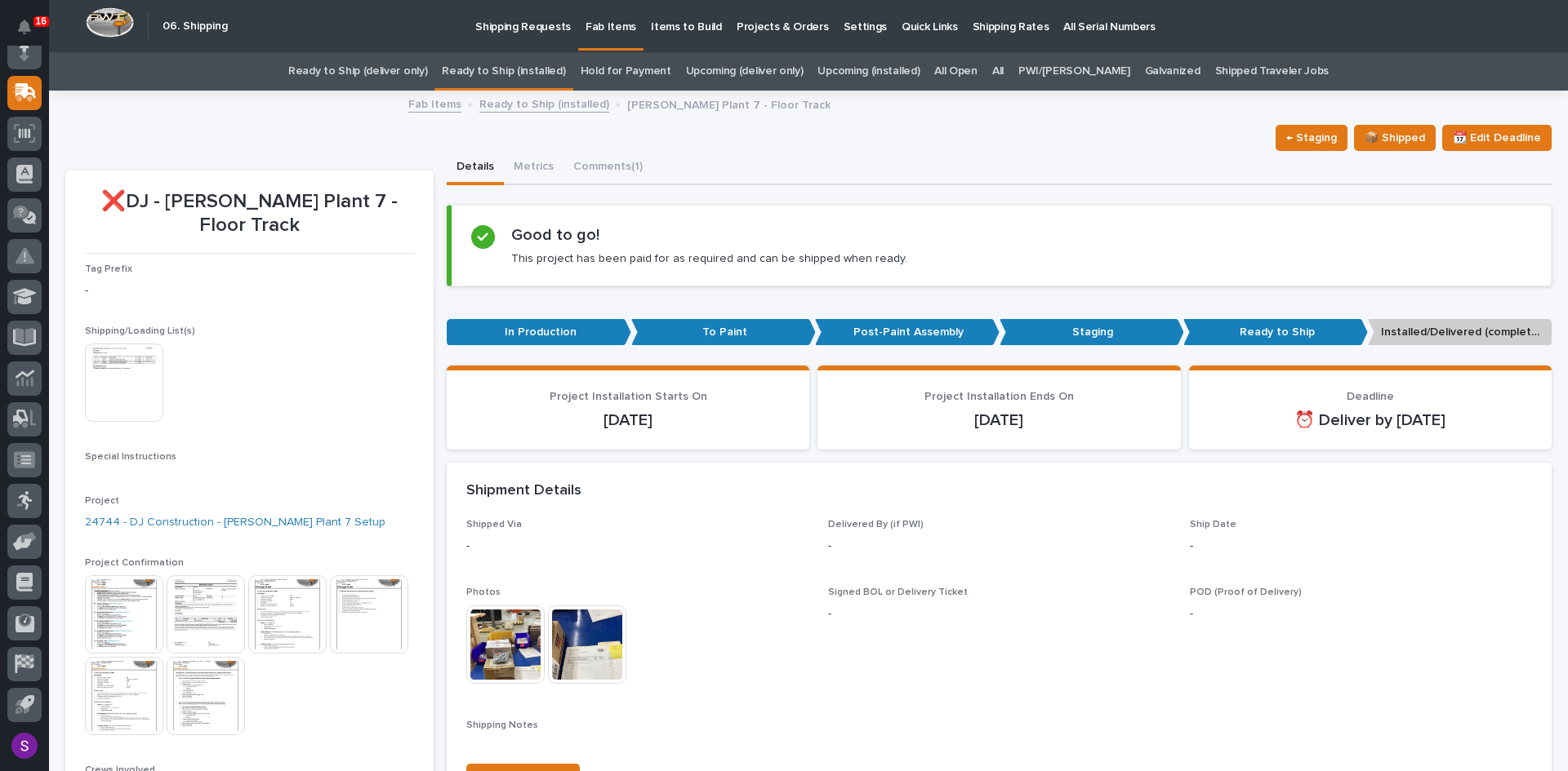
click at [534, 102] on link "Ready to Ship (installed)" at bounding box center [544, 103] width 130 height 18
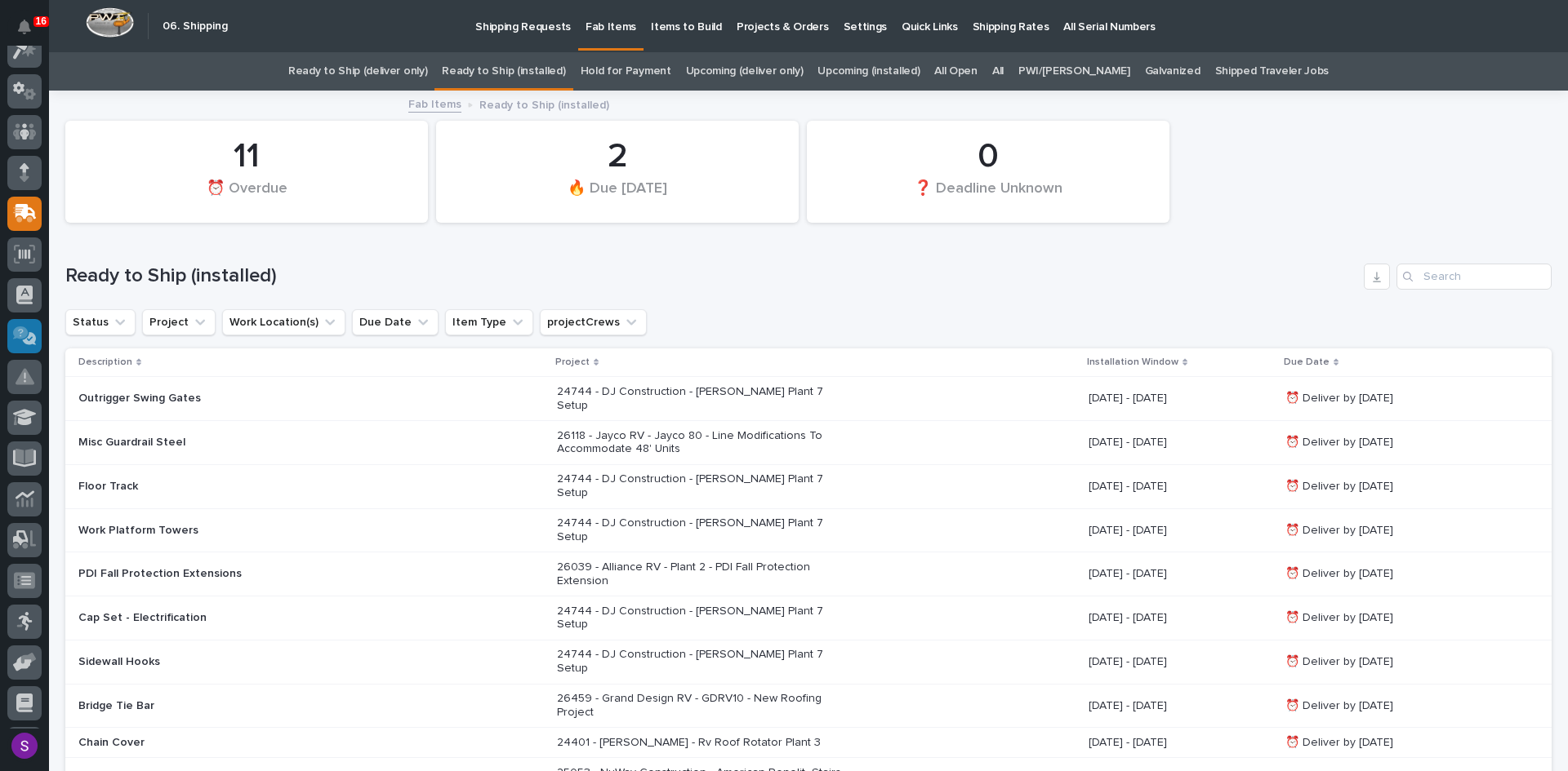
scroll to position [81, 0]
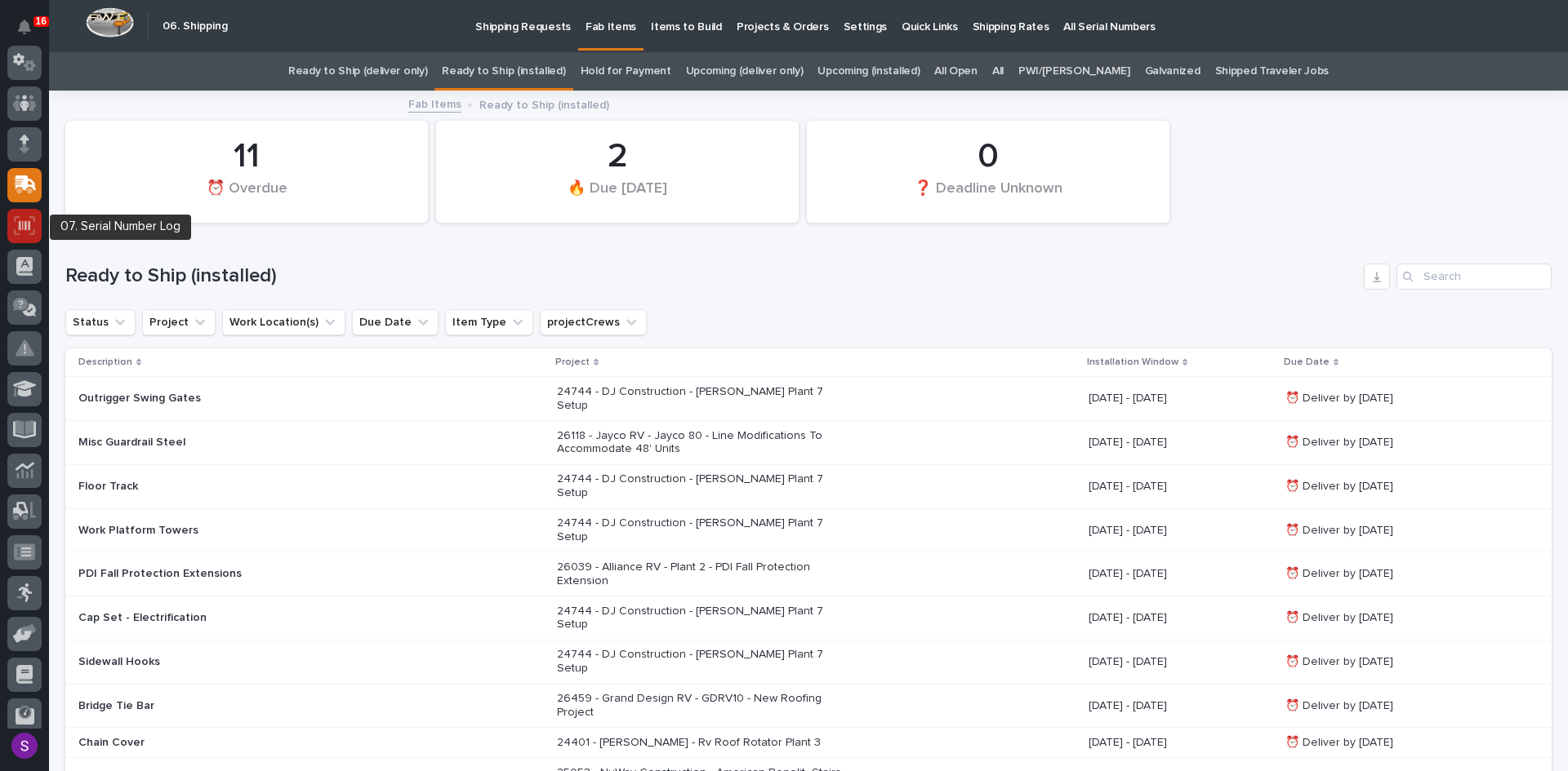
click at [25, 225] on icon at bounding box center [24, 225] width 11 height 10
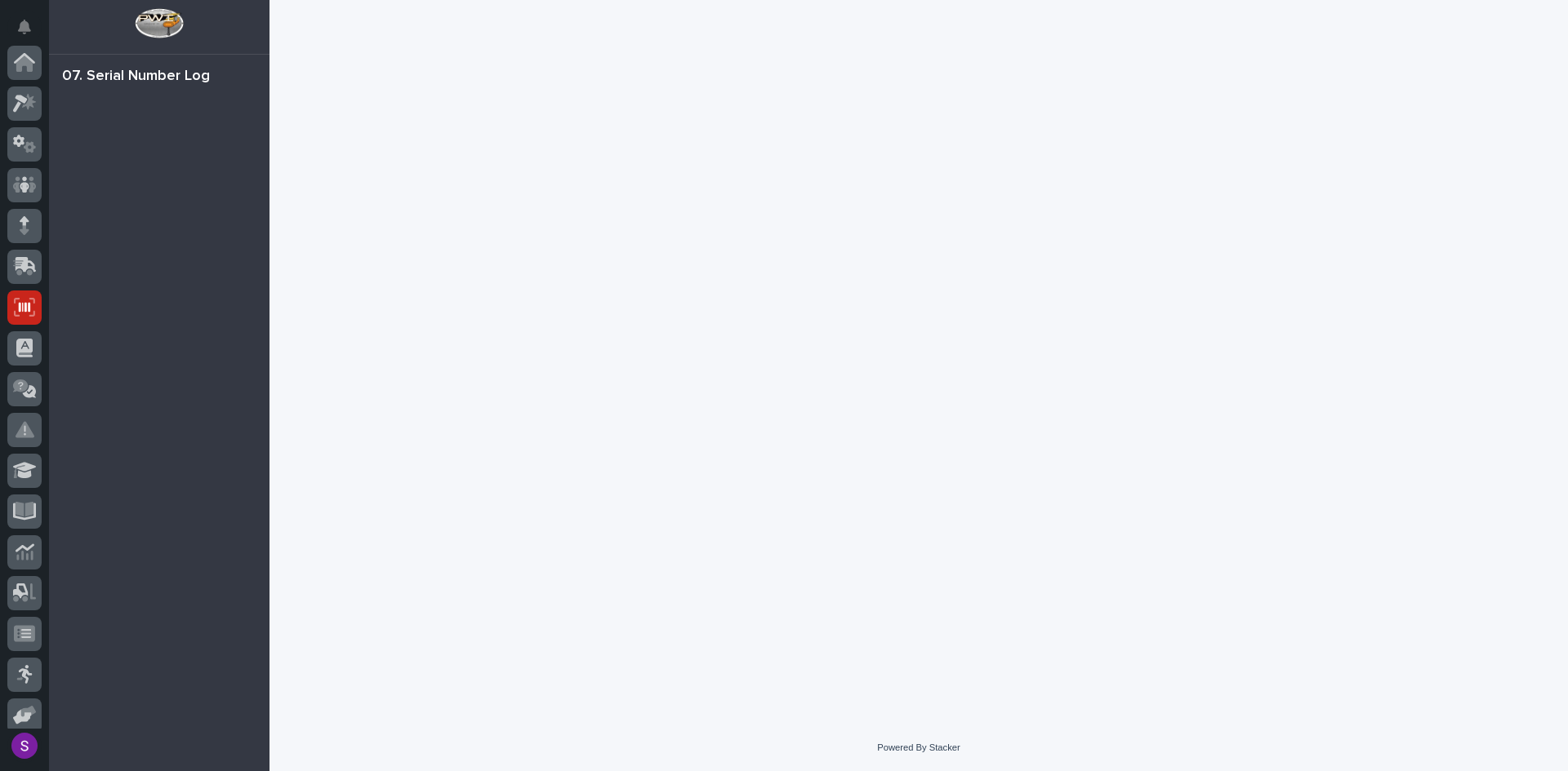
scroll to position [173, 0]
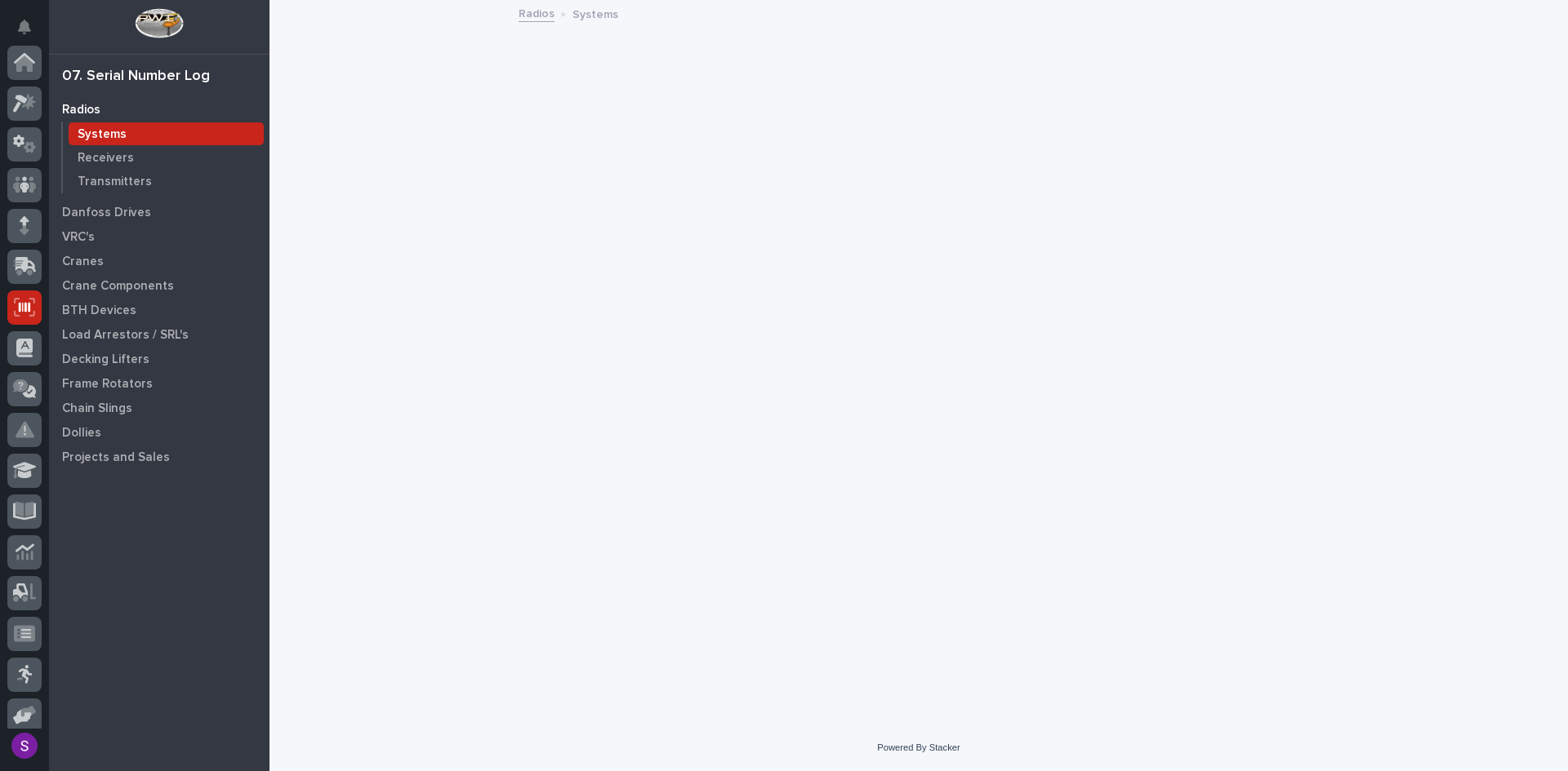
scroll to position [173, 0]
